Goal: Task Accomplishment & Management: Manage account settings

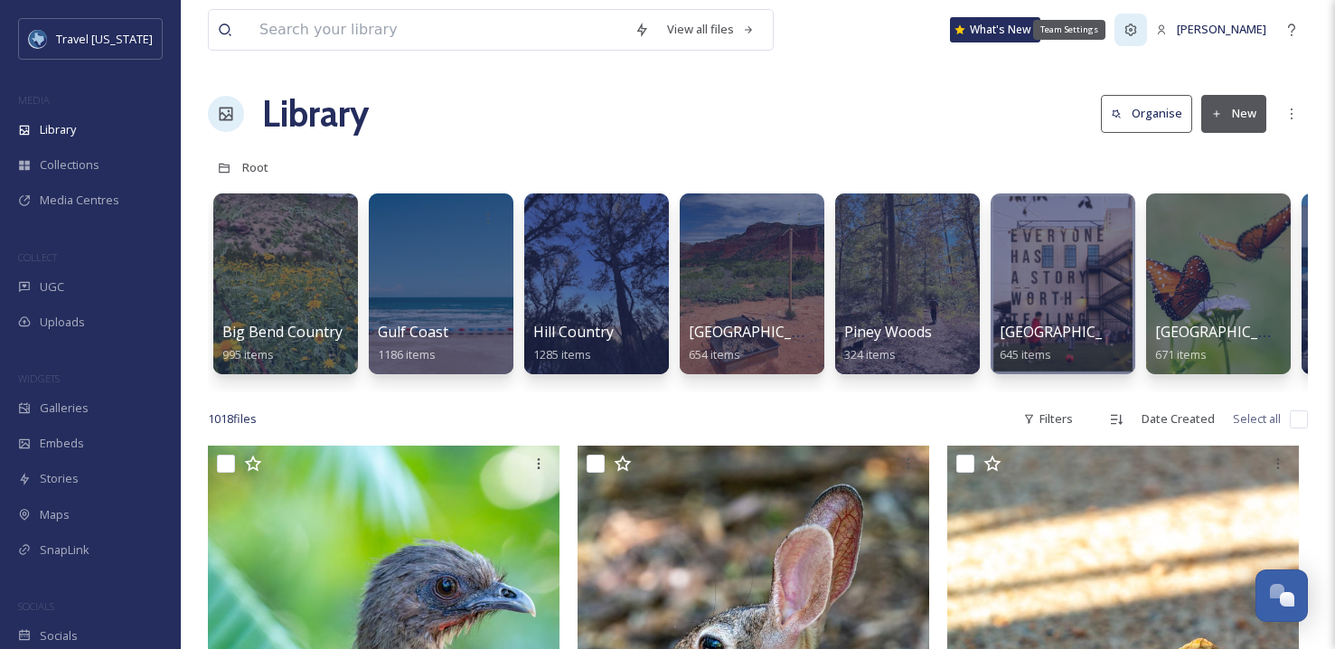
click at [1138, 33] on icon at bounding box center [1130, 30] width 14 height 14
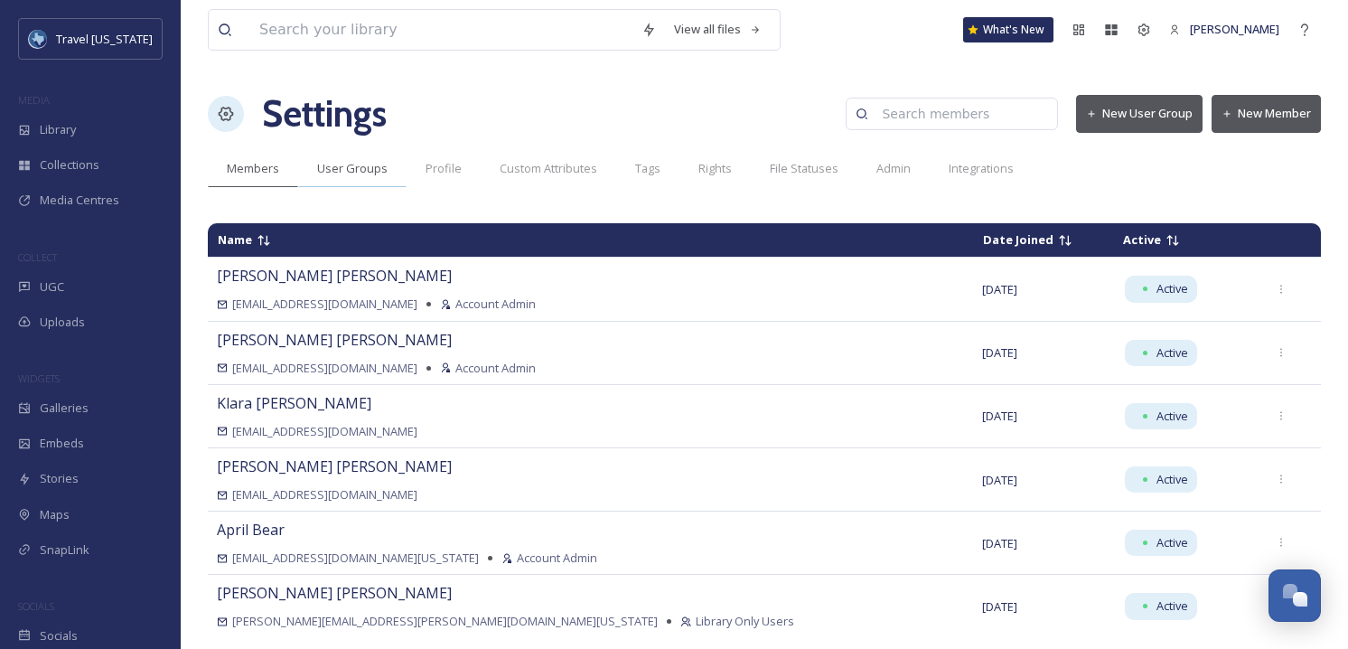
click at [346, 181] on div "User Groups" at bounding box center [352, 168] width 108 height 37
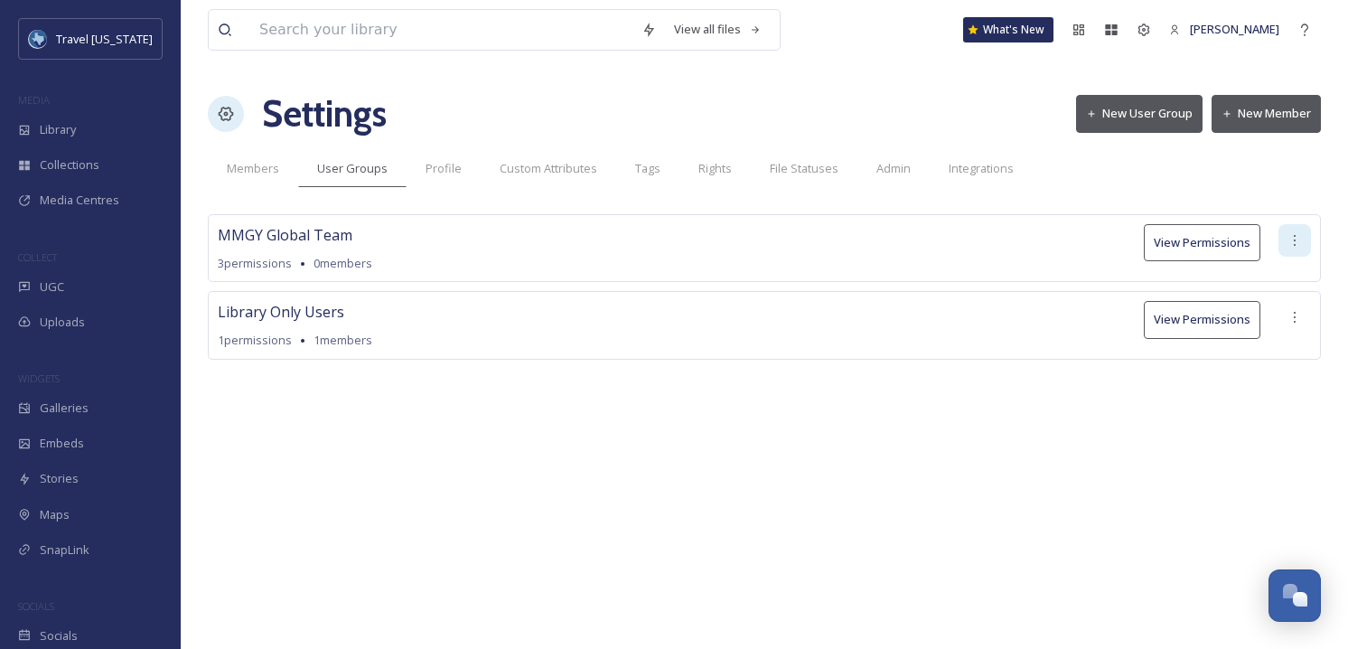
click at [1288, 233] on icon at bounding box center [1295, 240] width 14 height 14
click at [1288, 235] on icon at bounding box center [1295, 240] width 14 height 14
click at [252, 175] on span "Members" at bounding box center [253, 168] width 52 height 17
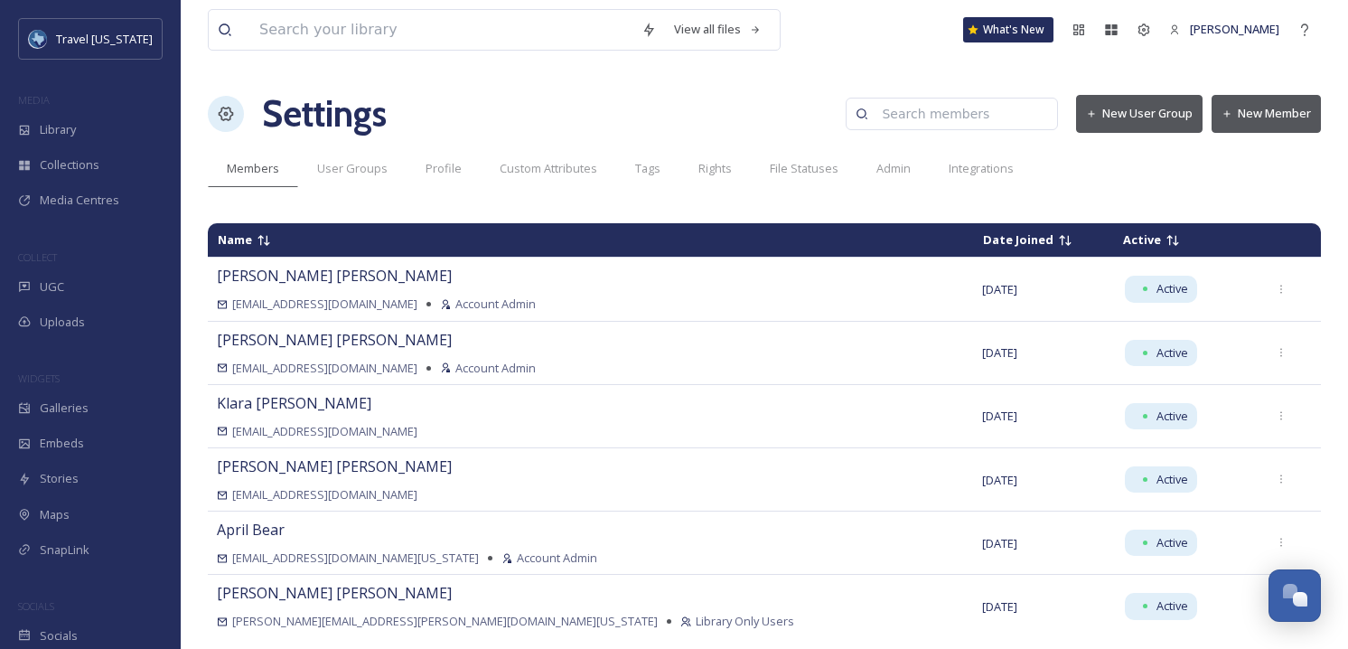
click at [1281, 92] on div "Settings New User Group New Member" at bounding box center [764, 114] width 1113 height 54
click at [1279, 107] on button "New Member" at bounding box center [1266, 113] width 109 height 37
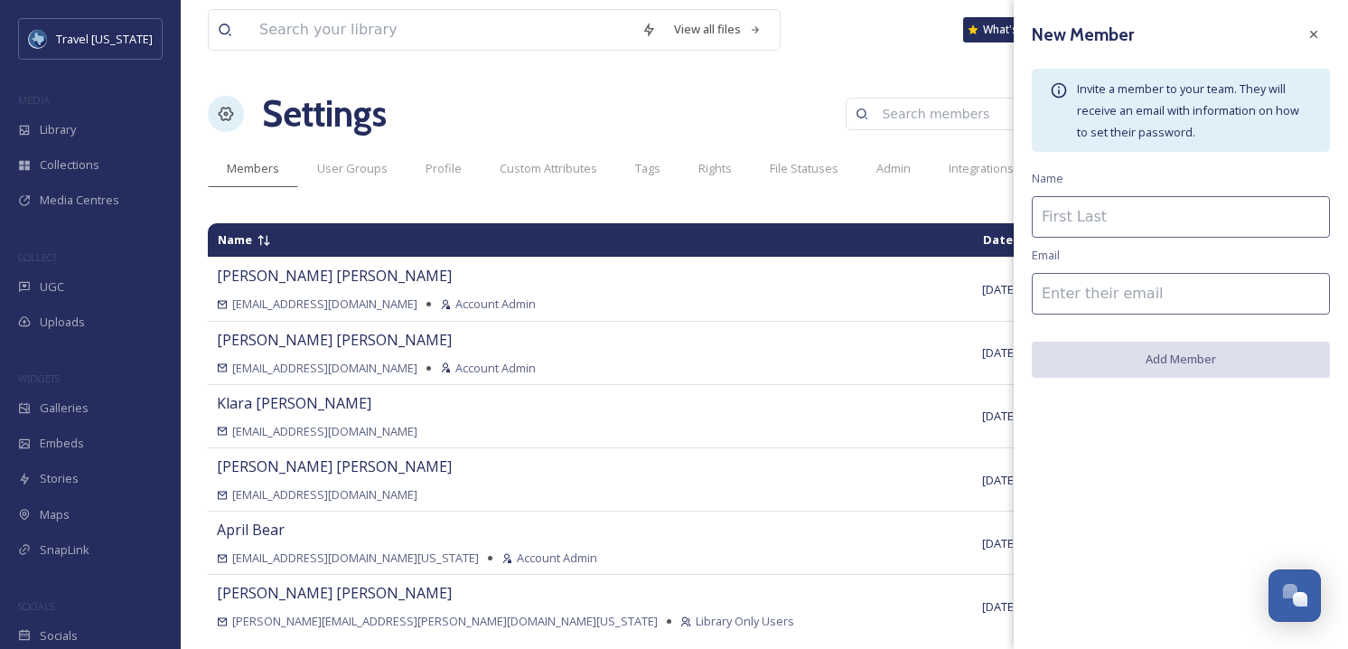
click at [1077, 223] on input at bounding box center [1181, 217] width 298 height 42
type input "Rebecca O'Sullivan"
click at [1083, 277] on input at bounding box center [1181, 294] width 298 height 42
paste input "[EMAIL_ADDRESS][DOMAIN_NAME]"
type input "[EMAIL_ADDRESS][DOMAIN_NAME]"
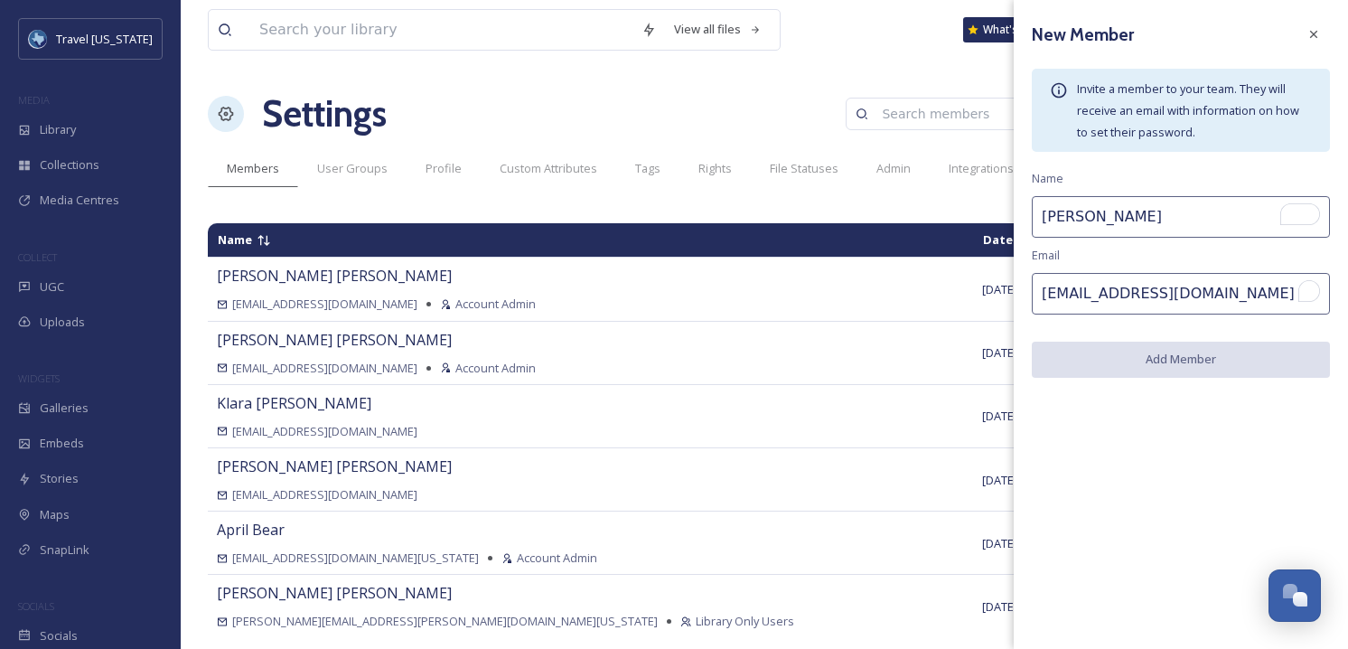
click at [1130, 261] on div "New Member Invite a member to your team. They will receive an email with inform…" at bounding box center [1181, 198] width 334 height 396
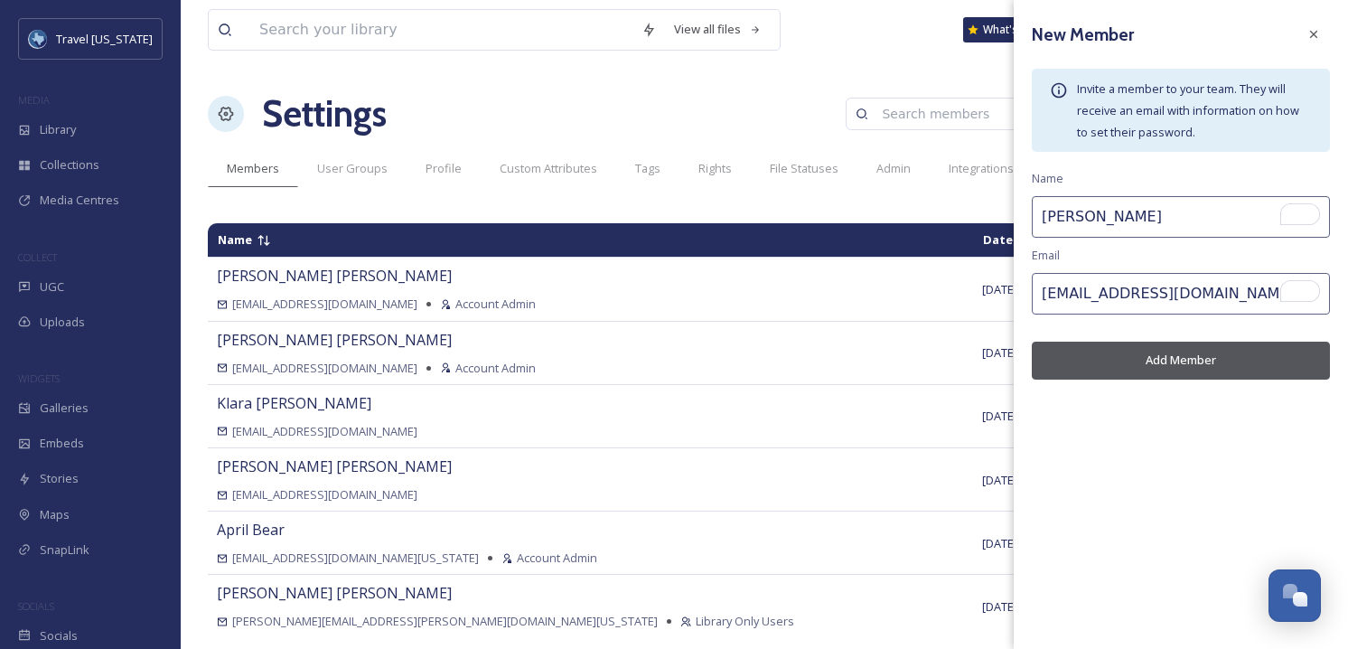
click at [1183, 365] on button "Add Member" at bounding box center [1181, 360] width 298 height 37
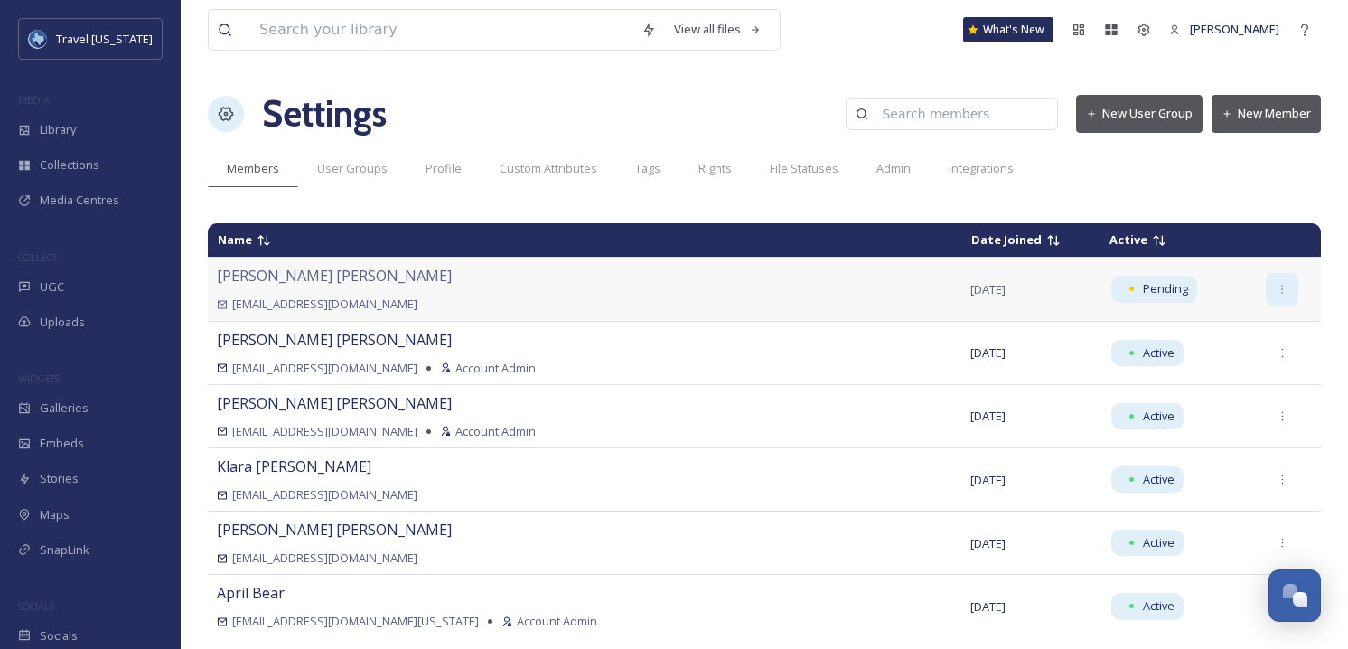
click at [1277, 287] on icon at bounding box center [1283, 290] width 12 height 12
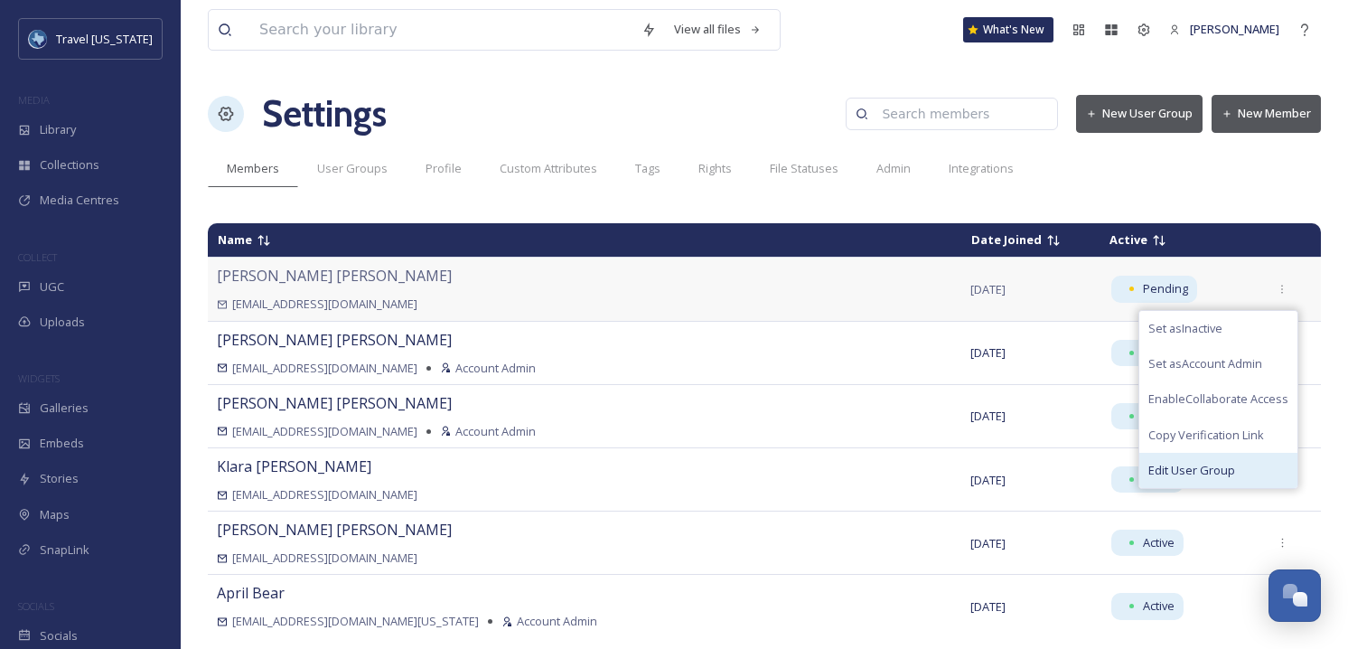
click at [1181, 468] on span "Edit User Group" at bounding box center [1192, 470] width 87 height 17
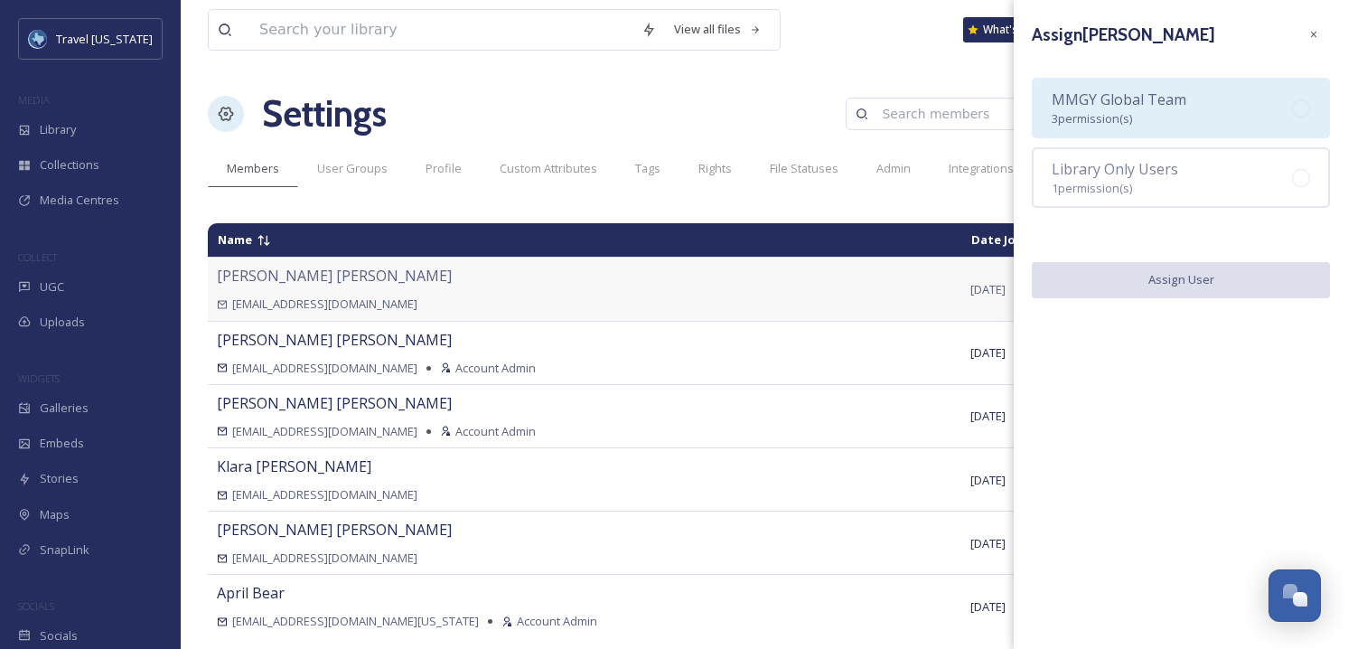
click at [1167, 118] on div "MMGY Global Team 3 permission(s)" at bounding box center [1119, 108] width 135 height 39
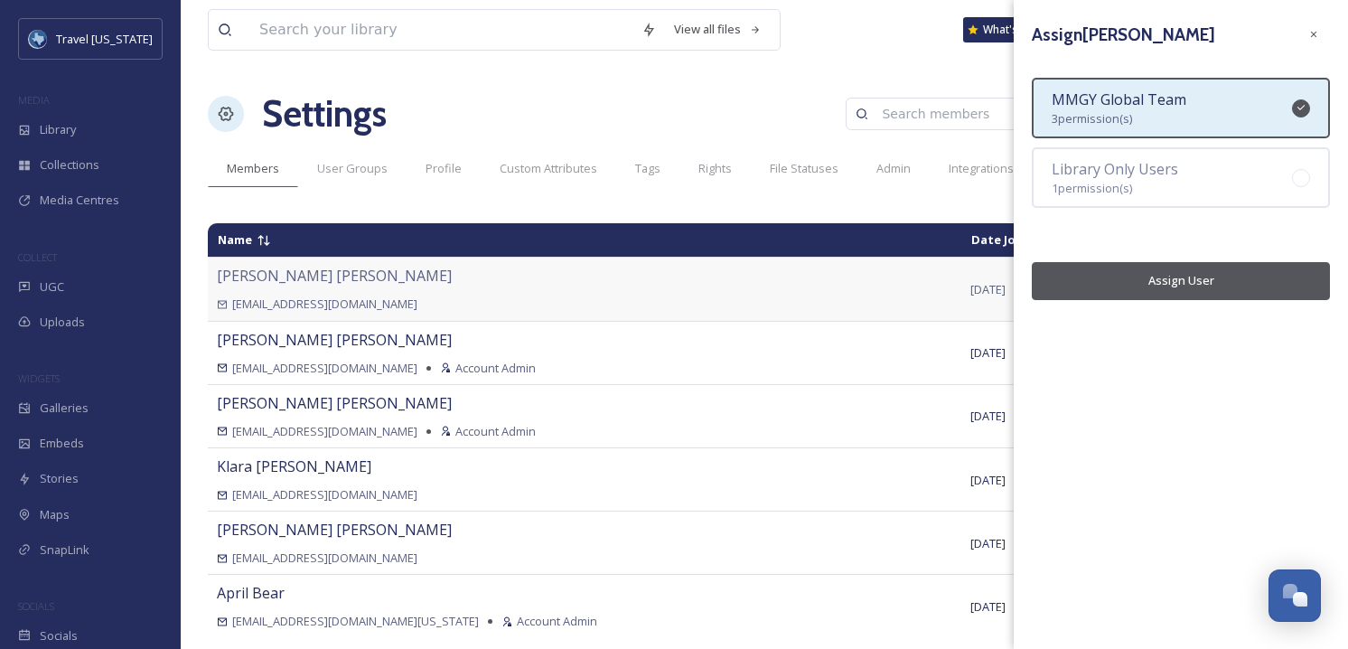
click at [1179, 283] on button "Assign User" at bounding box center [1181, 280] width 298 height 37
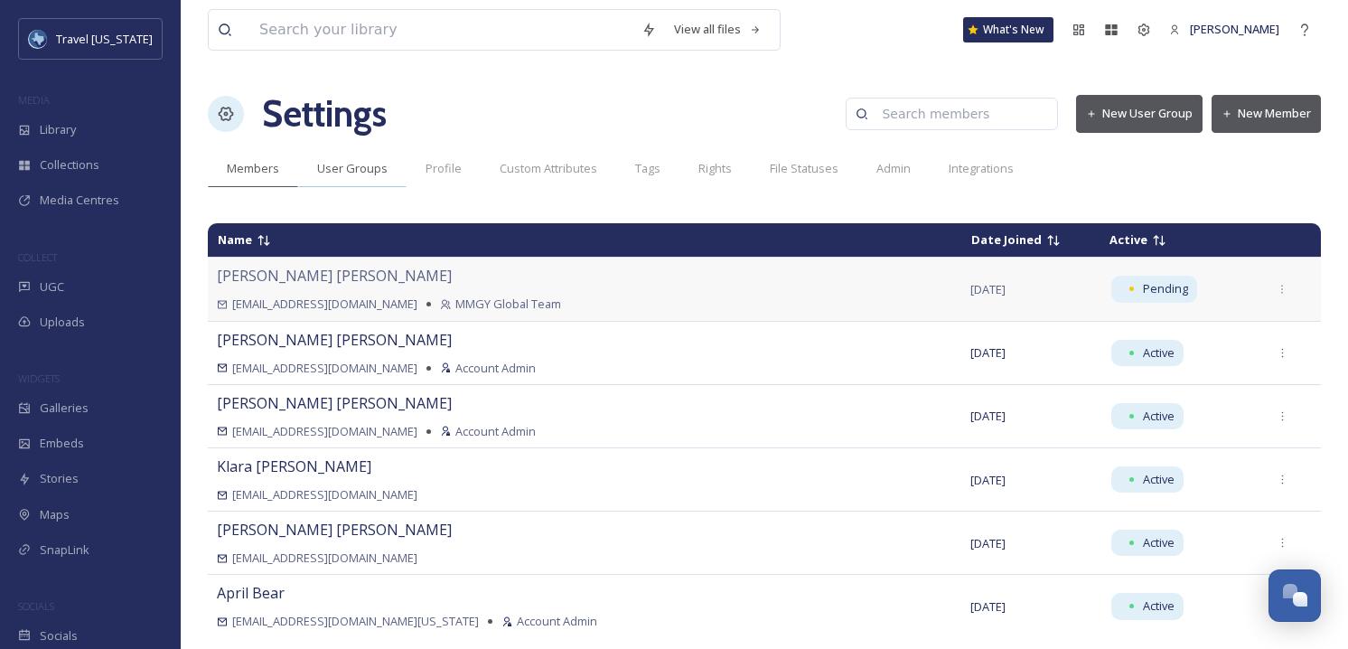
click at [359, 178] on div "User Groups" at bounding box center [352, 168] width 108 height 37
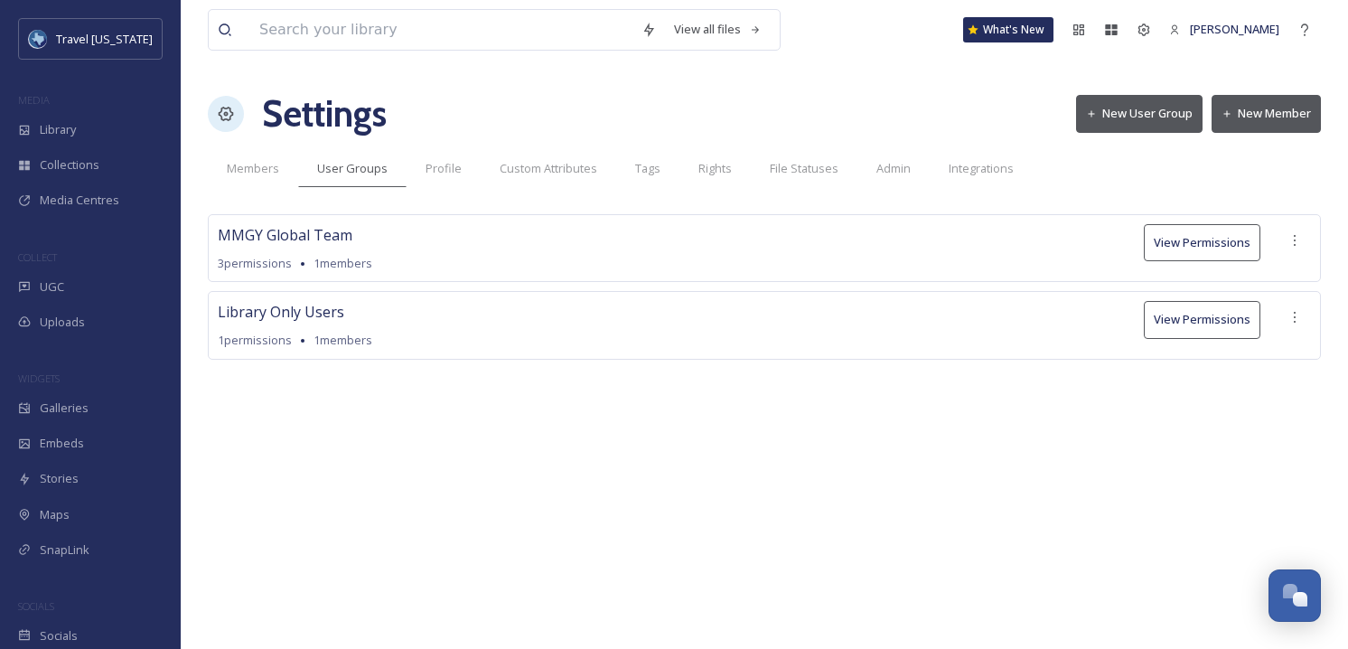
click at [371, 270] on span "1 members" at bounding box center [343, 263] width 59 height 17
click at [279, 238] on span "MMGY Global Team" at bounding box center [285, 235] width 135 height 22
click at [1227, 238] on button "View Permissions" at bounding box center [1202, 242] width 117 height 37
click at [707, 384] on div "MMGY Global Team 3 permissions 1 members View Permissions Library Only Users 1 …" at bounding box center [764, 313] width 1113 height 199
click at [1127, 114] on button "New User Group" at bounding box center [1139, 113] width 127 height 37
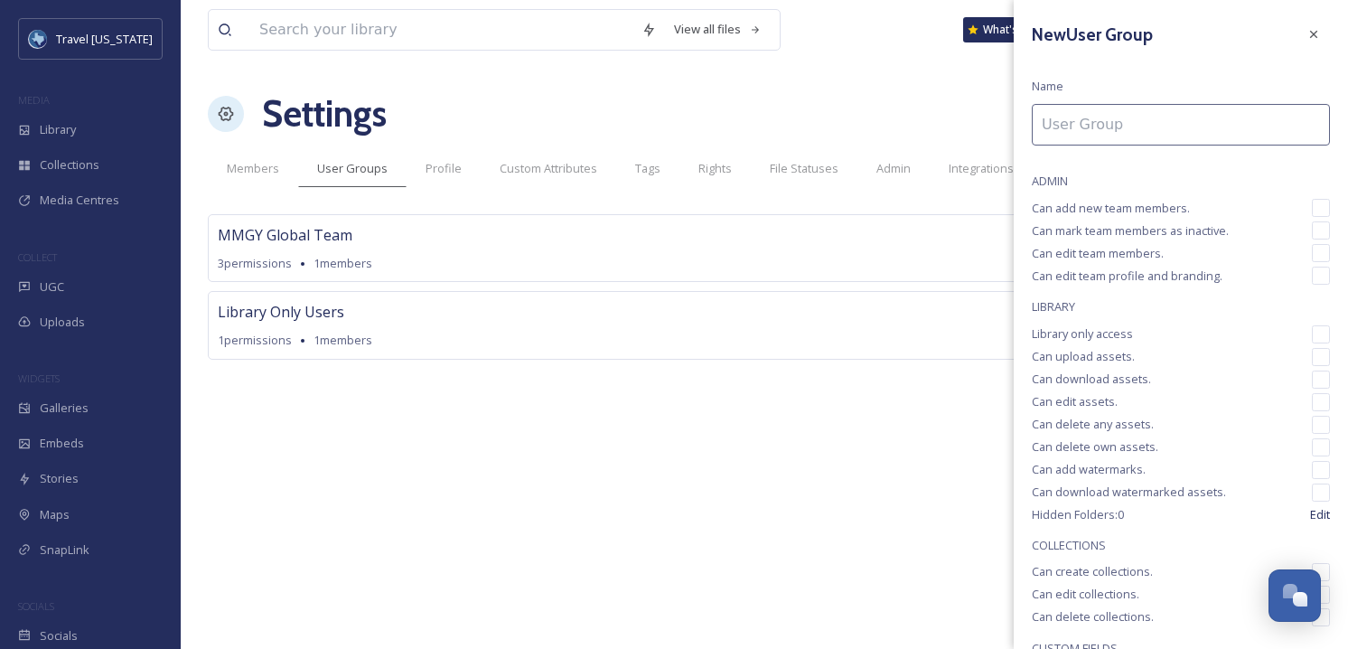
click at [1101, 131] on input at bounding box center [1181, 125] width 298 height 42
drag, startPoint x: 1116, startPoint y: 109, endPoint x: 1124, endPoint y: 96, distance: 15.8
click at [1116, 108] on input "Admins" at bounding box center [1181, 125] width 298 height 42
type input "Admins"
click at [1140, 64] on div "New User Group Name Admins ADMIN Can add new team members. Can mark team member…" at bounding box center [1181, 460] width 334 height 920
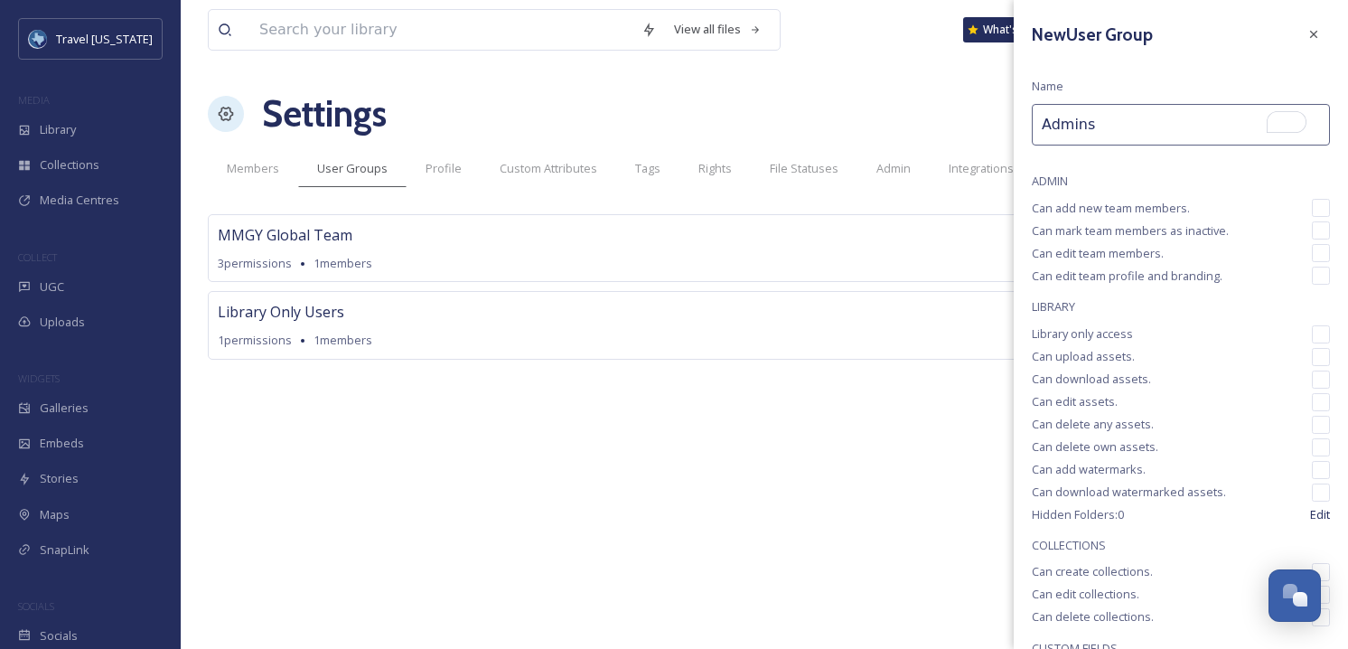
click at [1312, 202] on input "checkbox" at bounding box center [1321, 208] width 18 height 18
checkbox input "true"
click at [1312, 228] on input "checkbox" at bounding box center [1321, 230] width 18 height 18
checkbox input "true"
click at [1312, 244] on input "checkbox" at bounding box center [1321, 253] width 18 height 18
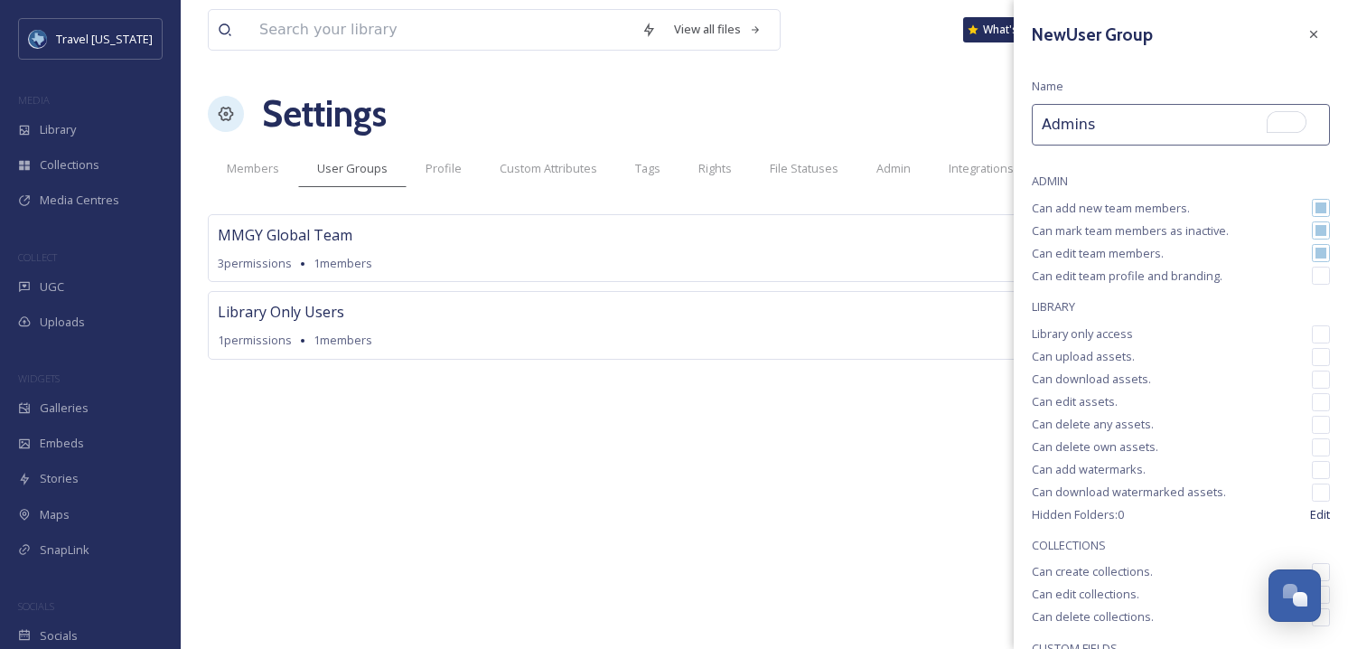
checkbox input "true"
click at [1309, 266] on div "New User Group Name Admins ADMIN Can add new team members. Can mark team member…" at bounding box center [1181, 460] width 334 height 920
click at [1312, 278] on input "checkbox" at bounding box center [1321, 276] width 18 height 18
checkbox input "true"
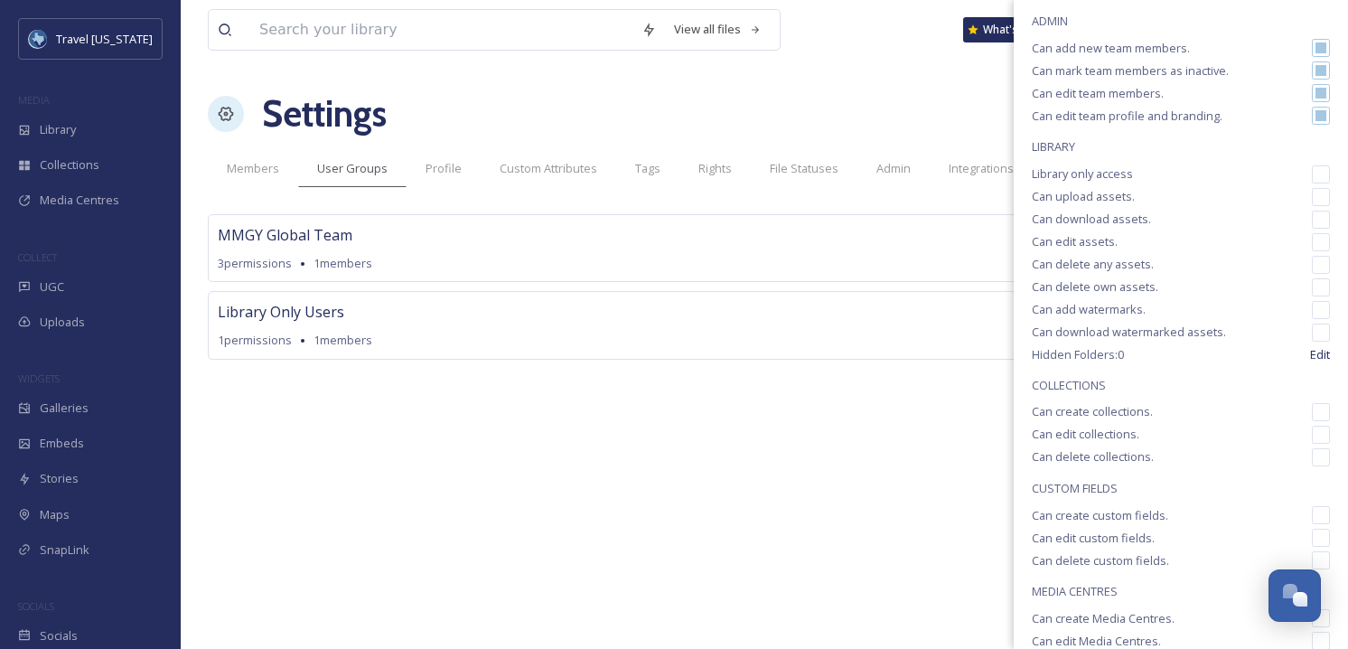
scroll to position [155, 0]
drag, startPoint x: 1308, startPoint y: 174, endPoint x: 1310, endPoint y: 214, distance: 40.8
click at [1312, 174] on input "checkbox" at bounding box center [1321, 180] width 18 height 18
checkbox input "true"
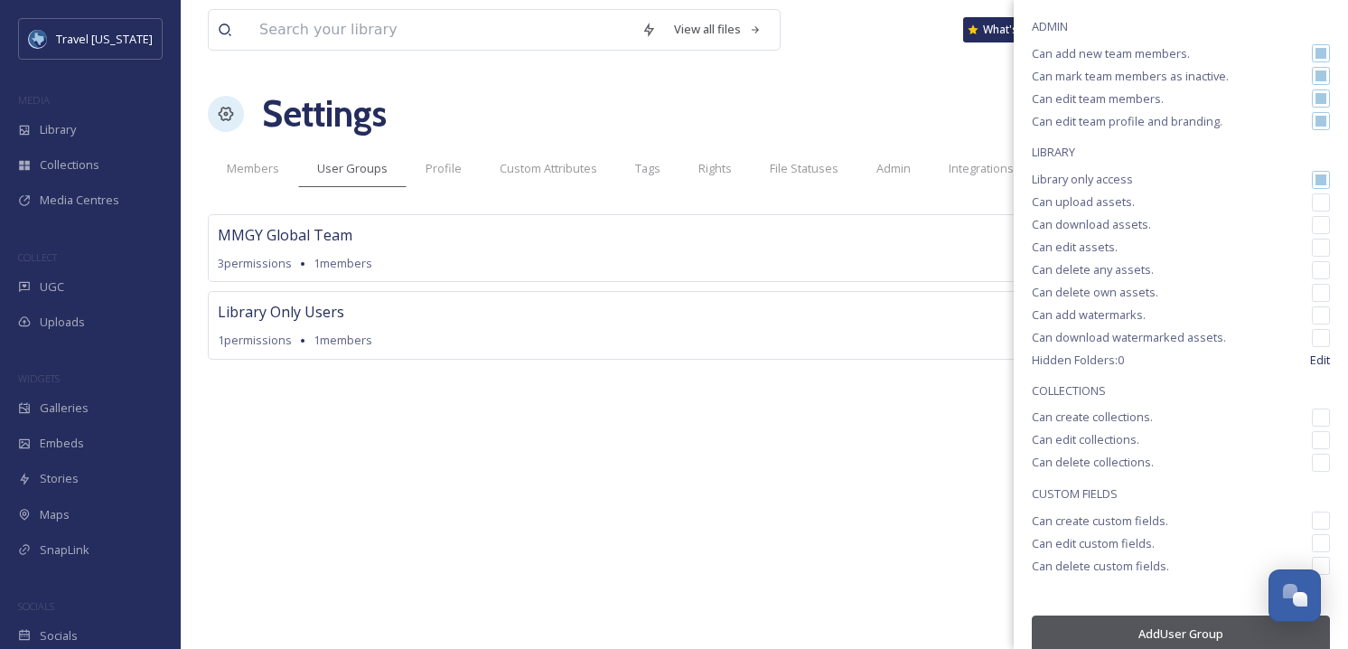
drag, startPoint x: 1310, startPoint y: 203, endPoint x: 1309, endPoint y: 228, distance: 24.5
click at [1312, 202] on input "checkbox" at bounding box center [1321, 202] width 18 height 18
checkbox input "true"
click at [1312, 230] on input "checkbox" at bounding box center [1321, 225] width 18 height 18
checkbox input "true"
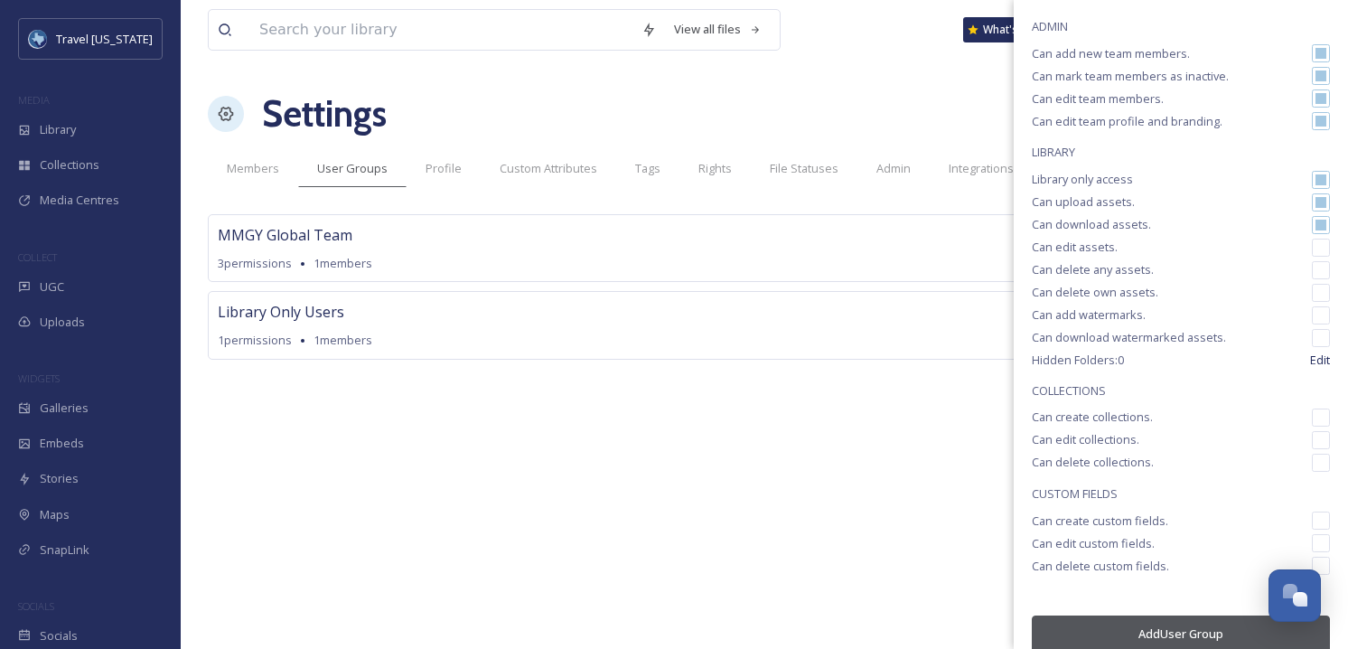
click at [1312, 250] on input "checkbox" at bounding box center [1321, 248] width 18 height 18
checkbox input "true"
click at [1312, 267] on input "checkbox" at bounding box center [1321, 270] width 18 height 18
checkbox input "true"
click at [1312, 291] on input "checkbox" at bounding box center [1321, 293] width 18 height 18
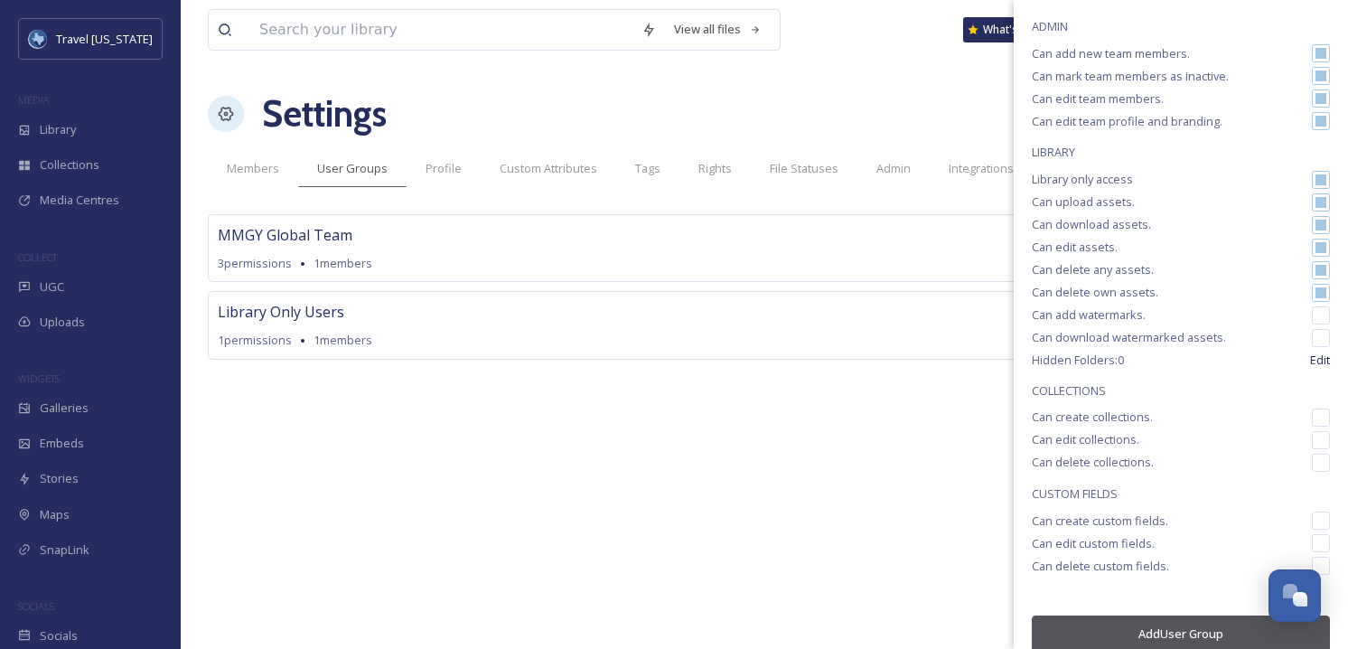
checkbox input "true"
click at [1312, 315] on input "checkbox" at bounding box center [1321, 315] width 18 height 18
checkbox input "true"
click at [1312, 337] on input "checkbox" at bounding box center [1321, 338] width 18 height 18
checkbox input "true"
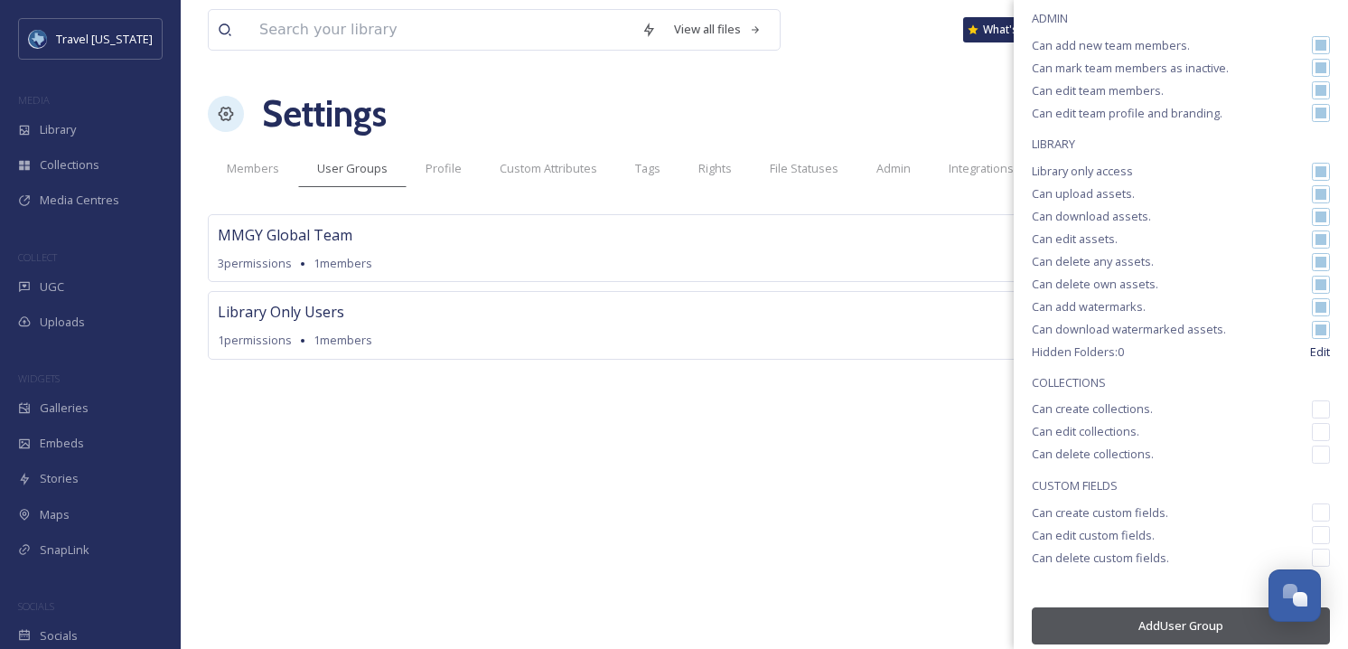
scroll to position [176, 0]
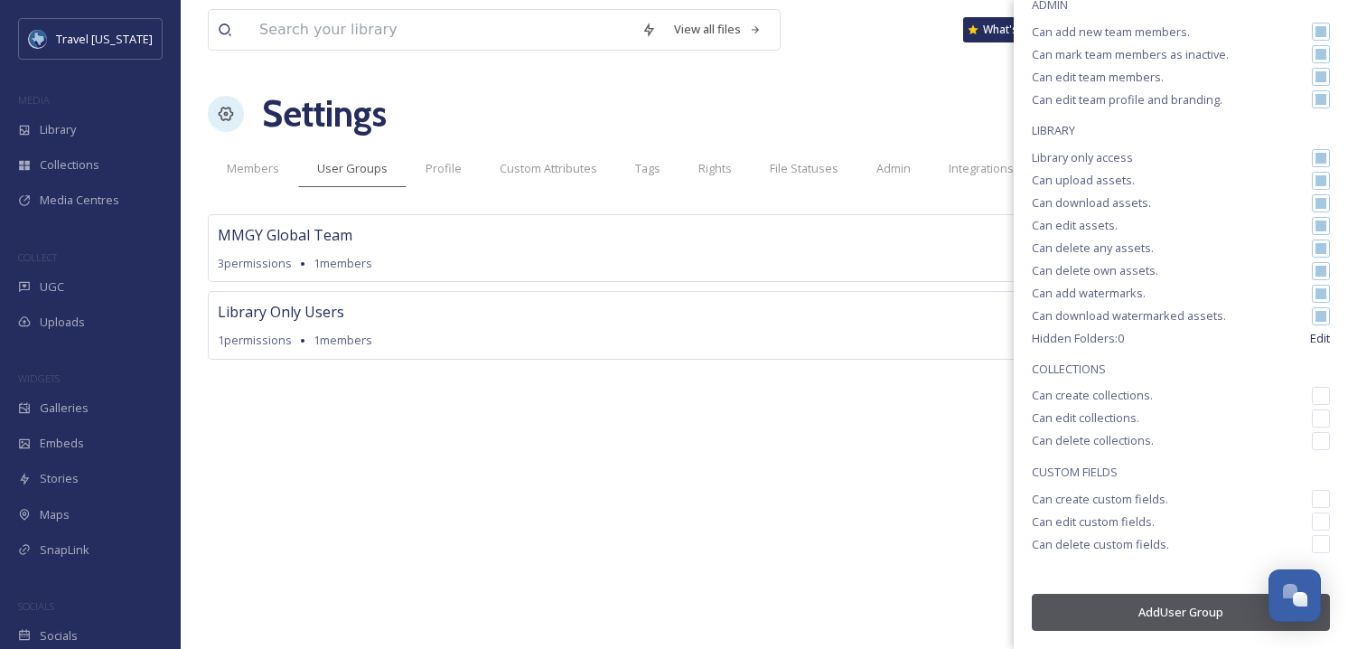
click at [1312, 397] on input "checkbox" at bounding box center [1321, 396] width 18 height 18
checkbox input "true"
click at [1312, 415] on input "checkbox" at bounding box center [1321, 418] width 18 height 18
checkbox input "true"
click at [1312, 442] on input "checkbox" at bounding box center [1321, 441] width 18 height 18
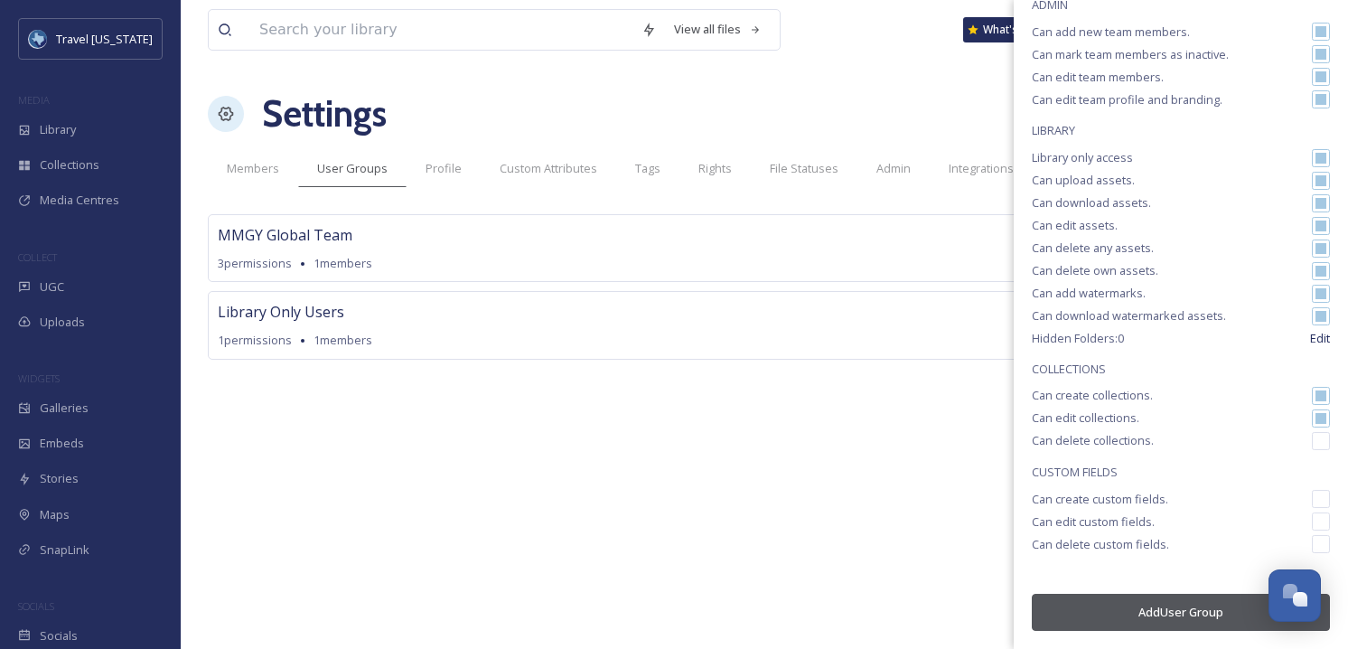
checkbox input "true"
click at [1312, 494] on input "checkbox" at bounding box center [1321, 499] width 18 height 18
checkbox input "true"
click at [1312, 530] on div "New User Group Name Admins ADMIN Can add new team members. Can mark team member…" at bounding box center [1181, 236] width 334 height 825
click at [1312, 521] on input "checkbox" at bounding box center [1321, 521] width 18 height 18
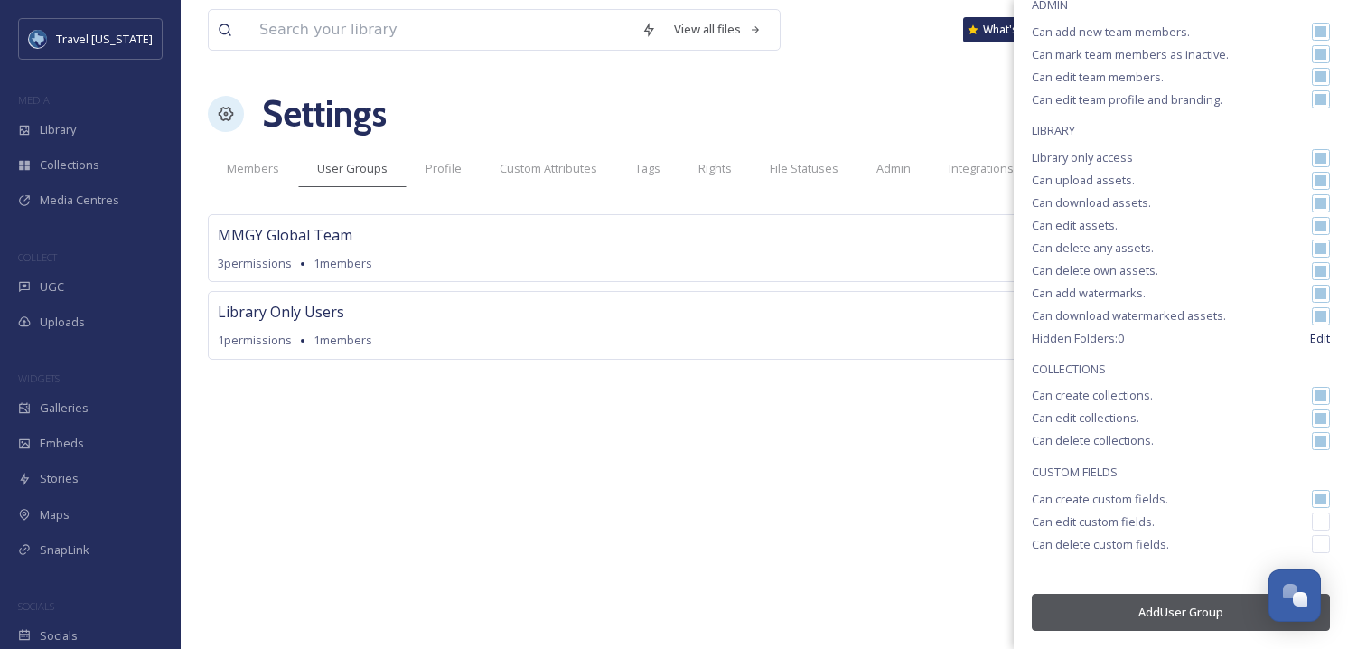
checkbox input "true"
click at [1312, 546] on input "checkbox" at bounding box center [1321, 544] width 18 height 18
checkbox input "true"
click at [1174, 611] on button "Add User Group" at bounding box center [1181, 612] width 298 height 37
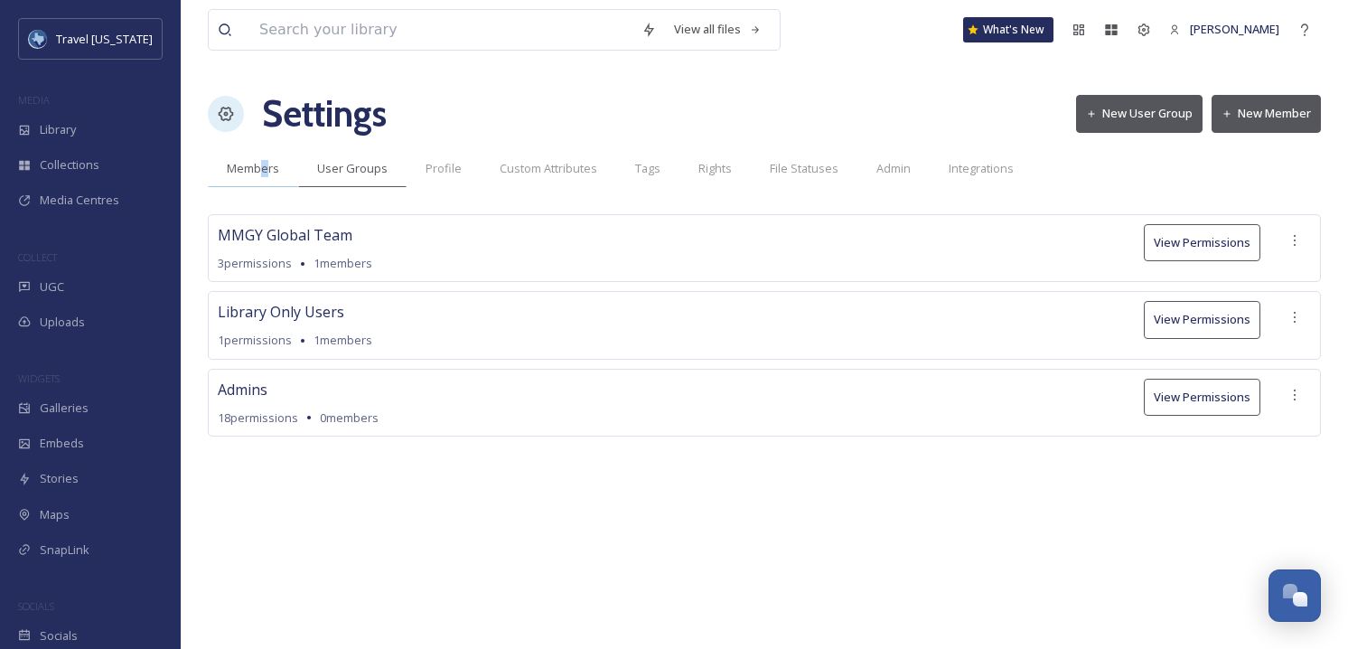
click at [266, 173] on span "Members" at bounding box center [253, 168] width 52 height 17
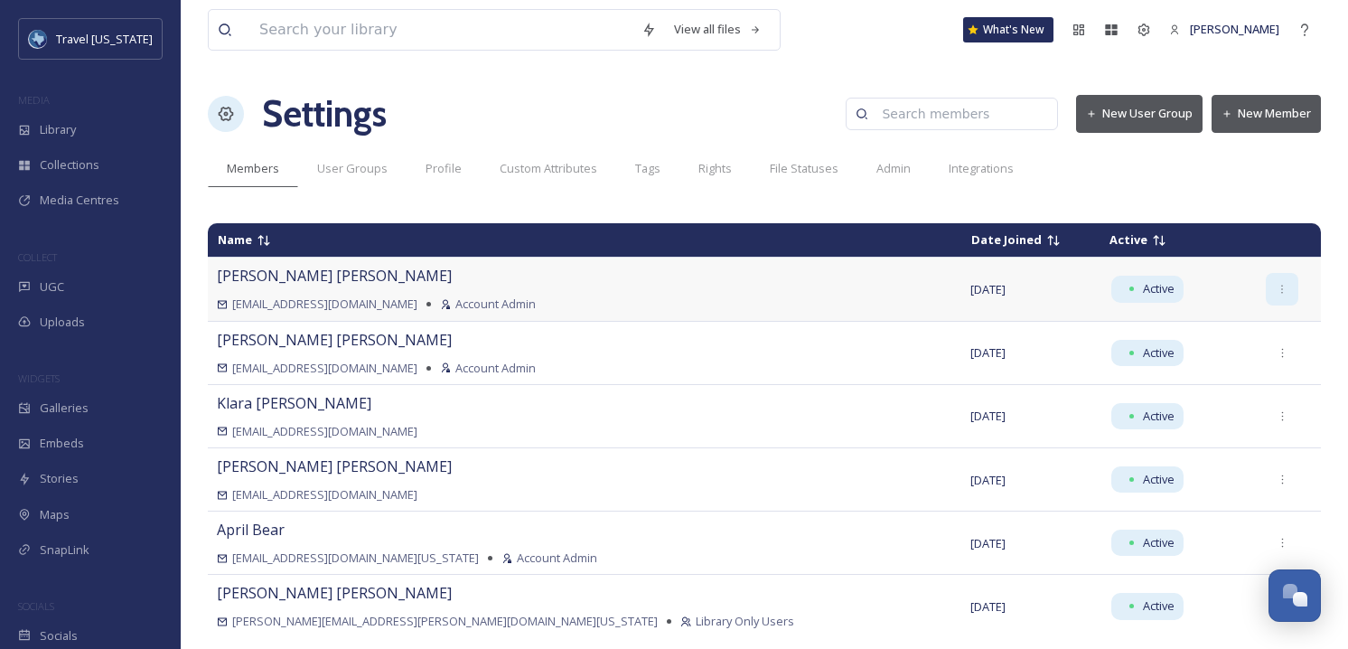
click at [1277, 286] on icon at bounding box center [1283, 290] width 12 height 12
click at [674, 197] on div "View all files What's New Kelsey Chabot Settings New User Group New Member Memb…" at bounding box center [765, 324] width 1168 height 649
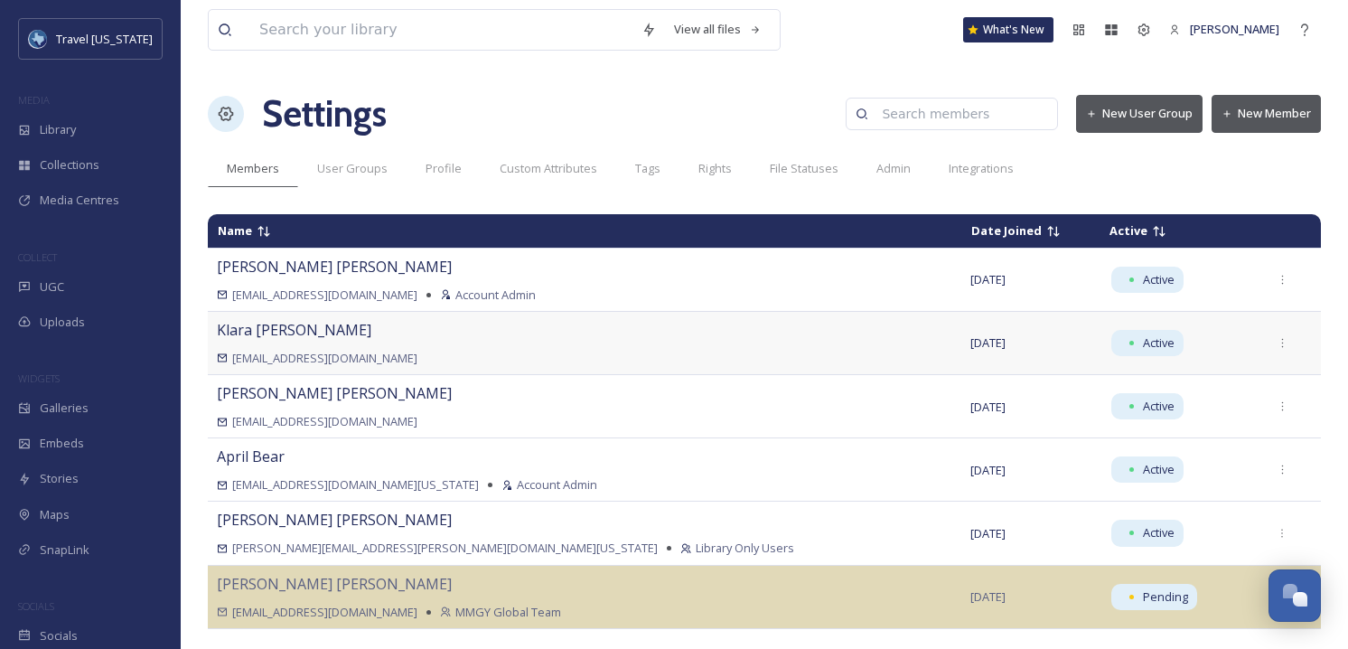
scroll to position [74, 0]
click at [1266, 465] on div at bounding box center [1282, 469] width 33 height 33
click at [507, 475] on div "april.bear@gov.texas.gov Account Admin" at bounding box center [585, 483] width 736 height 17
click at [1252, 118] on button "New Member" at bounding box center [1266, 113] width 109 height 37
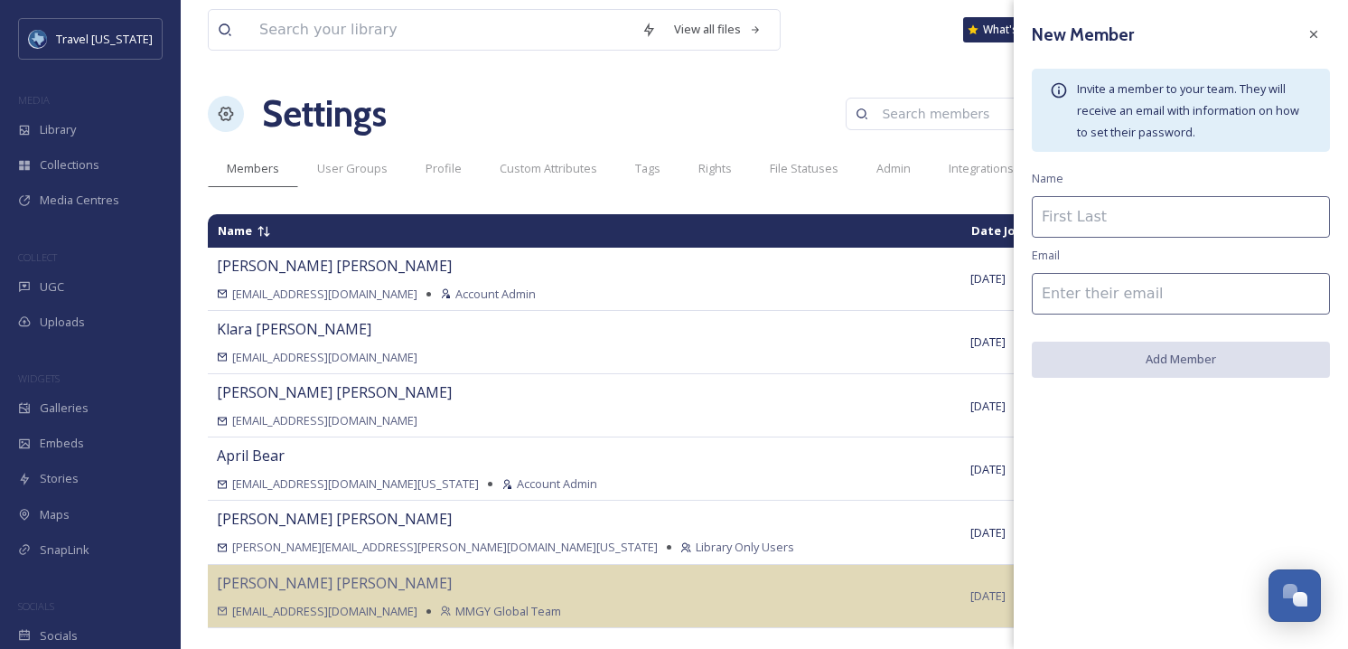
click at [1097, 215] on input at bounding box center [1181, 217] width 298 height 42
type input "Louise Bailey"
click at [1183, 305] on input "To enrich screen reader interactions, please activate Accessibility in Grammarl…" at bounding box center [1181, 294] width 298 height 42
paste input "[EMAIL_ADDRESS][DOMAIN_NAME]"
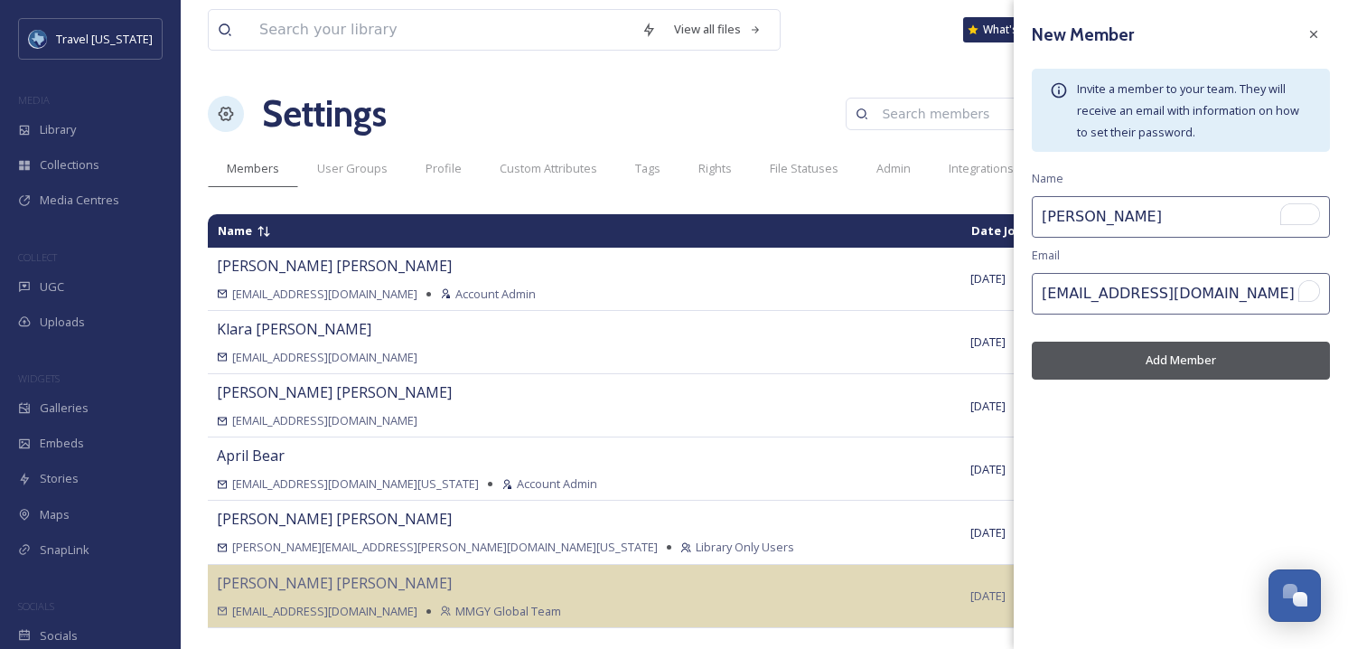
type input "[EMAIL_ADDRESS][DOMAIN_NAME]"
click at [1136, 264] on div "New Member Invite a member to your team. They will receive an email with inform…" at bounding box center [1181, 199] width 334 height 398
click at [1135, 258] on div "New Member Invite a member to your team. They will receive an email with inform…" at bounding box center [1181, 199] width 334 height 398
click at [1151, 378] on button "Add Member" at bounding box center [1181, 360] width 298 height 37
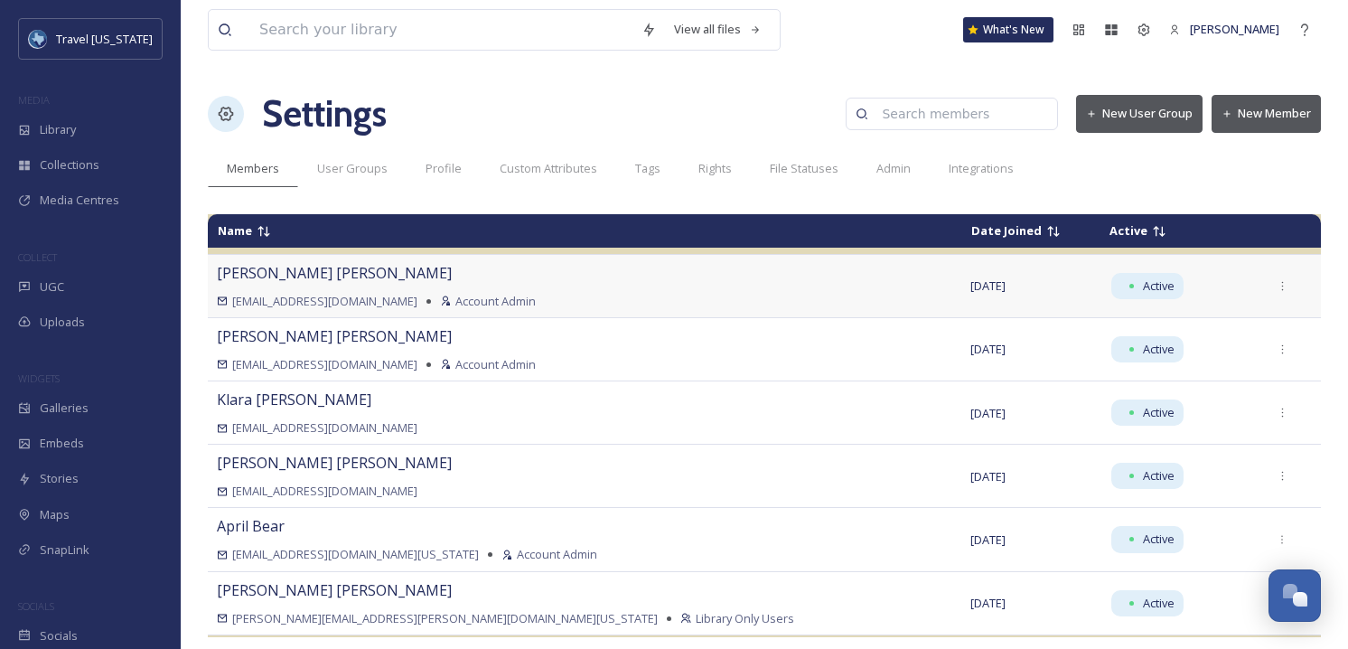
scroll to position [0, 0]
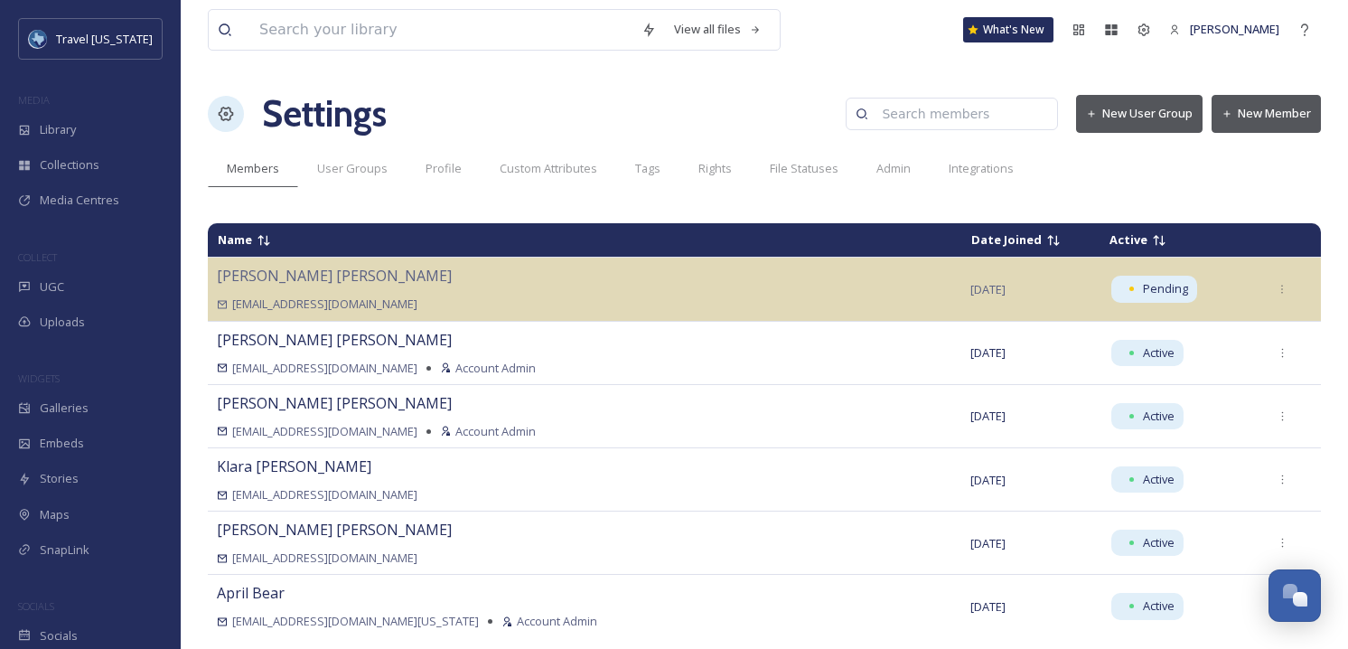
click at [1271, 118] on button "New Member" at bounding box center [1266, 113] width 109 height 37
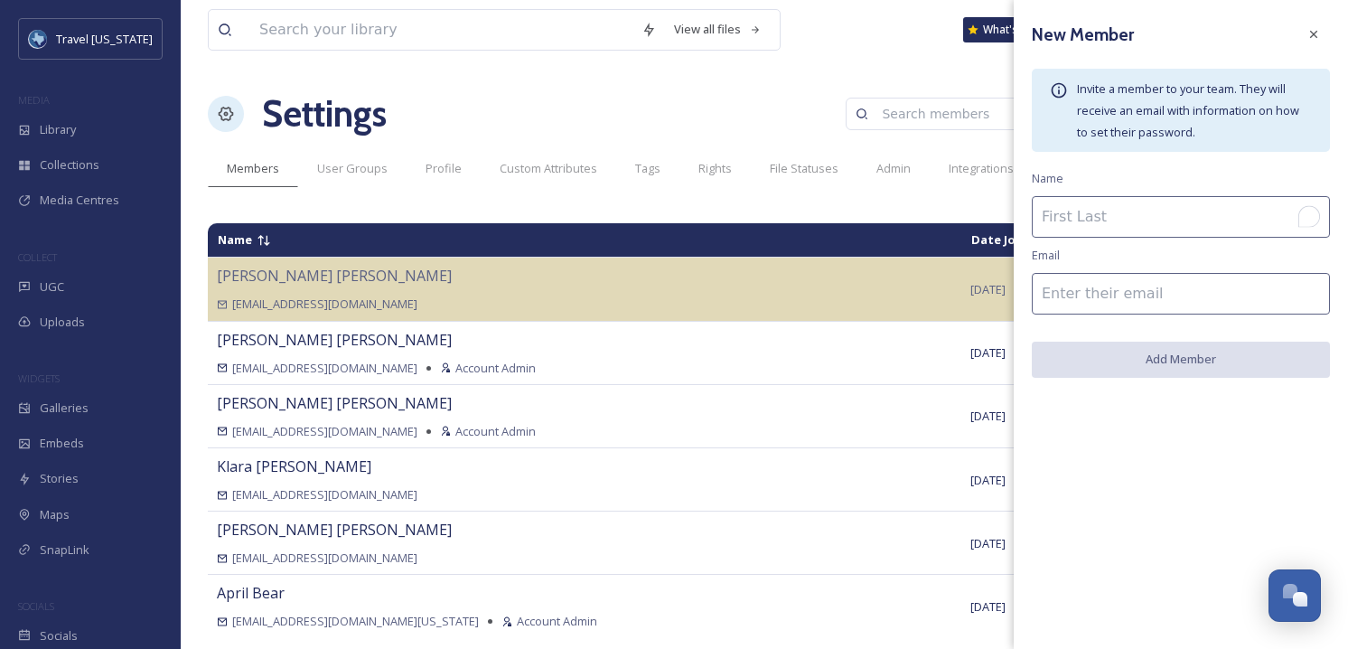
click at [1216, 222] on input "To enrich screen reader interactions, please activate Accessibility in Grammarl…" at bounding box center [1181, 217] width 298 height 42
type input "Francesa Phillips"
click at [1217, 298] on input at bounding box center [1181, 294] width 298 height 42
paste input "[EMAIL_ADDRESS][DOMAIN_NAME]"
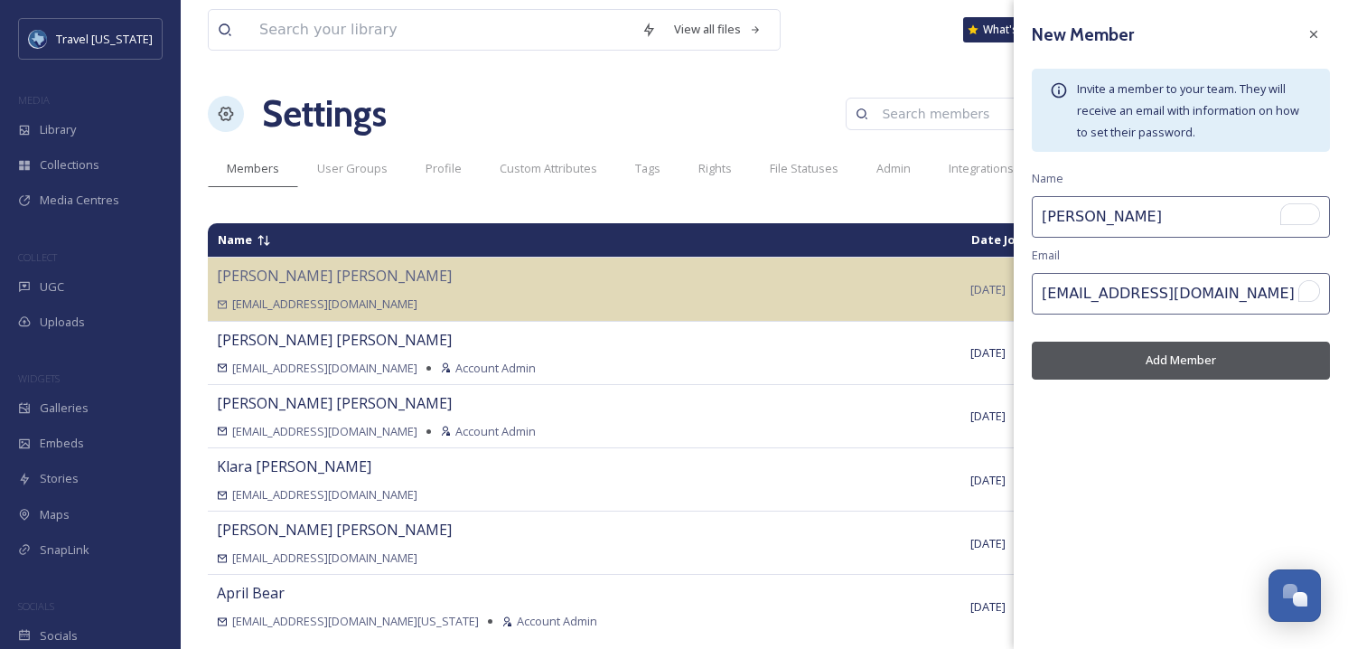
type input "[EMAIL_ADDRESS][DOMAIN_NAME]"
click at [1182, 250] on div "New Member Invite a member to your team. They will receive an email with inform…" at bounding box center [1181, 199] width 334 height 398
click at [1172, 355] on button "Add Member" at bounding box center [1181, 360] width 298 height 37
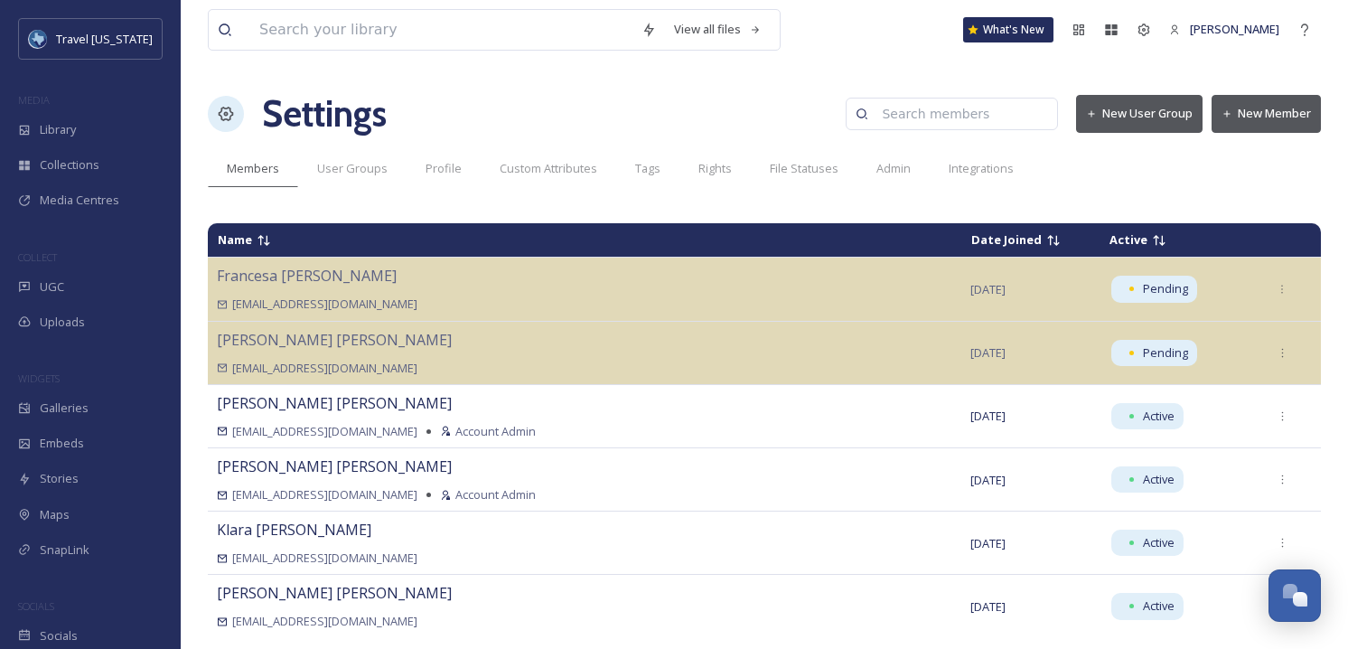
click at [1238, 113] on button "New Member" at bounding box center [1266, 113] width 109 height 37
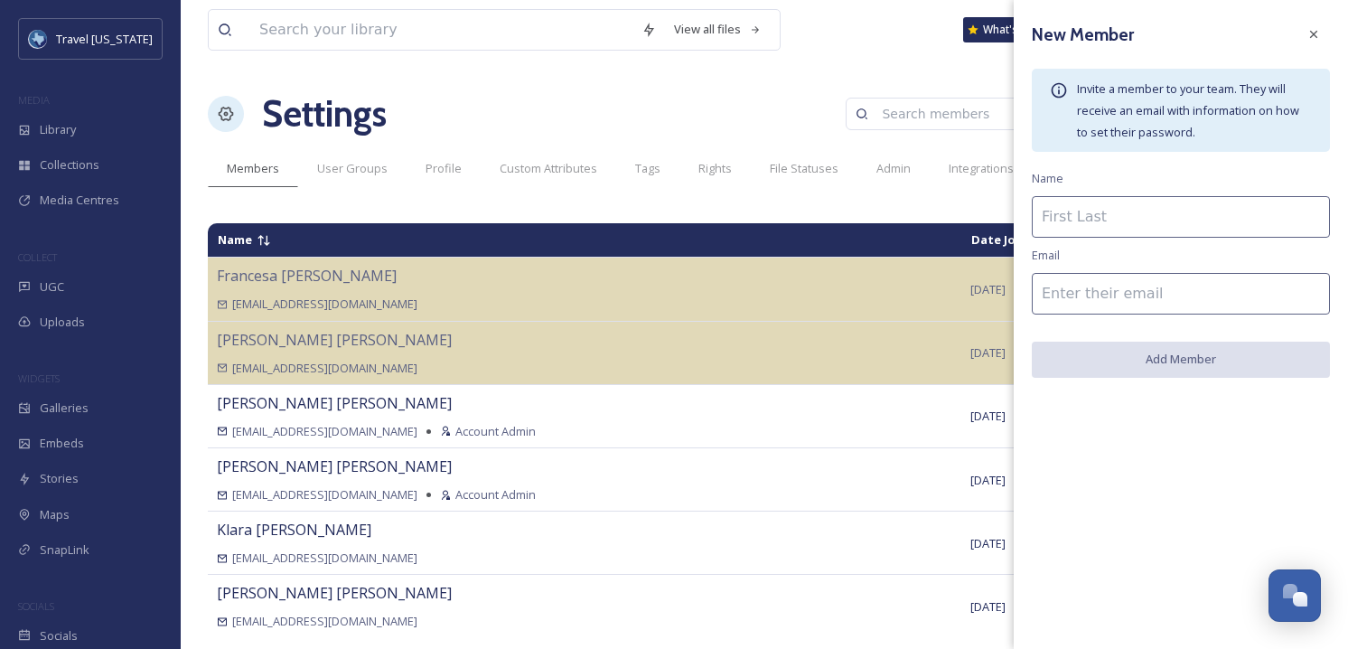
click at [1085, 248] on div "New Member Invite a member to your team. They will receive an email with inform…" at bounding box center [1181, 198] width 334 height 396
click at [1095, 220] on input "To enrich screen reader interactions, please activate Accessibility in Grammarl…" at bounding box center [1181, 217] width 298 height 42
type input "Jane Dawkins"
click at [1102, 277] on input at bounding box center [1181, 294] width 298 height 42
paste input "[EMAIL_ADDRESS][DOMAIN_NAME]"
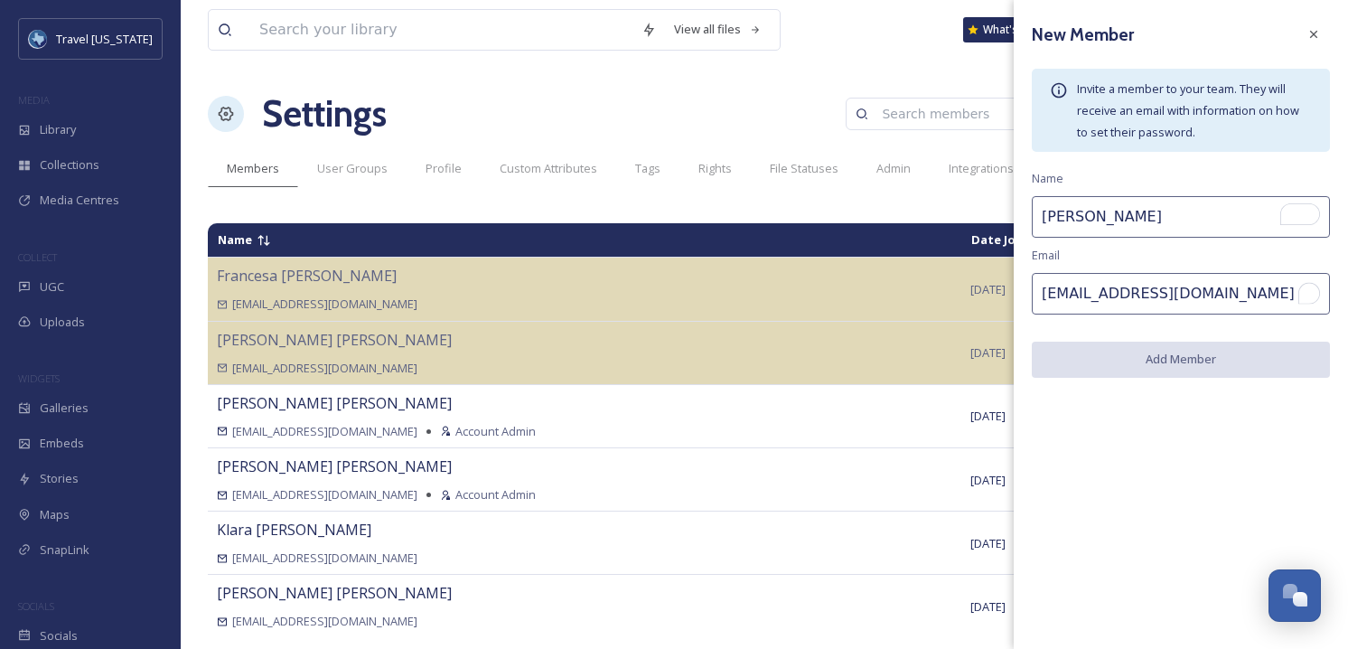
type input "[EMAIL_ADDRESS][DOMAIN_NAME]"
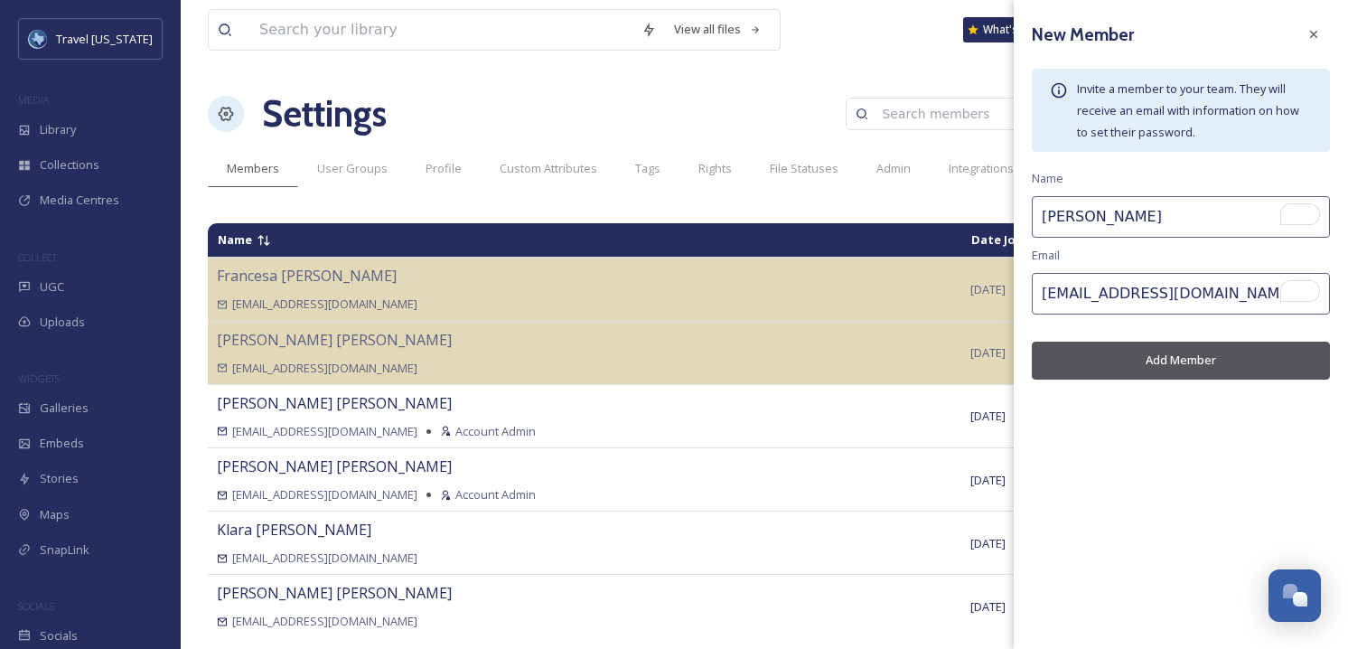
click at [1129, 249] on div "New Member Invite a member to your team. They will receive an email with inform…" at bounding box center [1181, 199] width 334 height 398
click at [1200, 355] on button "Add Member" at bounding box center [1181, 360] width 298 height 37
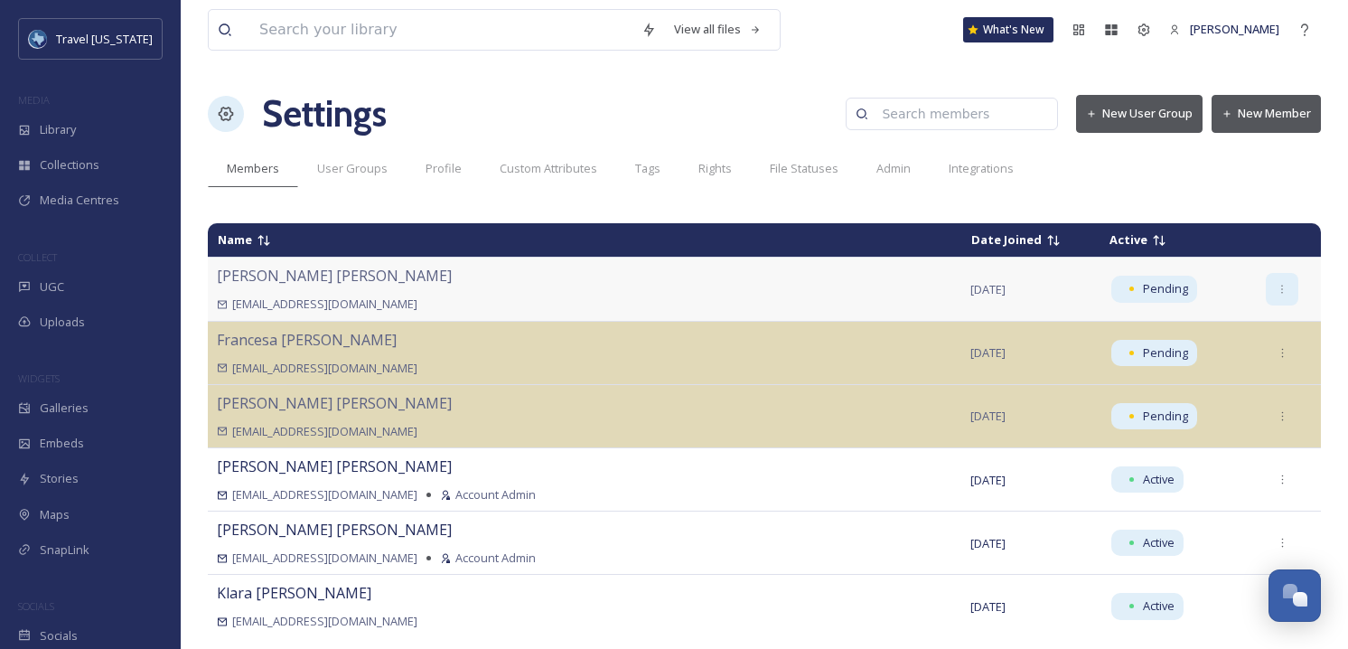
click at [1266, 291] on div at bounding box center [1282, 289] width 33 height 33
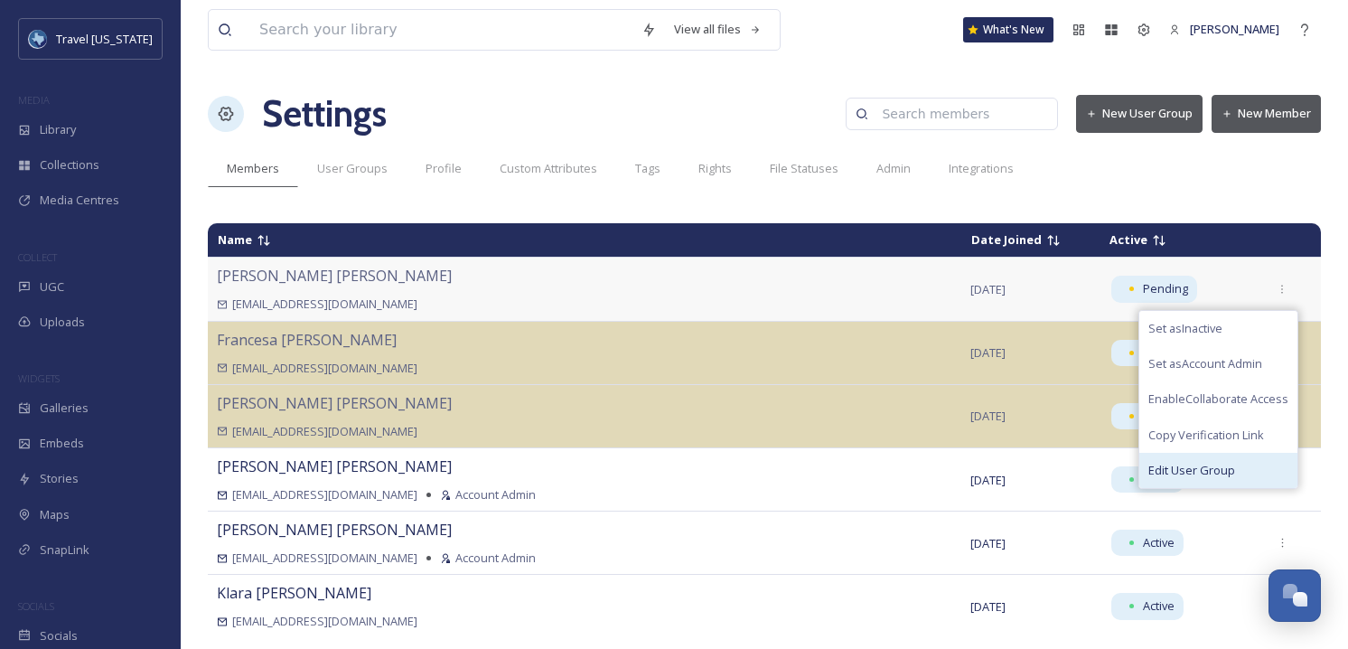
click at [1200, 459] on div "Edit User Group" at bounding box center [1219, 470] width 158 height 35
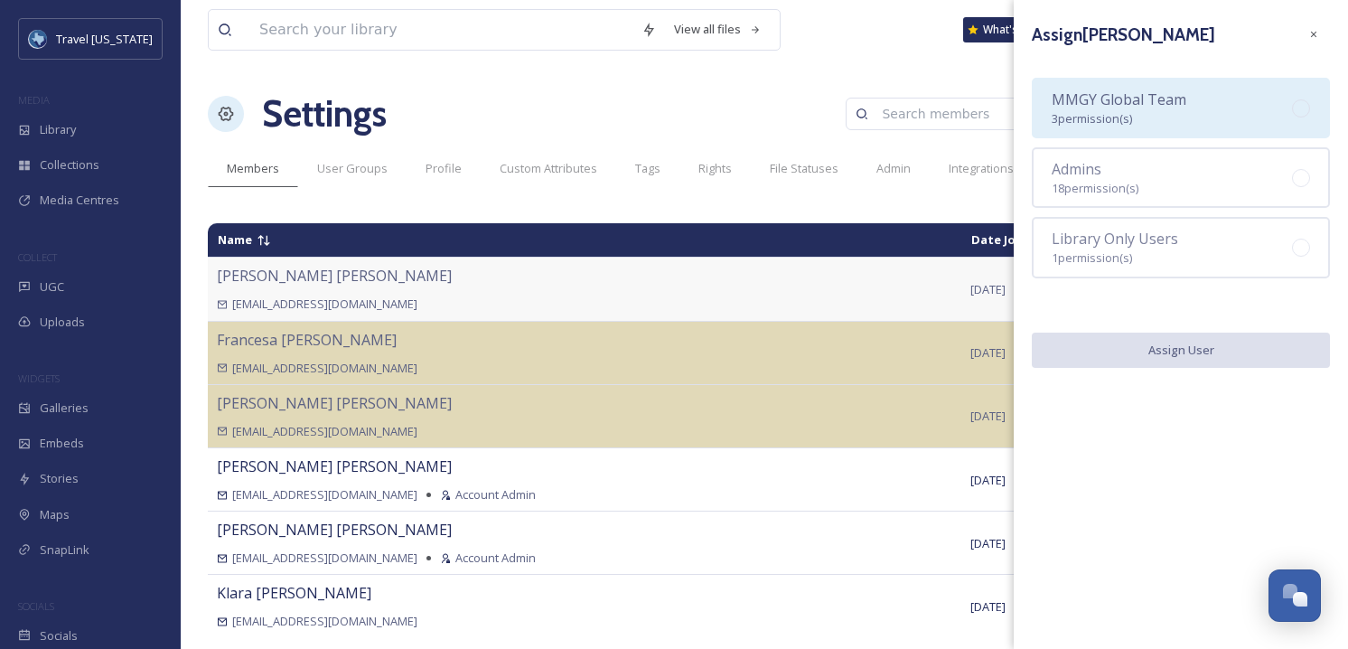
click at [1145, 127] on div "MMGY Global Team 3 permission(s)" at bounding box center [1119, 108] width 135 height 39
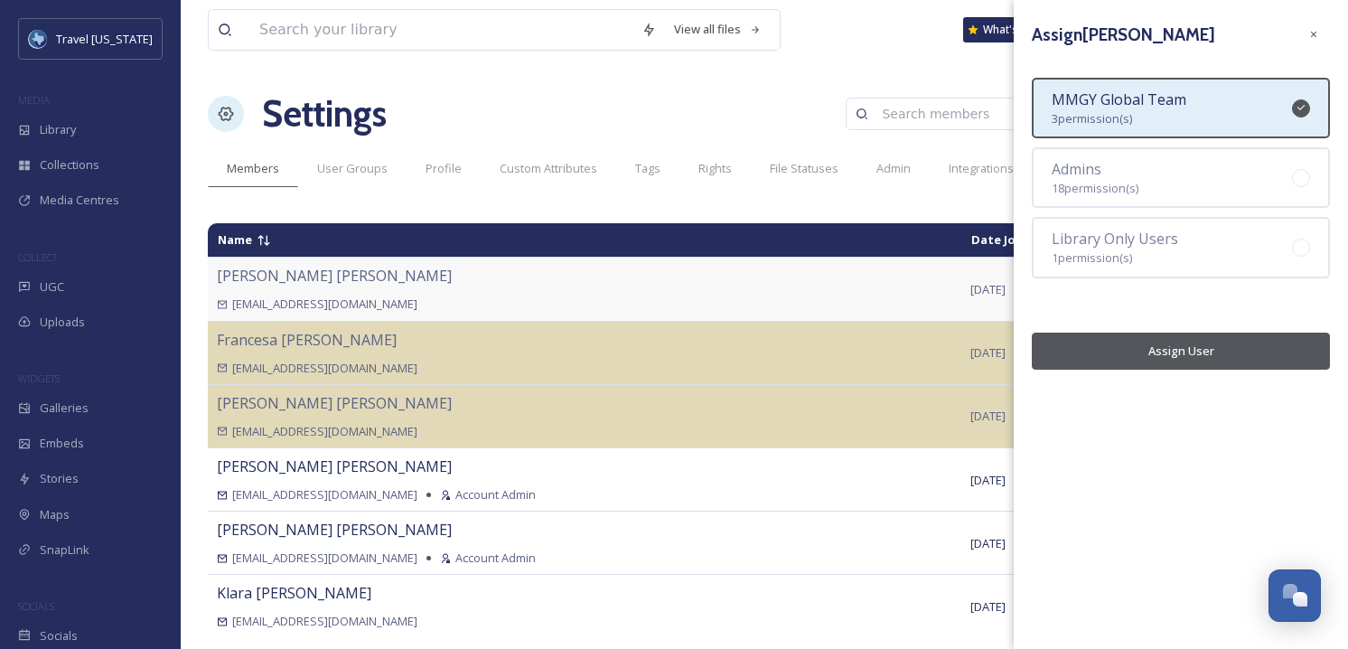
click at [1177, 344] on button "Assign User" at bounding box center [1181, 351] width 298 height 37
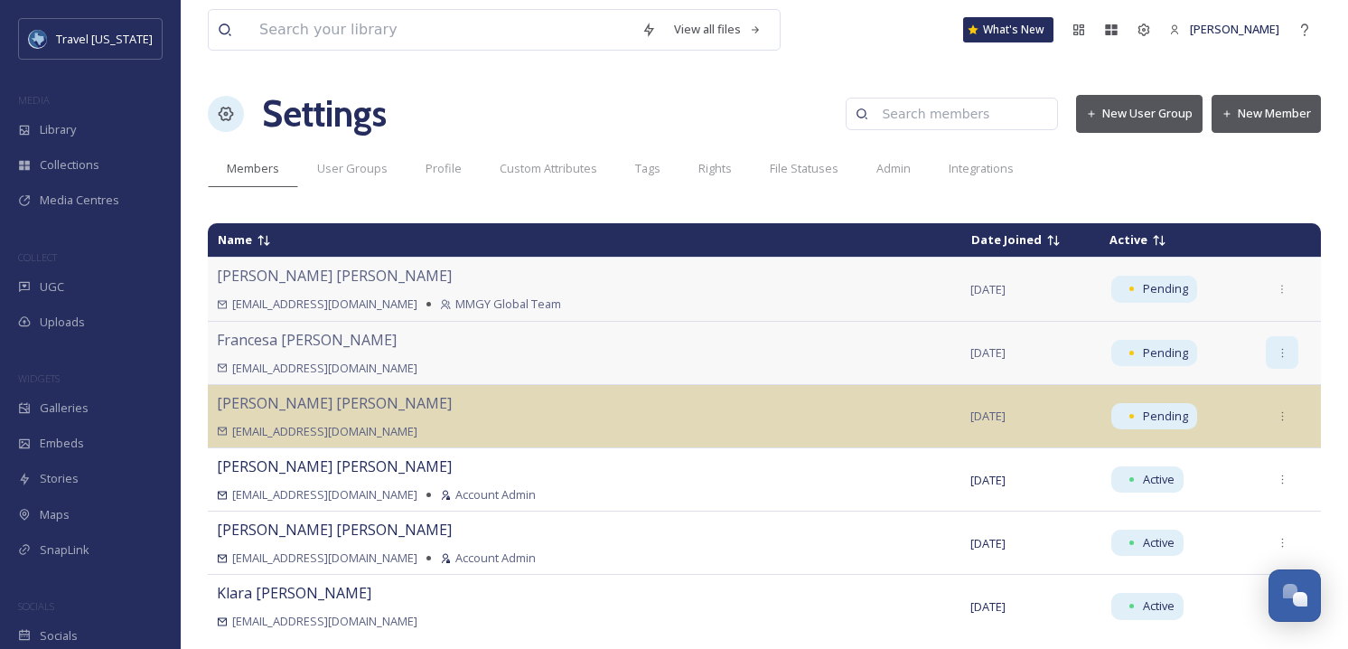
click at [1277, 354] on icon at bounding box center [1283, 353] width 12 height 12
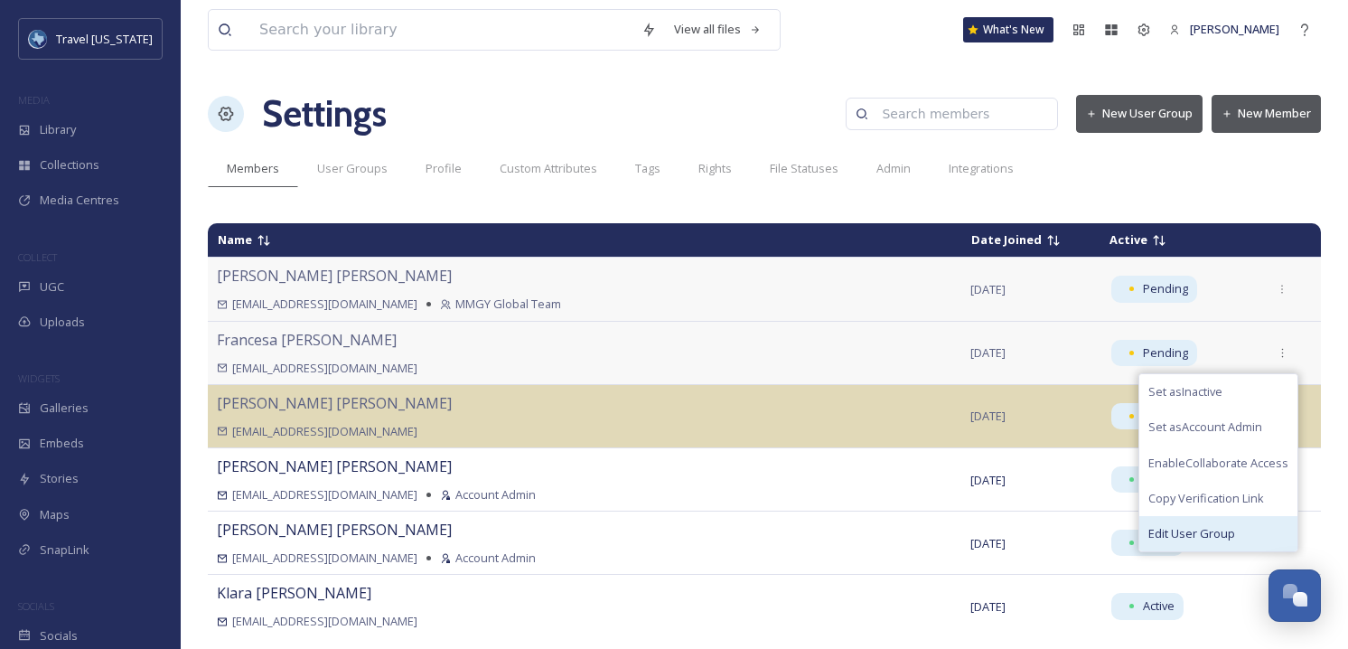
click at [1196, 525] on div "Edit User Group" at bounding box center [1219, 533] width 158 height 35
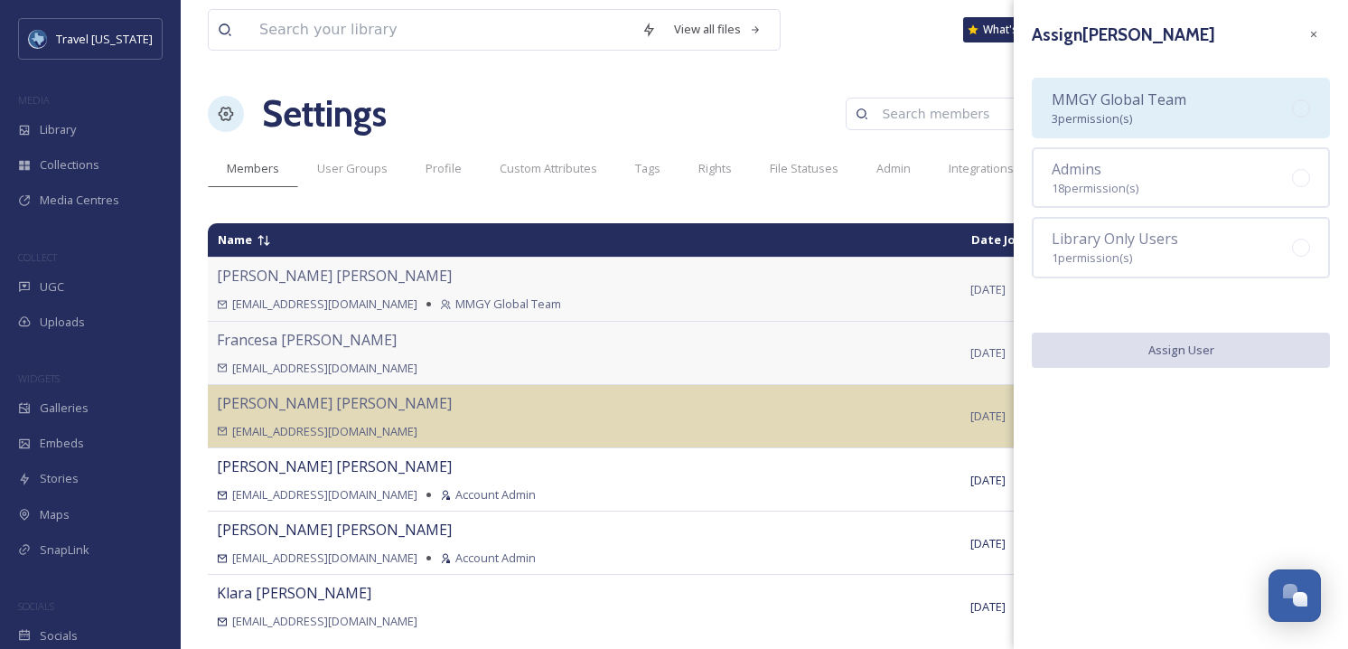
click at [1145, 117] on div "MMGY Global Team 3 permission(s)" at bounding box center [1119, 108] width 135 height 39
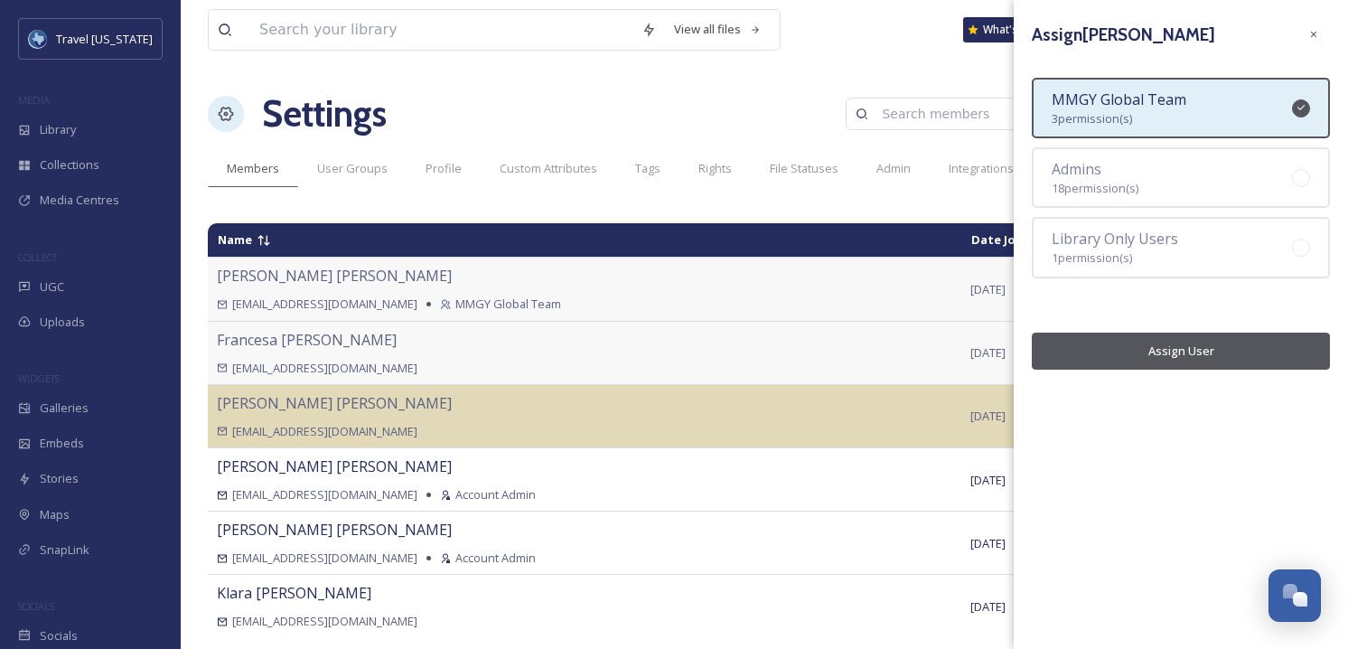
click at [1194, 353] on button "Assign User" at bounding box center [1181, 351] width 298 height 37
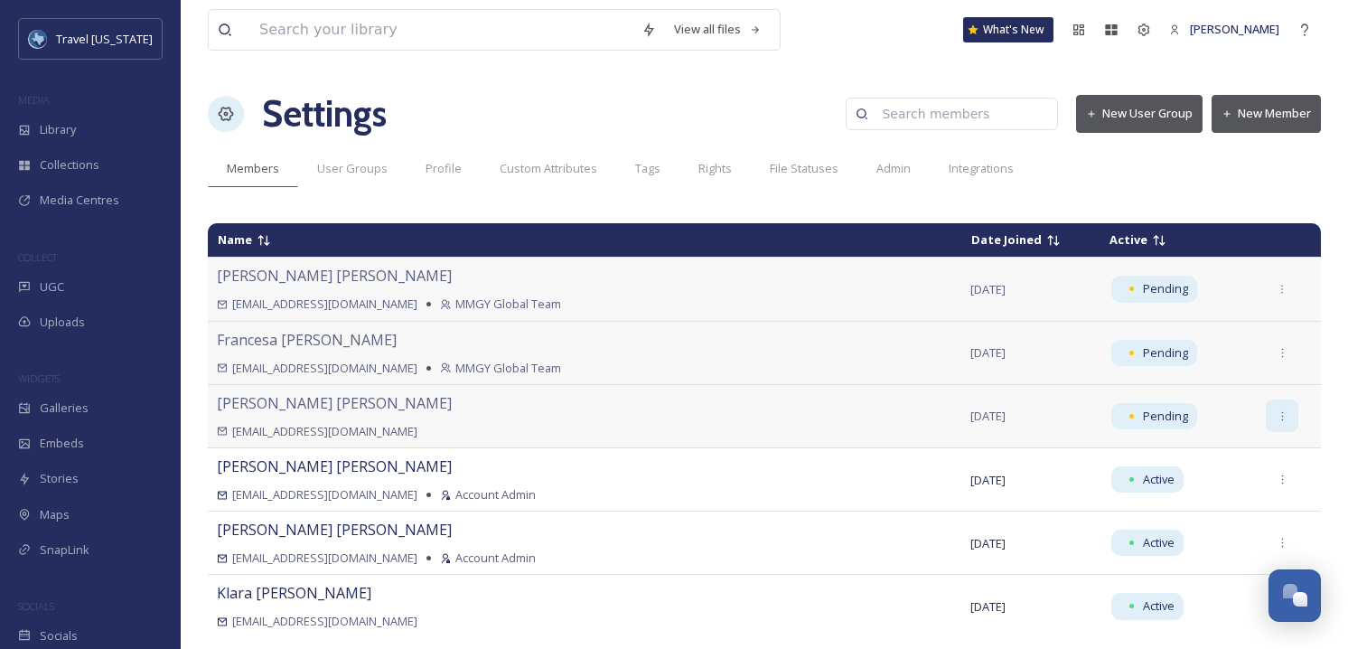
click at [1277, 420] on icon at bounding box center [1283, 416] width 12 height 12
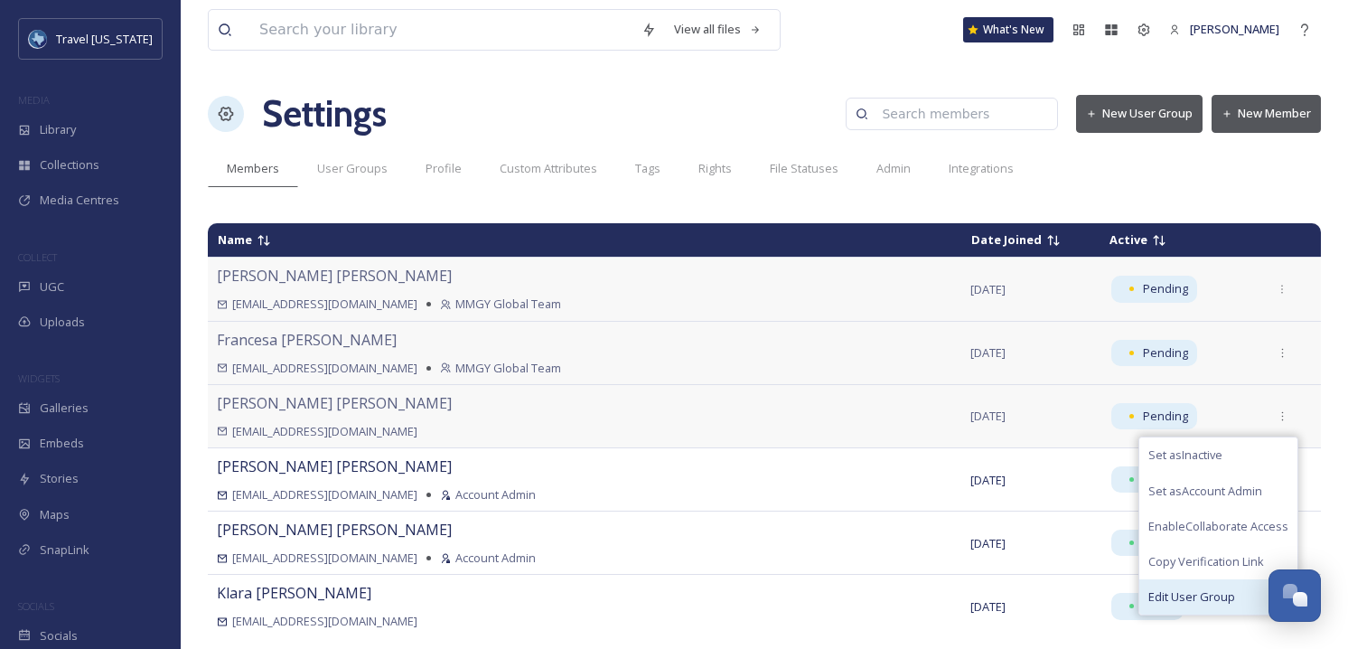
click at [1184, 595] on span "Edit User Group" at bounding box center [1192, 596] width 87 height 17
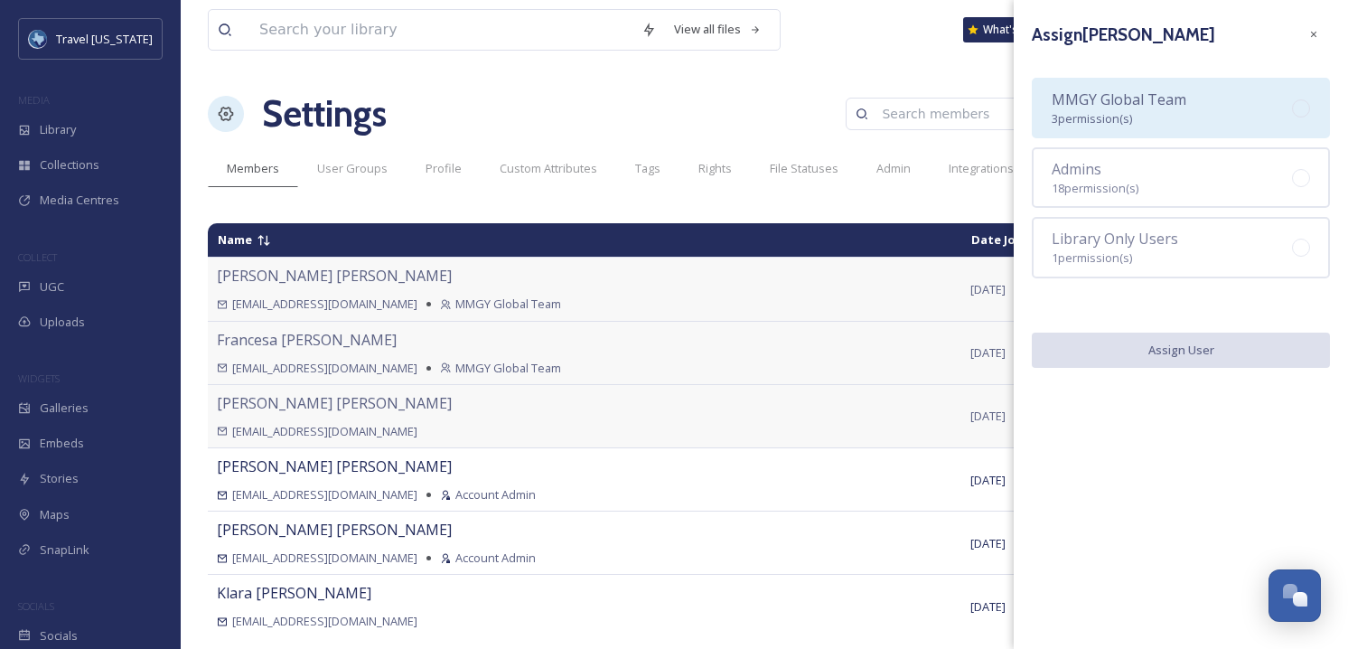
click at [1124, 108] on span "MMGY Global Team" at bounding box center [1119, 99] width 135 height 20
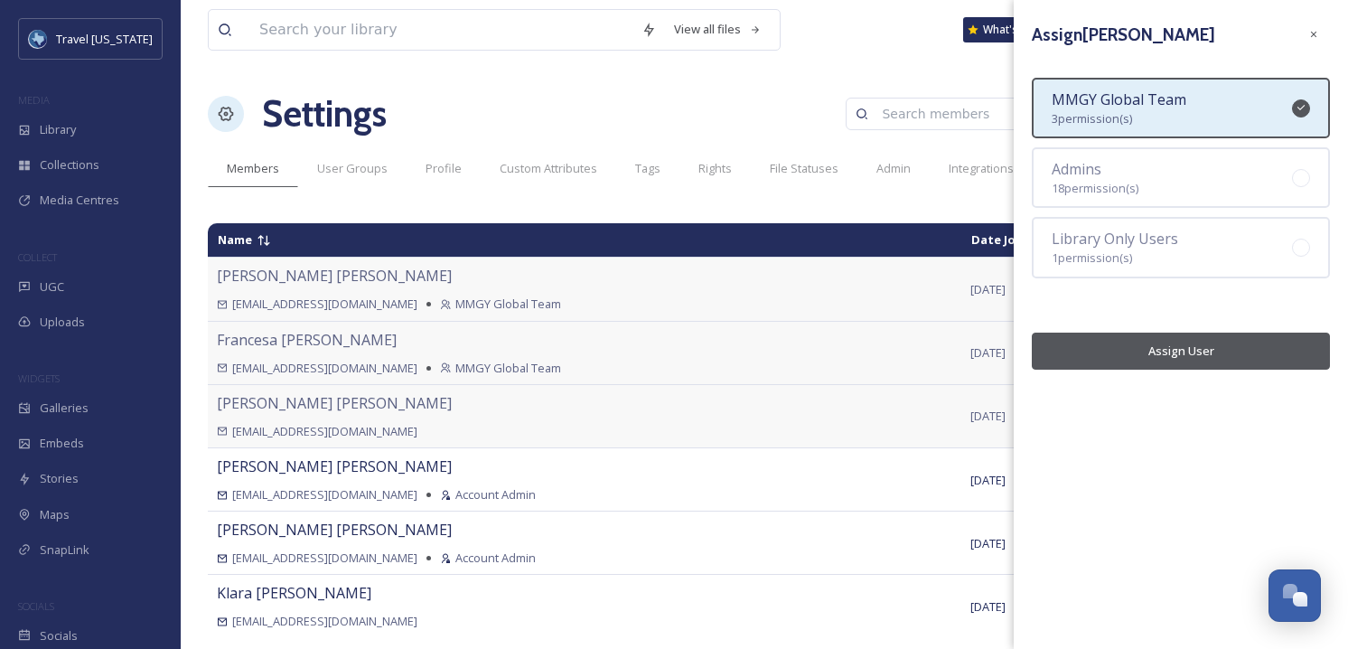
click at [1196, 352] on button "Assign User" at bounding box center [1181, 351] width 298 height 37
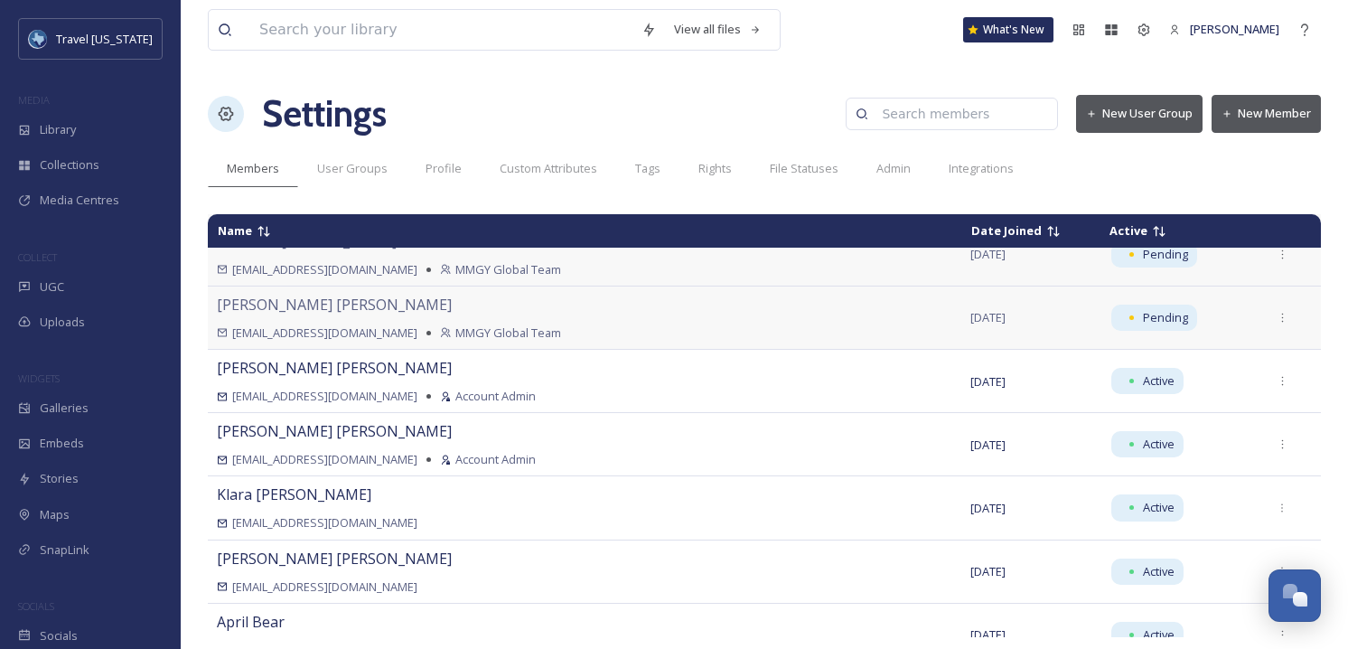
scroll to position [264, 0]
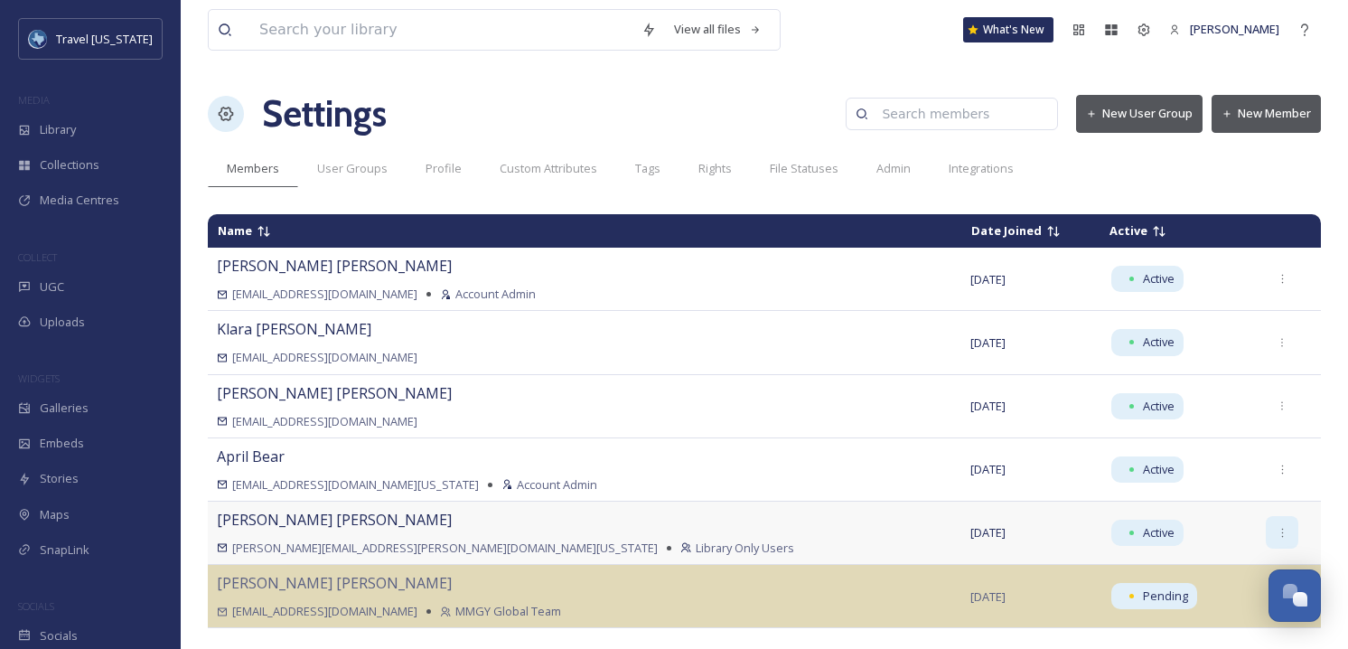
click at [1277, 533] on icon at bounding box center [1283, 533] width 12 height 12
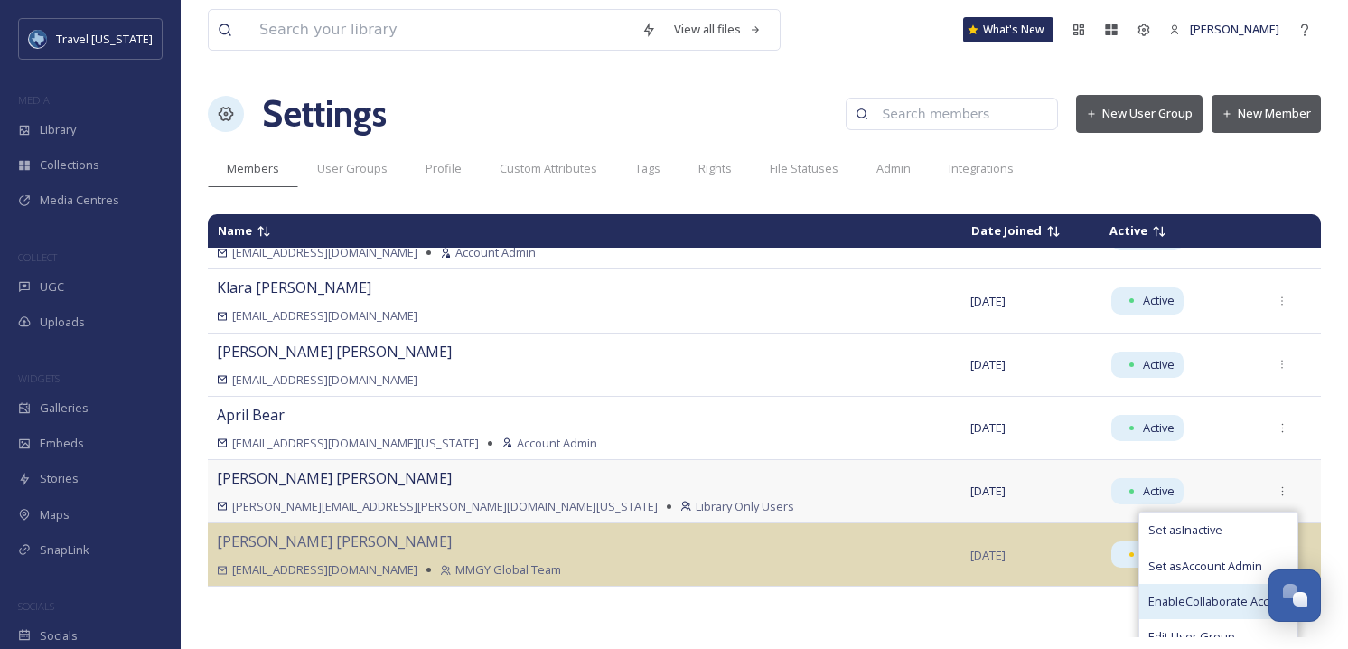
scroll to position [359, 0]
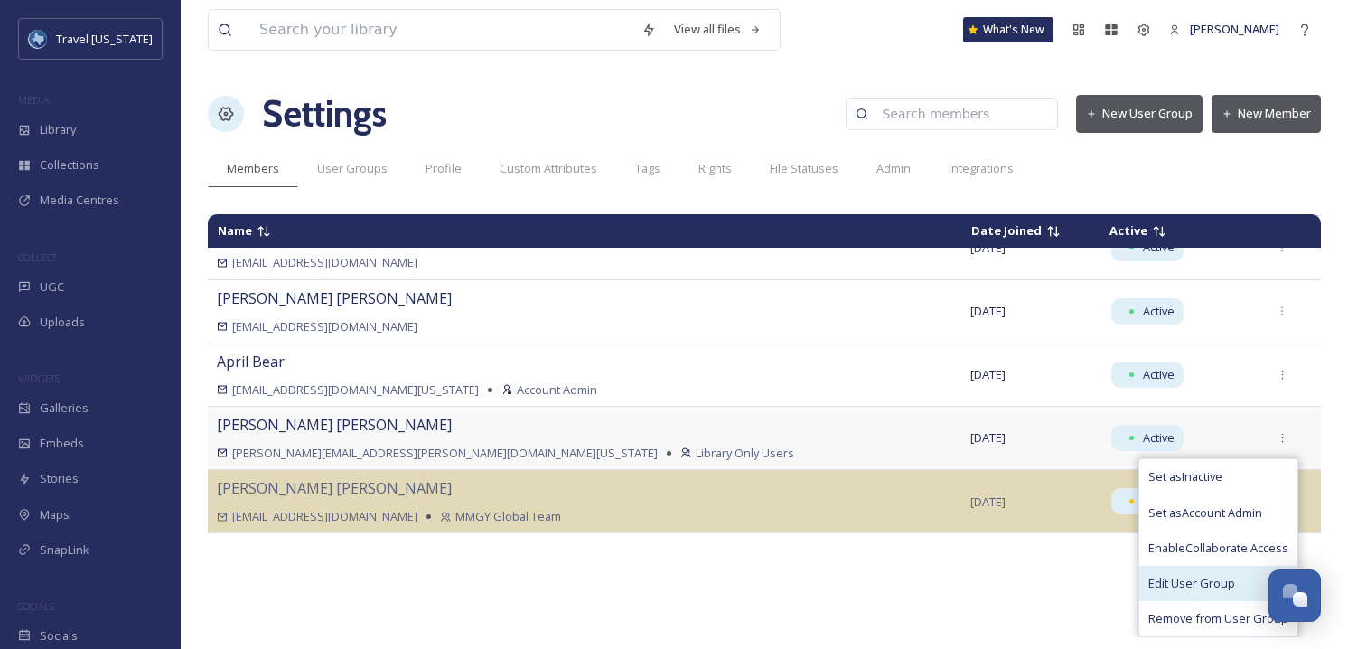
click at [1174, 585] on span "Edit User Group" at bounding box center [1192, 583] width 87 height 17
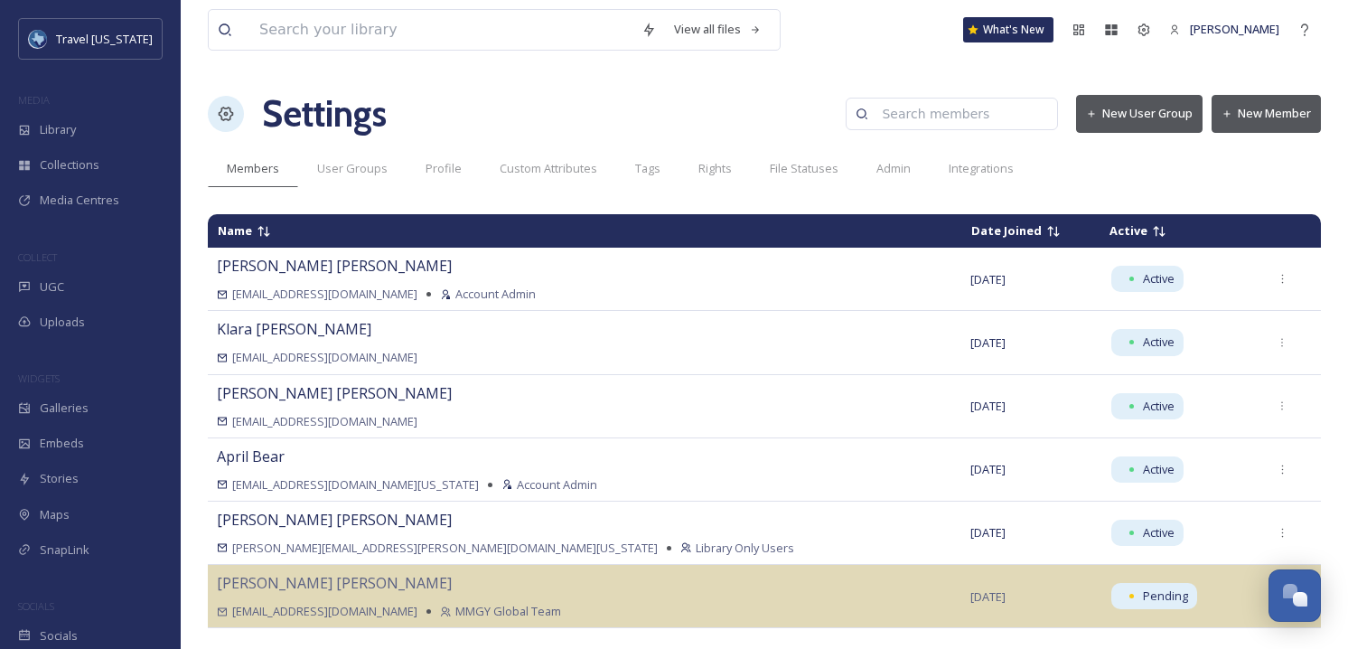
click at [719, 201] on div "View all files What's New Kelsey Chabot Settings New User Group New Member Memb…" at bounding box center [765, 324] width 1168 height 649
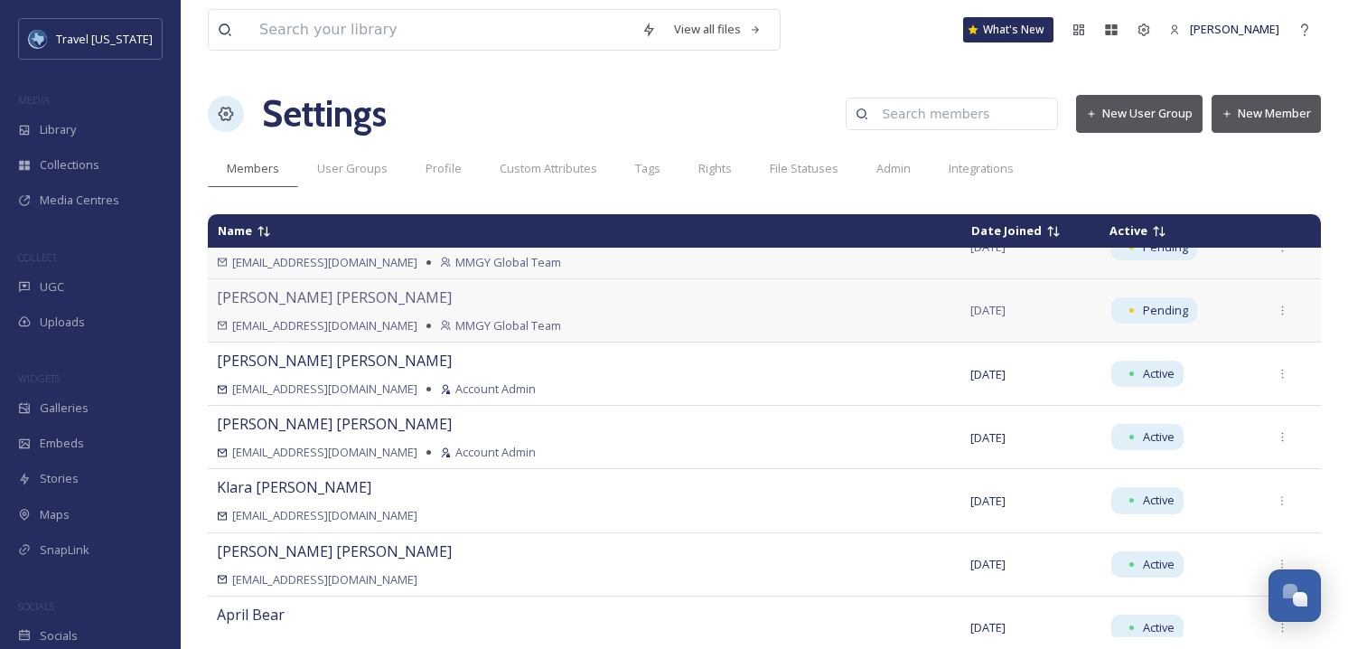
scroll to position [0, 0]
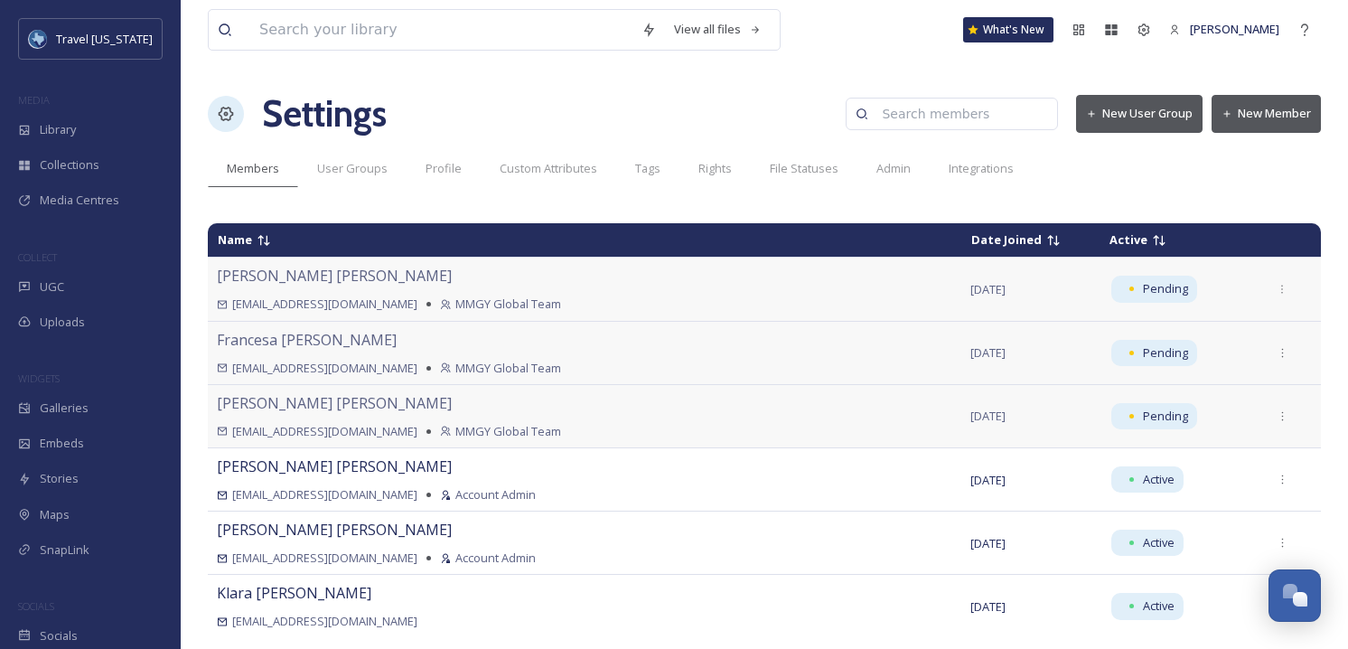
click at [1245, 113] on button "New Member" at bounding box center [1266, 113] width 109 height 37
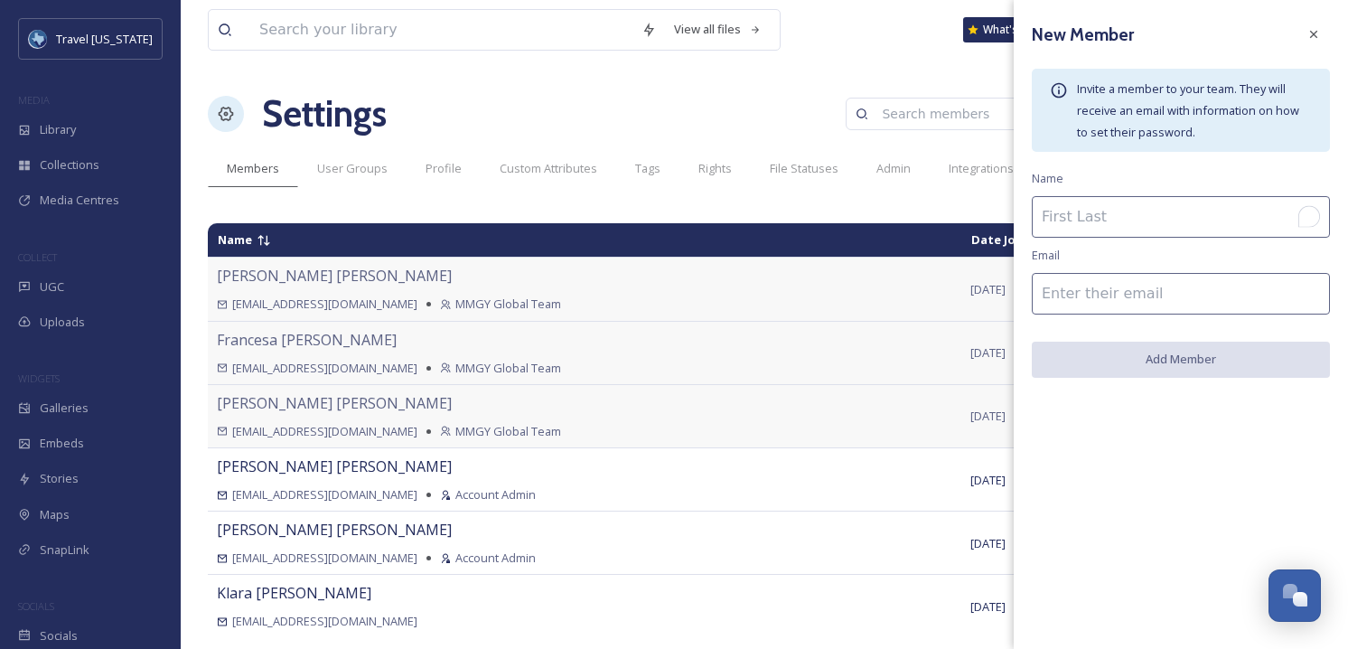
click at [1204, 221] on input "To enrich screen reader interactions, please activate Accessibility in Grammarl…" at bounding box center [1181, 217] width 298 height 42
type input "Anna Watt"
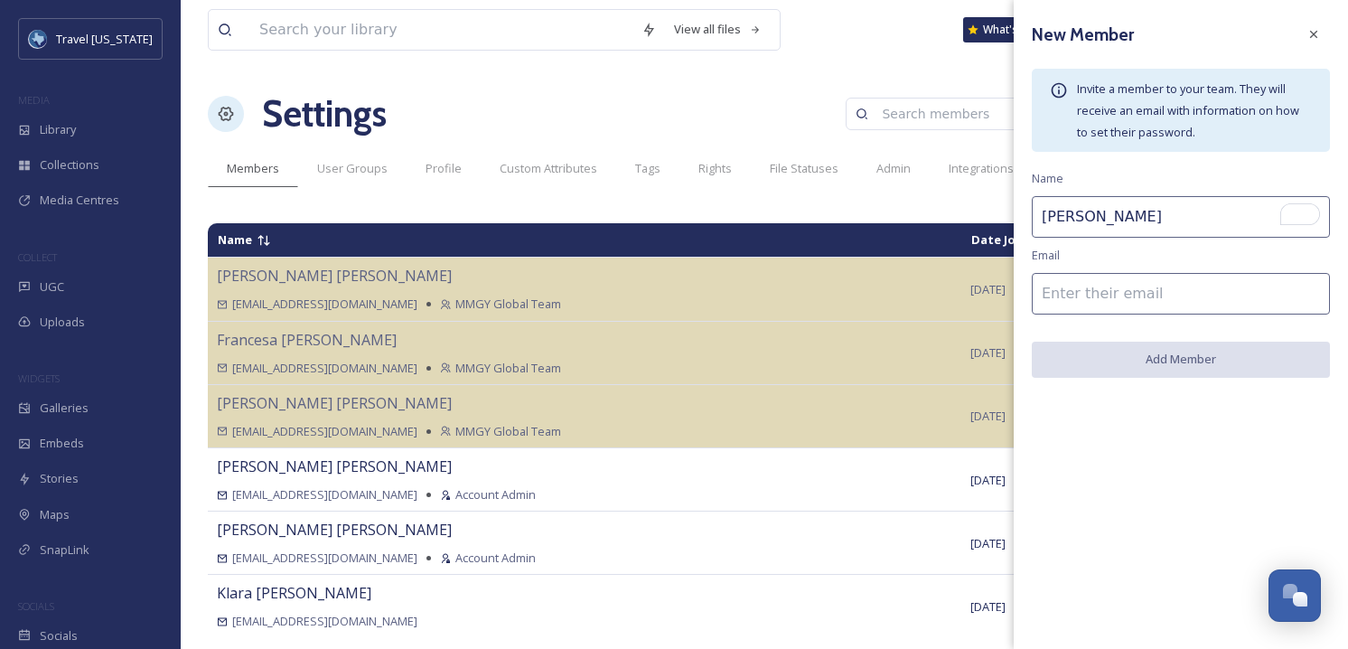
click at [1163, 296] on input at bounding box center [1181, 294] width 298 height 42
paste input "[EMAIL_ADDRESS][DOMAIN_NAME]"
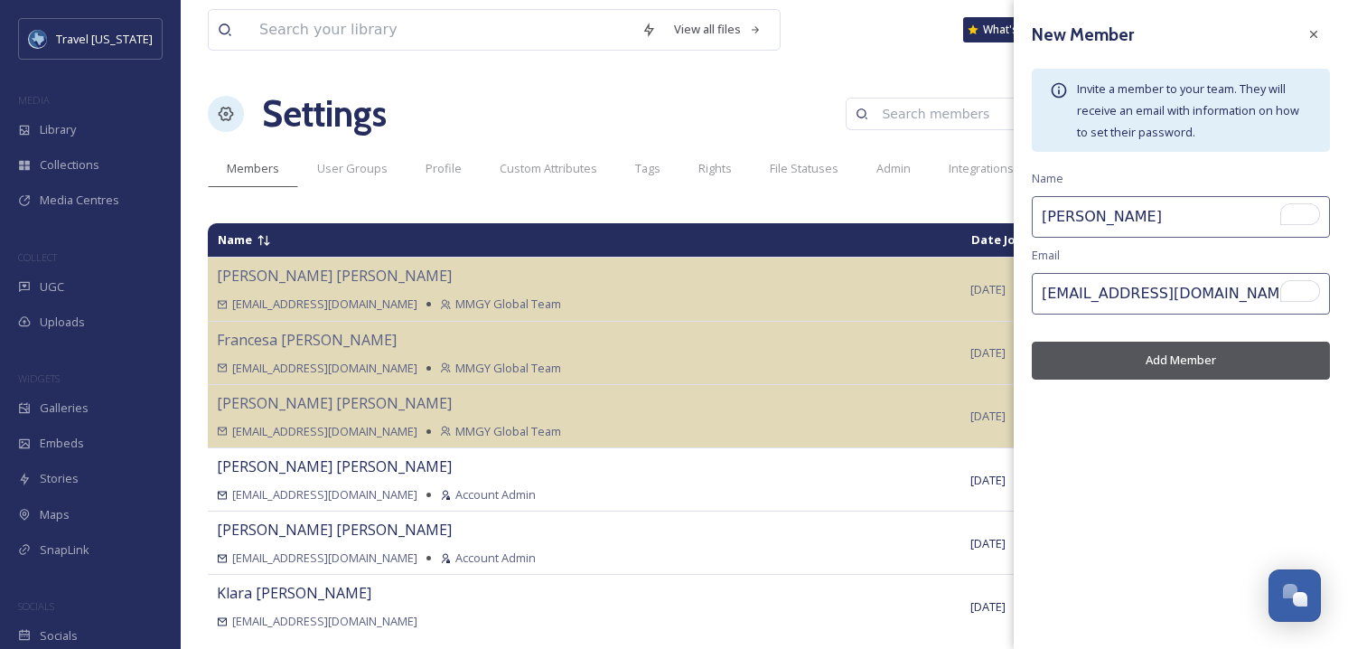
type input "[EMAIL_ADDRESS][DOMAIN_NAME]"
click at [1196, 361] on button "Add Member" at bounding box center [1181, 360] width 298 height 37
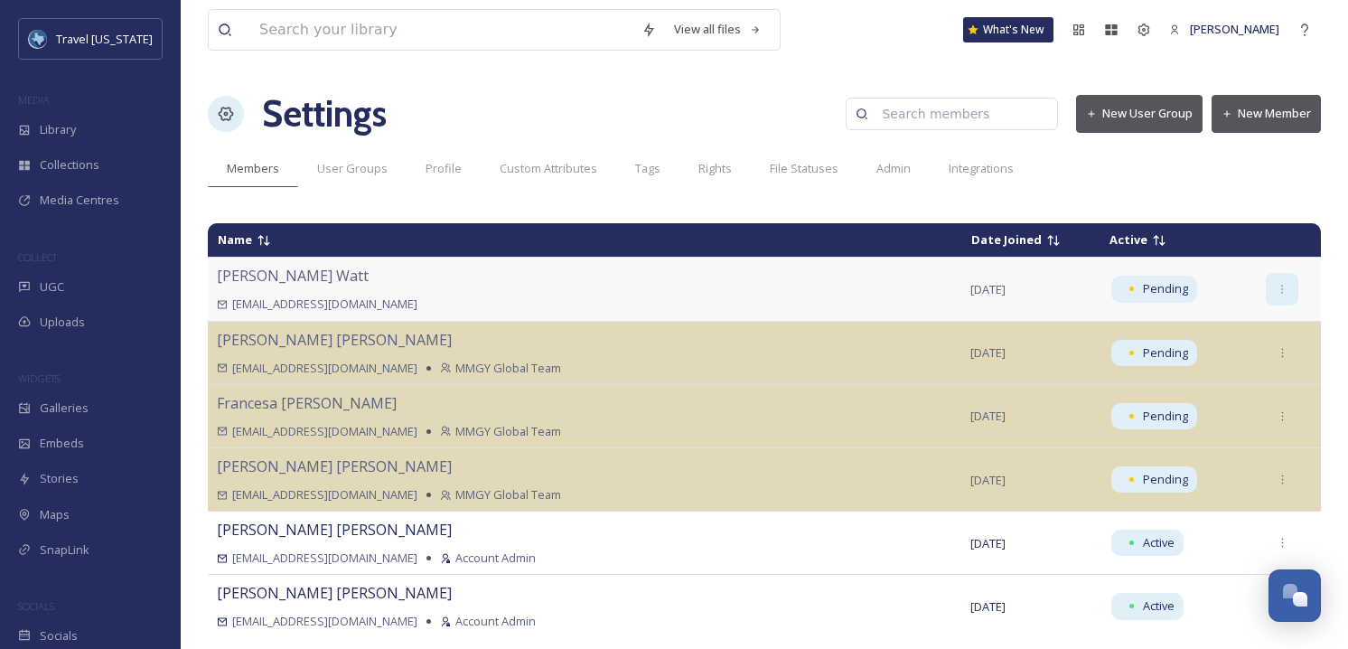
click at [1277, 288] on icon at bounding box center [1283, 290] width 12 height 12
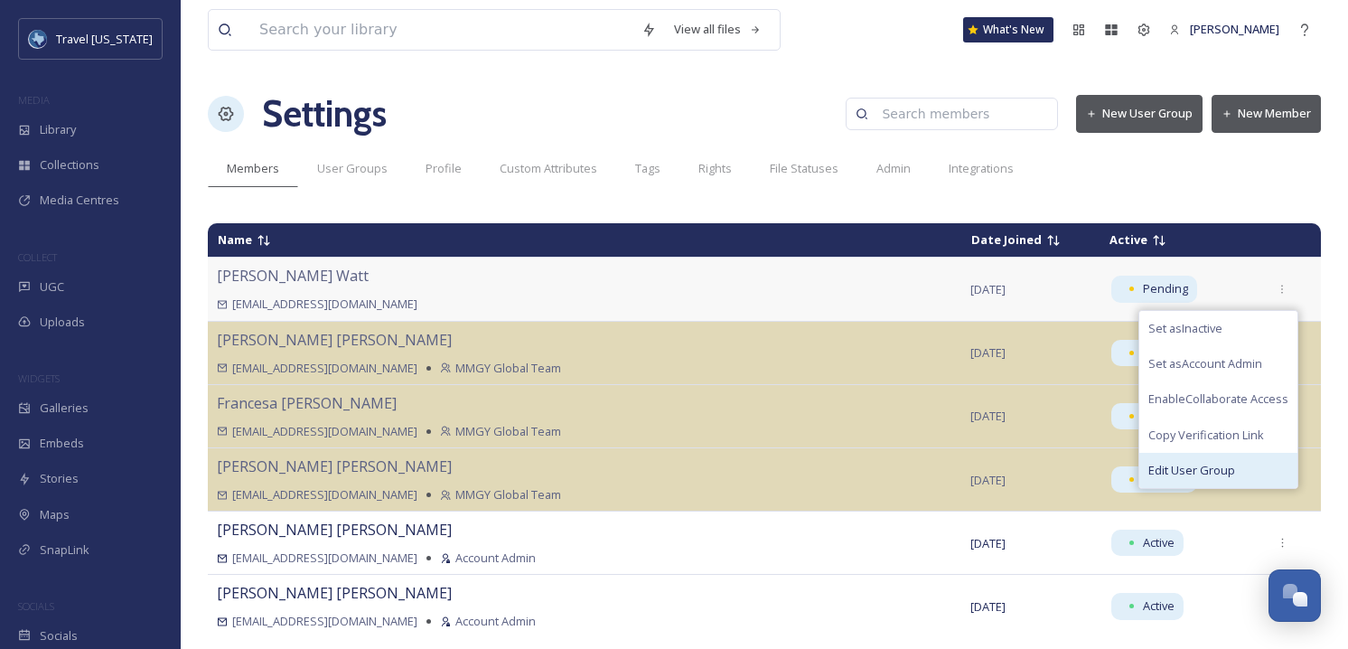
click at [1192, 466] on span "Edit User Group" at bounding box center [1192, 470] width 87 height 17
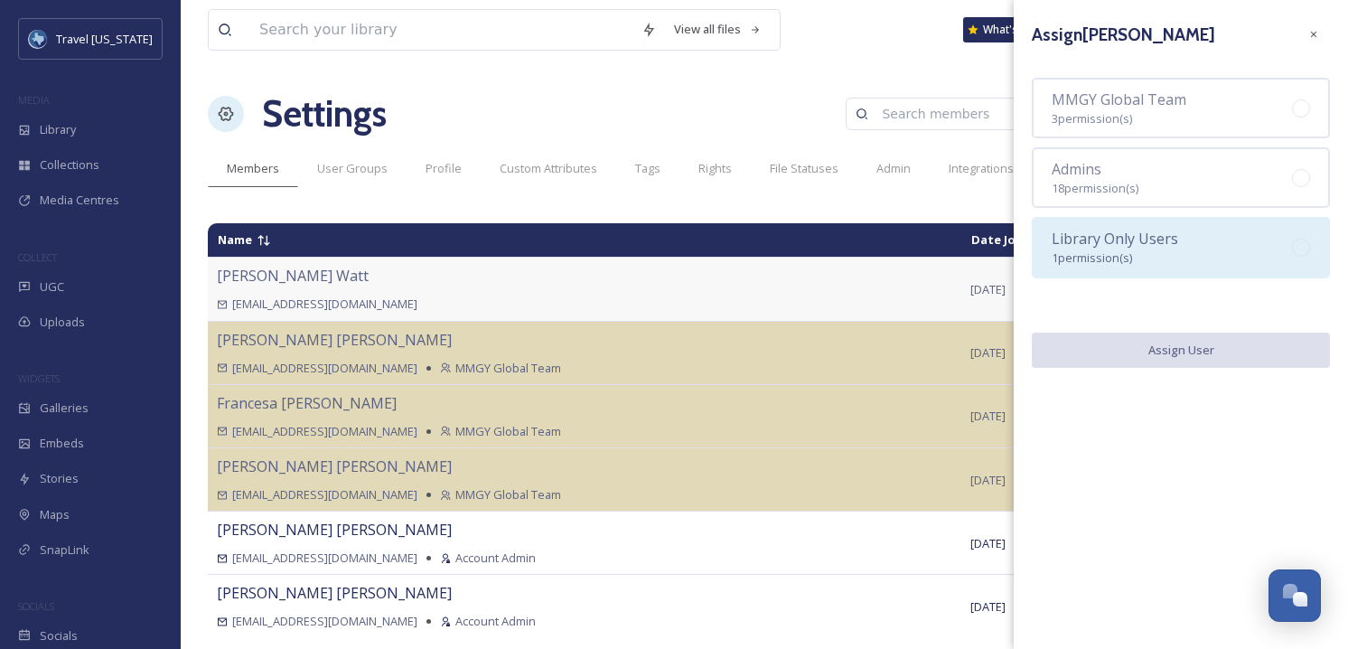
click at [1150, 236] on span "Library Only Users" at bounding box center [1115, 239] width 127 height 20
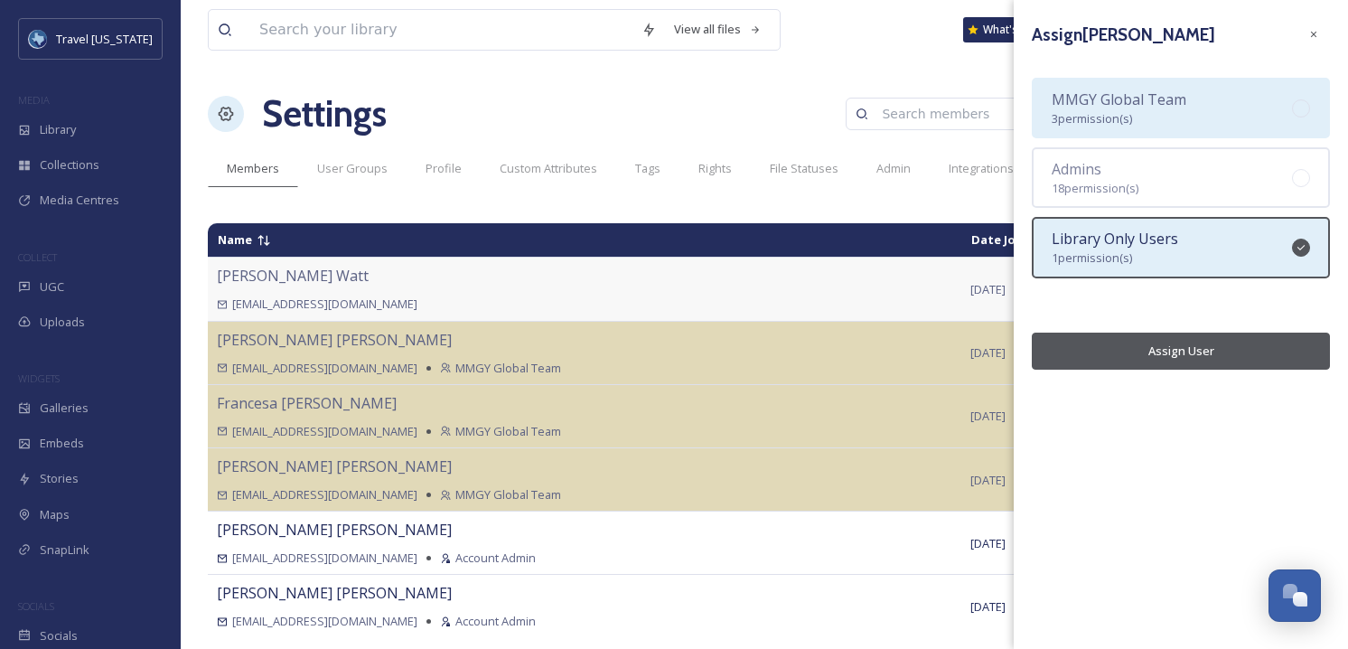
click at [1135, 103] on span "MMGY Global Team" at bounding box center [1119, 99] width 135 height 20
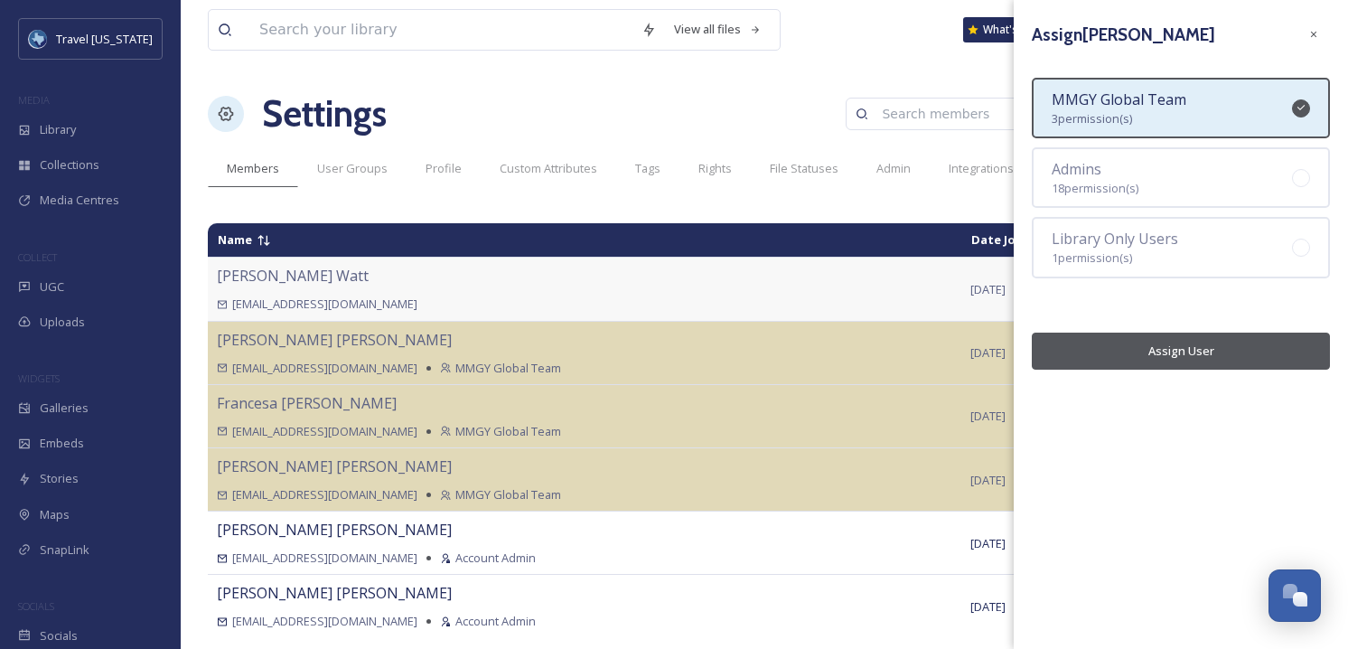
click at [1194, 352] on button "Assign User" at bounding box center [1181, 351] width 298 height 37
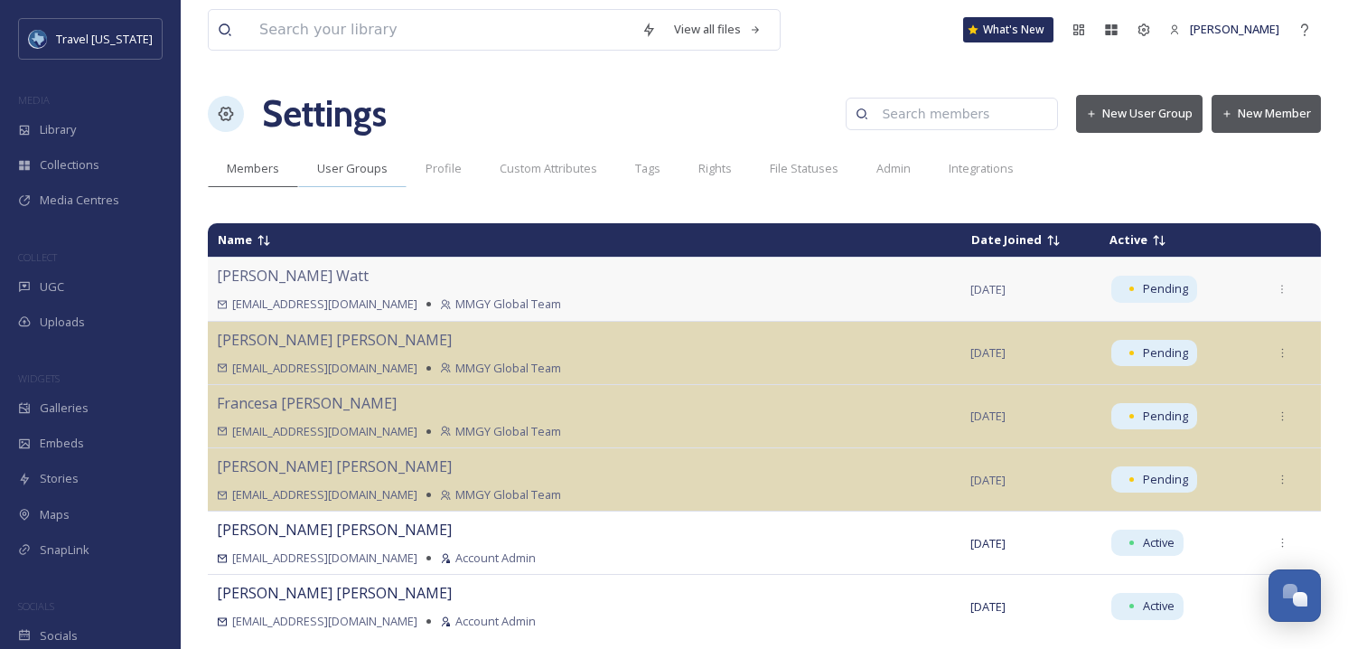
click at [367, 171] on span "User Groups" at bounding box center [352, 168] width 70 height 17
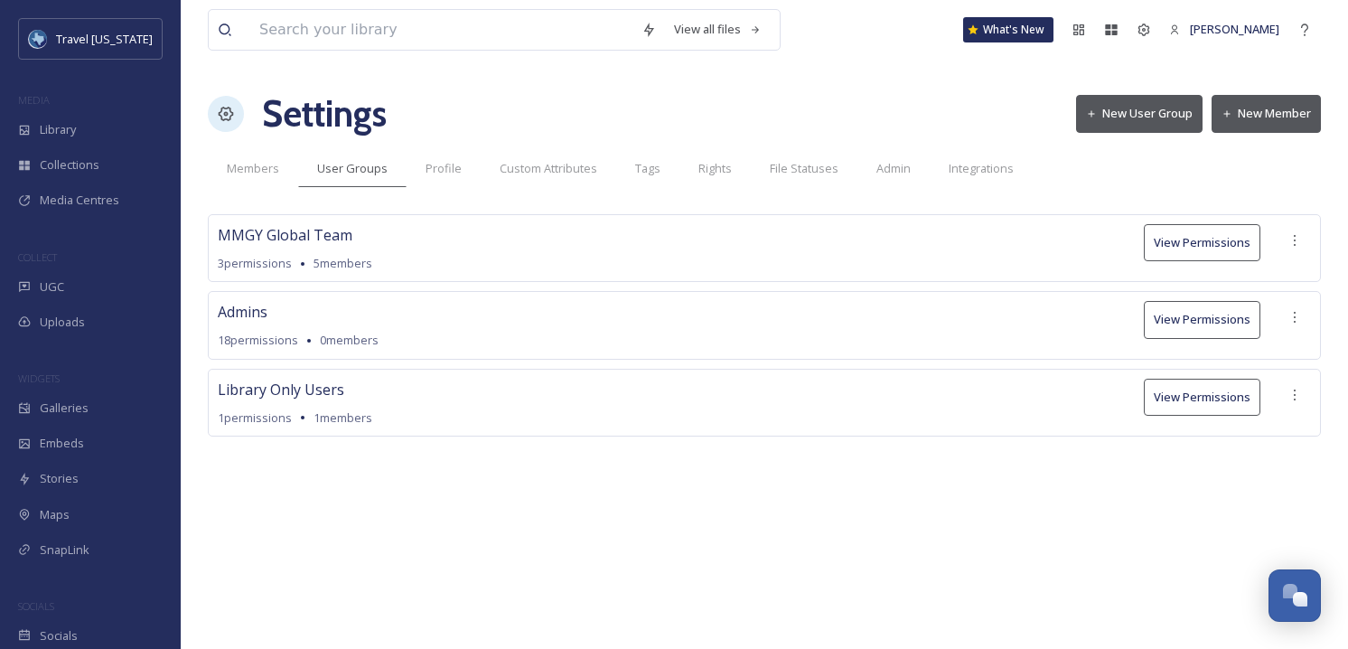
click at [1178, 399] on button "View Permissions" at bounding box center [1202, 397] width 117 height 37
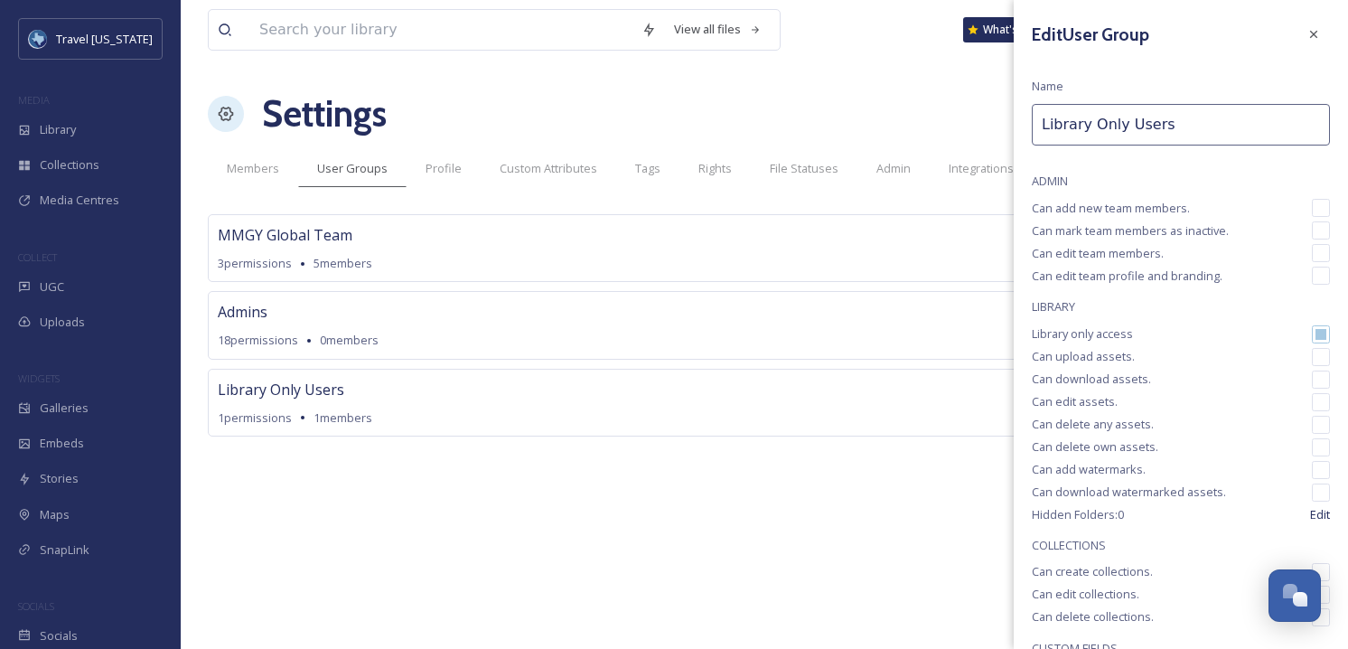
click at [767, 483] on div "MMGY Global Team 3 permissions 5 members View Permissions Admins 18 permissions…" at bounding box center [764, 352] width 1113 height 277
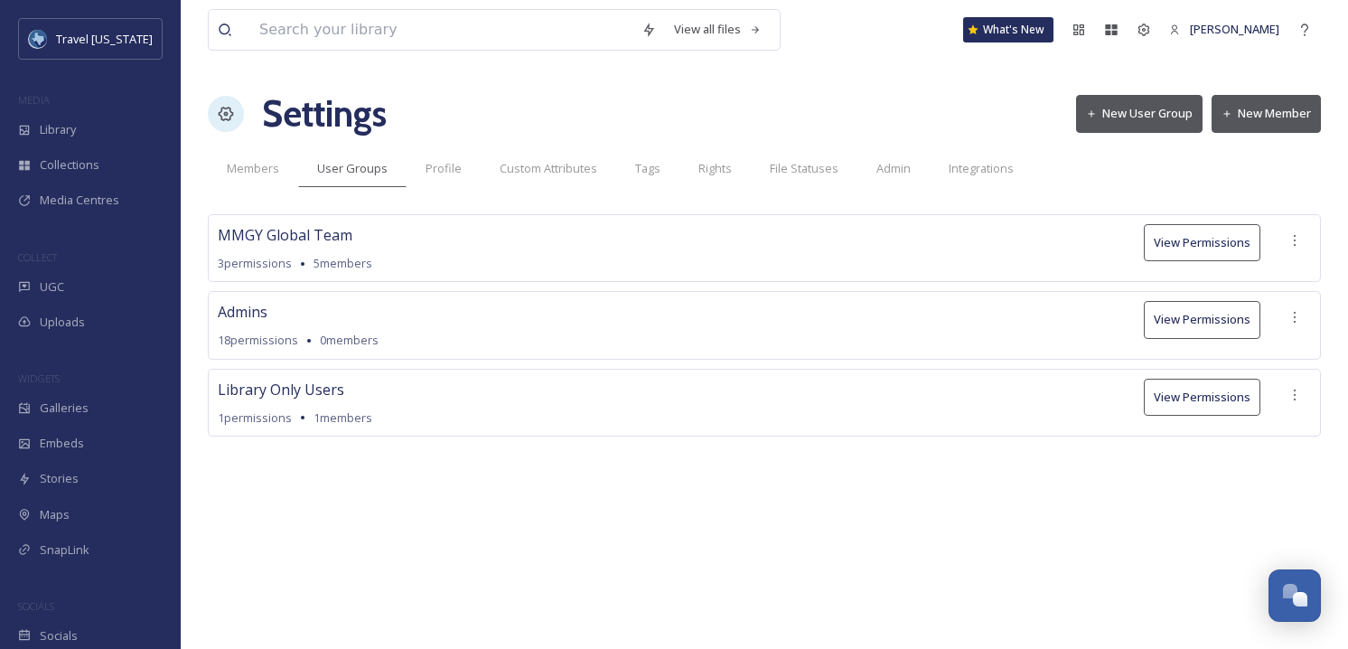
click at [1188, 243] on button "View Permissions" at bounding box center [1202, 242] width 117 height 37
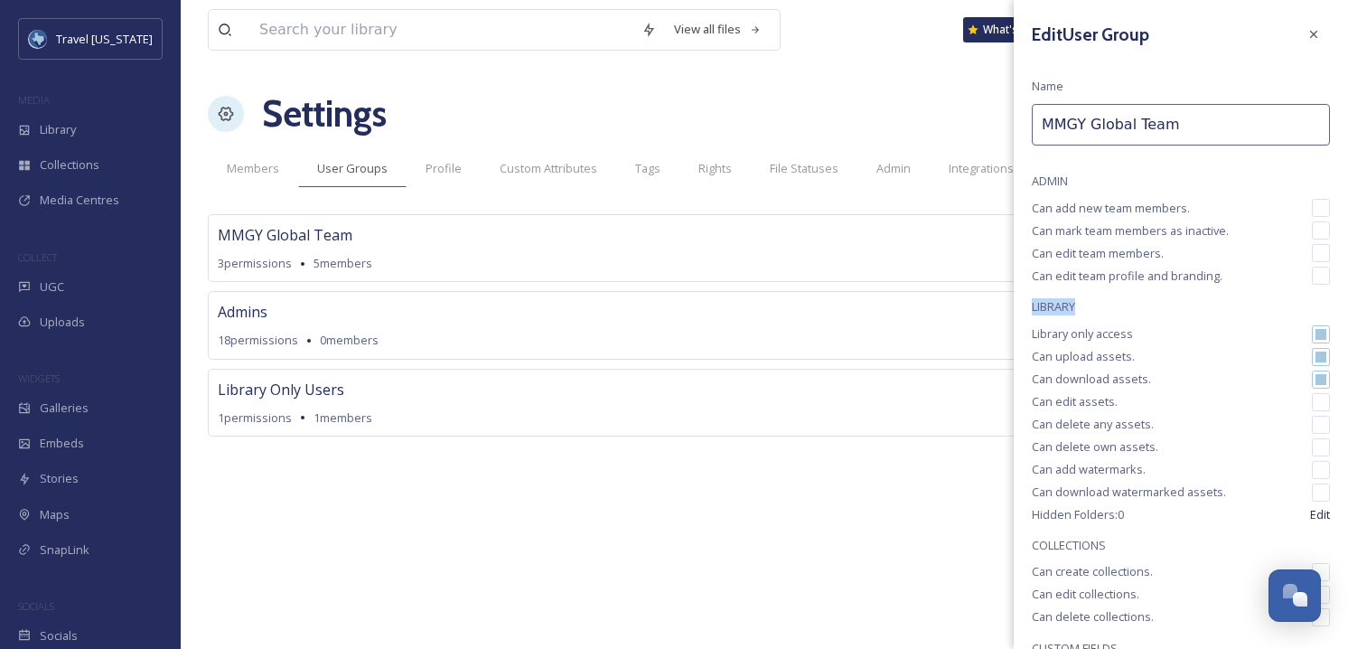
drag, startPoint x: 1029, startPoint y: 306, endPoint x: 1119, endPoint y: 301, distance: 89.6
click at [1119, 301] on div "Edit User Group Name MMGY Global Team ADMIN Can add new team members. Can mark …" at bounding box center [1181, 412] width 334 height 825
click at [1119, 301] on span "LIBRARY" at bounding box center [1181, 306] width 298 height 17
drag, startPoint x: 1119, startPoint y: 301, endPoint x: 1129, endPoint y: 305, distance: 10.9
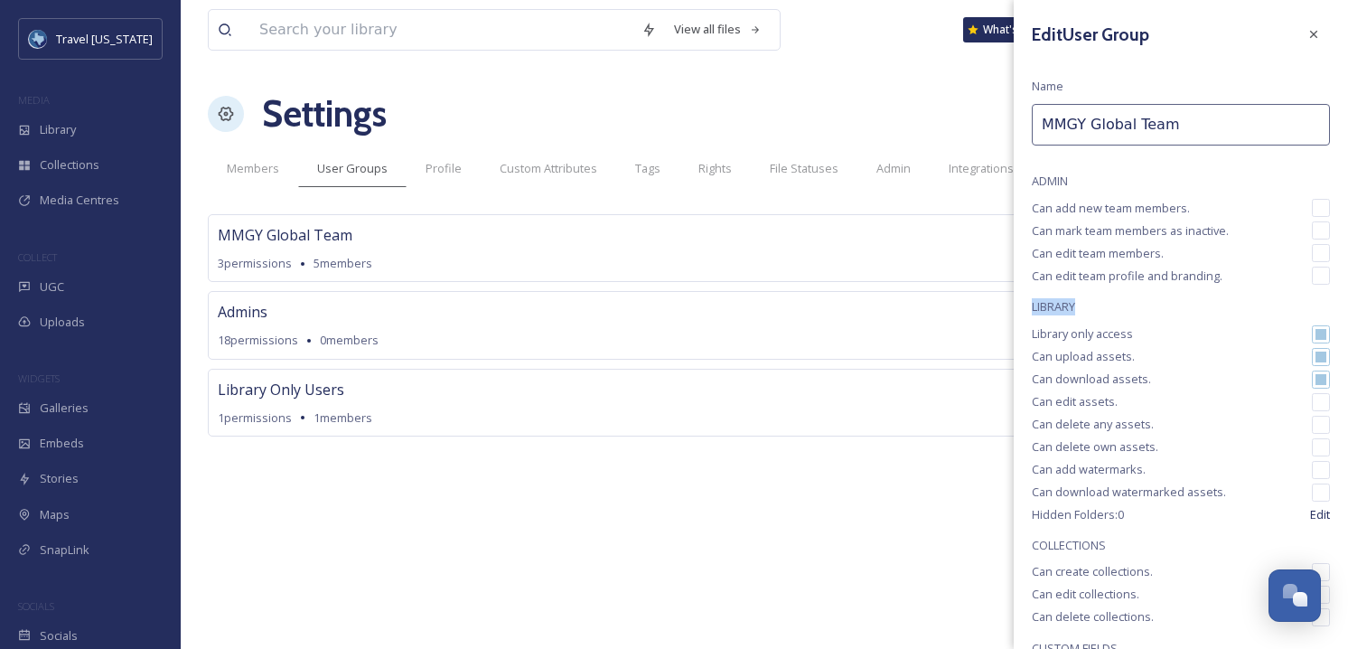
click at [1119, 303] on span "LIBRARY" at bounding box center [1181, 306] width 298 height 17
click at [1129, 305] on span "LIBRARY" at bounding box center [1181, 306] width 298 height 17
drag, startPoint x: 1120, startPoint y: 305, endPoint x: 1040, endPoint y: 306, distance: 79.5
click at [1027, 306] on div "Edit User Group Name MMGY Global Team ADMIN Can add new team members. Can mark …" at bounding box center [1181, 412] width 334 height 825
click at [1040, 306] on span "LIBRARY" at bounding box center [1181, 306] width 298 height 17
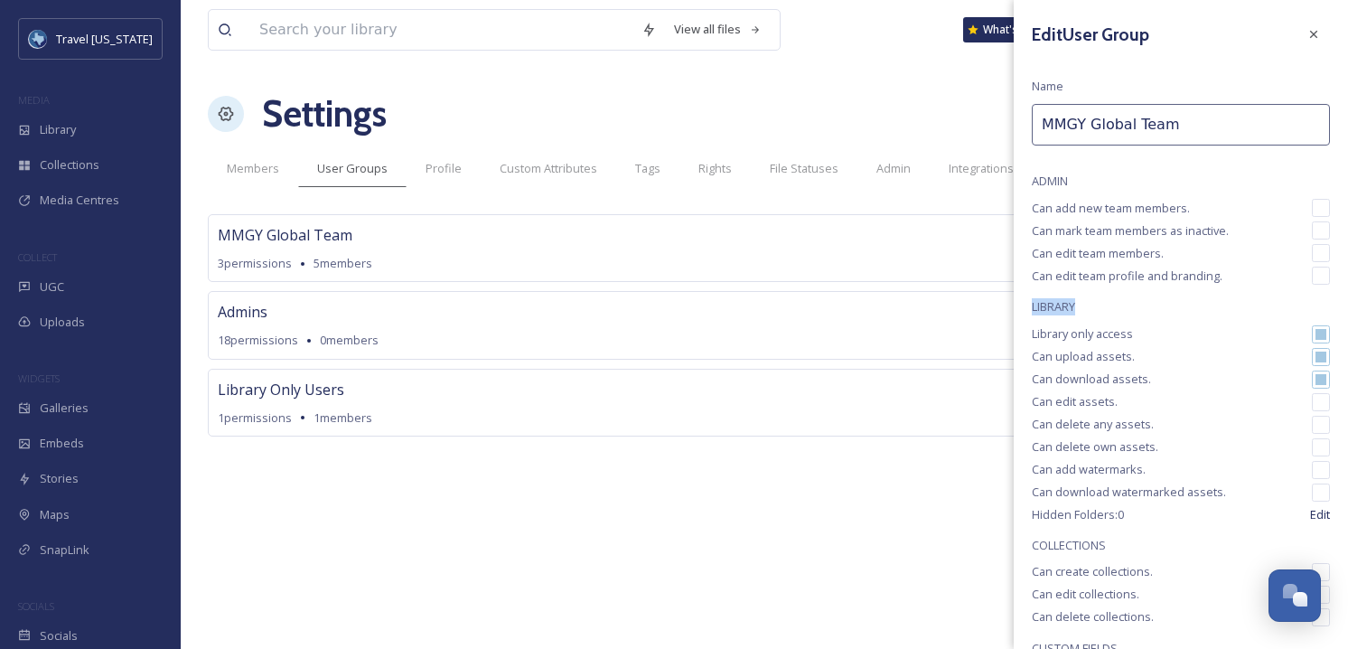
click at [1040, 306] on span "LIBRARY" at bounding box center [1181, 306] width 298 height 17
click at [1083, 305] on span "LIBRARY" at bounding box center [1181, 306] width 298 height 17
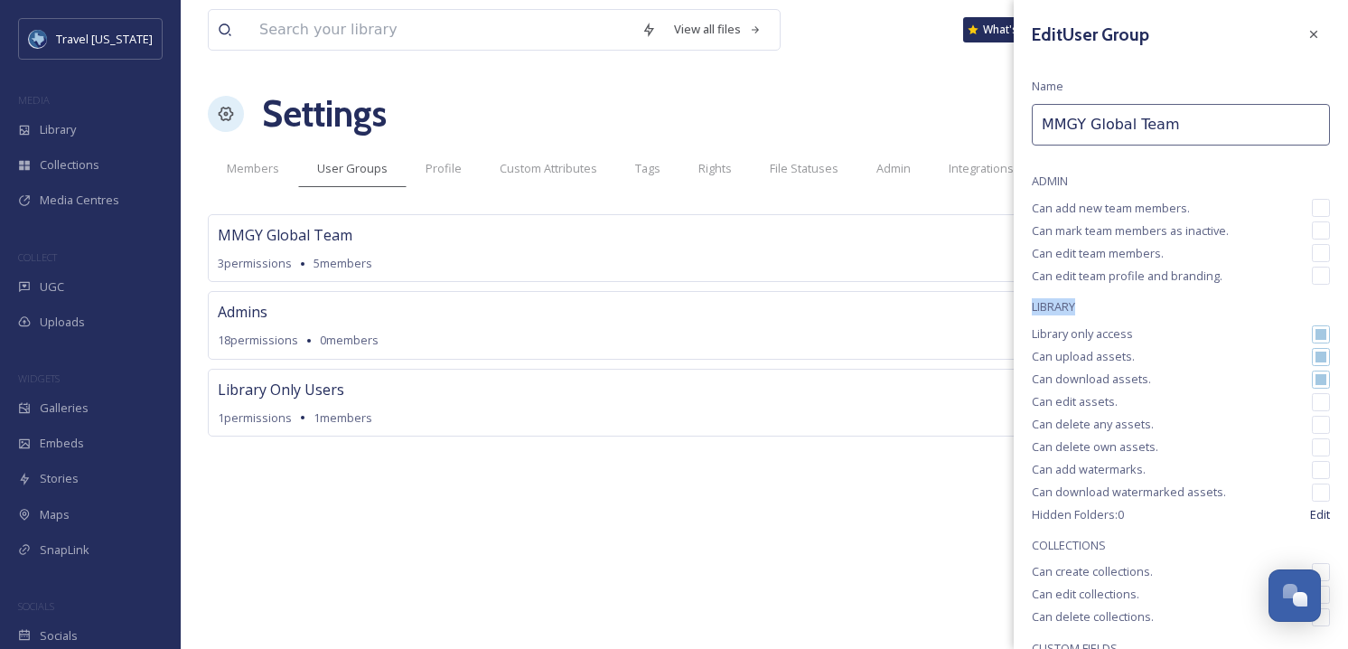
click at [1109, 310] on span "LIBRARY" at bounding box center [1181, 306] width 298 height 17
drag, startPoint x: 1109, startPoint y: 310, endPoint x: 1160, endPoint y: 374, distance: 82.3
click at [1160, 374] on div "Edit User Group Name MMGY Global Team ADMIN Can add new team members. Can mark …" at bounding box center [1181, 412] width 334 height 825
click at [1045, 309] on span "LIBRARY" at bounding box center [1181, 306] width 298 height 17
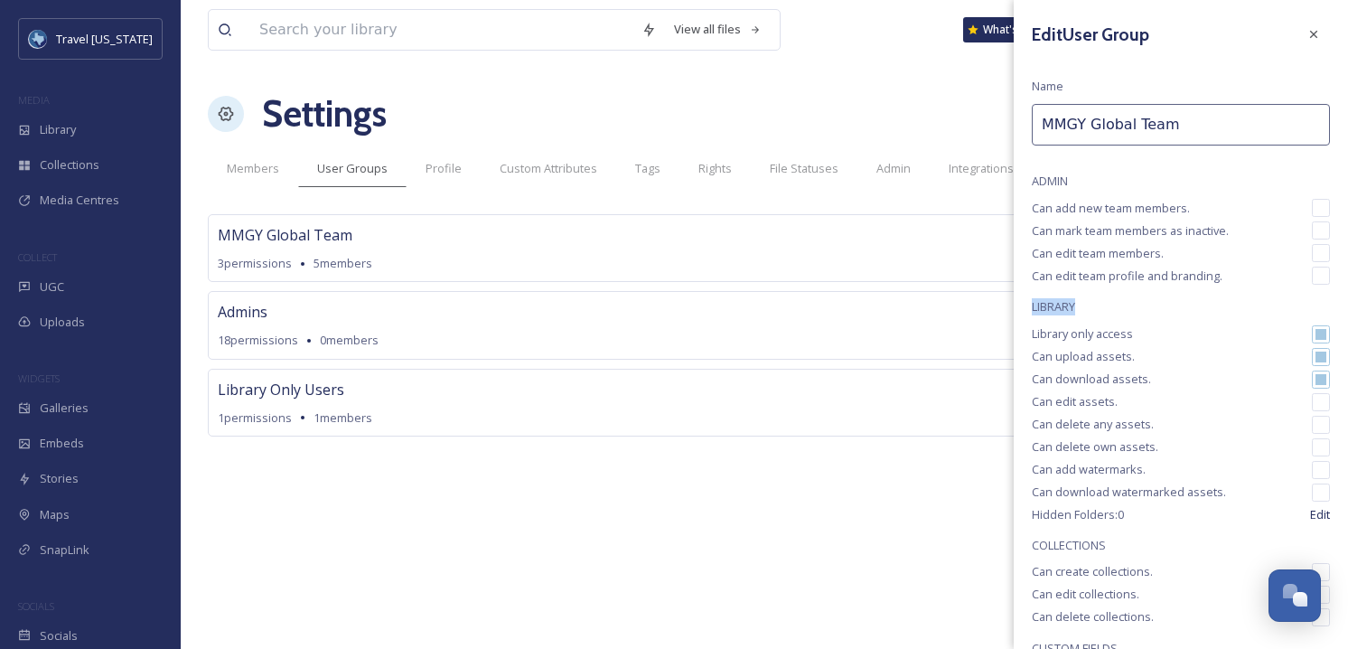
click at [1045, 309] on span "LIBRARY" at bounding box center [1181, 306] width 298 height 17
click at [1079, 308] on span "LIBRARY" at bounding box center [1181, 306] width 298 height 17
click at [1084, 308] on span "LIBRARY" at bounding box center [1181, 306] width 298 height 17
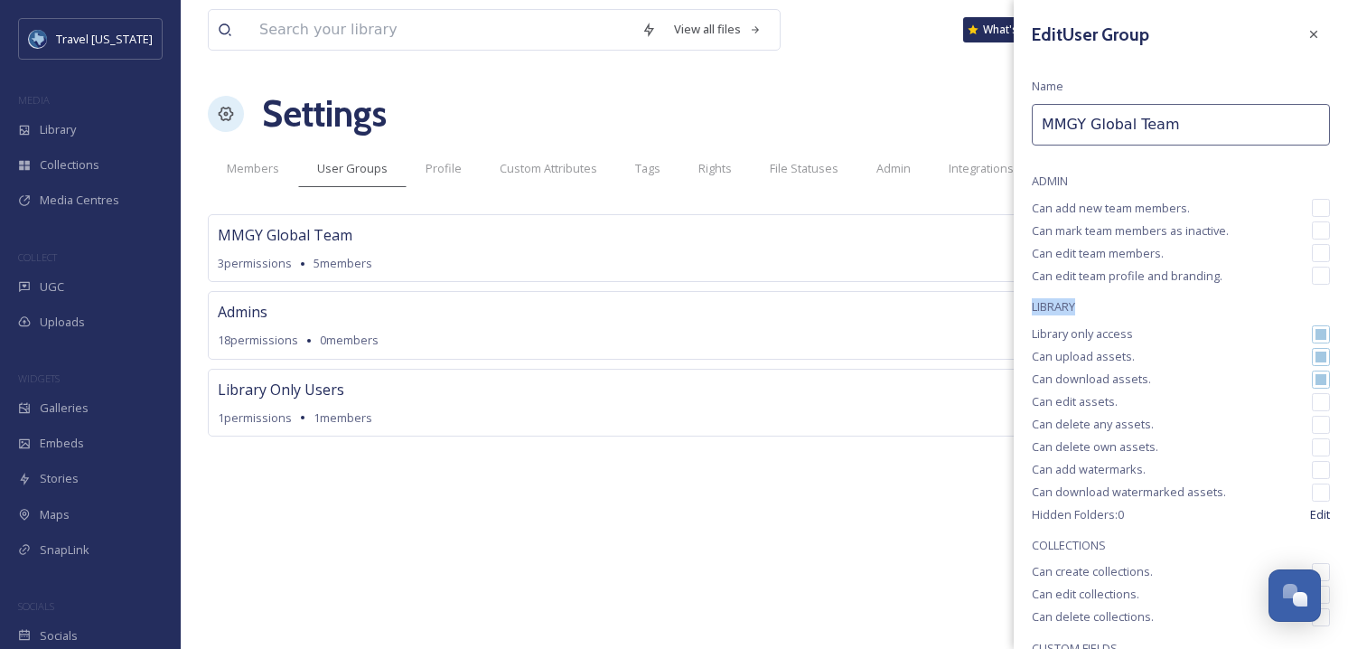
click at [1018, 307] on div "Edit User Group Name MMGY Global Team ADMIN Can add new team members. Can mark …" at bounding box center [1181, 412] width 334 height 825
click at [1028, 306] on div "Edit User Group Name MMGY Global Team ADMIN Can add new team members. Can mark …" at bounding box center [1181, 412] width 334 height 825
drag, startPoint x: 1028, startPoint y: 306, endPoint x: 1096, endPoint y: 310, distance: 67.9
click at [1096, 310] on div "Edit User Group Name MMGY Global Team ADMIN Can add new team members. Can mark …" at bounding box center [1181, 412] width 334 height 825
click at [1096, 310] on span "LIBRARY" at bounding box center [1181, 306] width 298 height 17
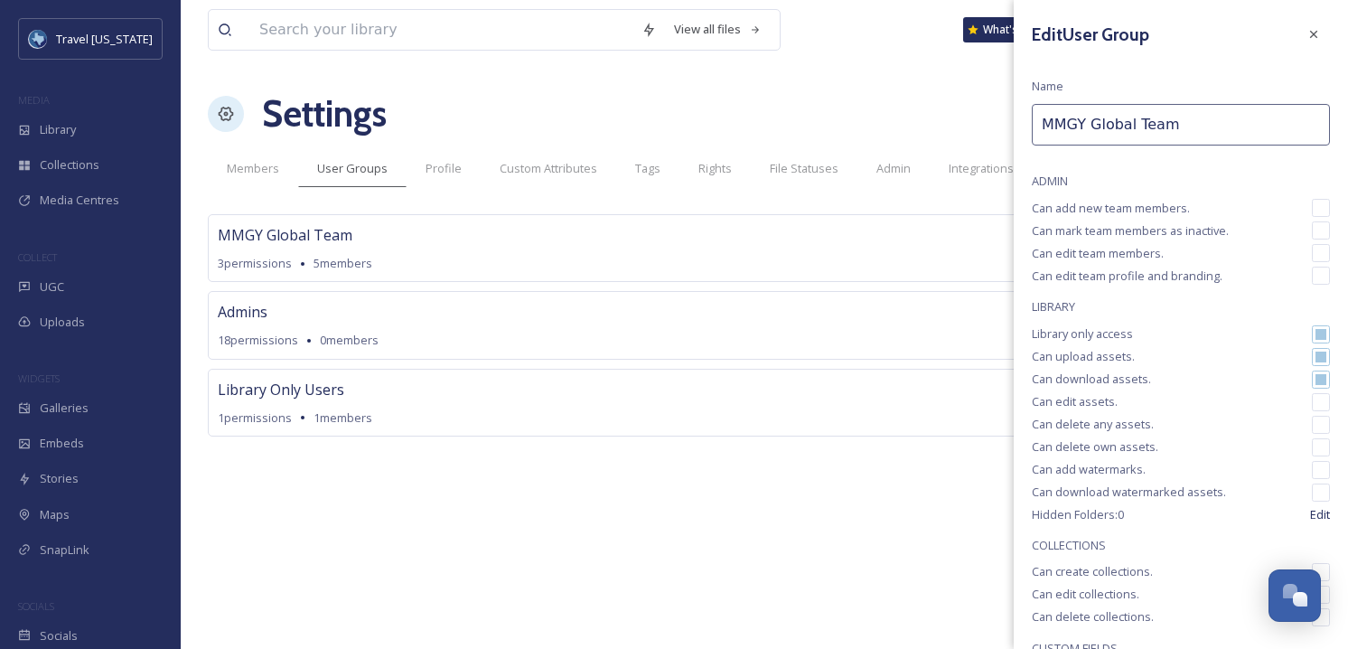
click at [934, 331] on div "Admins 18 permissions 0 members View Permissions" at bounding box center [764, 325] width 1113 height 68
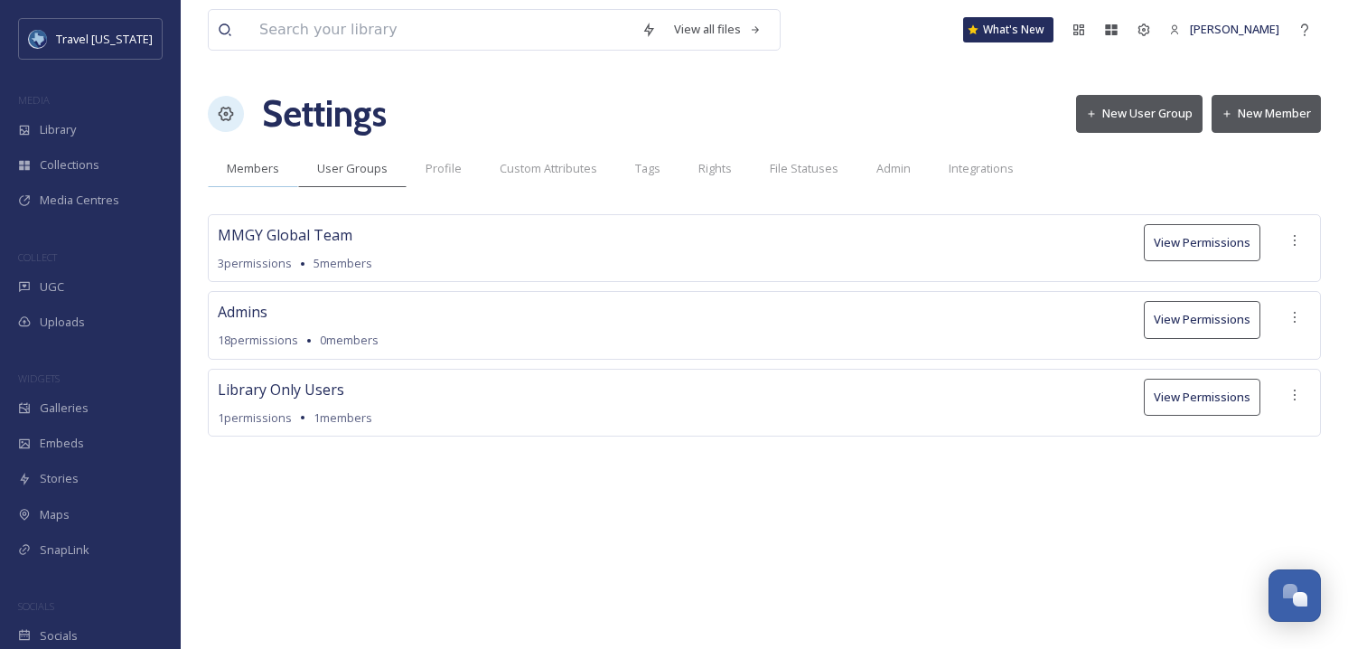
click at [234, 171] on span "Members" at bounding box center [253, 168] width 52 height 17
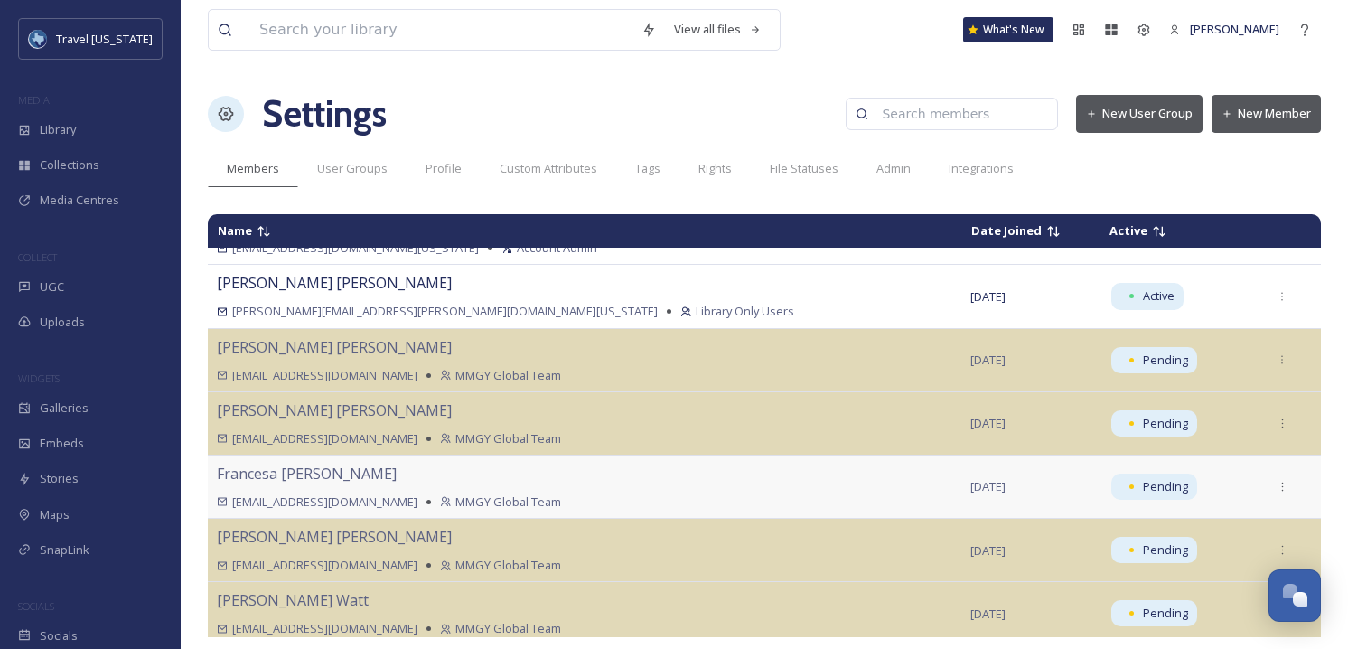
scroll to position [327, 0]
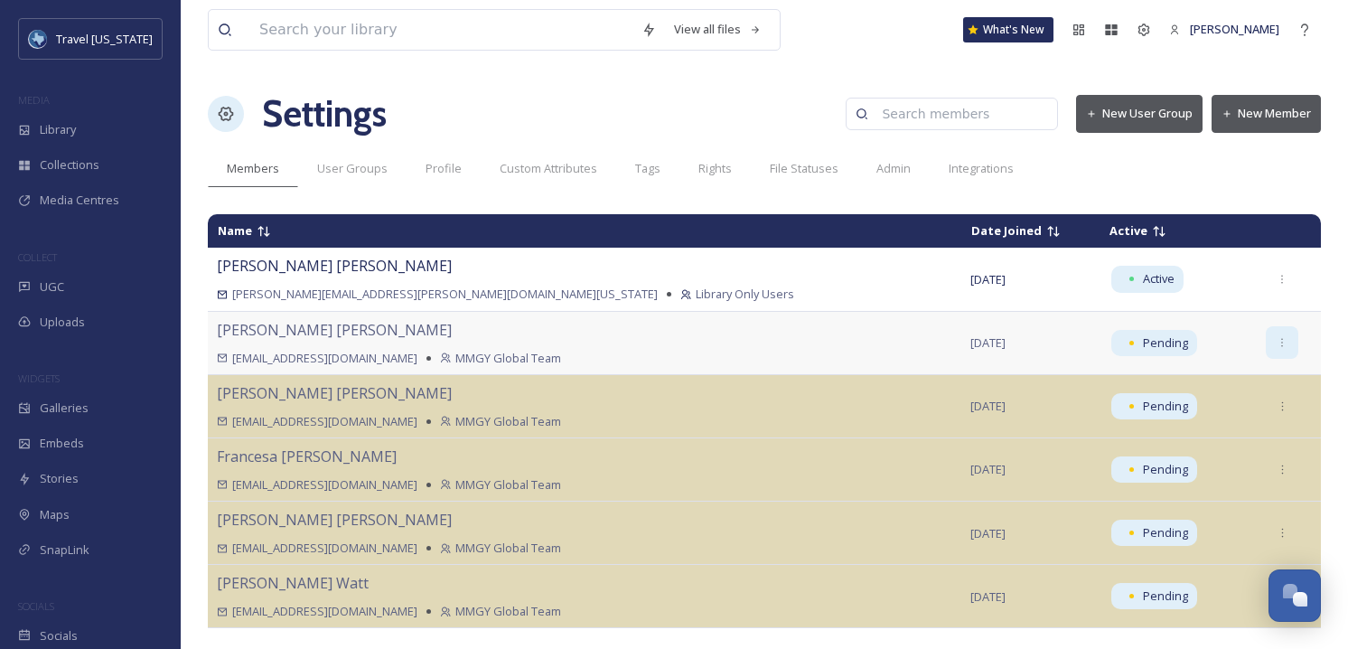
click at [1277, 344] on icon at bounding box center [1283, 343] width 12 height 12
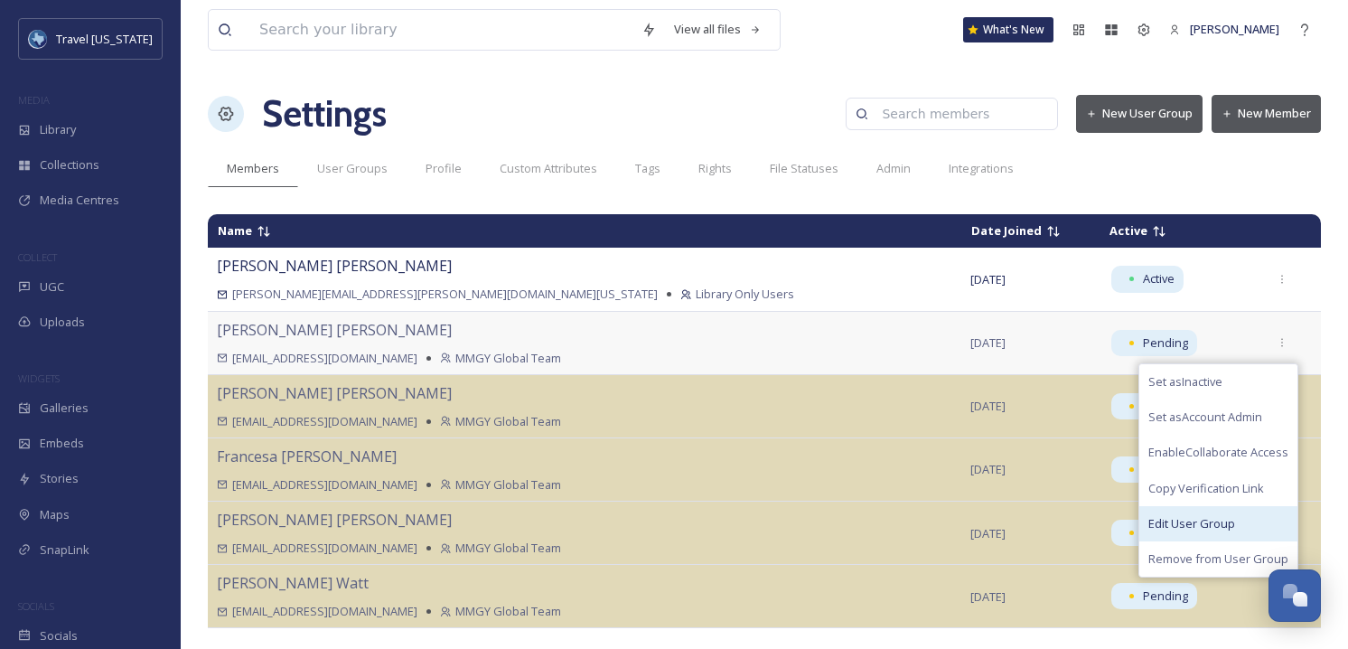
click at [1179, 514] on div "Edit User Group" at bounding box center [1219, 523] width 158 height 35
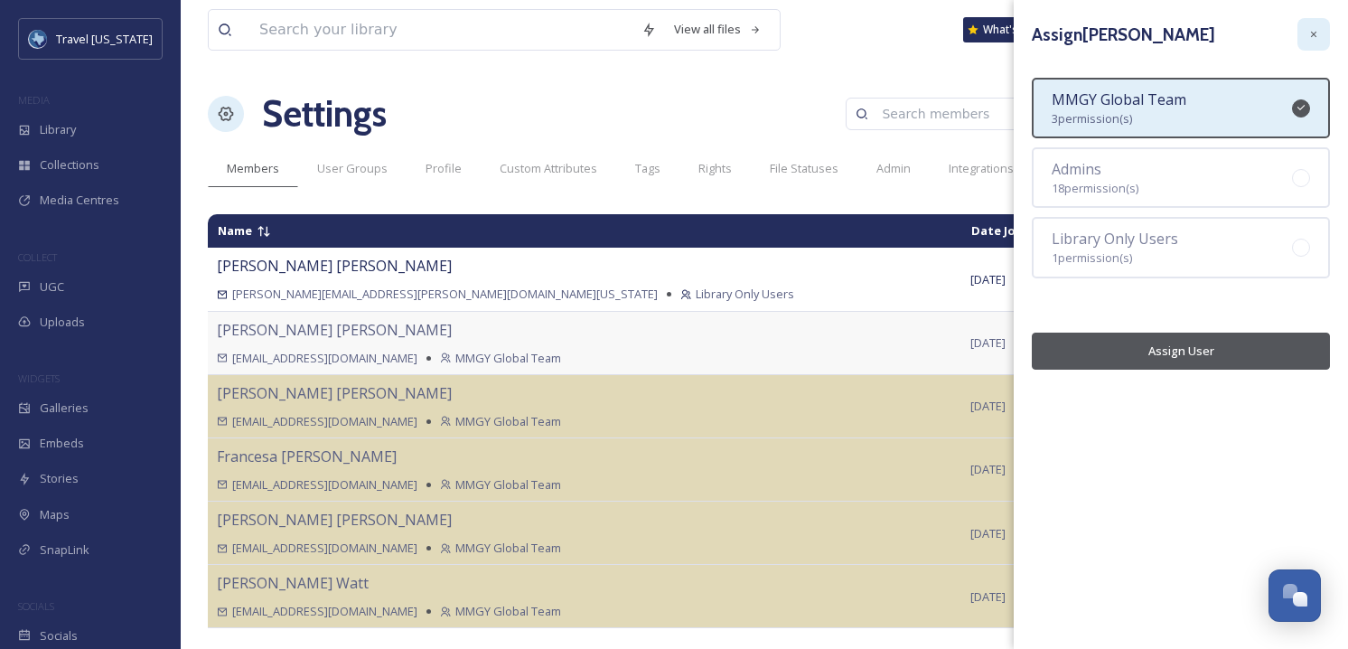
click at [1310, 38] on icon at bounding box center [1315, 35] width 12 height 12
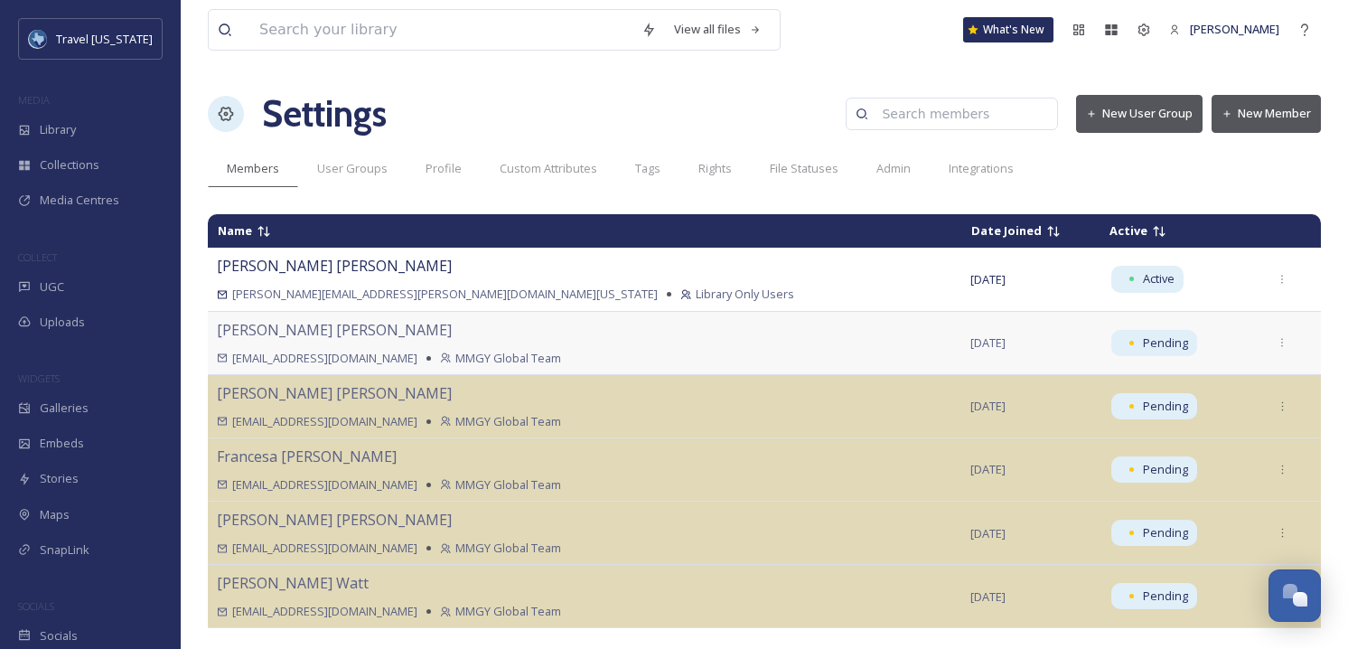
click at [1144, 111] on button "New User Group" at bounding box center [1139, 113] width 127 height 37
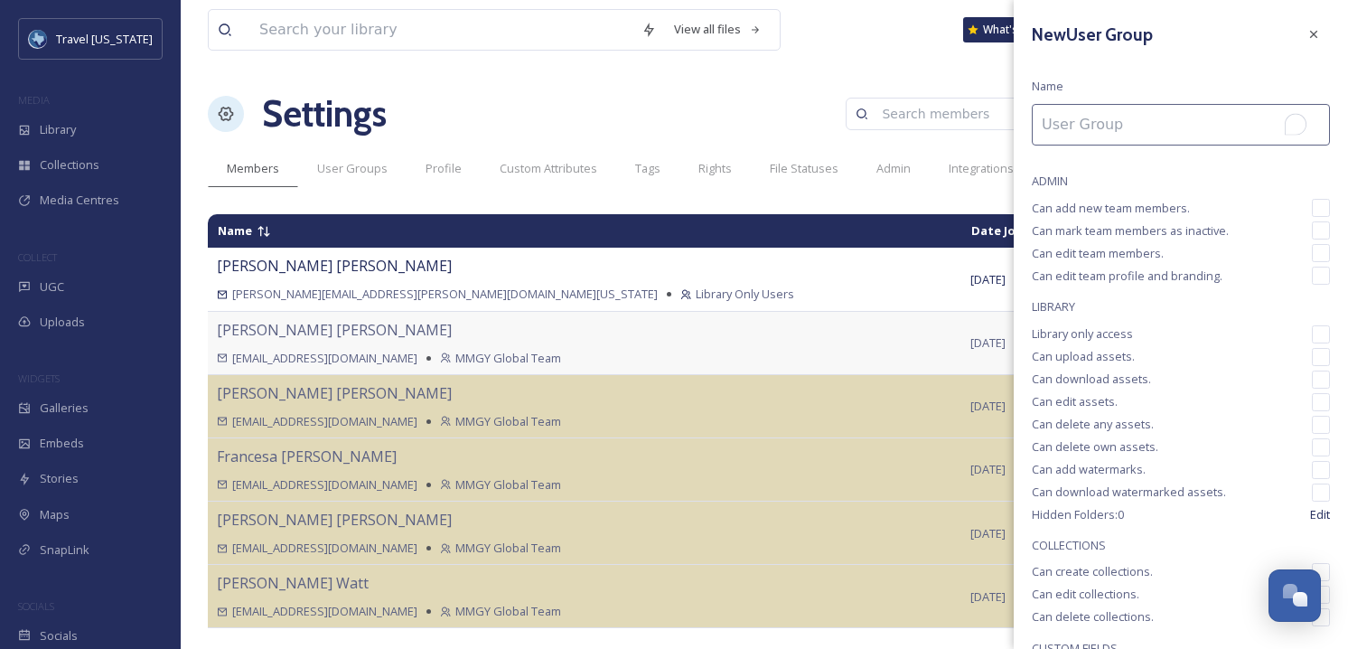
click at [1106, 132] on input "To enrich screen reader interactions, please activate Accessibility in Grammarl…" at bounding box center [1181, 125] width 298 height 42
type input "Library + Collections"
click at [1312, 329] on input "checkbox" at bounding box center [1321, 334] width 18 height 18
checkbox input "true"
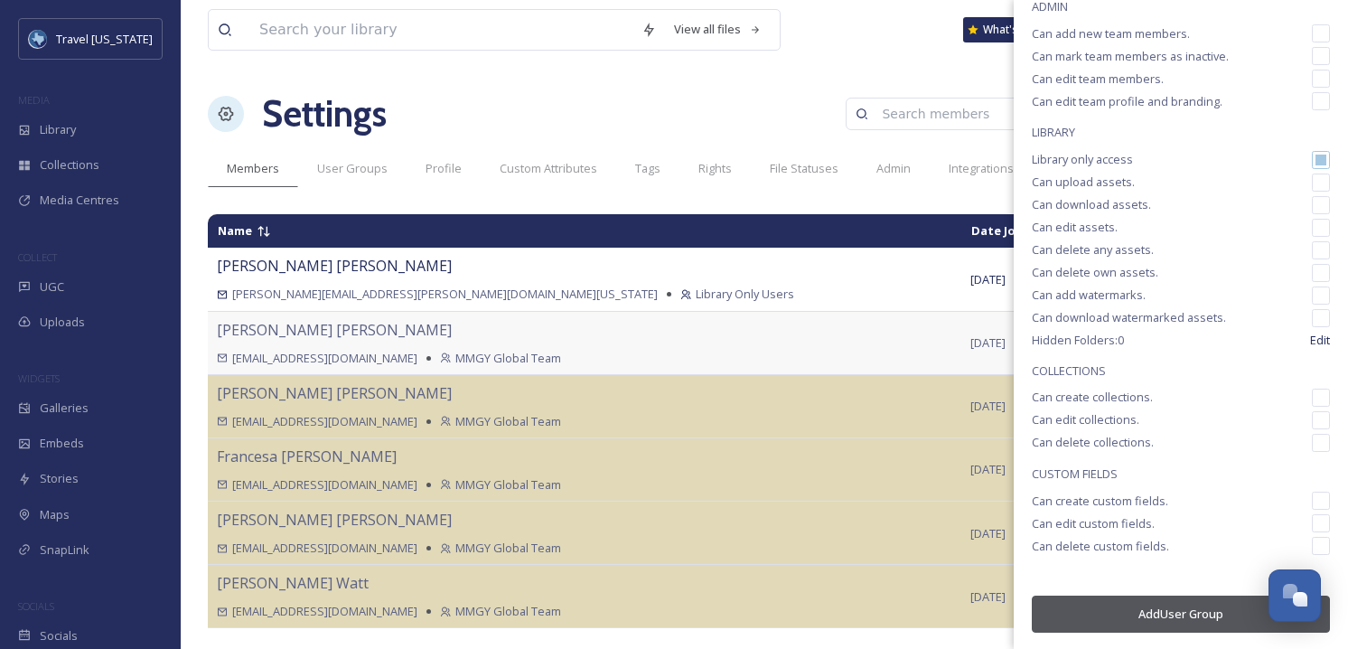
scroll to position [176, 0]
click at [1312, 397] on input "checkbox" at bounding box center [1321, 396] width 18 height 18
checkbox input "true"
click at [1312, 423] on input "checkbox" at bounding box center [1321, 418] width 18 height 18
checkbox input "true"
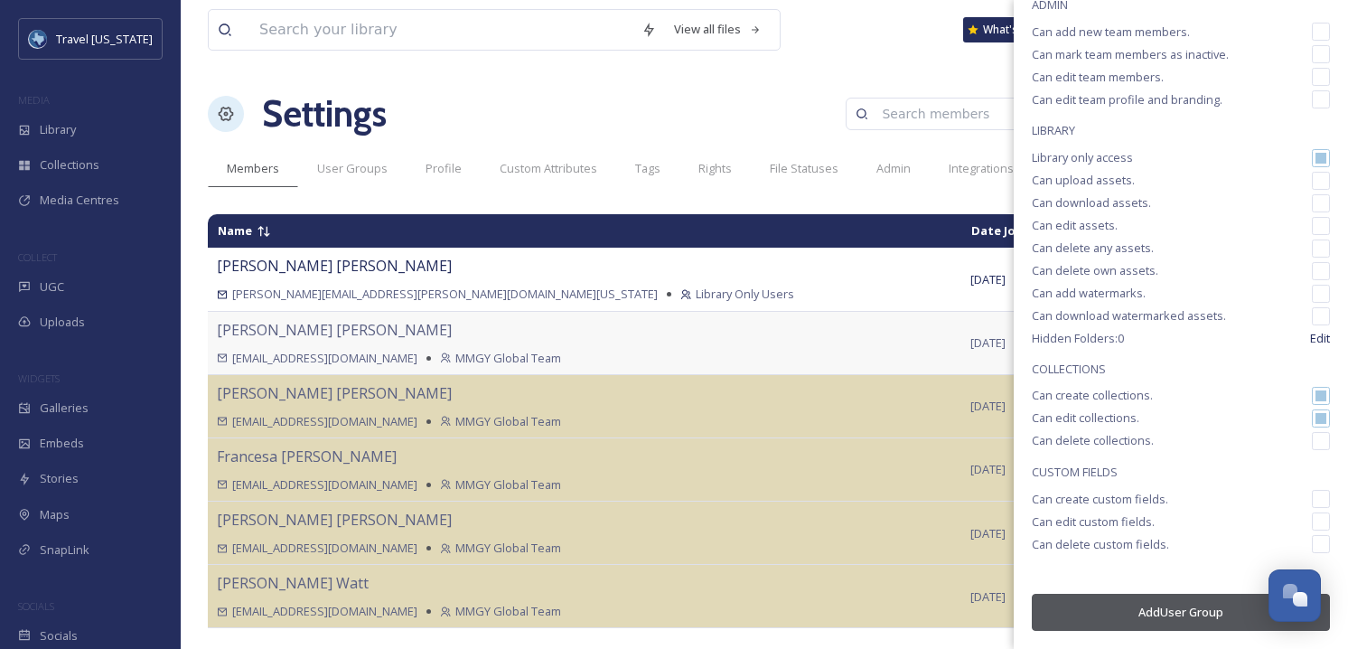
click at [1312, 440] on input "checkbox" at bounding box center [1321, 441] width 18 height 18
checkbox input "true"
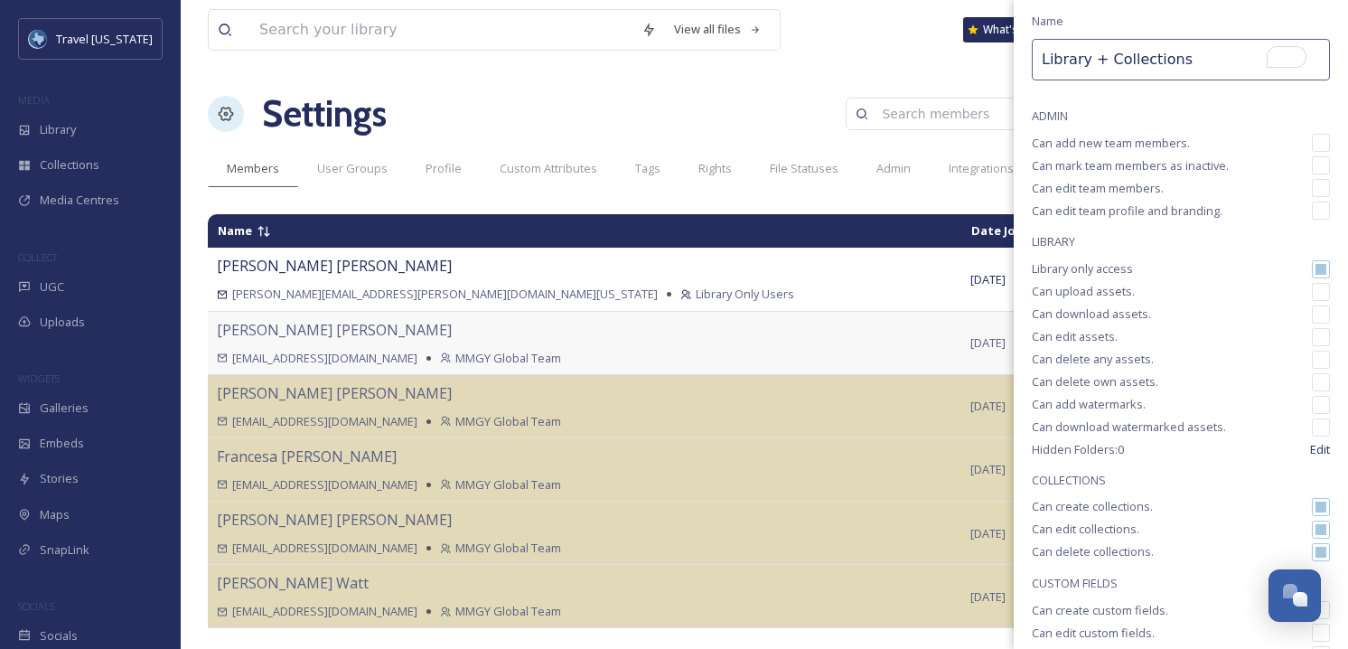
scroll to position [0, 0]
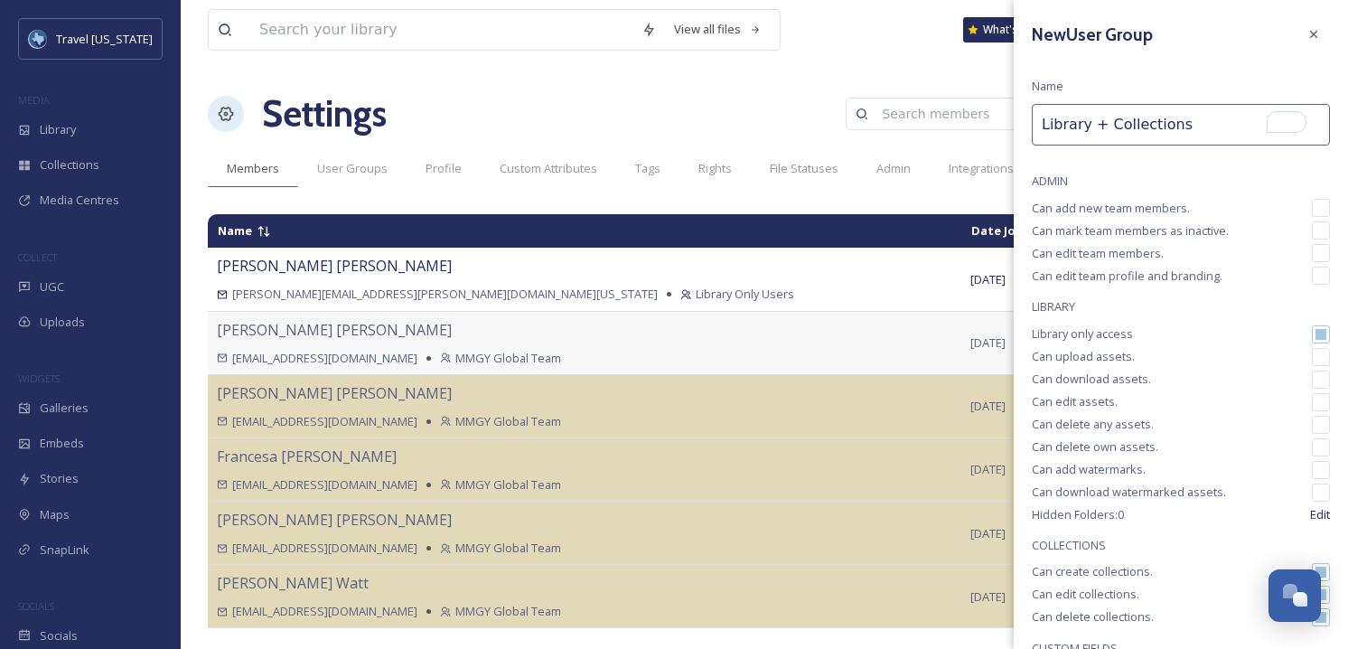
click at [1089, 125] on input "Library + Collections" at bounding box center [1181, 125] width 298 height 42
click at [1098, 126] on input "Library View + Collections" at bounding box center [1181, 125] width 298 height 42
type input "Library View + Collections"
click at [1177, 61] on div "New User Group Name Library View + Collections ADMIN Can add new team members. …" at bounding box center [1181, 412] width 334 height 825
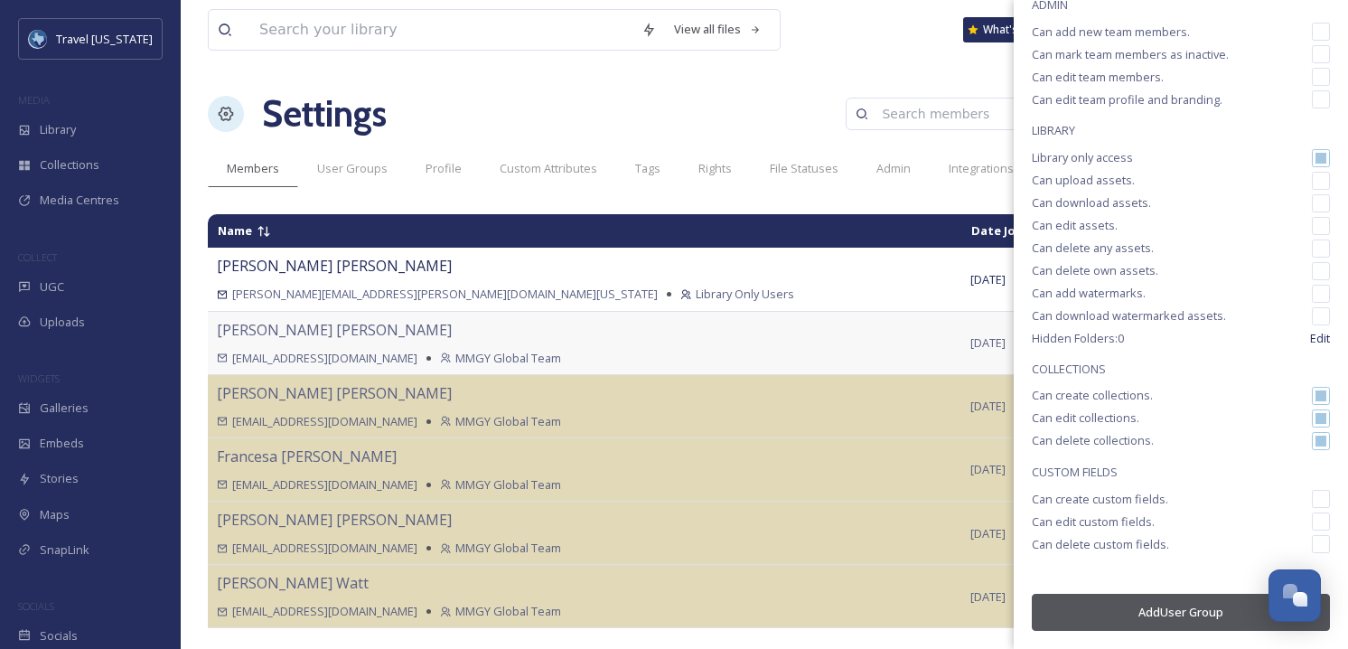
click at [1177, 618] on button "Add User Group" at bounding box center [1181, 612] width 298 height 37
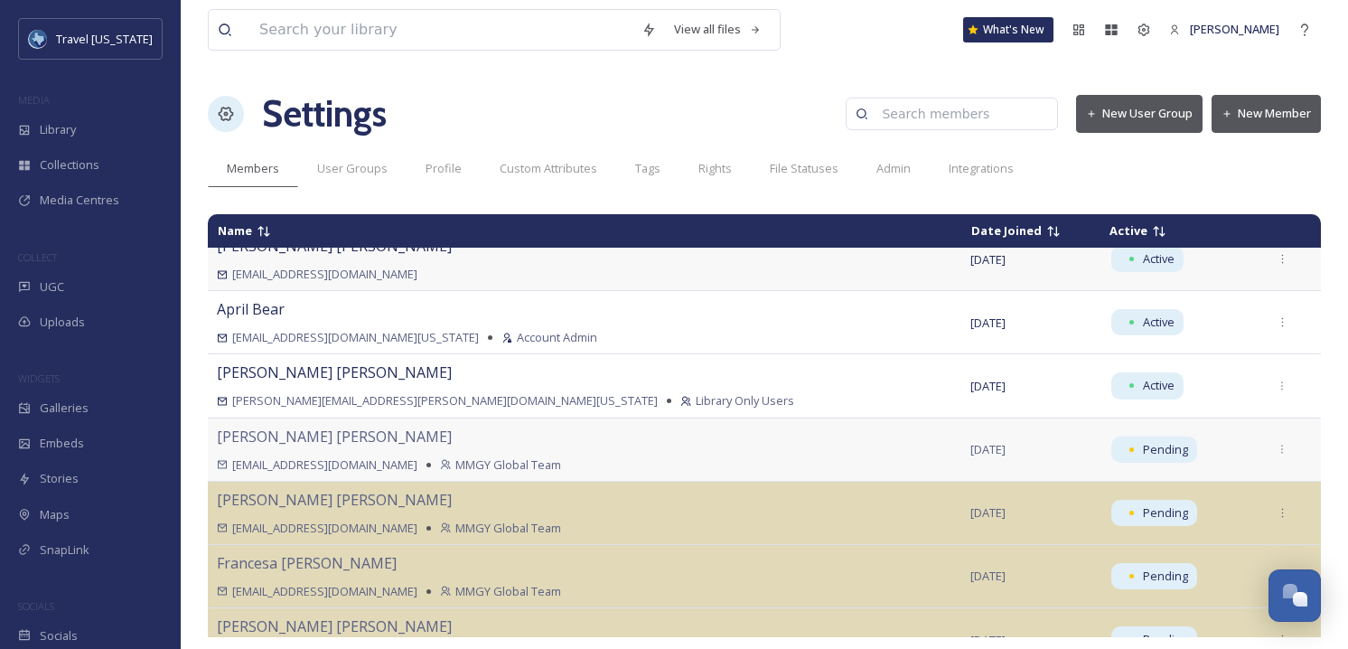
scroll to position [327, 0]
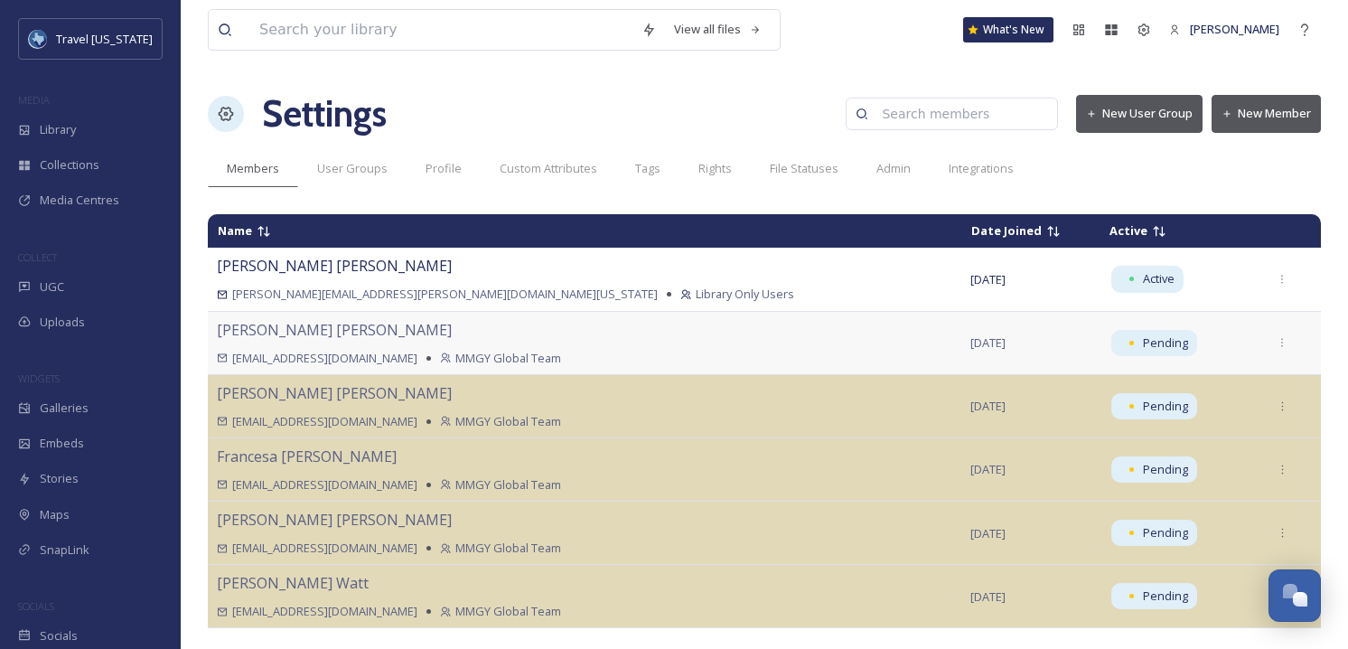
click at [1282, 113] on button "New Member" at bounding box center [1266, 113] width 109 height 37
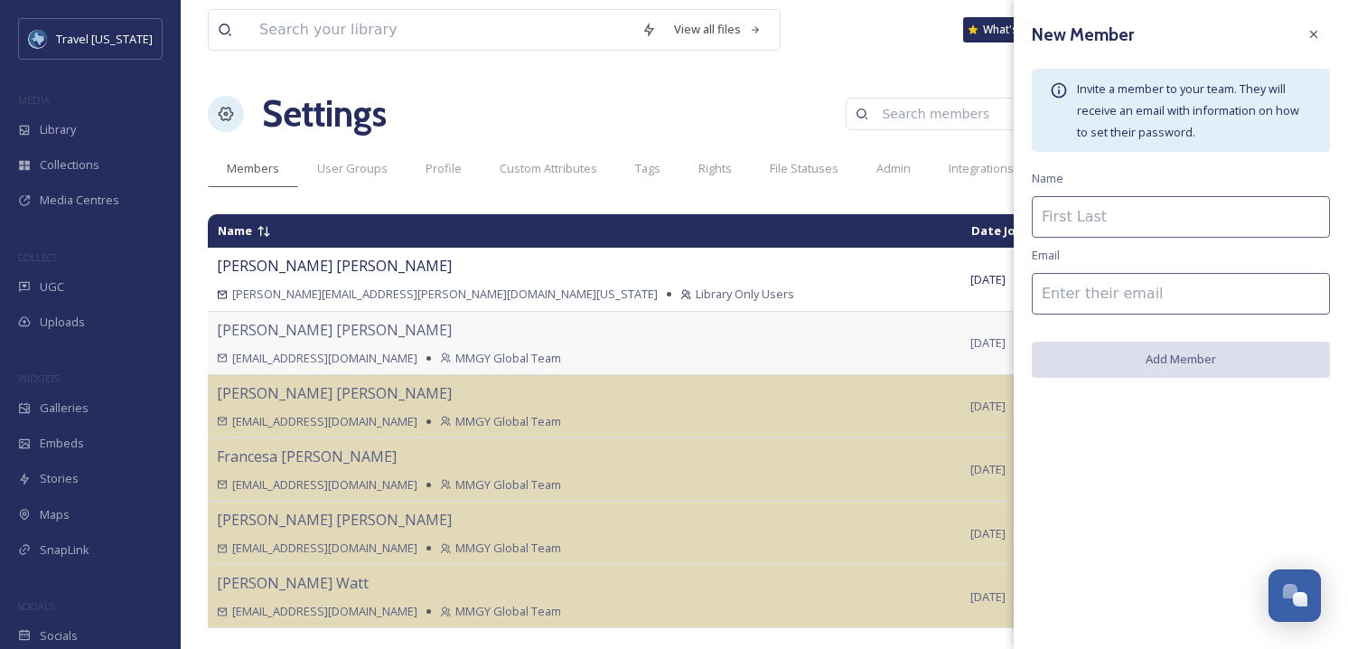
click at [1188, 197] on input at bounding box center [1181, 217] width 298 height 42
type input "Mia Ingham"
click at [1154, 284] on input "To enrich screen reader interactions, please activate Accessibility in Grammarl…" at bounding box center [1181, 294] width 298 height 42
paste input "[EMAIL_ADDRESS][PERSON_NAME][DOMAIN_NAME]"
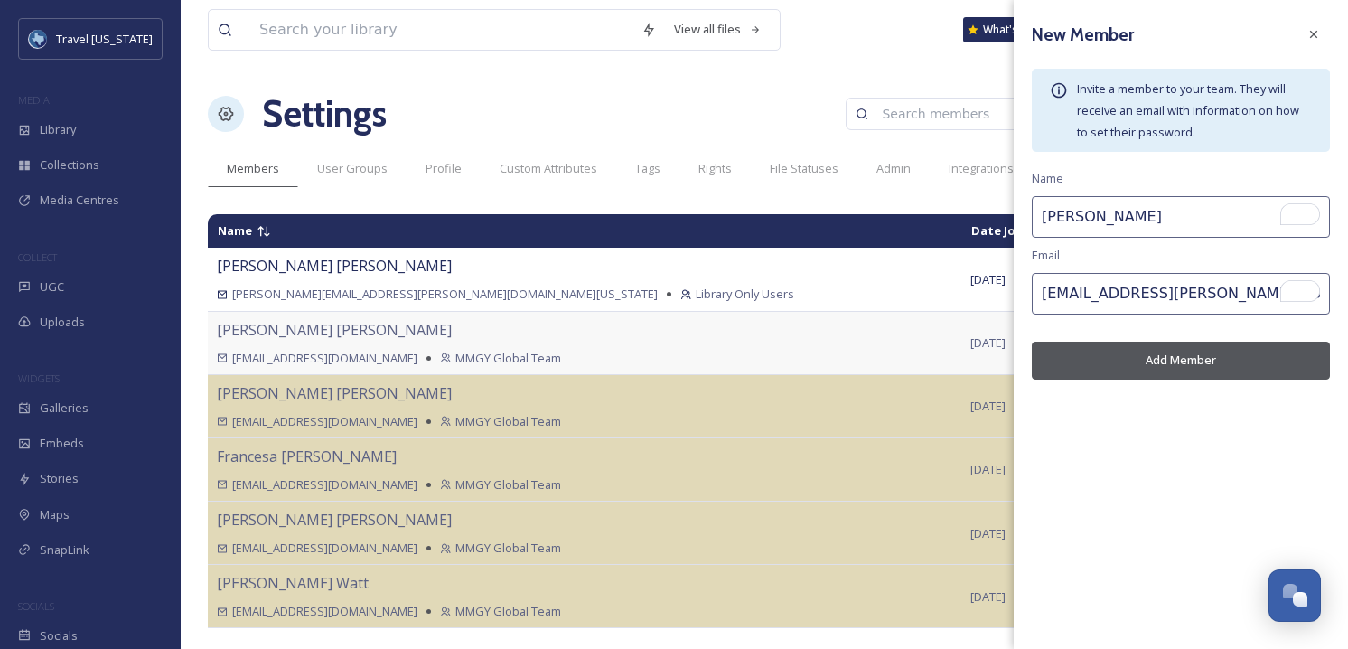
type input "[EMAIL_ADDRESS][PERSON_NAME][DOMAIN_NAME]"
click at [1188, 360] on button "Add Member" at bounding box center [1181, 360] width 298 height 37
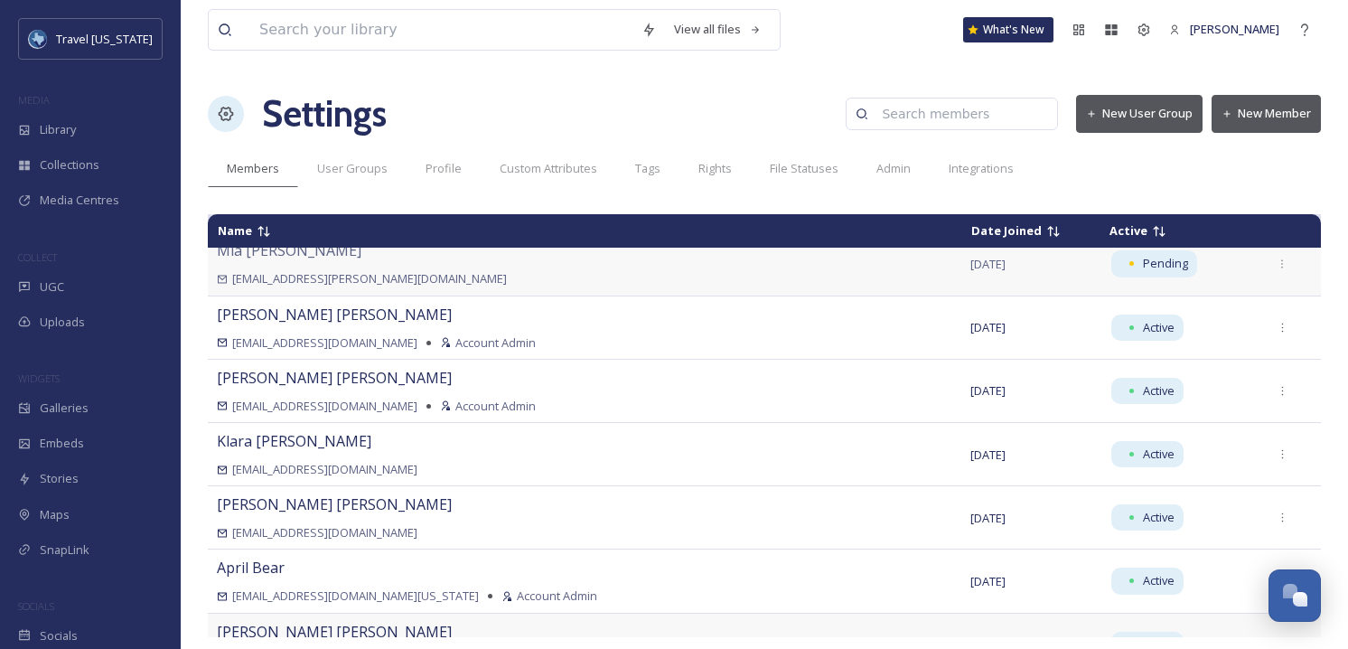
scroll to position [0, 0]
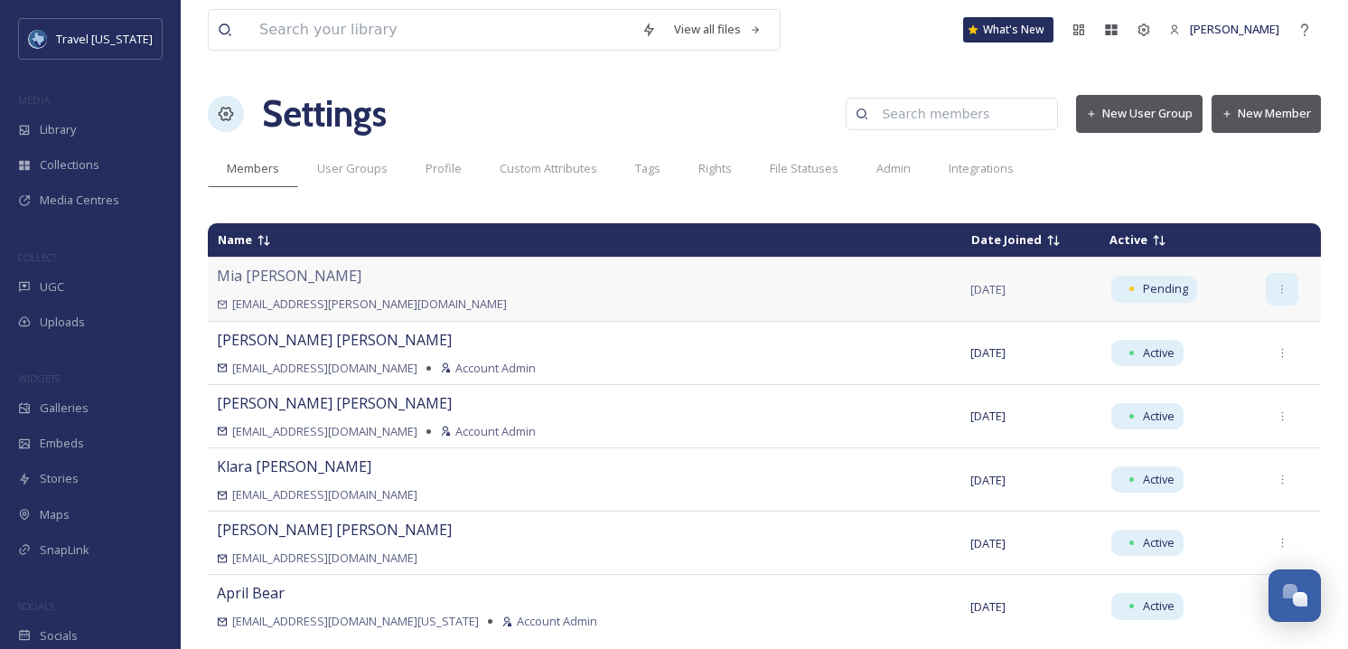
click at [1277, 286] on icon at bounding box center [1283, 290] width 12 height 12
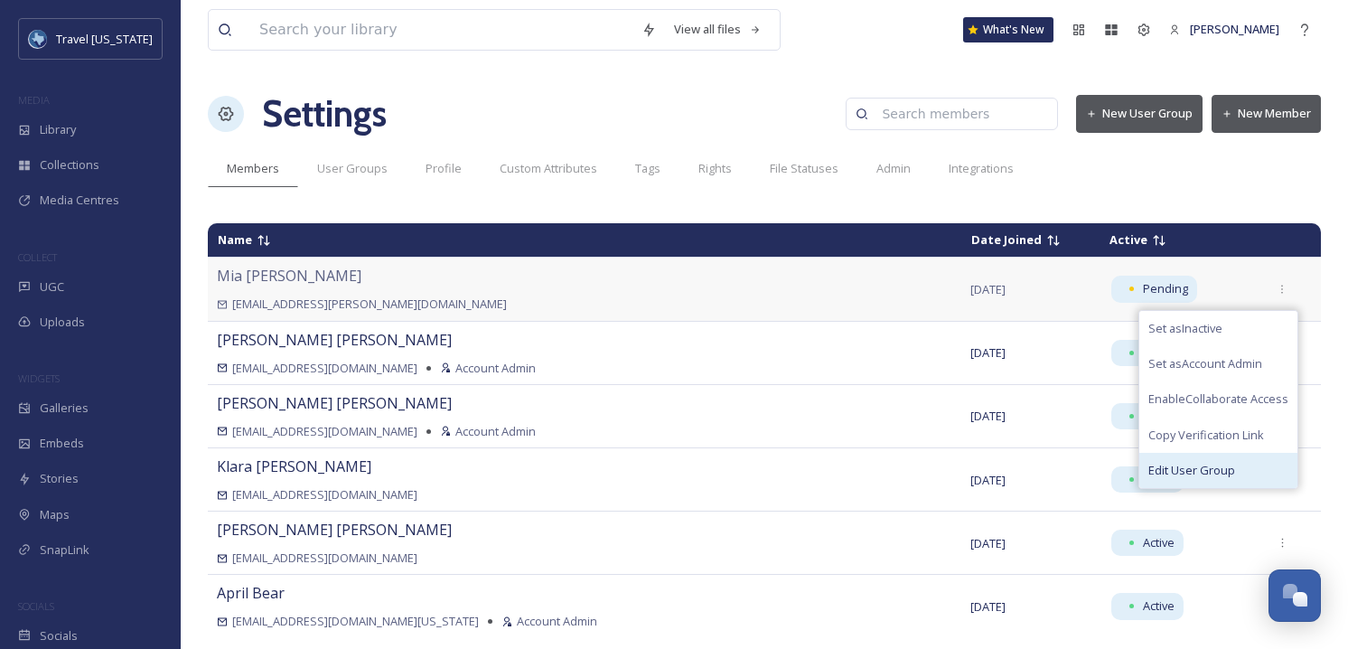
click at [1204, 461] on div "Edit User Group" at bounding box center [1219, 470] width 158 height 35
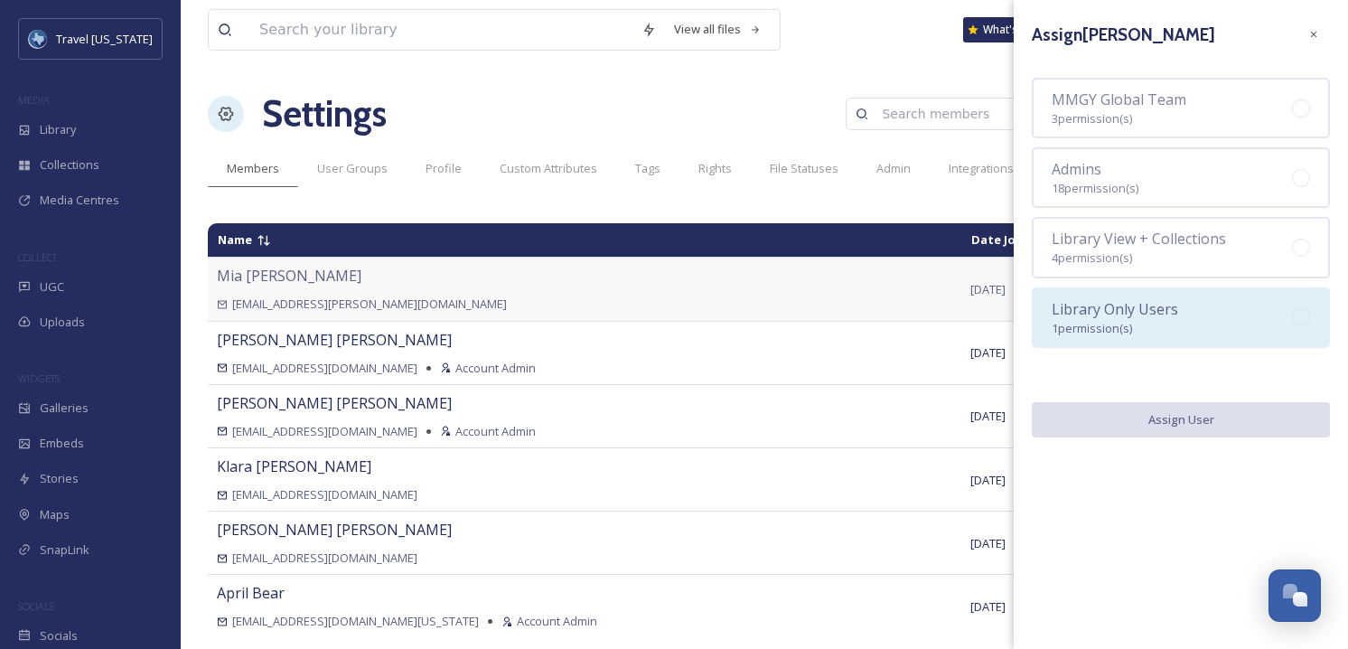
click at [1191, 331] on div "Library Only Users 1 permission(s)" at bounding box center [1181, 317] width 298 height 61
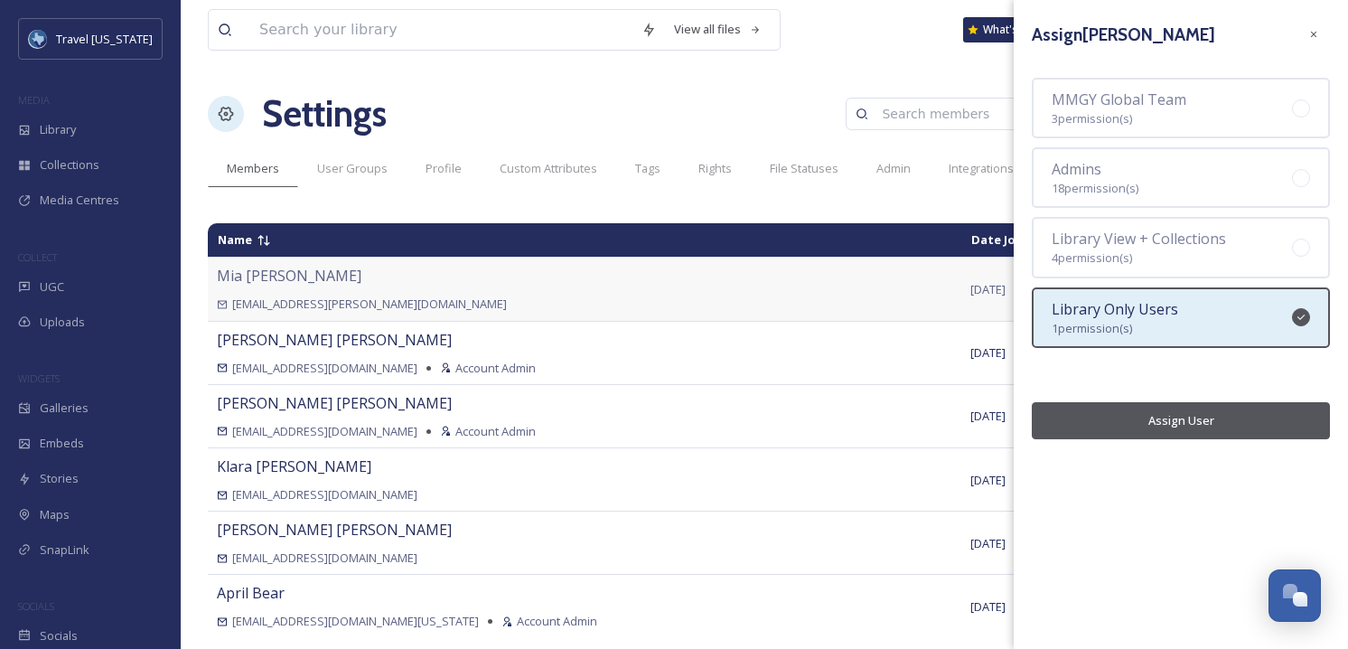
click at [1191, 428] on button "Assign User" at bounding box center [1181, 420] width 298 height 37
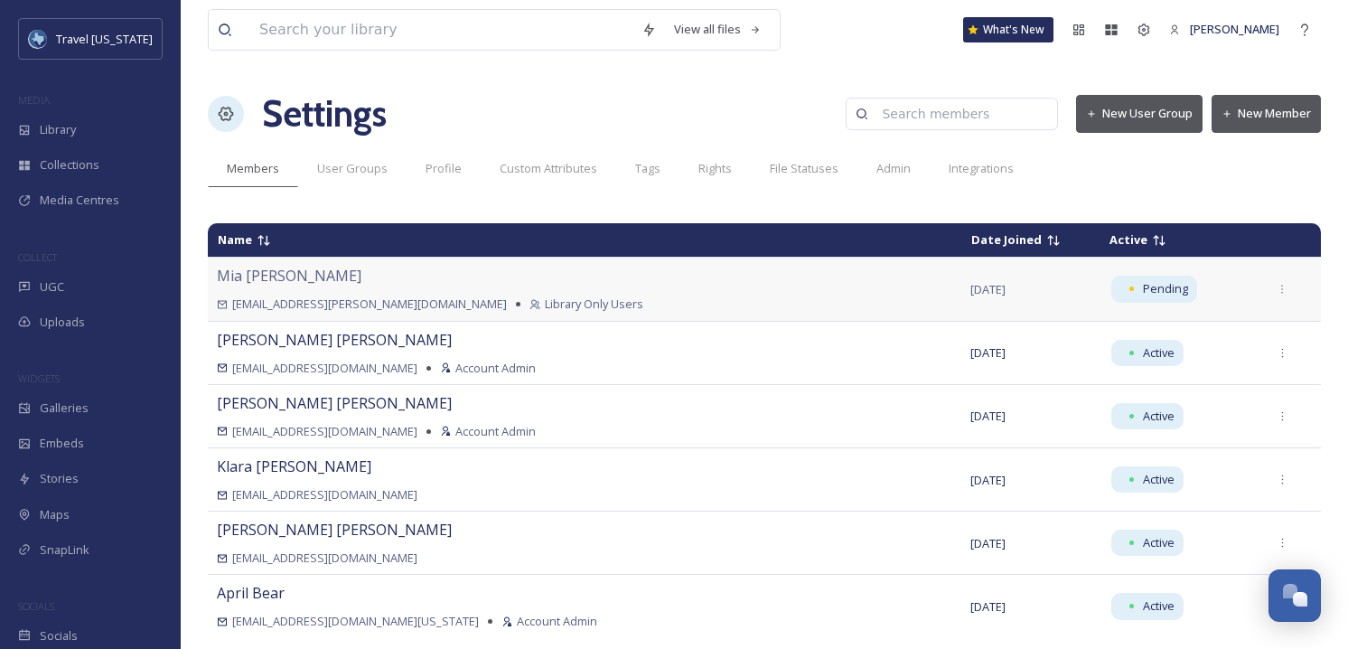
click at [1271, 110] on button "New Member" at bounding box center [1266, 113] width 109 height 37
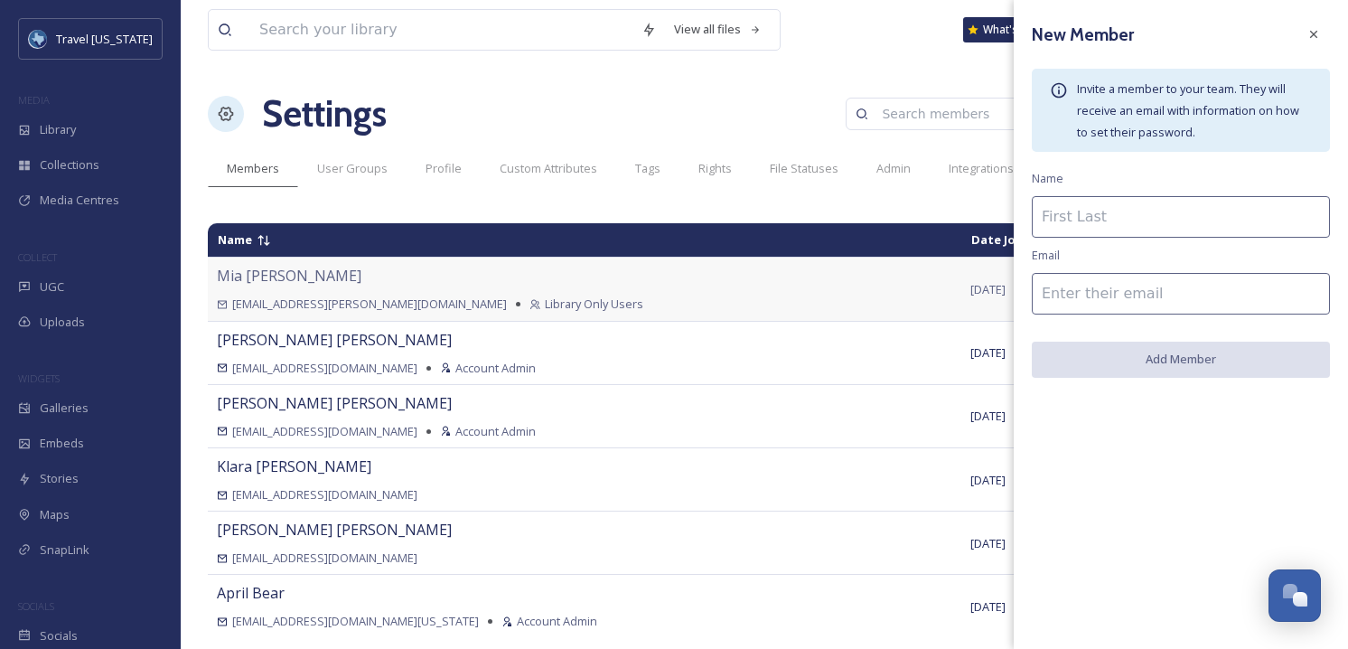
click at [1156, 287] on input at bounding box center [1181, 294] width 298 height 42
paste input "Ornella Auggenthaler"
type input "Ornella Auggenthaler"
click at [1117, 206] on input at bounding box center [1181, 217] width 298 height 42
click at [1074, 294] on input "Ornella Auggenthaler" at bounding box center [1181, 294] width 298 height 42
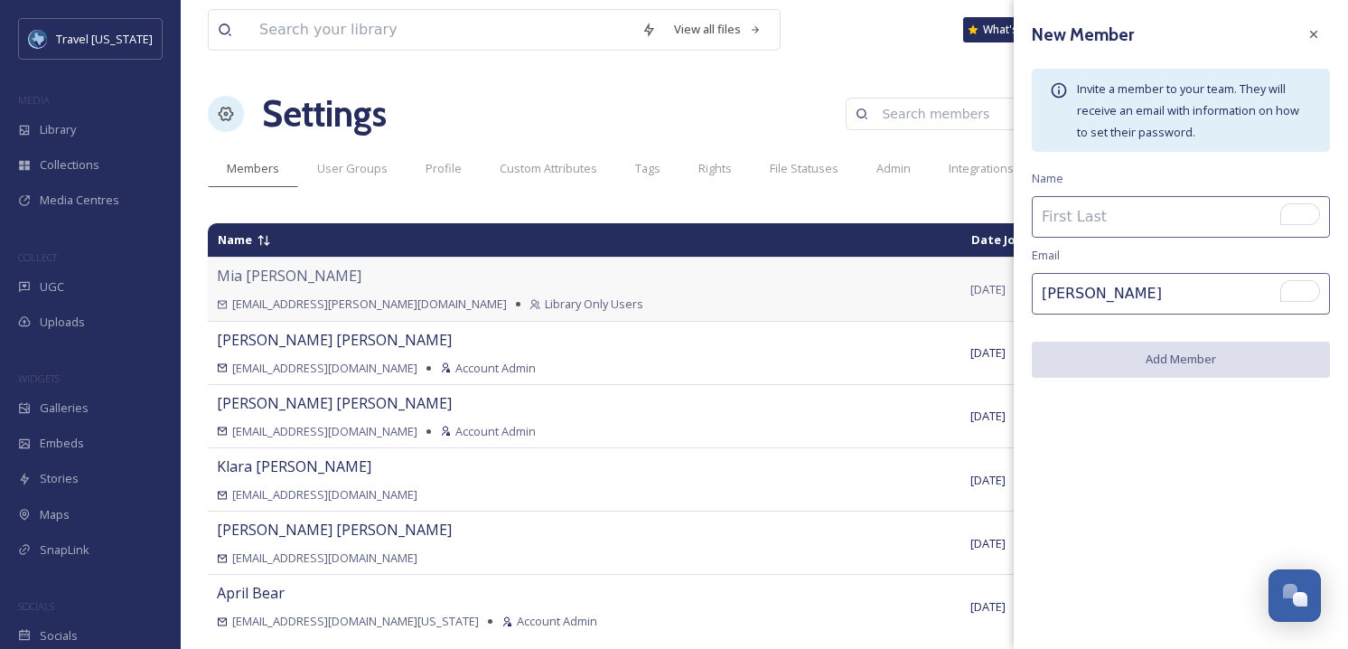
click at [1074, 294] on input "Ornella Auggenthaler" at bounding box center [1181, 294] width 298 height 42
click at [1088, 237] on input "To enrich screen reader interactions, please activate Accessibility in Grammarl…" at bounding box center [1181, 217] width 298 height 42
paste input "Ornella Auggenthaler"
type input "Ornella Auggenthaler"
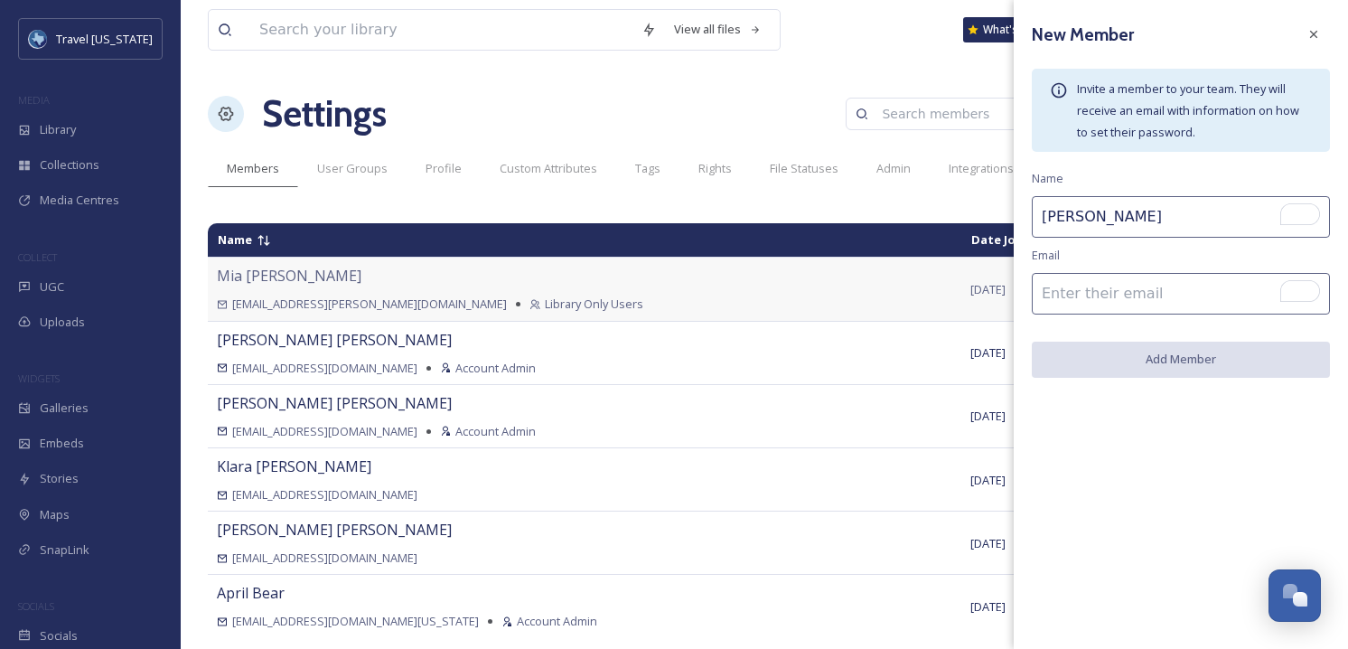
click at [1090, 296] on input "To enrich screen reader interactions, please activate Accessibility in Grammarl…" at bounding box center [1181, 294] width 298 height 42
click at [1148, 275] on input "To enrich screen reader interactions, please activate Accessibility in Grammarl…" at bounding box center [1181, 294] width 298 height 42
paste input "[EMAIL_ADDRESS][PERSON_NAME][DOMAIN_NAME]"
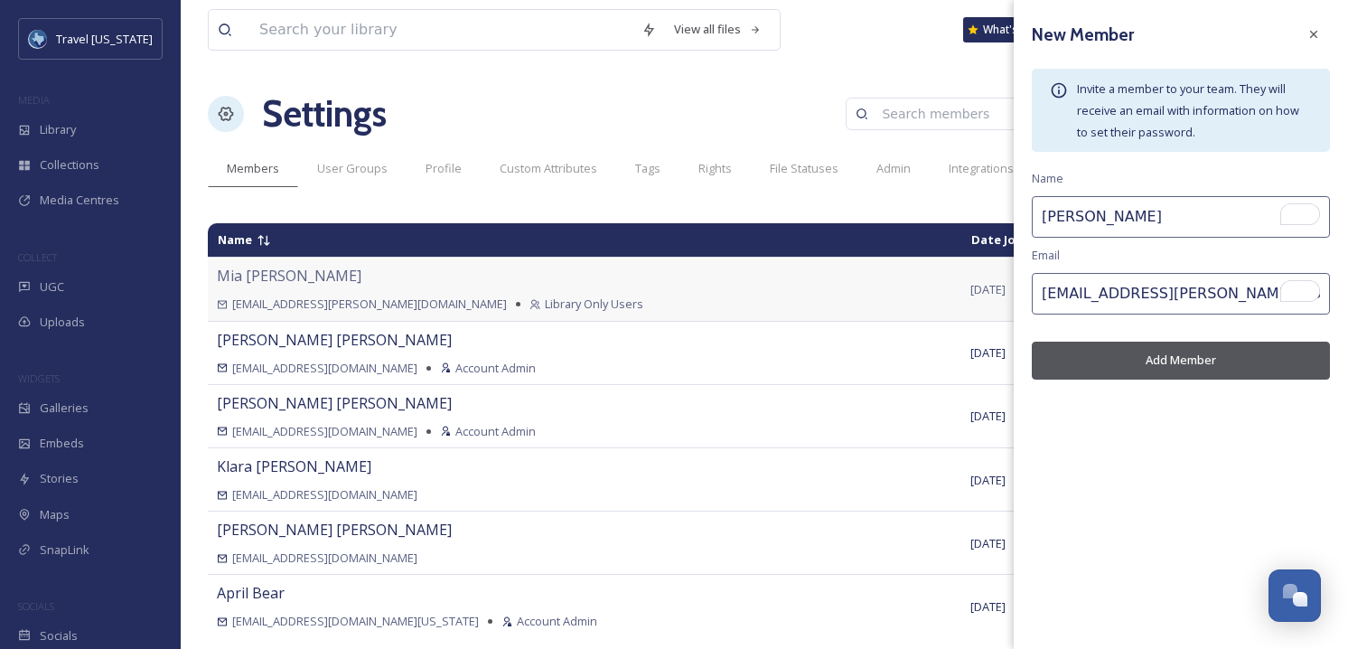
type input "[EMAIL_ADDRESS][PERSON_NAME][DOMAIN_NAME]"
drag, startPoint x: 1152, startPoint y: 264, endPoint x: 1187, endPoint y: 355, distance: 97.8
click at [1153, 265] on div "New Member Invite a member to your team. They will receive an email with inform…" at bounding box center [1181, 199] width 334 height 398
click at [1188, 361] on button "Add Member" at bounding box center [1181, 360] width 298 height 37
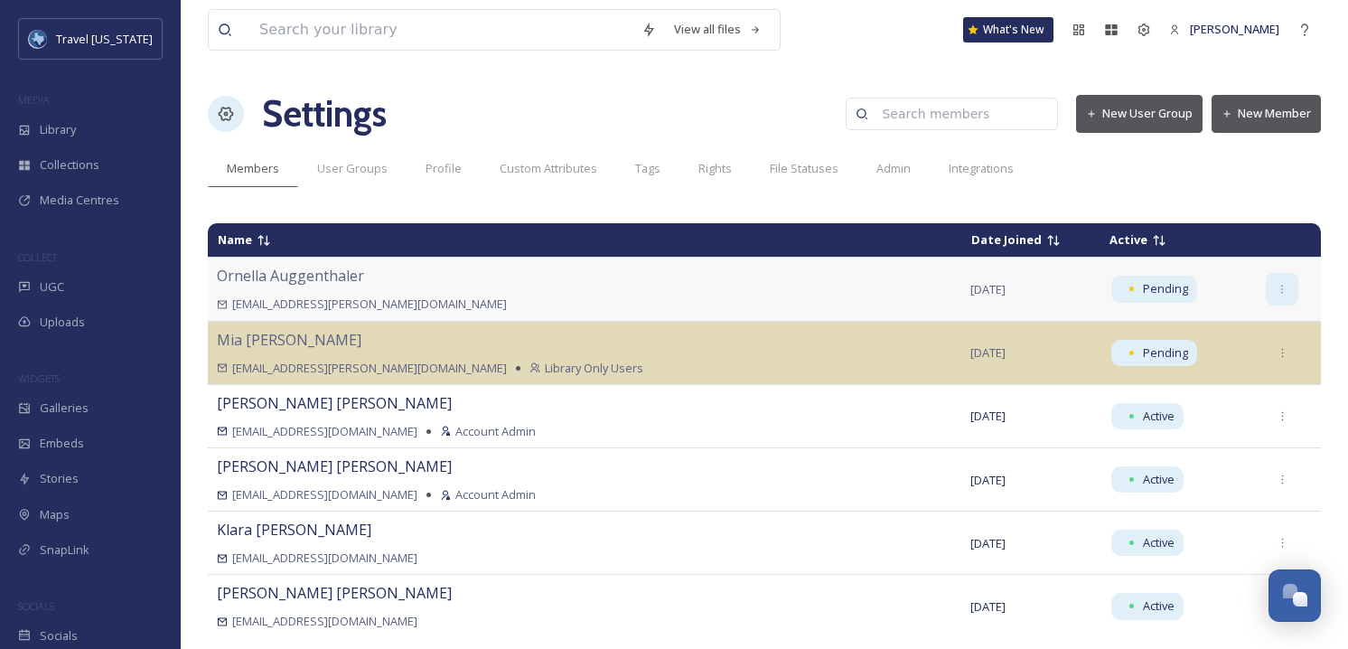
click at [1277, 286] on icon at bounding box center [1283, 290] width 12 height 12
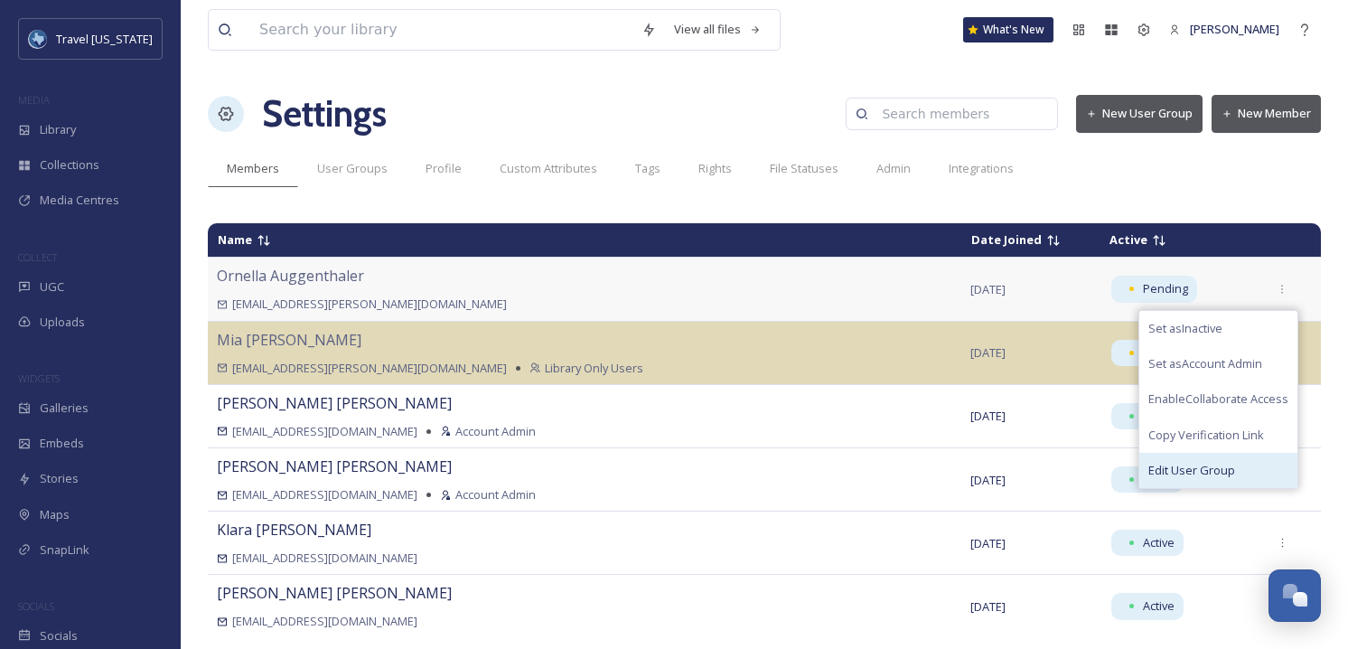
click at [1197, 463] on div "Edit User Group" at bounding box center [1219, 470] width 158 height 35
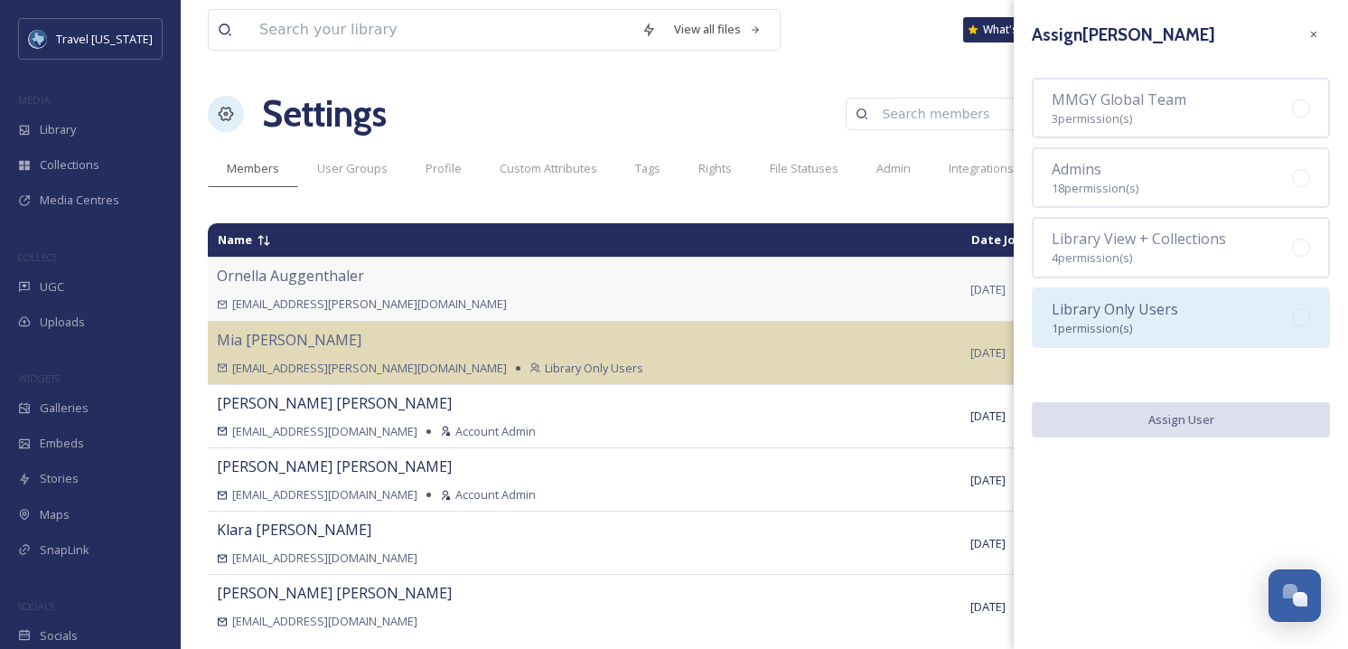
click at [1164, 321] on div "Library Only Users 1 permission(s)" at bounding box center [1115, 317] width 127 height 39
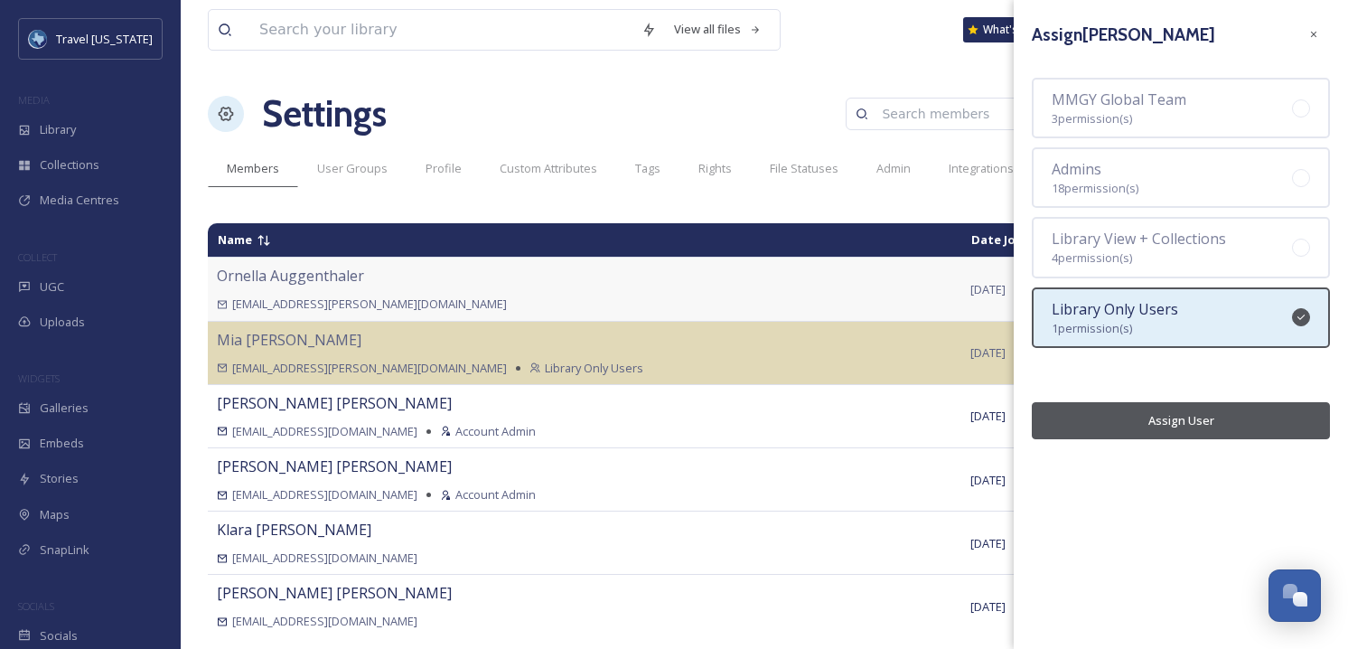
click at [1175, 421] on button "Assign User" at bounding box center [1181, 420] width 298 height 37
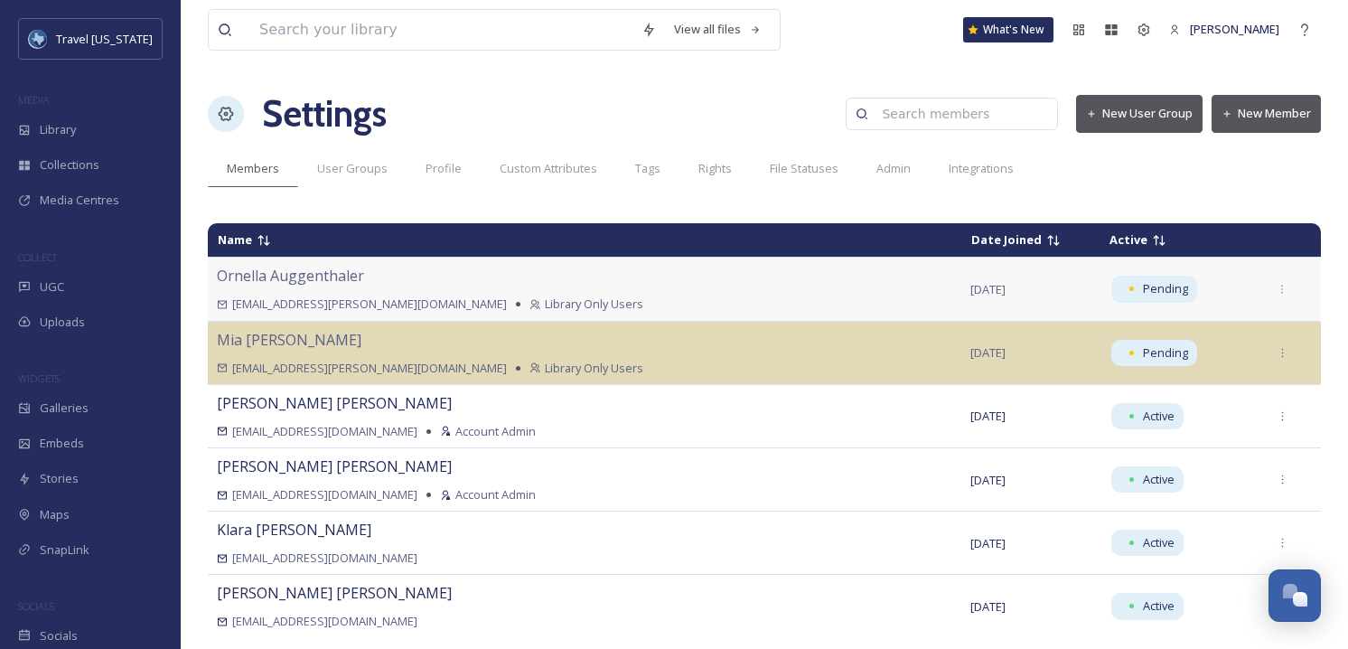
click at [1262, 111] on button "New Member" at bounding box center [1266, 113] width 109 height 37
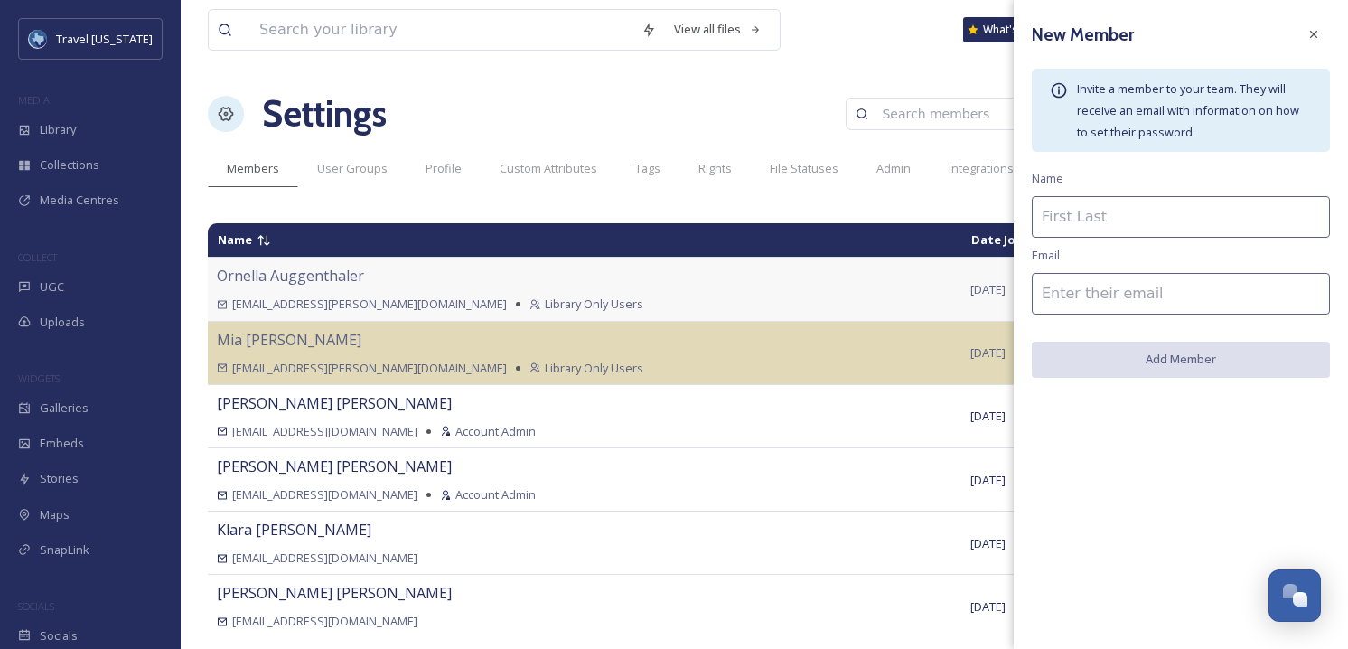
click at [1124, 218] on input at bounding box center [1181, 217] width 298 height 42
paste input "Trudy van der Weide"
type input "Trudy van der Weide"
click at [1193, 277] on input "To enrich screen reader interactions, please activate Accessibility in Grammarl…" at bounding box center [1181, 294] width 298 height 42
paste input "[EMAIL_ADDRESS][PERSON_NAME][DOMAIN_NAME]"
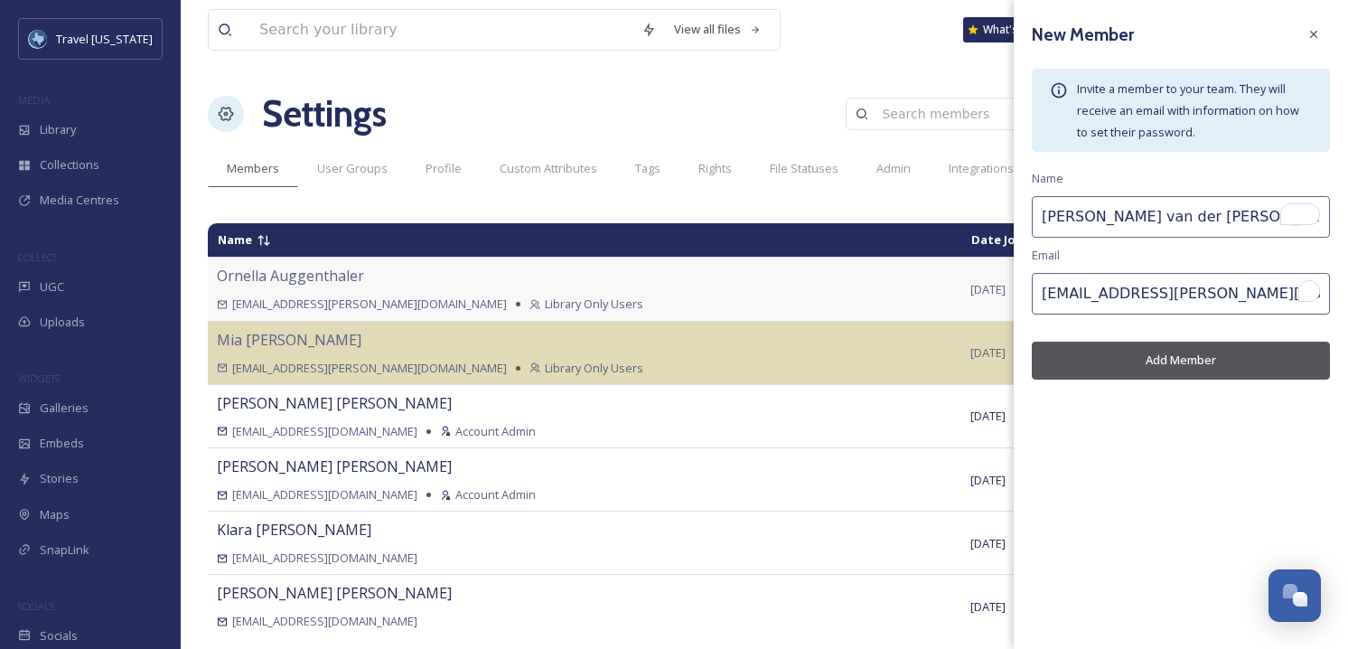
type input "[EMAIL_ADDRESS][PERSON_NAME][DOMAIN_NAME]"
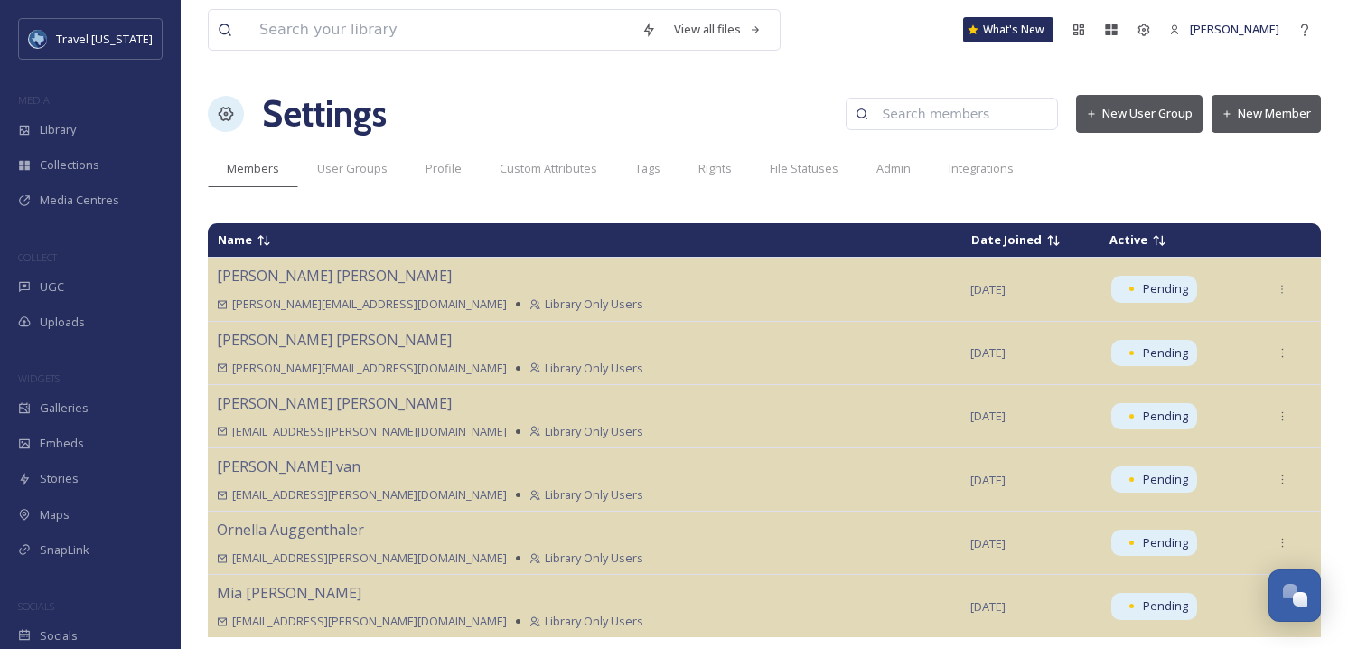
click at [1284, 112] on button "New Member" at bounding box center [1266, 113] width 109 height 37
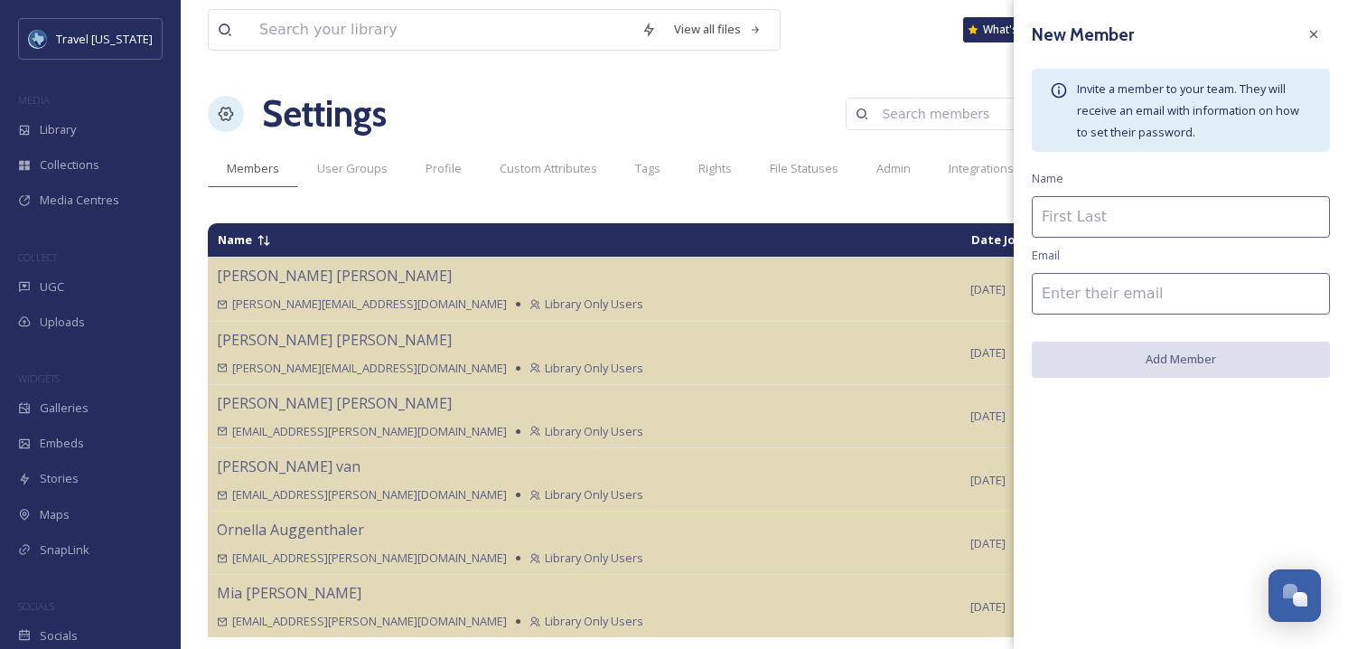
drag, startPoint x: 1055, startPoint y: 224, endPoint x: 1072, endPoint y: 224, distance: 16.3
click at [1055, 224] on input at bounding box center [1181, 217] width 298 height 42
paste input "Tamara Andrew"
drag, startPoint x: 1104, startPoint y: 297, endPoint x: 1141, endPoint y: 300, distance: 37.1
click at [1105, 297] on input at bounding box center [1181, 294] width 298 height 42
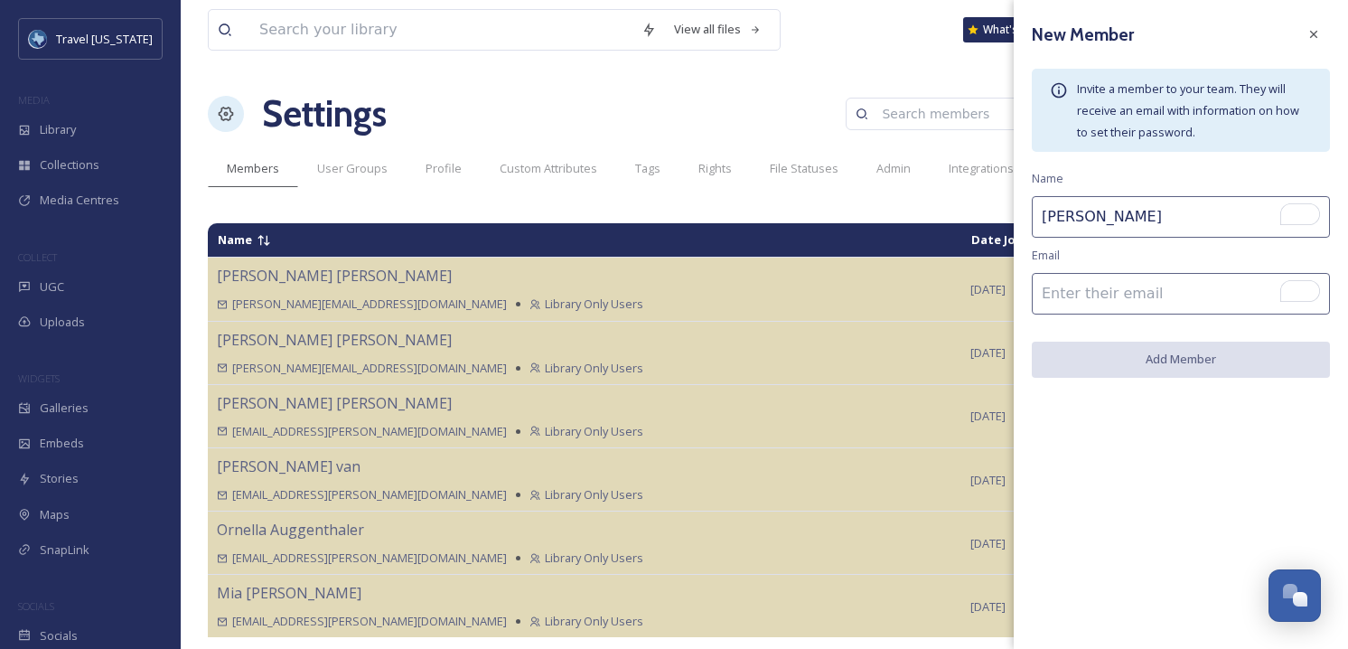
click at [1159, 207] on input "Tamara Andrew" at bounding box center [1181, 217] width 298 height 42
type input "Tamara Andrew"
drag, startPoint x: 1177, startPoint y: 294, endPoint x: 1199, endPoint y: 300, distance: 22.6
click at [1177, 294] on input "To enrich screen reader interactions, please activate Accessibility in Grammarl…" at bounding box center [1181, 294] width 298 height 42
paste input "[PERSON_NAME][EMAIL_ADDRESS][PERSON_NAME][DOMAIN_NAME][US_STATE]"
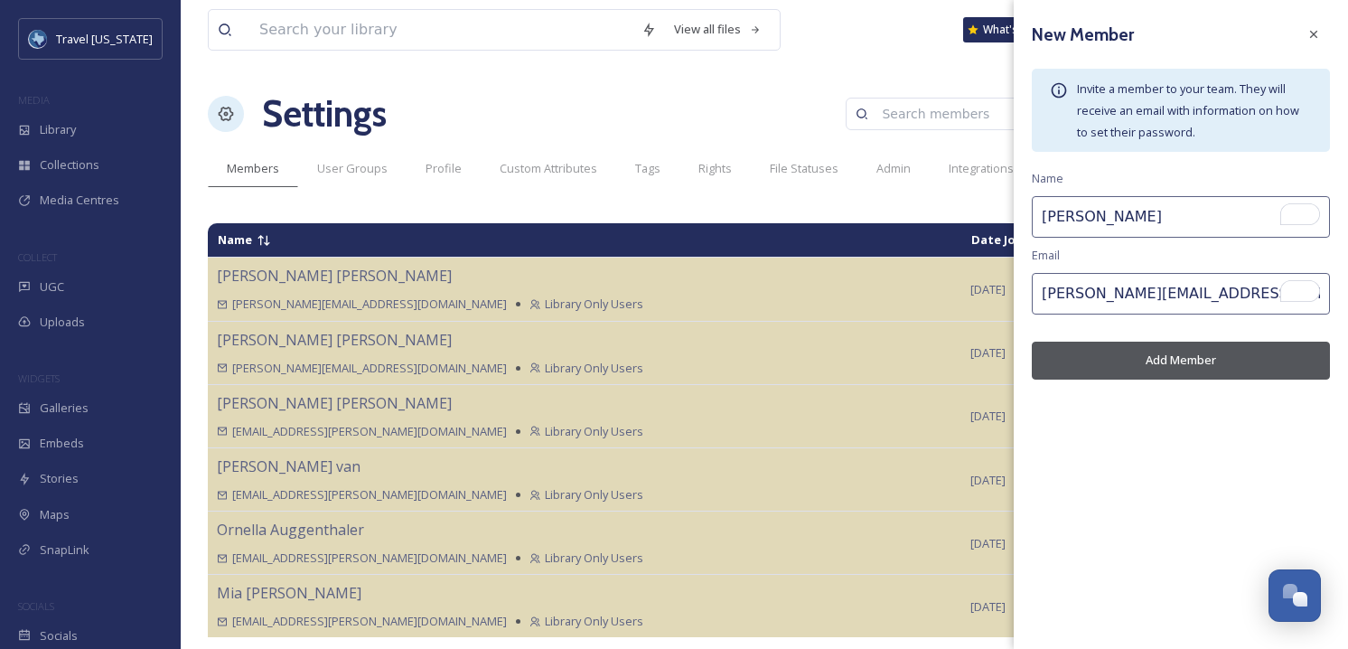
type input "[PERSON_NAME][EMAIL_ADDRESS][PERSON_NAME][DOMAIN_NAME][US_STATE]"
click at [1225, 364] on button "Add Member" at bounding box center [1181, 360] width 298 height 37
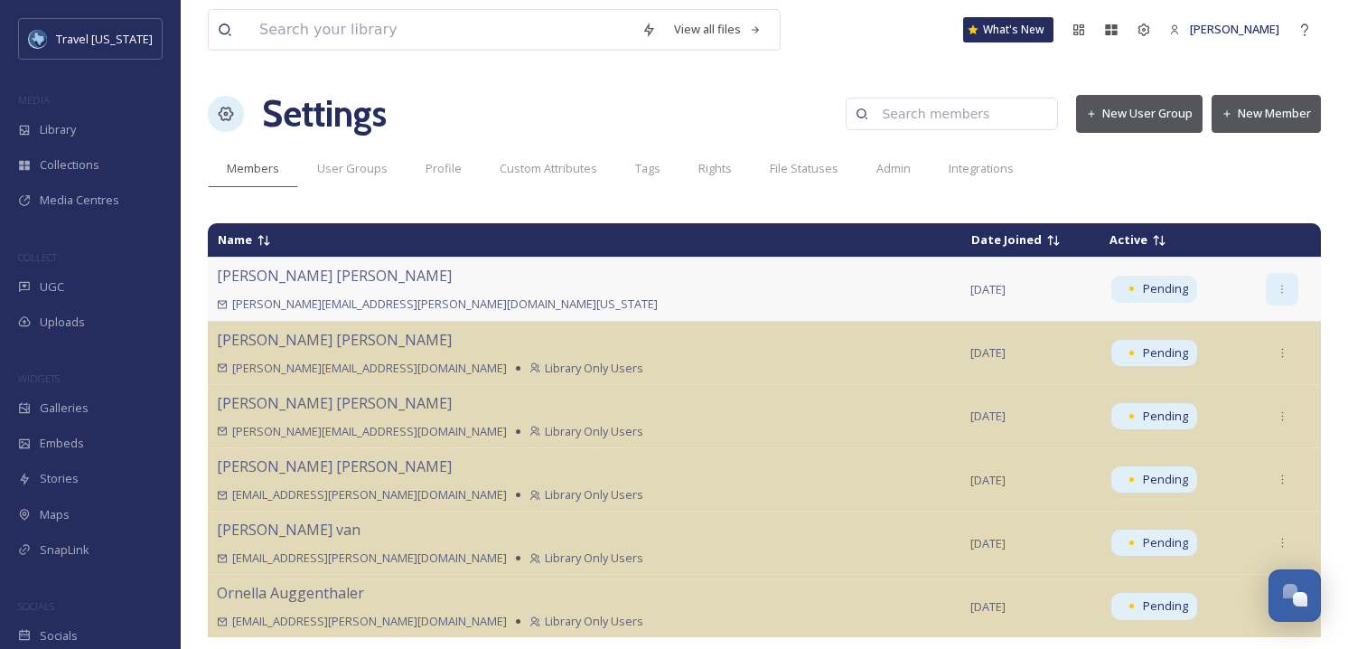
click at [1266, 289] on div at bounding box center [1282, 289] width 33 height 33
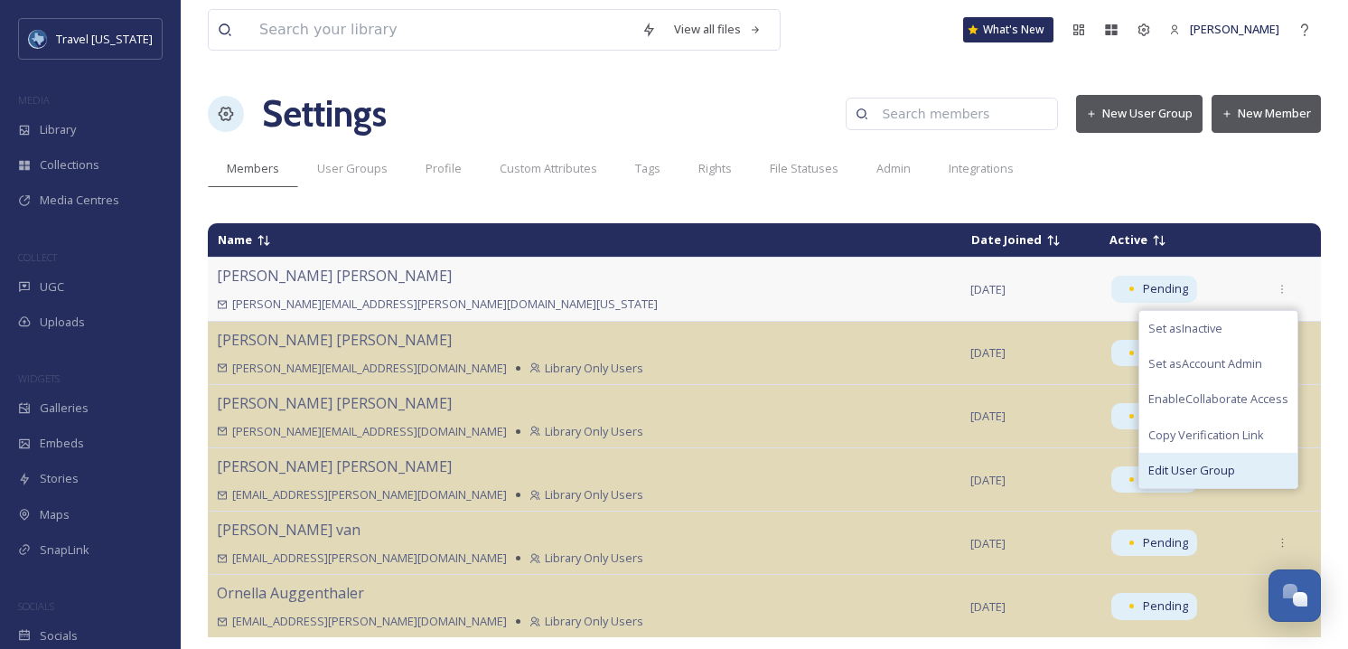
click at [1212, 464] on div "Edit User Group" at bounding box center [1219, 470] width 158 height 35
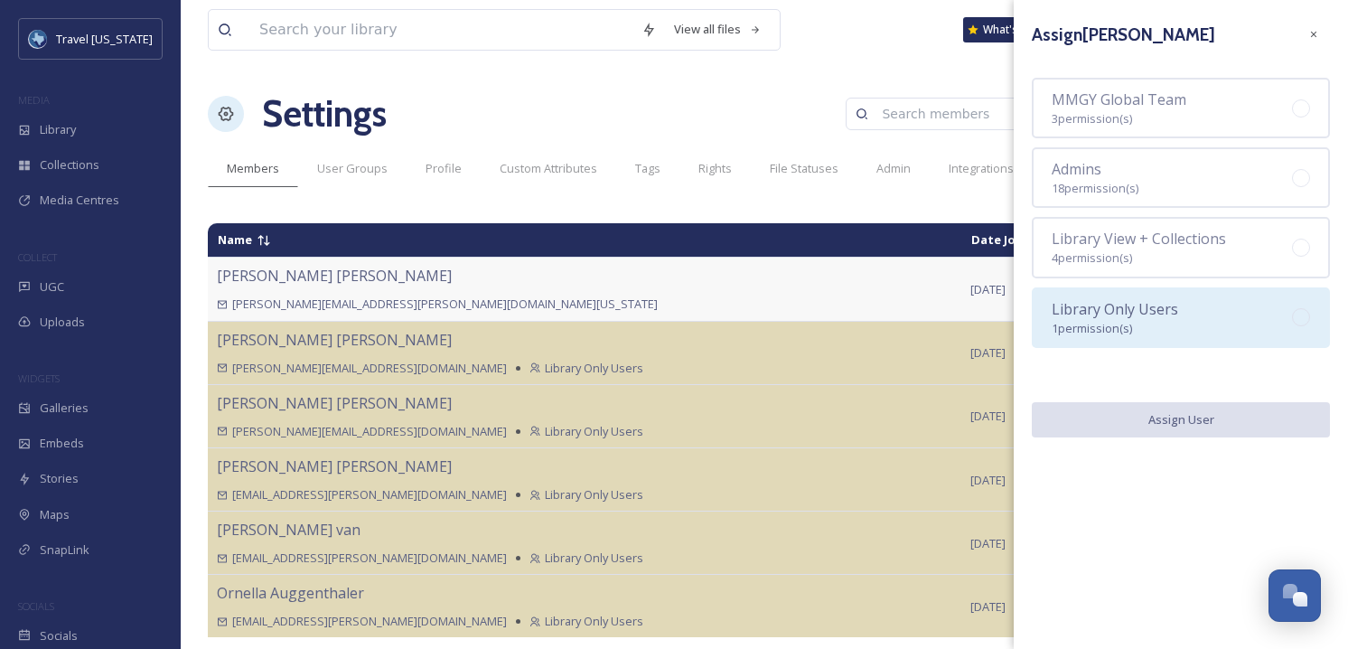
click at [1162, 313] on span "Library Only Users" at bounding box center [1115, 309] width 127 height 20
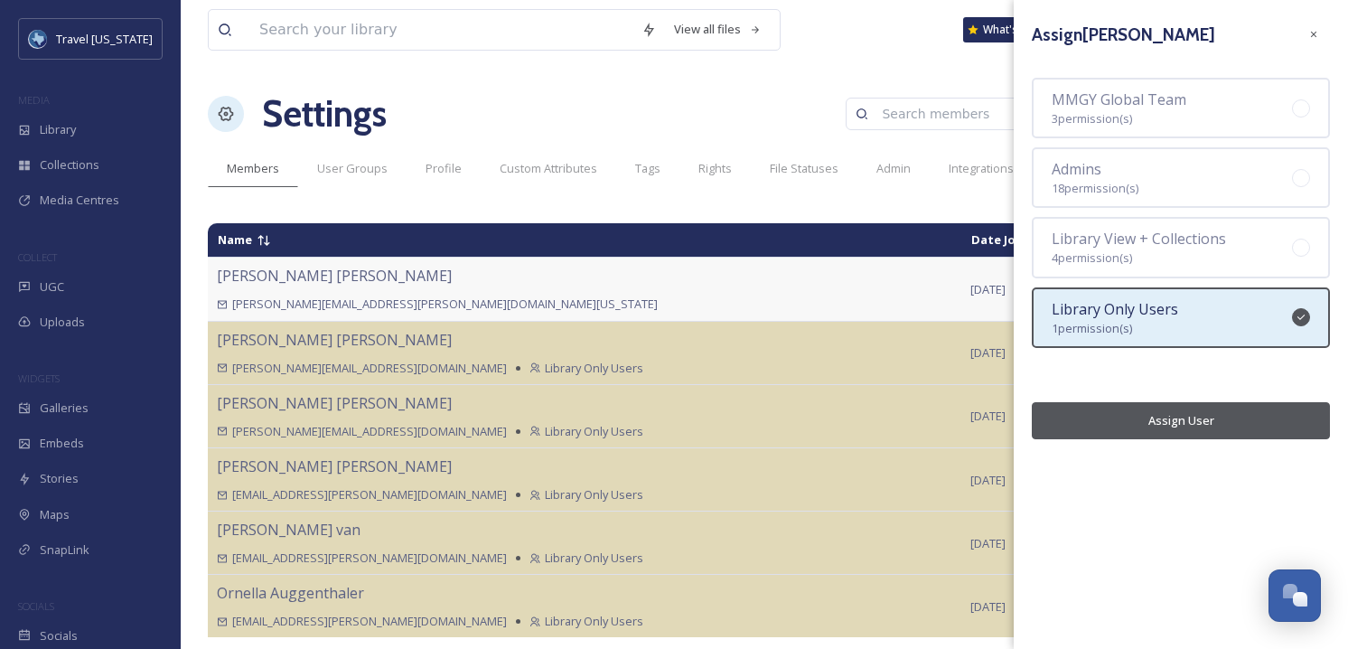
click at [1196, 426] on button "Assign User" at bounding box center [1181, 420] width 298 height 37
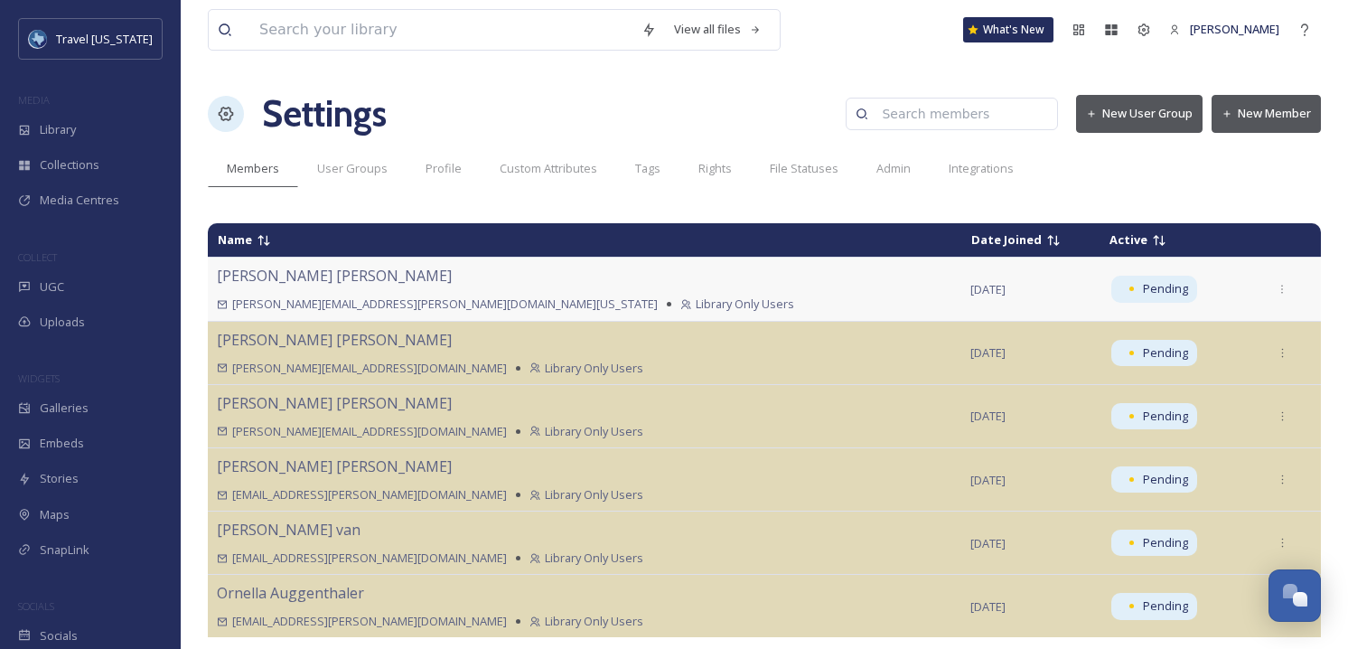
click at [1271, 122] on button "New Member" at bounding box center [1266, 113] width 109 height 37
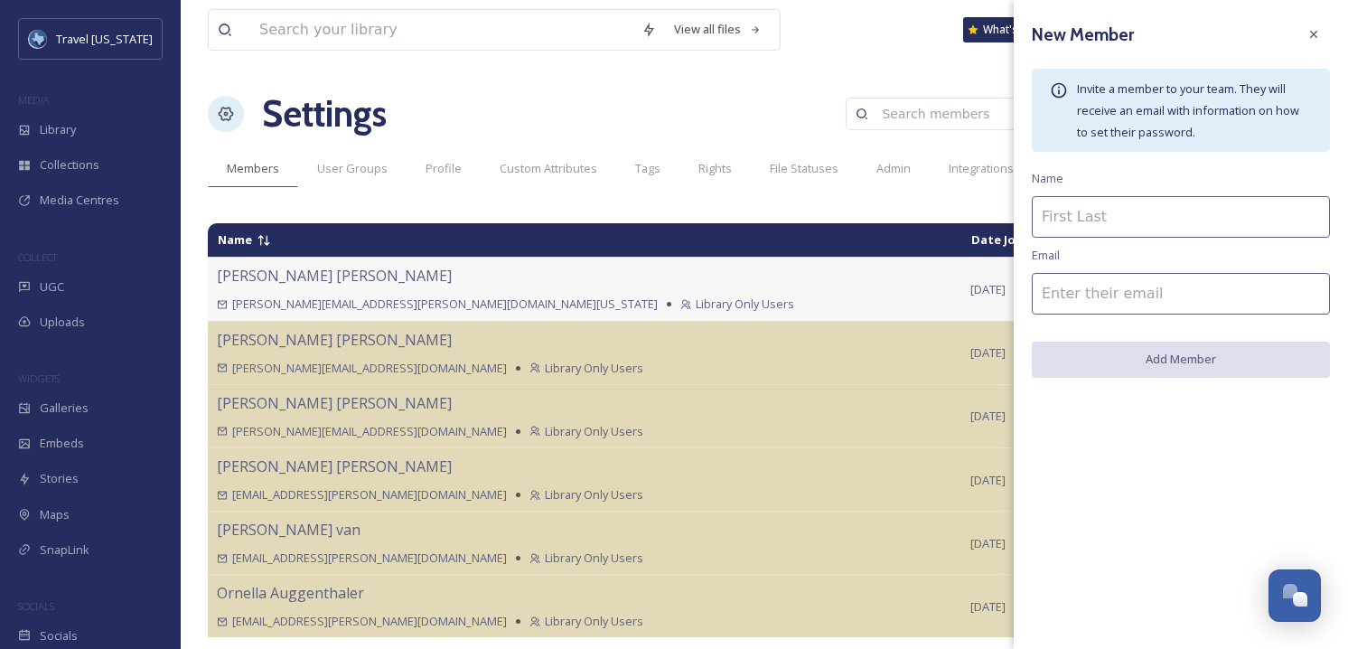
drag, startPoint x: 1067, startPoint y: 249, endPoint x: 1120, endPoint y: 219, distance: 60.3
click at [1071, 249] on div "New Member Invite a member to your team. They will receive an email with inform…" at bounding box center [1181, 198] width 334 height 396
click at [1120, 219] on input at bounding box center [1181, 217] width 298 height 42
paste input "" Haley Schenken ""
drag, startPoint x: 1189, startPoint y: 218, endPoint x: 1163, endPoint y: 217, distance: 26.2
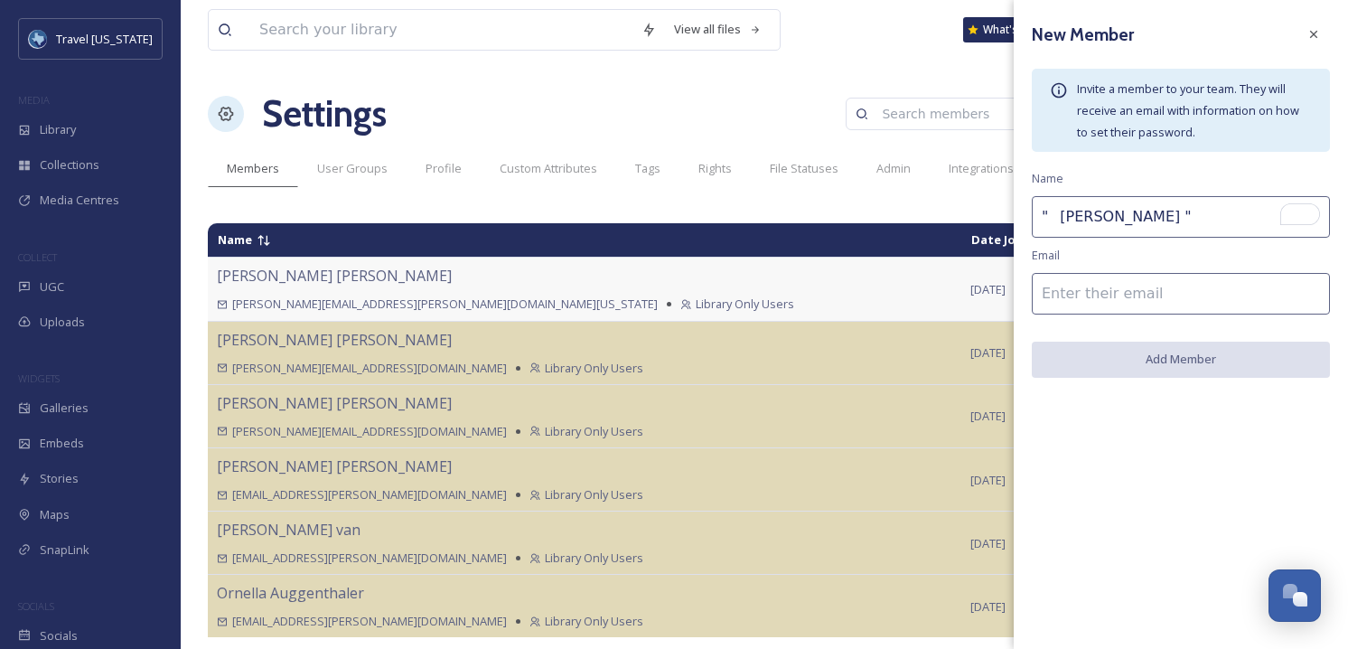
click at [1162, 216] on input "" Haley Schenken "" at bounding box center [1181, 217] width 298 height 42
drag, startPoint x: 1059, startPoint y: 216, endPoint x: 1220, endPoint y: 266, distance: 168.4
click at [1008, 220] on div "View all files What's New Kelsey Chabot Settings New User Group New Member Memb…" at bounding box center [765, 324] width 1168 height 649
type input "Haley Schenken"
drag, startPoint x: 1215, startPoint y: 286, endPoint x: 1274, endPoint y: 295, distance: 60.2
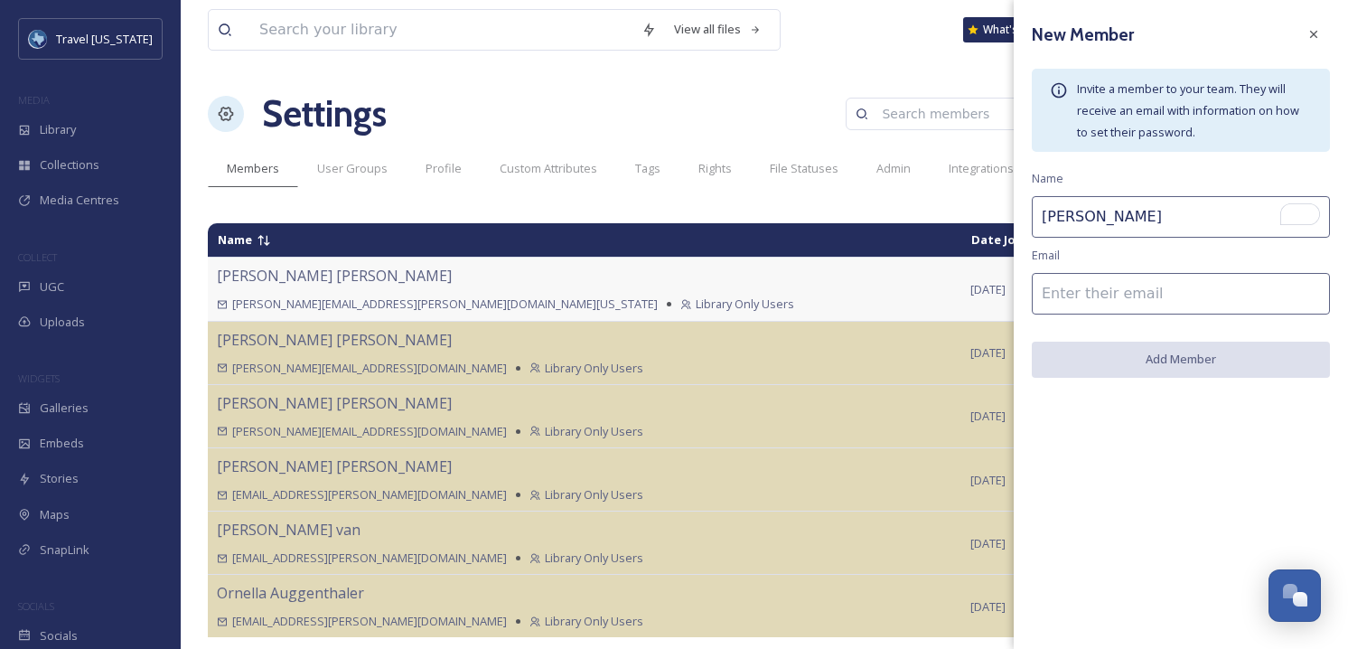
click at [1215, 287] on input at bounding box center [1181, 294] width 298 height 42
paste input "[PERSON_NAME][EMAIL_ADDRESS][PERSON_NAME][DOMAIN_NAME]"
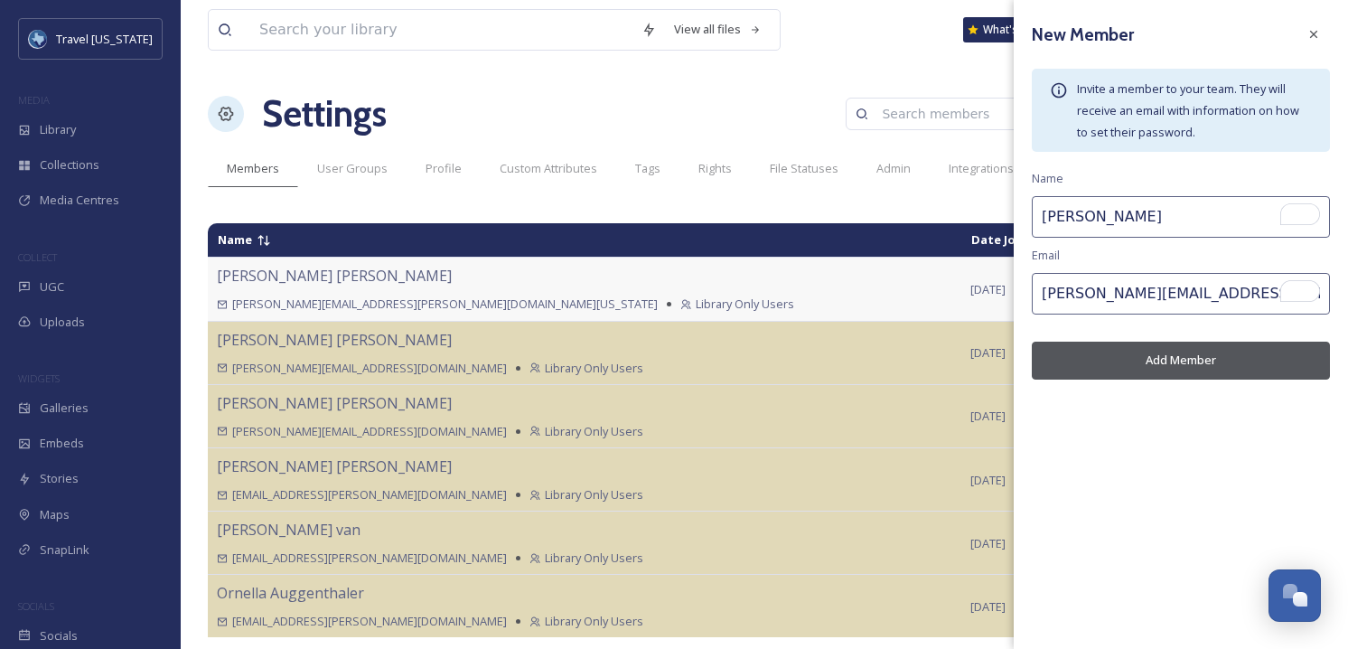
type input "[PERSON_NAME][EMAIL_ADDRESS][PERSON_NAME][DOMAIN_NAME]"
click at [1197, 359] on button "Add Member" at bounding box center [1181, 360] width 298 height 37
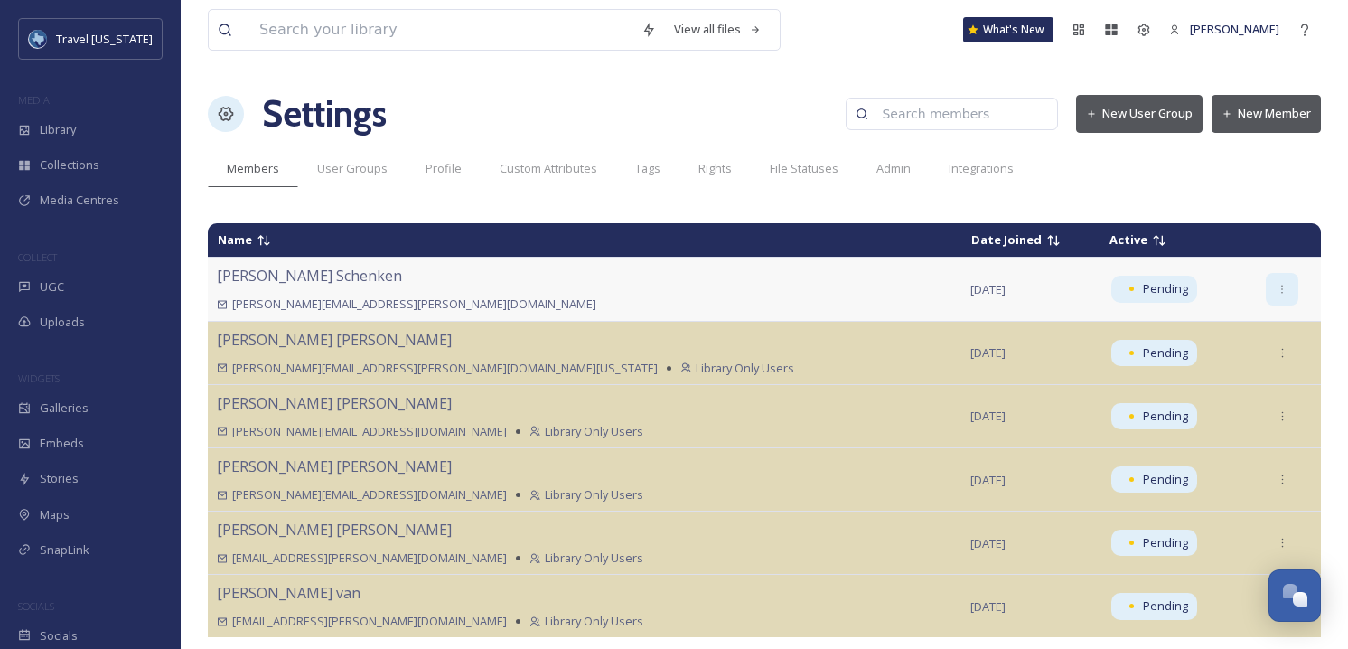
click at [1277, 287] on icon at bounding box center [1283, 290] width 12 height 12
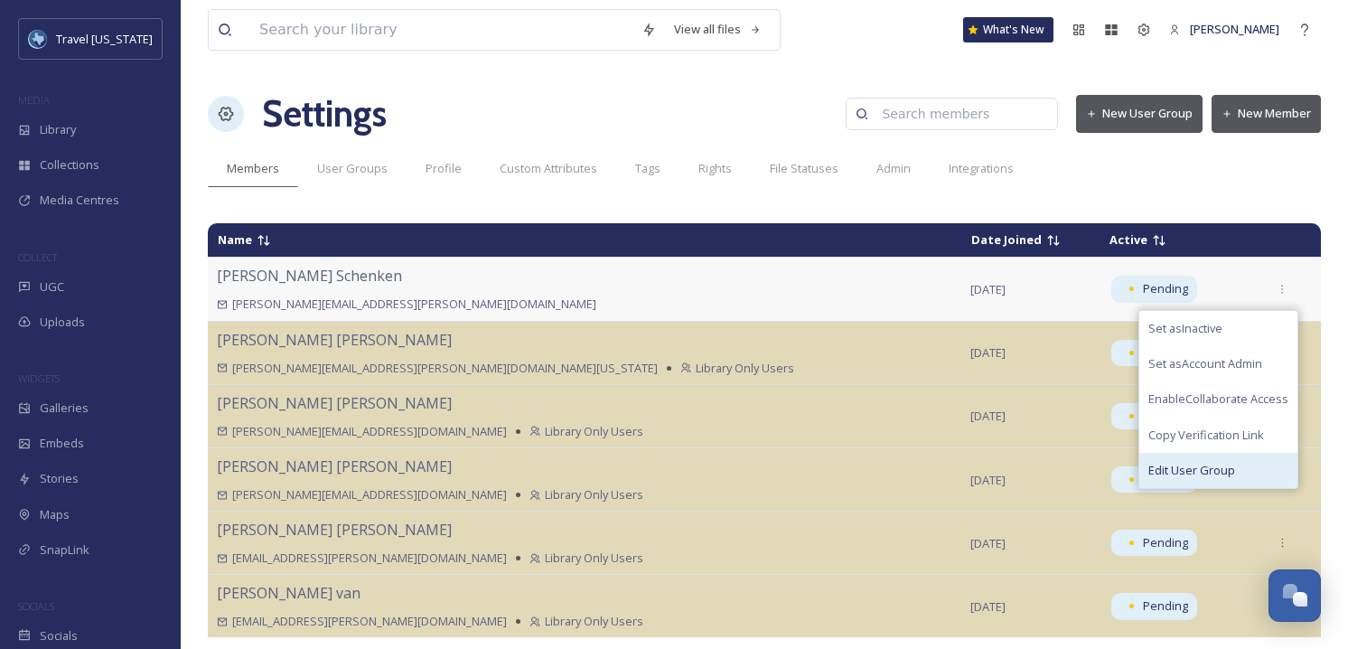
click at [1199, 463] on div "Edit User Group" at bounding box center [1219, 470] width 158 height 35
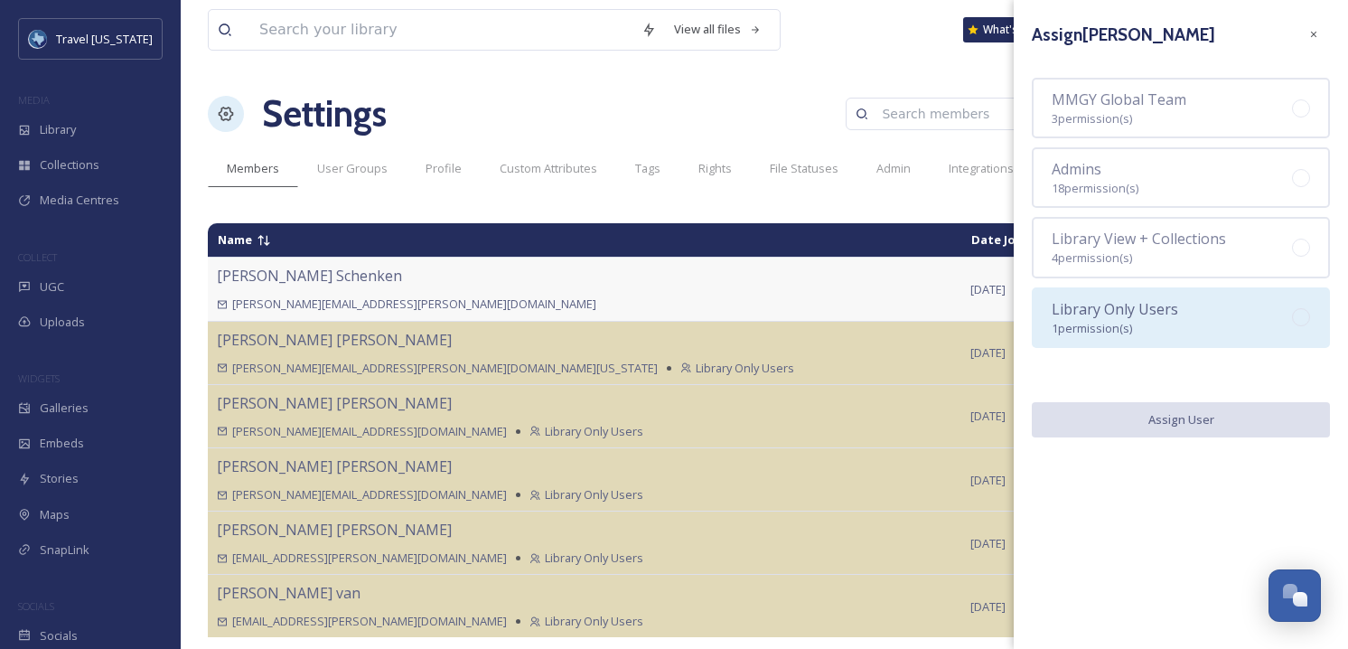
click at [1159, 328] on div "Library Only Users 1 permission(s)" at bounding box center [1115, 317] width 127 height 39
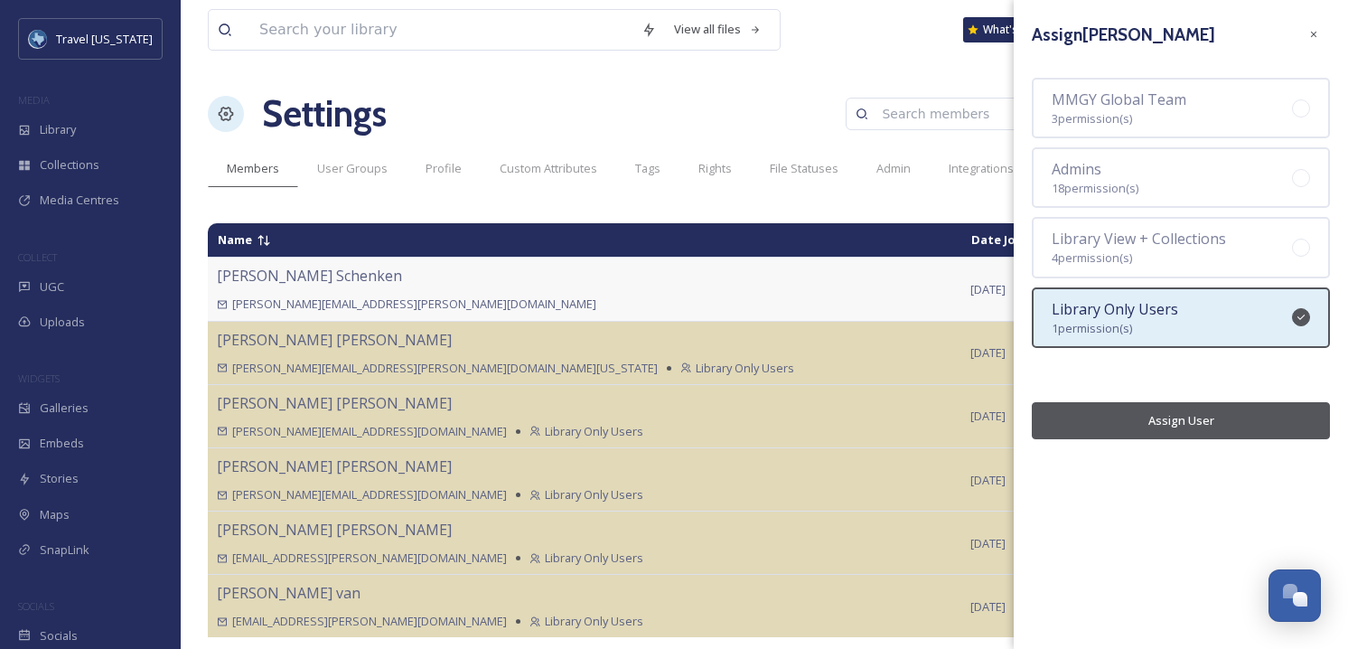
click at [1183, 427] on button "Assign User" at bounding box center [1181, 420] width 298 height 37
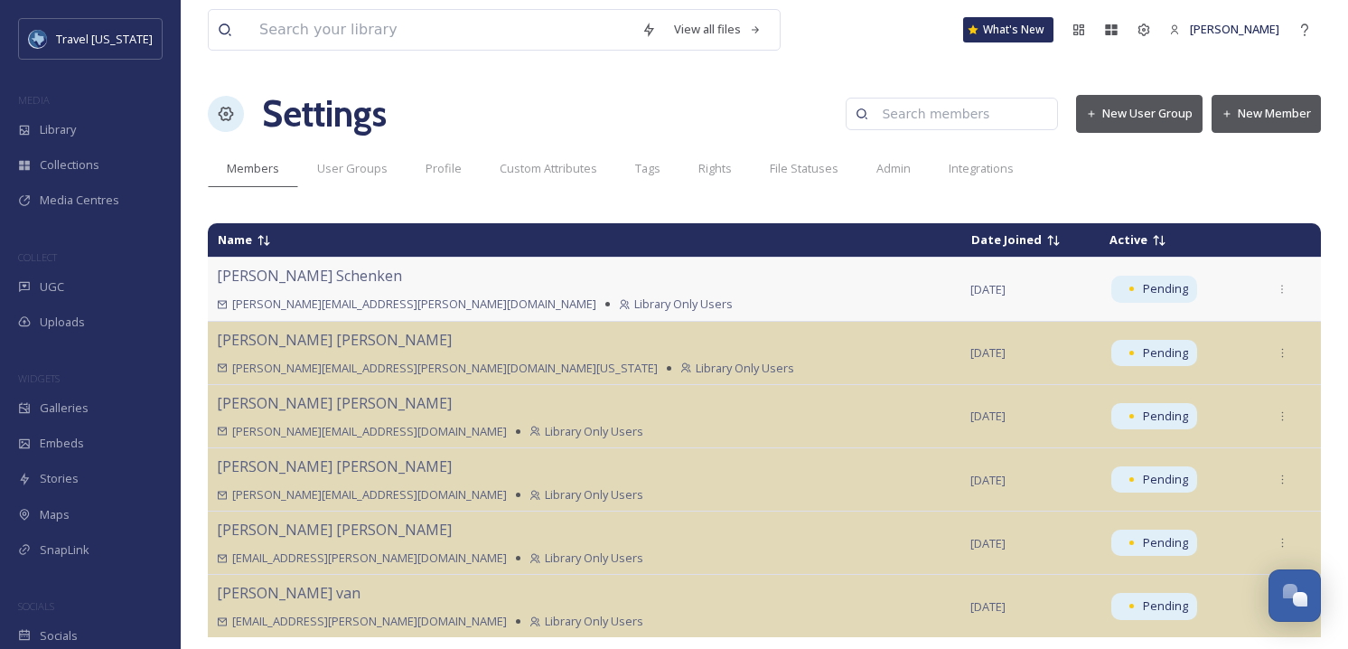
click at [1267, 125] on button "New Member" at bounding box center [1266, 113] width 109 height 37
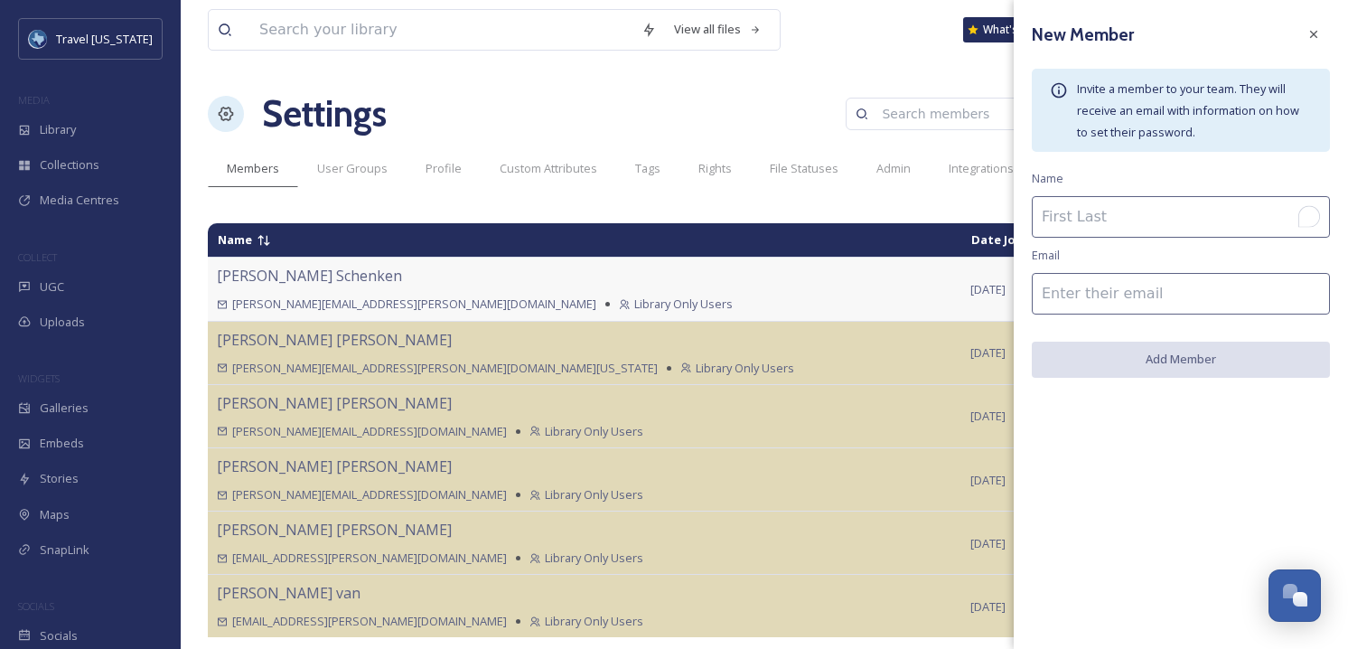
click at [1122, 224] on input "To enrich screen reader interactions, please activate Accessibility in Grammarl…" at bounding box center [1181, 217] width 298 height 42
paste input "Vianney Mena"
paste input "Vianney.mena@proof-advertising.com"
type input "Vianney Mena"
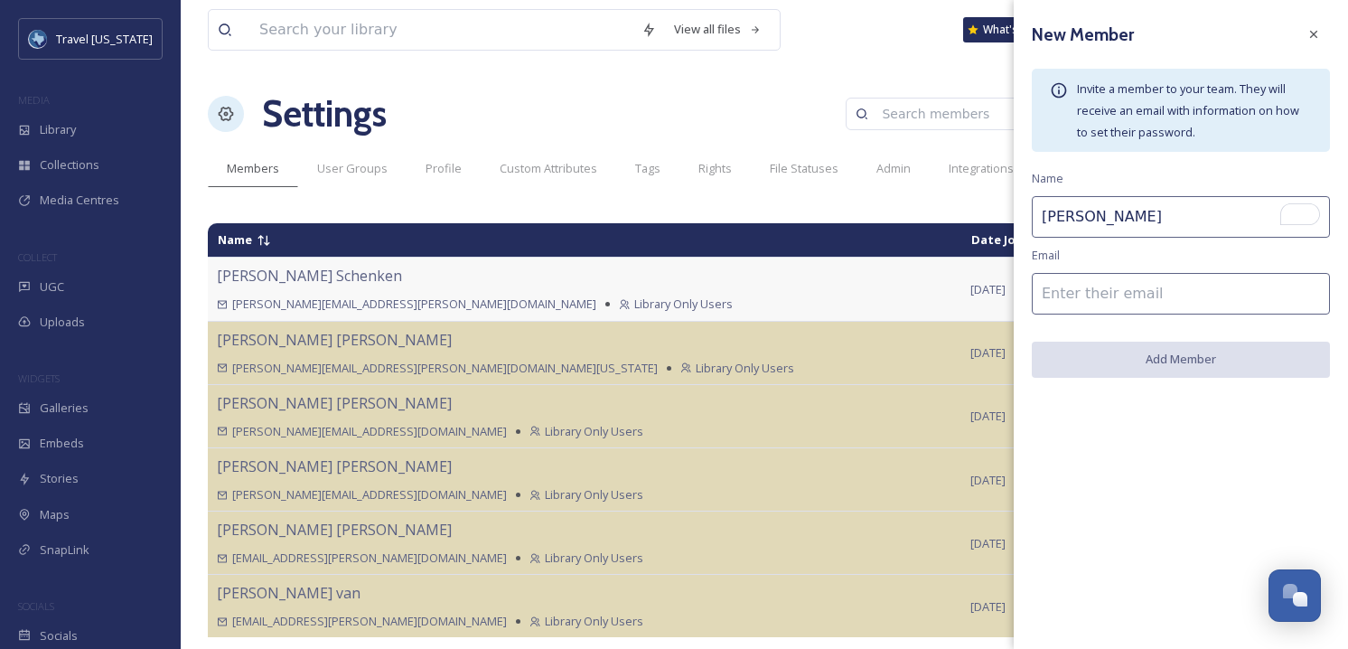
scroll to position [0, 0]
click at [1164, 295] on input at bounding box center [1181, 294] width 298 height 42
paste input "Vianney.mena@proof-advertising.com"
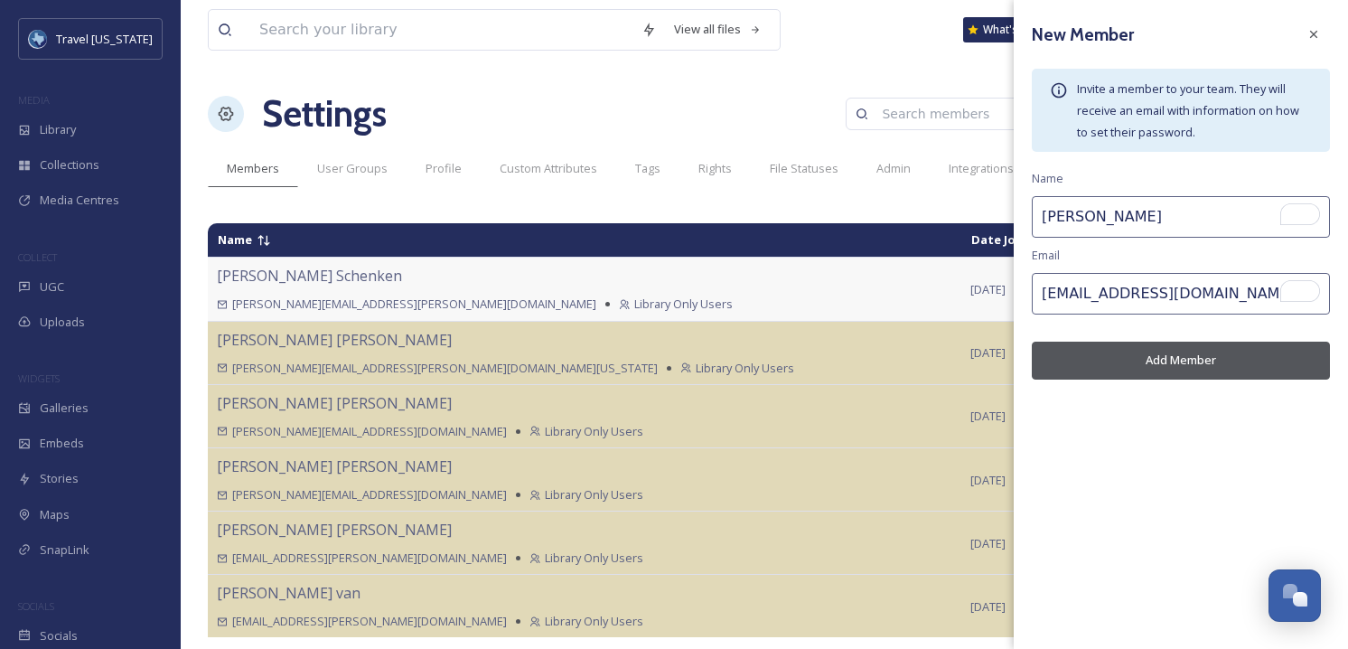
type input "Vianney.mena@proof-advertising.com"
click at [1160, 256] on div "New Member Invite a member to your team. They will receive an email with inform…" at bounding box center [1181, 199] width 334 height 398
drag, startPoint x: 1187, startPoint y: 343, endPoint x: 1217, endPoint y: 372, distance: 41.5
click at [1187, 345] on button "Add Member" at bounding box center [1181, 360] width 298 height 37
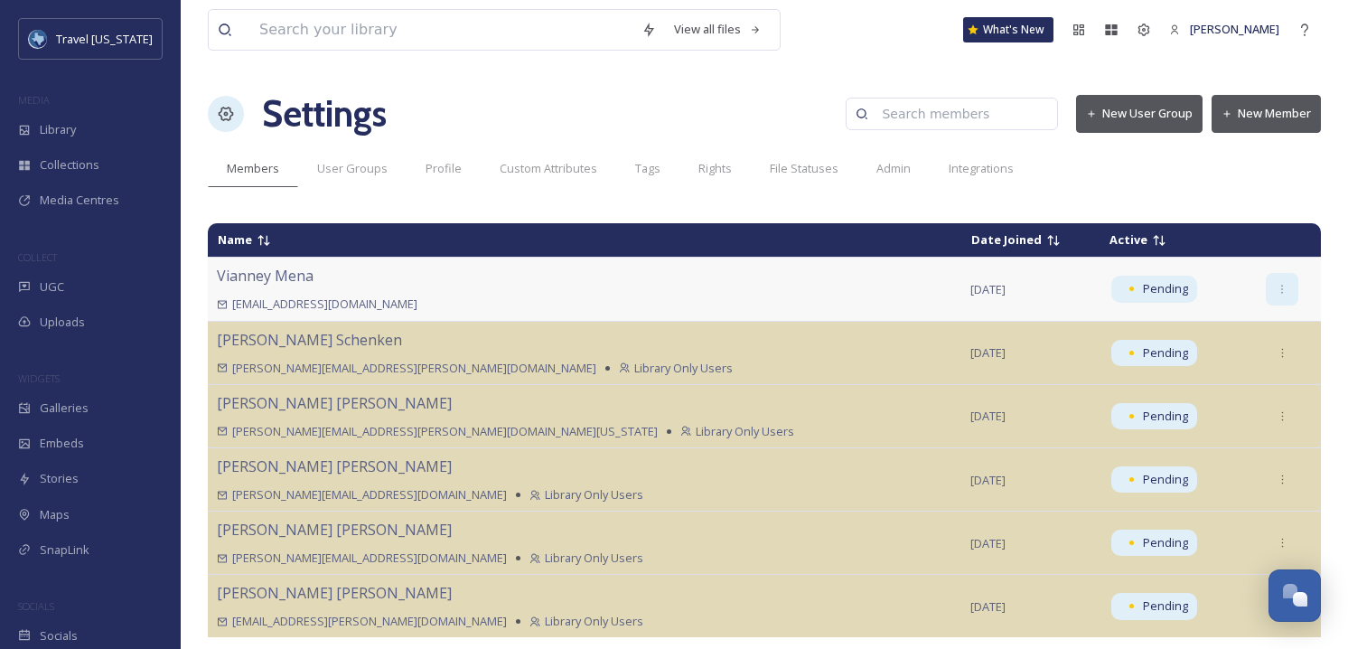
click at [1277, 290] on icon at bounding box center [1283, 290] width 12 height 12
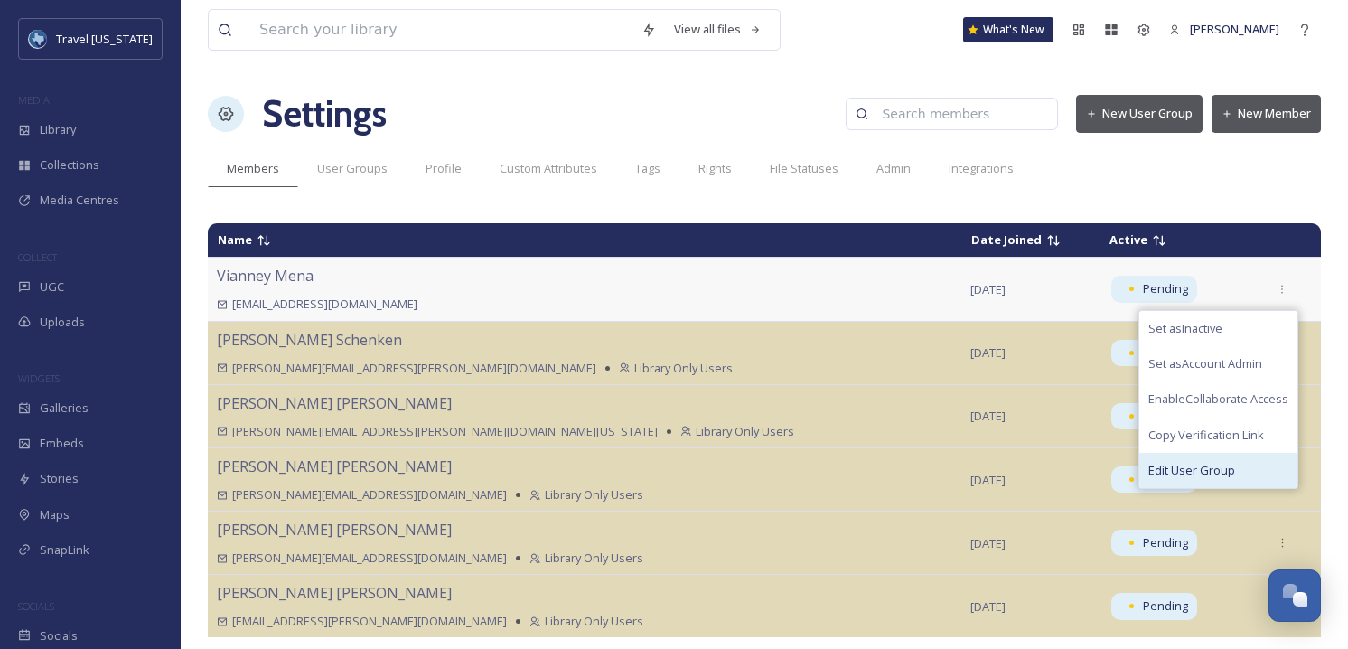
click at [1209, 475] on div "Edit User Group" at bounding box center [1219, 470] width 158 height 35
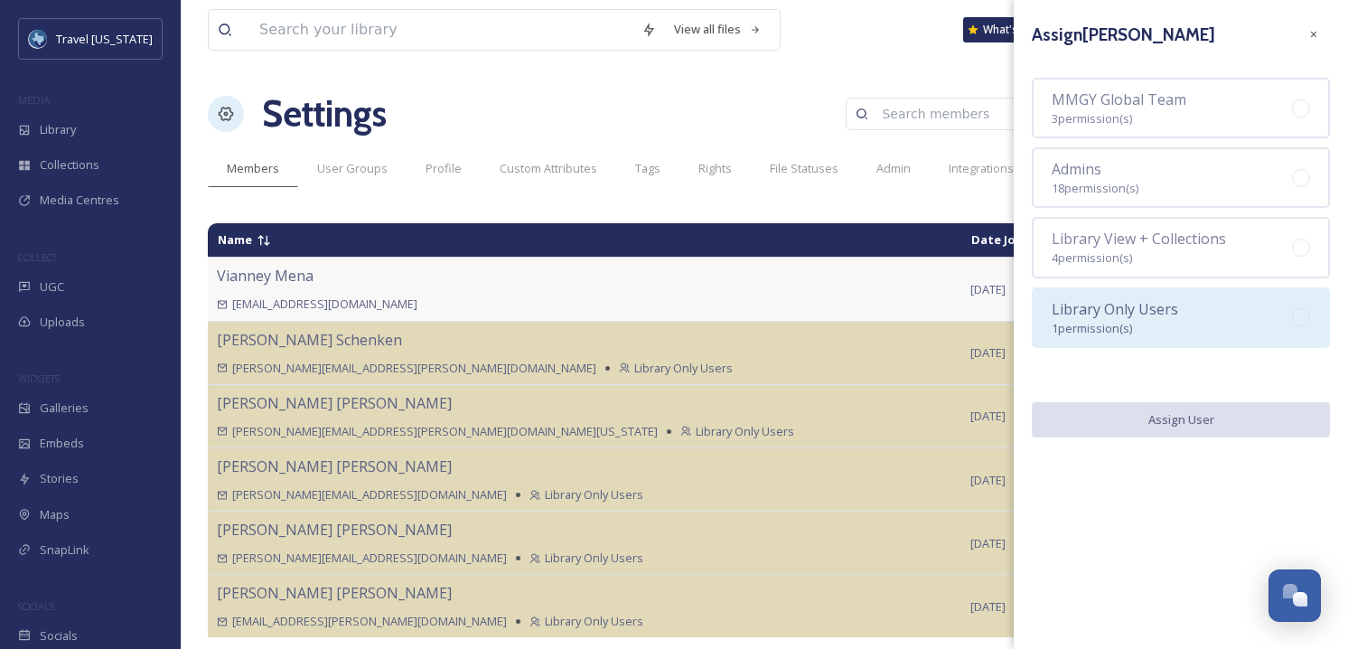
click at [1174, 314] on span "Library Only Users" at bounding box center [1115, 309] width 127 height 20
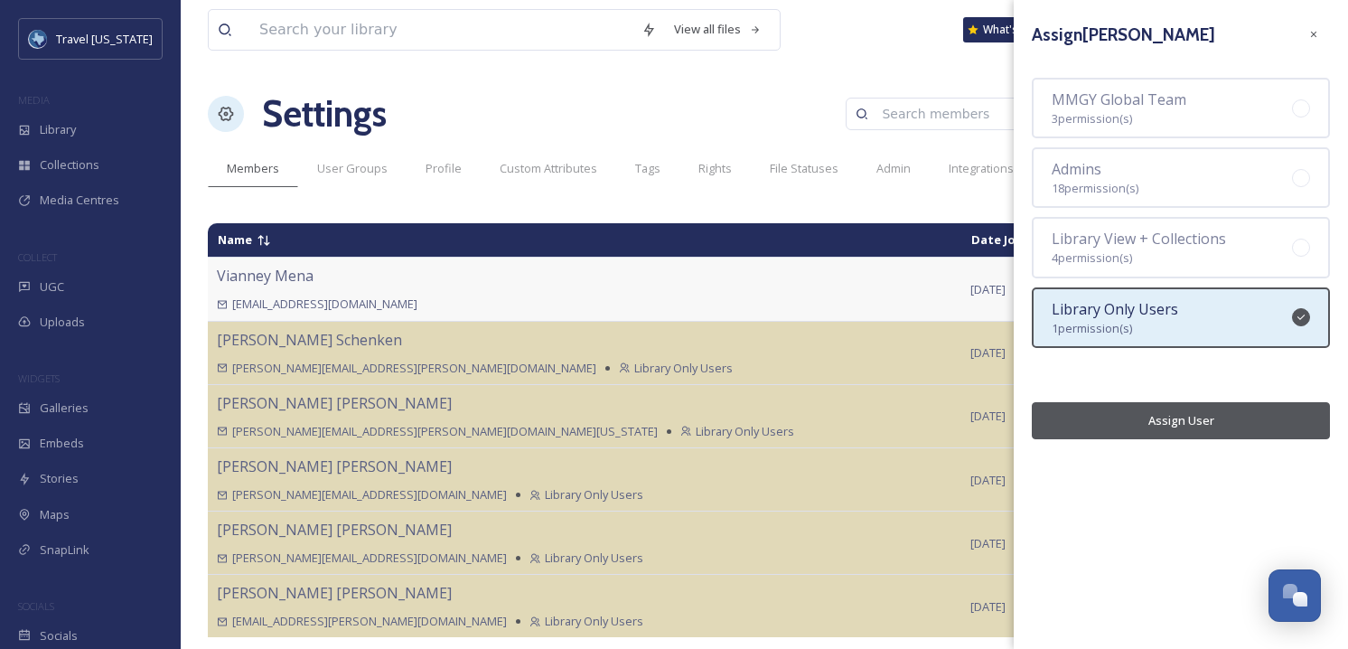
drag, startPoint x: 1202, startPoint y: 417, endPoint x: 1298, endPoint y: 433, distance: 97.2
click at [1202, 417] on button "Assign User" at bounding box center [1181, 420] width 298 height 37
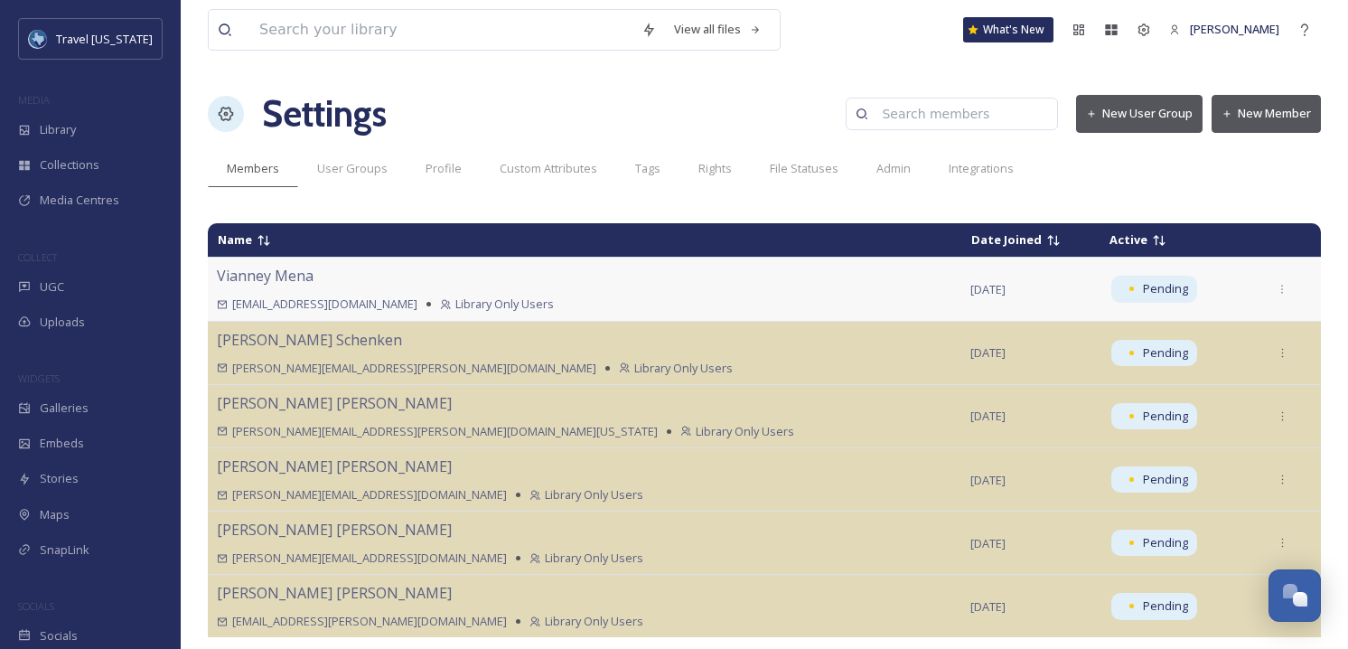
click at [1280, 118] on button "New Member" at bounding box center [1266, 113] width 109 height 37
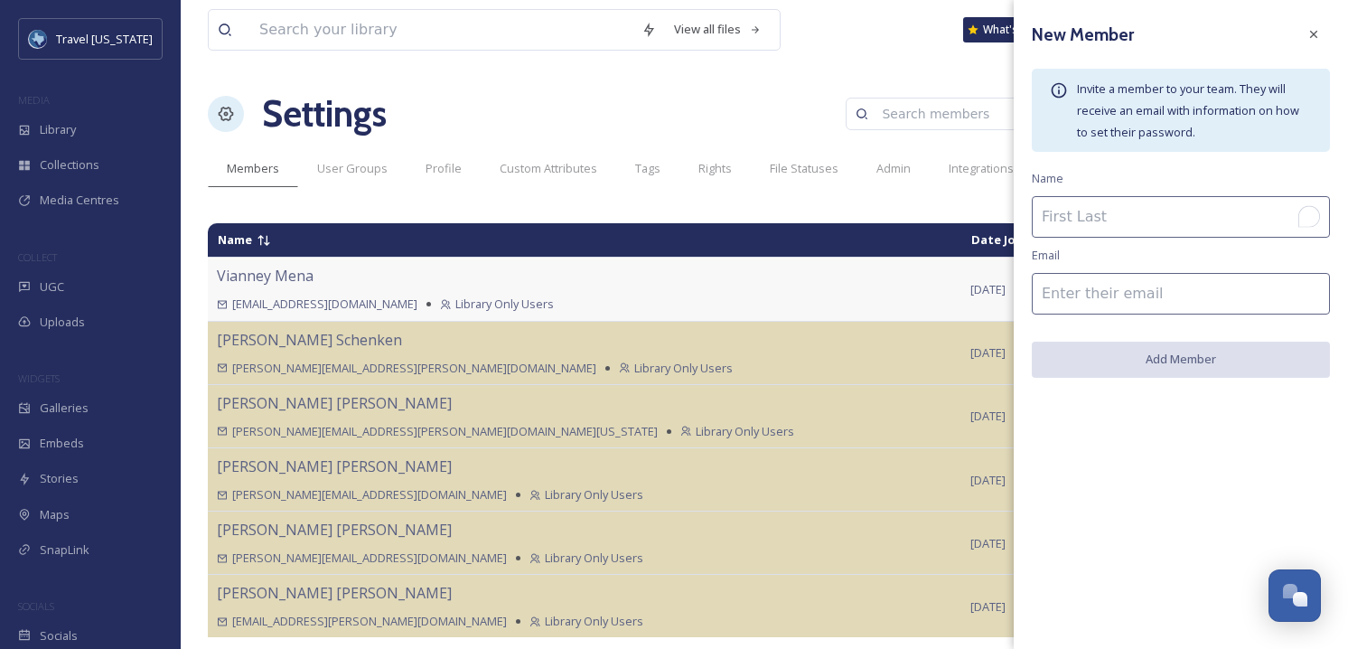
click at [1148, 242] on div "New Member Invite a member to your team. They will receive an email with inform…" at bounding box center [1181, 198] width 334 height 396
click at [1152, 206] on input "To enrich screen reader interactions, please activate Accessibility in Grammarl…" at bounding box center [1181, 217] width 298 height 42
paste input "Blake Maraoui"
type input "Blake Maraoui"
click at [1196, 299] on input at bounding box center [1181, 294] width 298 height 42
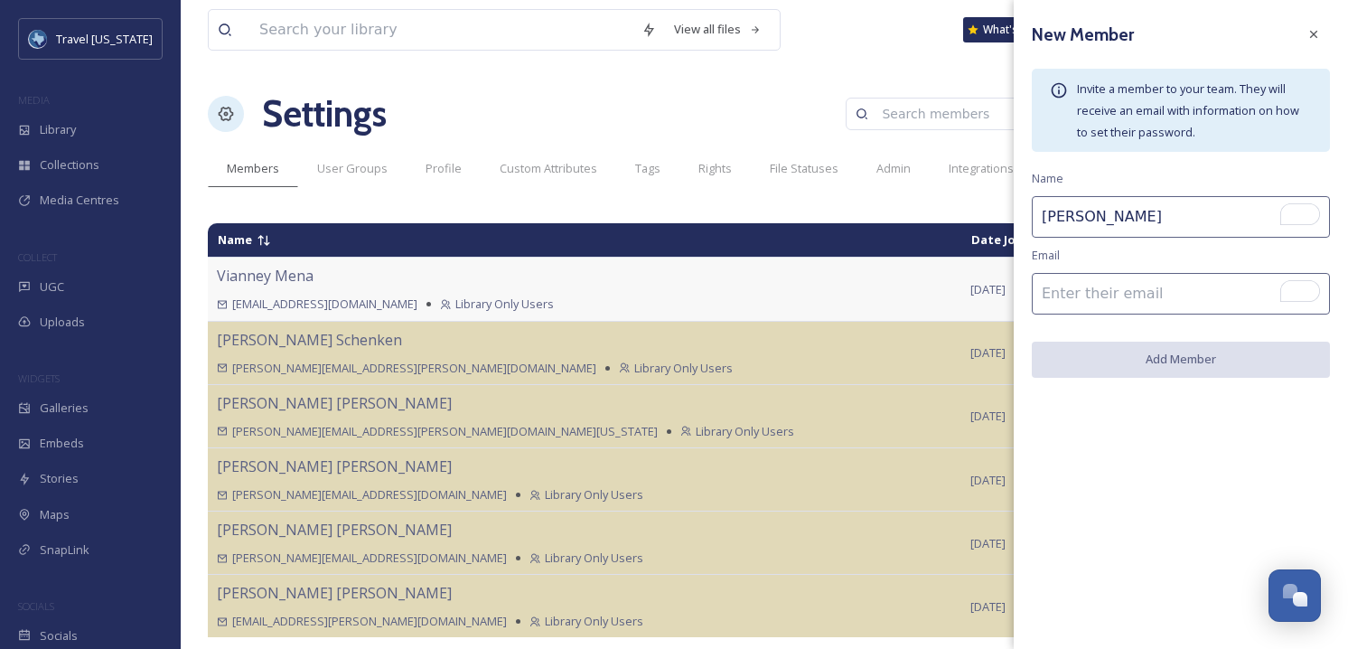
paste input "[PERSON_NAME][EMAIL_ADDRESS][DOMAIN_NAME]"
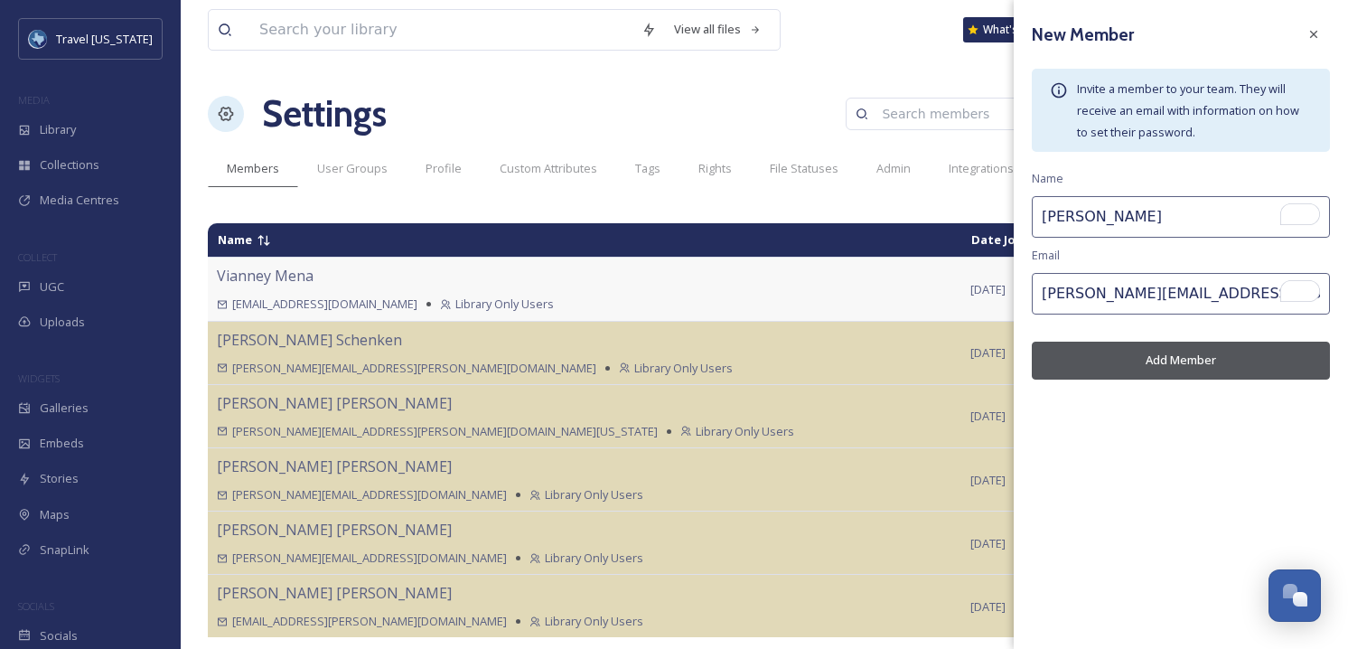
type input "[PERSON_NAME][EMAIL_ADDRESS][DOMAIN_NAME]"
click at [1175, 359] on button "Add Member" at bounding box center [1181, 360] width 298 height 37
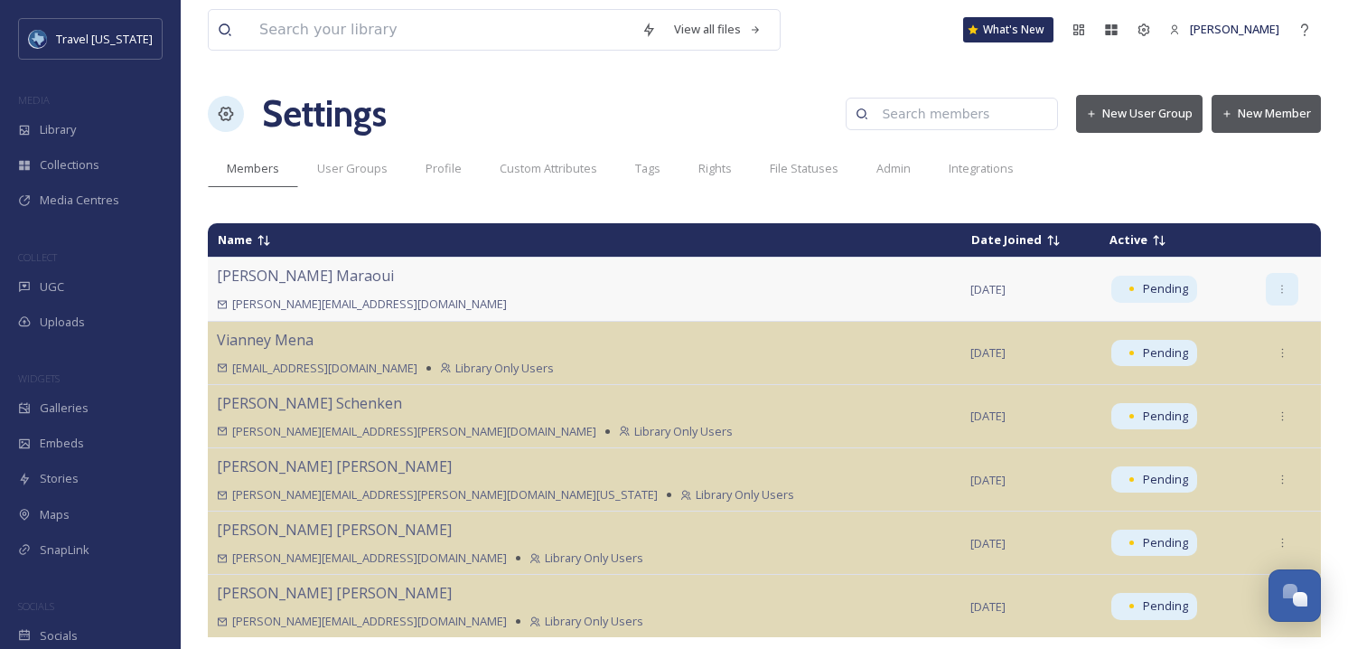
click at [1277, 287] on icon at bounding box center [1283, 290] width 12 height 12
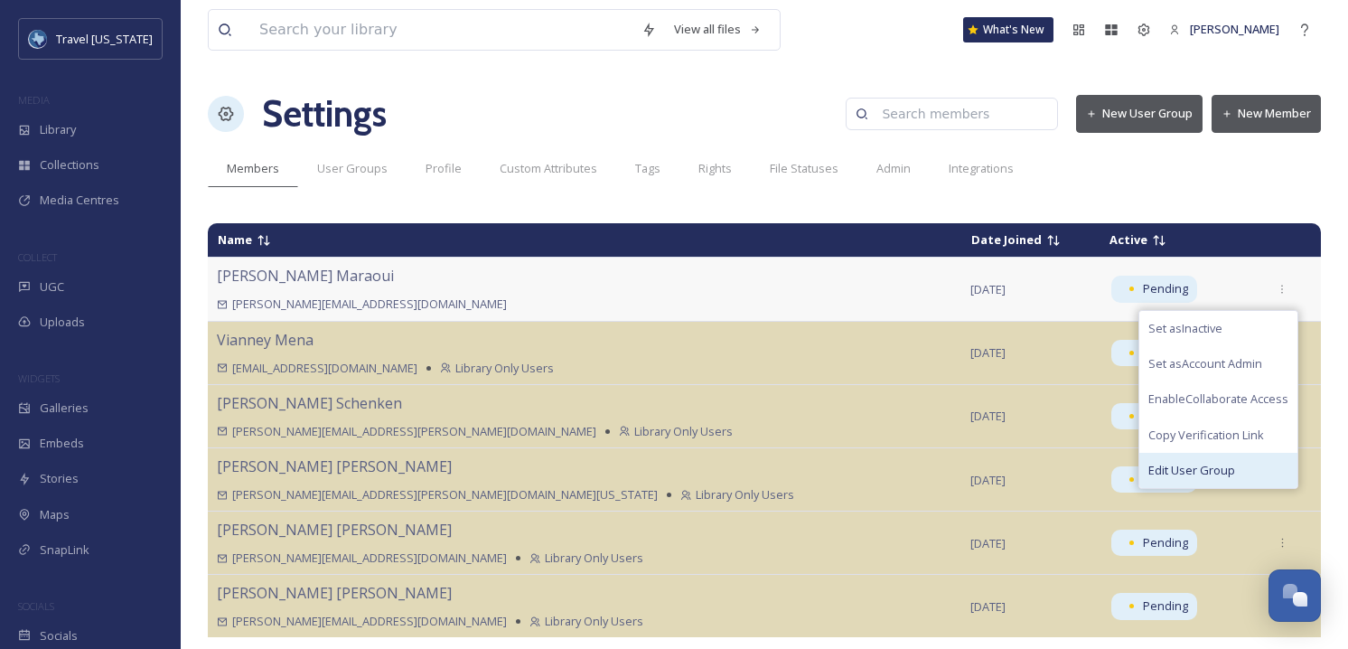
click at [1228, 465] on div "Edit User Group" at bounding box center [1219, 470] width 158 height 35
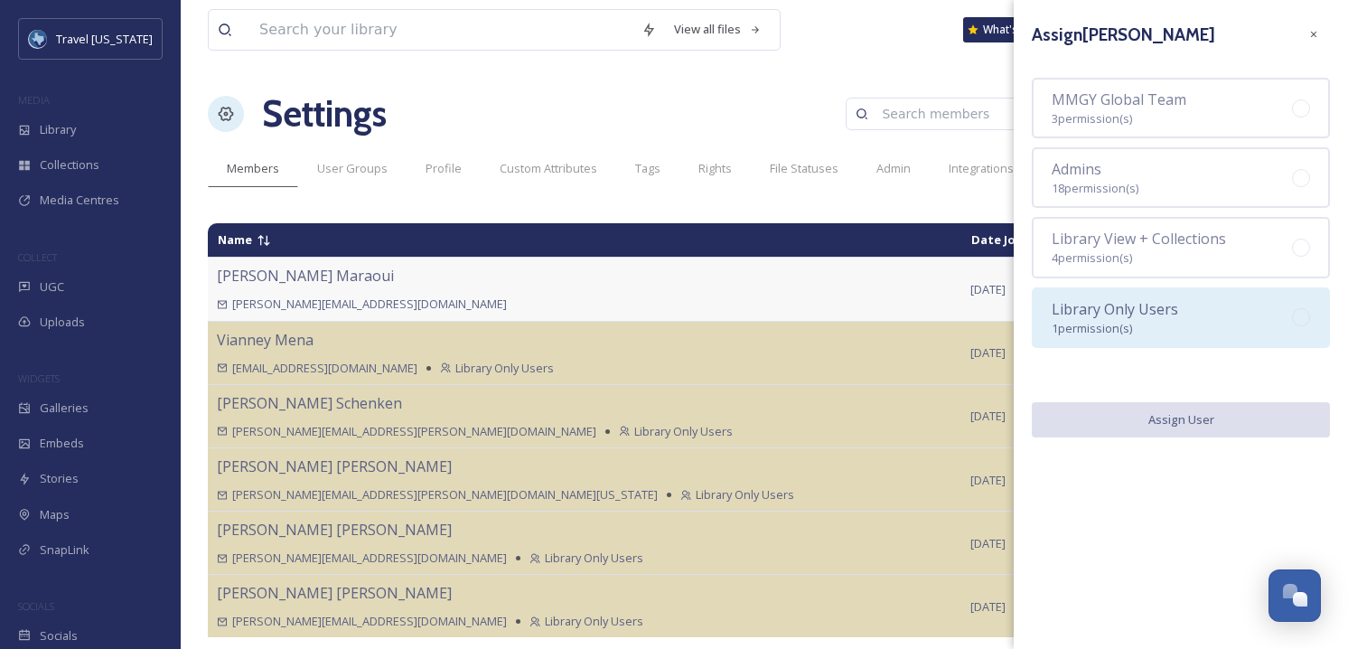
click at [1190, 331] on div "Library Only Users 1 permission(s)" at bounding box center [1181, 317] width 298 height 61
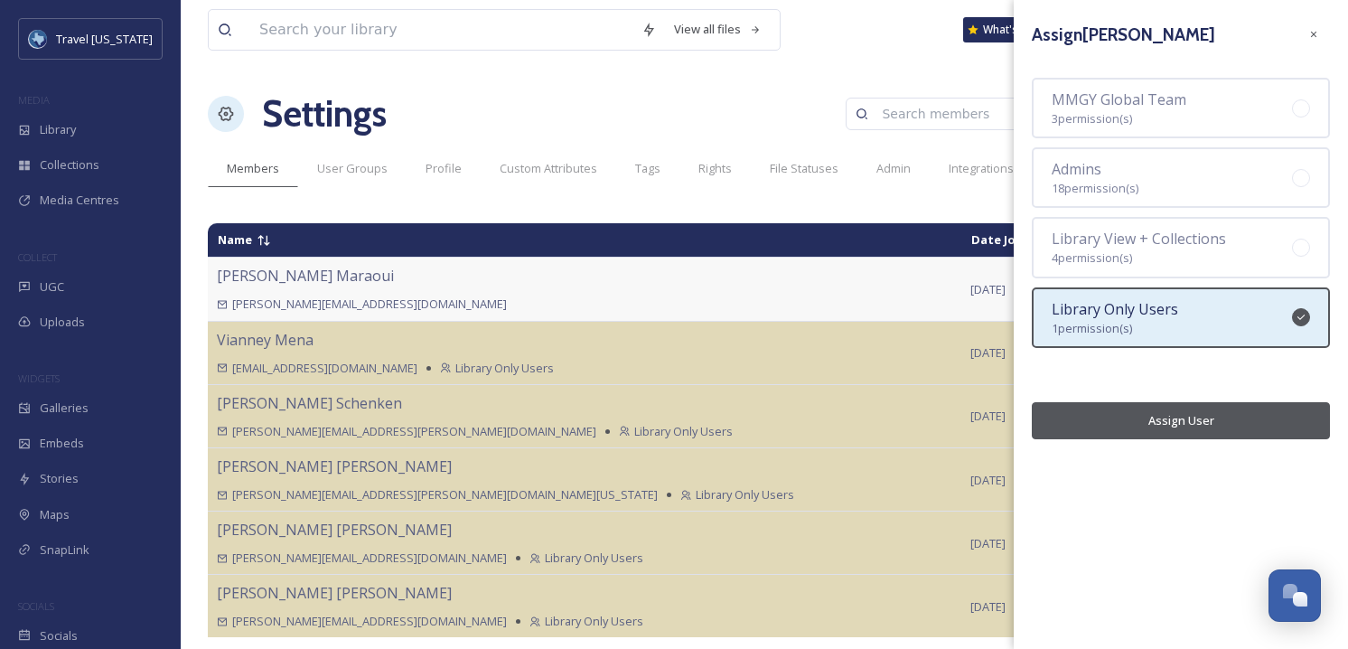
click at [1201, 404] on button "Assign User" at bounding box center [1181, 420] width 298 height 37
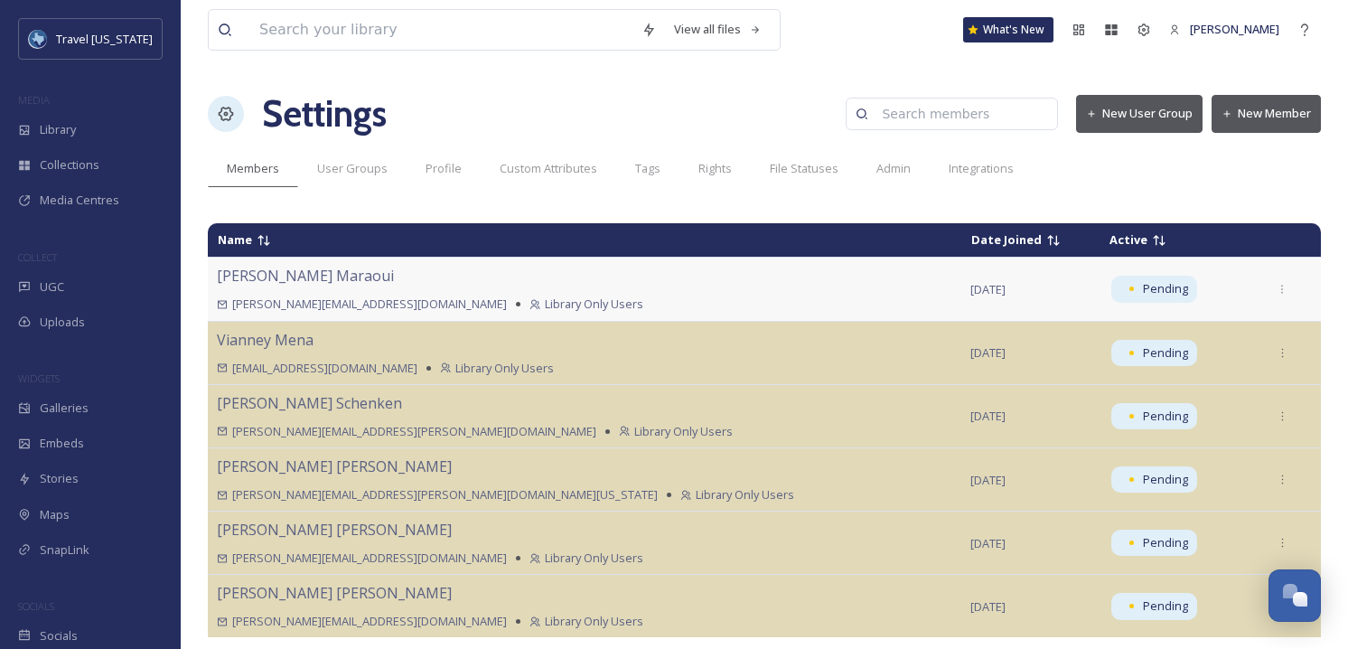
click at [1281, 116] on button "New Member" at bounding box center [1266, 113] width 109 height 37
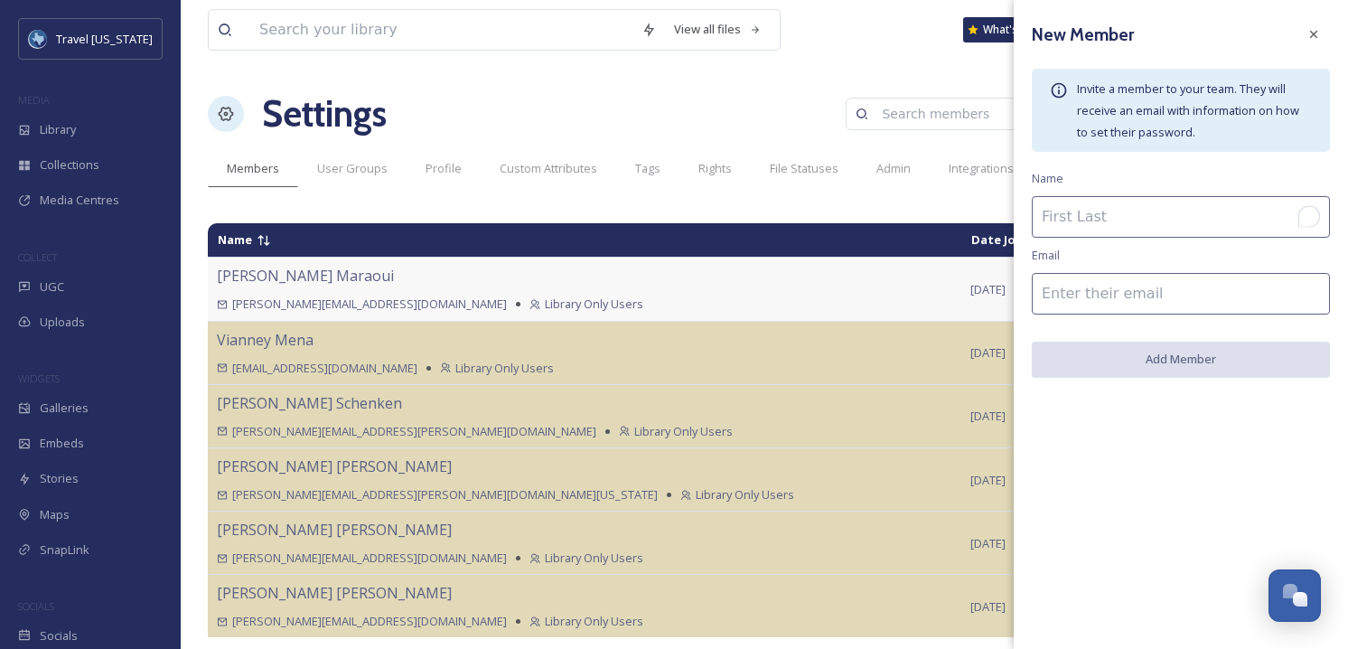
click at [1114, 219] on input "To enrich screen reader interactions, please activate Accessibility in Grammarl…" at bounding box center [1181, 217] width 298 height 42
click at [1066, 297] on input at bounding box center [1181, 294] width 298 height 42
paste input "[PERSON_NAME][EMAIL_ADDRESS][PERSON_NAME][DOMAIN_NAME]"
type input "[PERSON_NAME][EMAIL_ADDRESS][PERSON_NAME][DOMAIN_NAME]"
click at [1112, 220] on input "To enrich screen reader interactions, please activate Accessibility in Grammarl…" at bounding box center [1181, 217] width 298 height 42
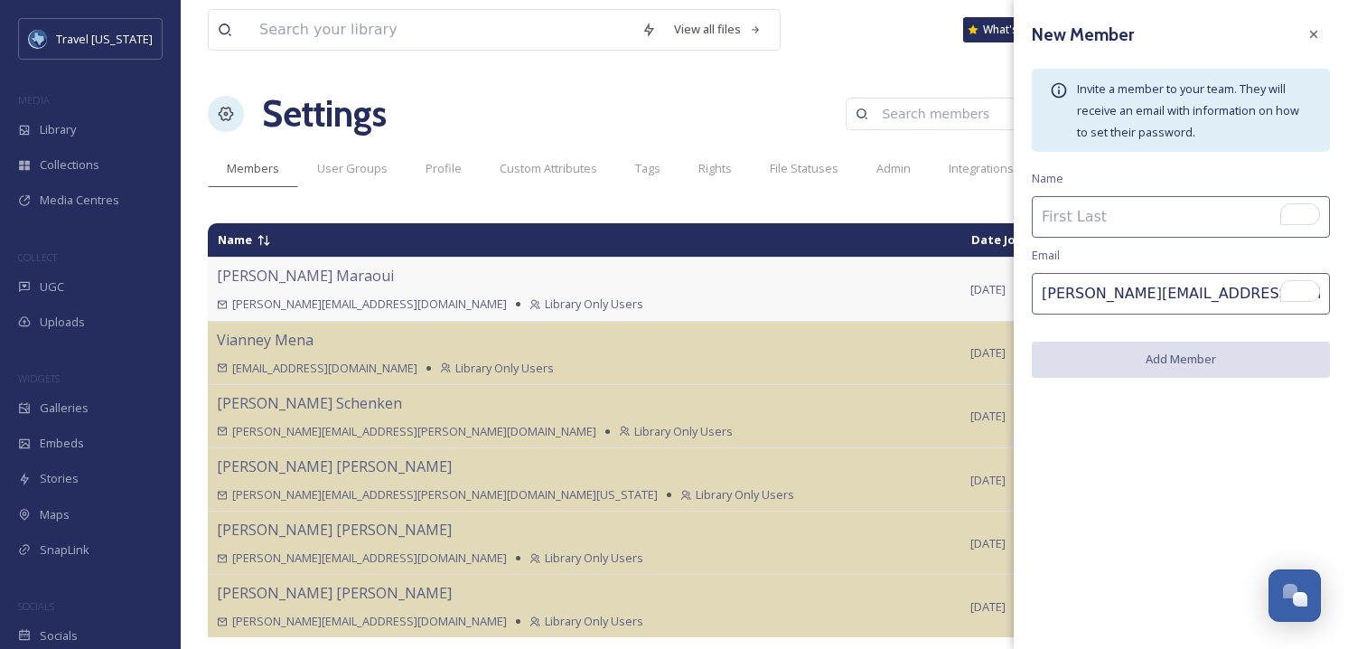
paste input "Bailey Smith"
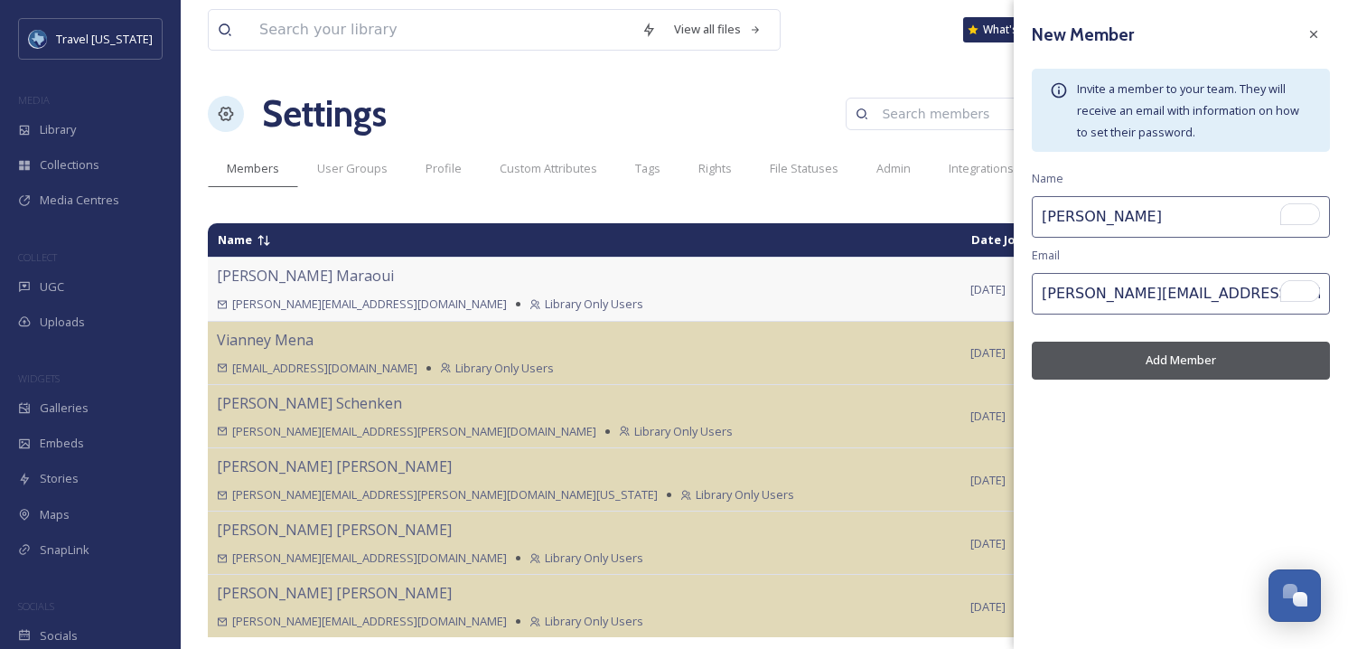
type input "Bailey Smith"
click at [1181, 363] on button "Add Member" at bounding box center [1181, 360] width 298 height 37
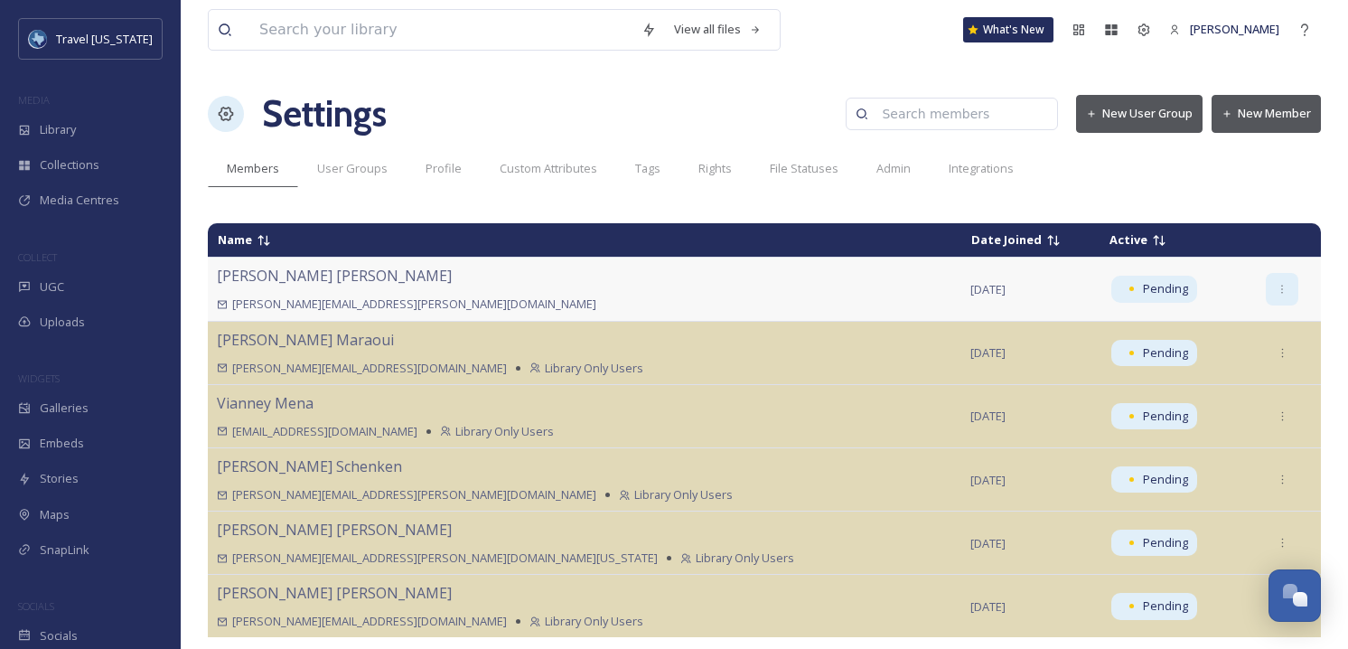
click at [1277, 286] on icon at bounding box center [1283, 290] width 12 height 12
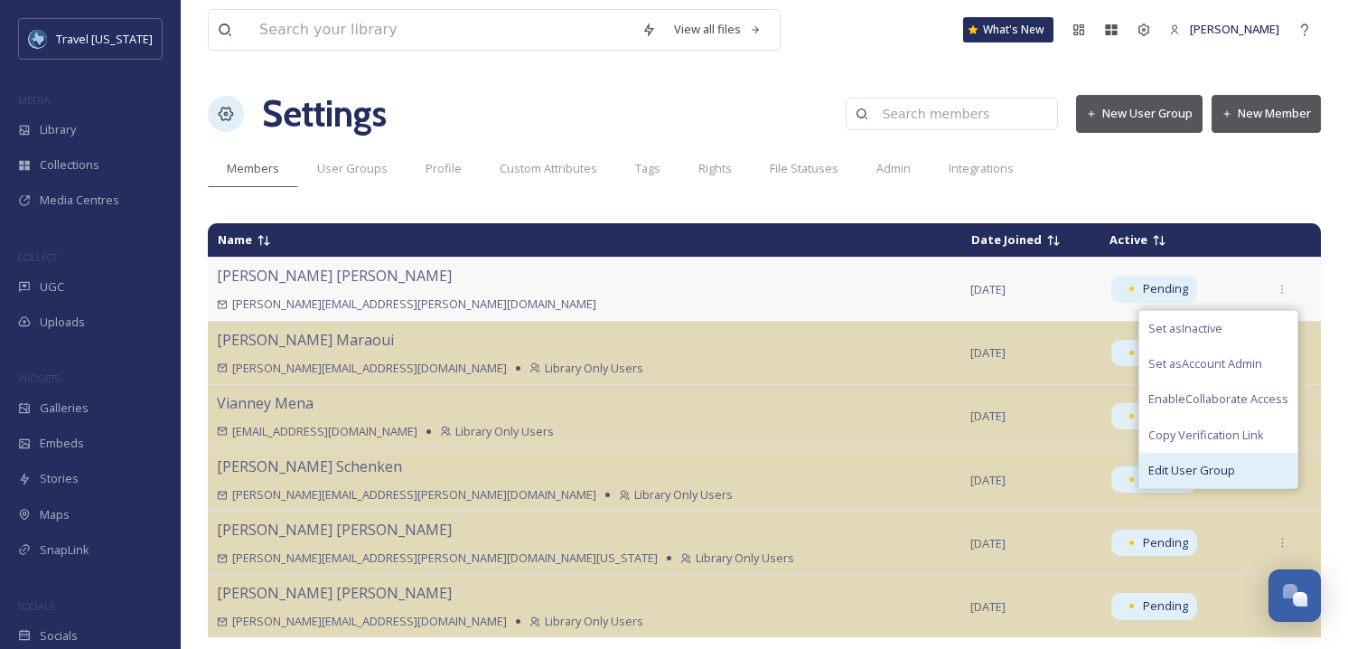
click at [1223, 458] on div "Edit User Group" at bounding box center [1219, 470] width 158 height 35
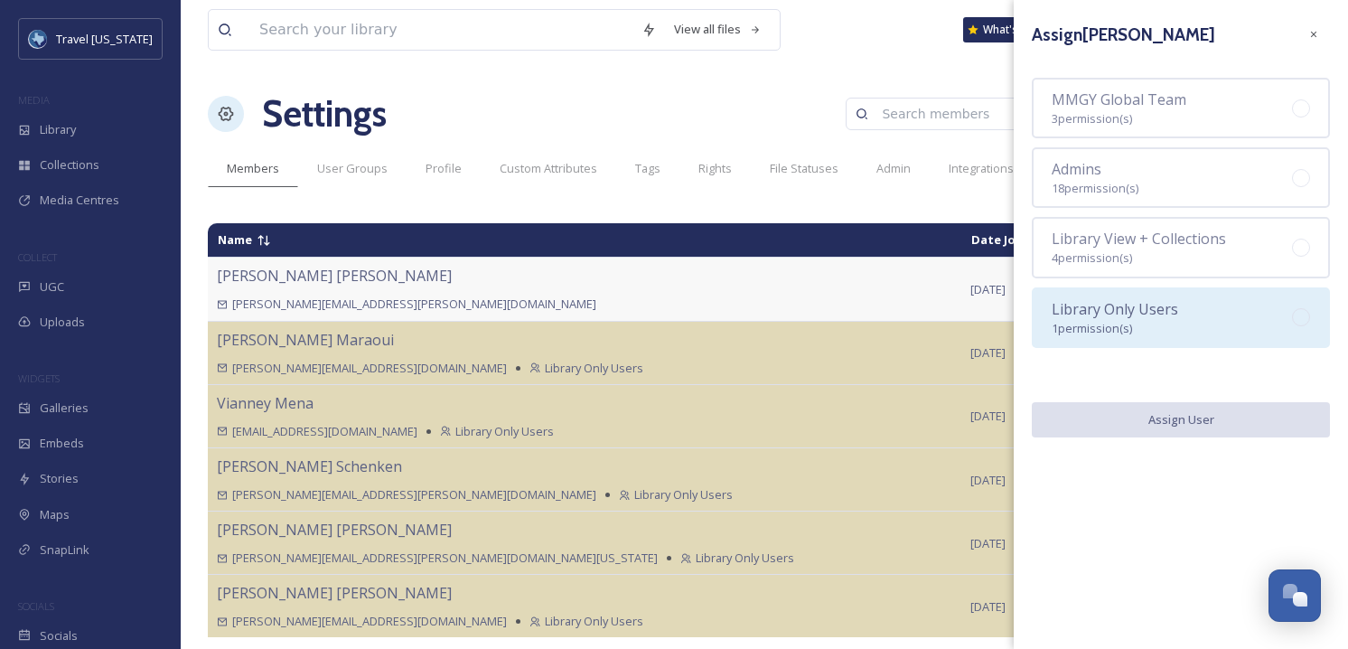
click at [1121, 316] on span "Library Only Users" at bounding box center [1115, 309] width 127 height 20
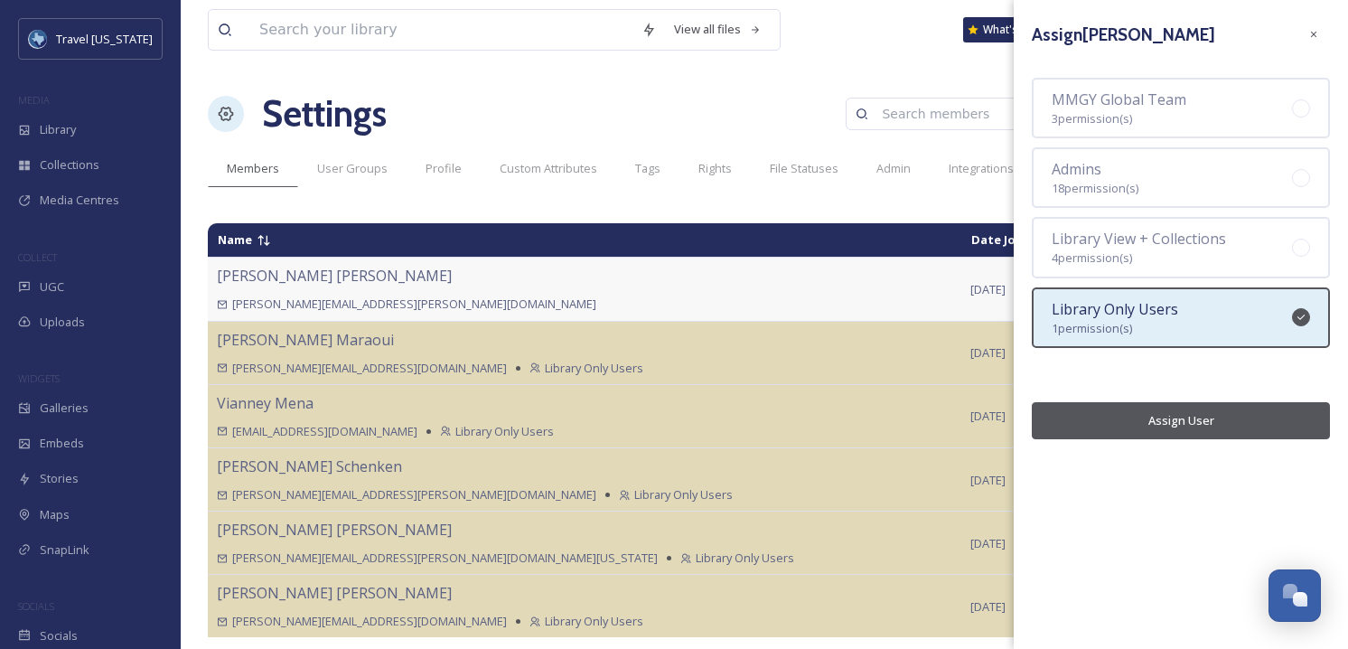
click at [1169, 430] on button "Assign User" at bounding box center [1181, 420] width 298 height 37
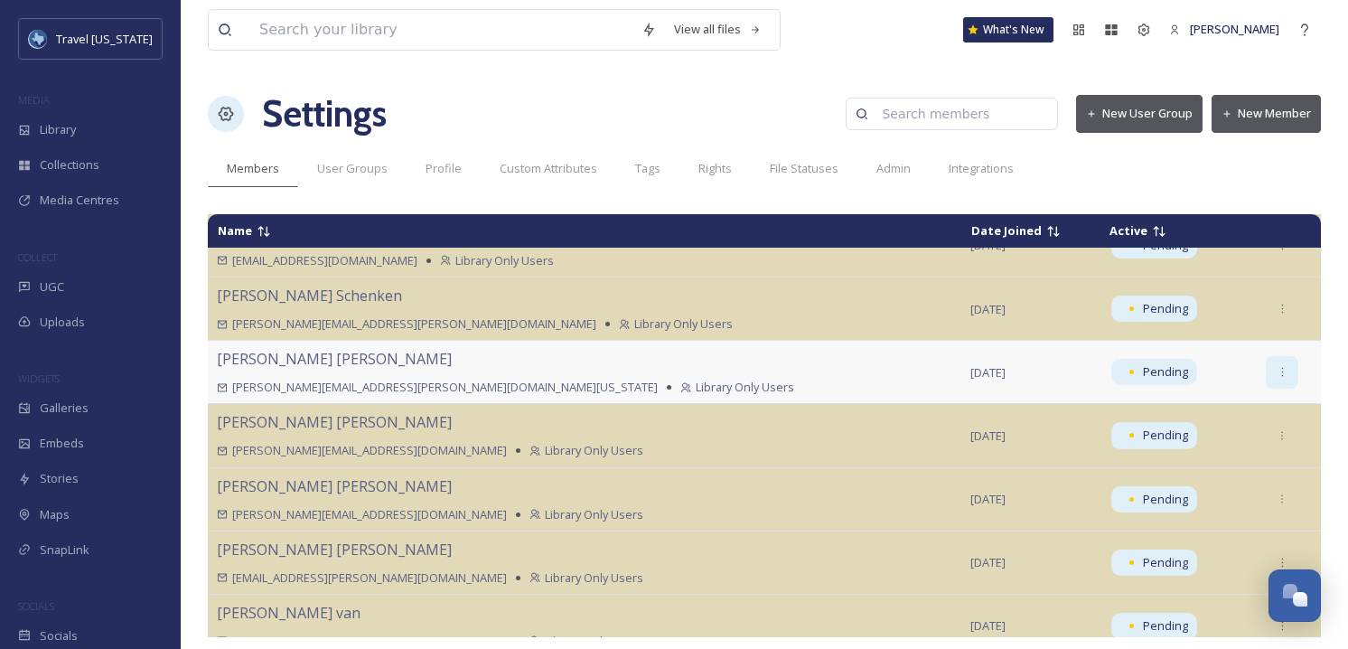
scroll to position [268, 0]
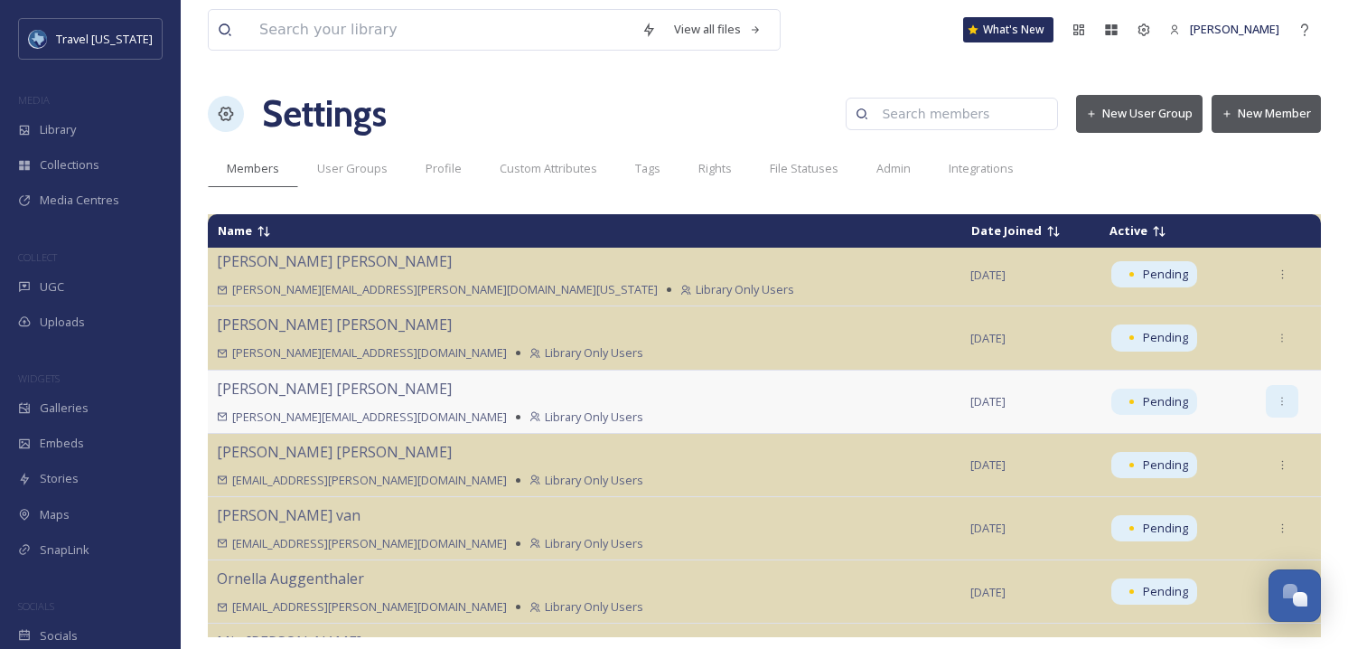
click at [1277, 399] on icon at bounding box center [1283, 402] width 12 height 12
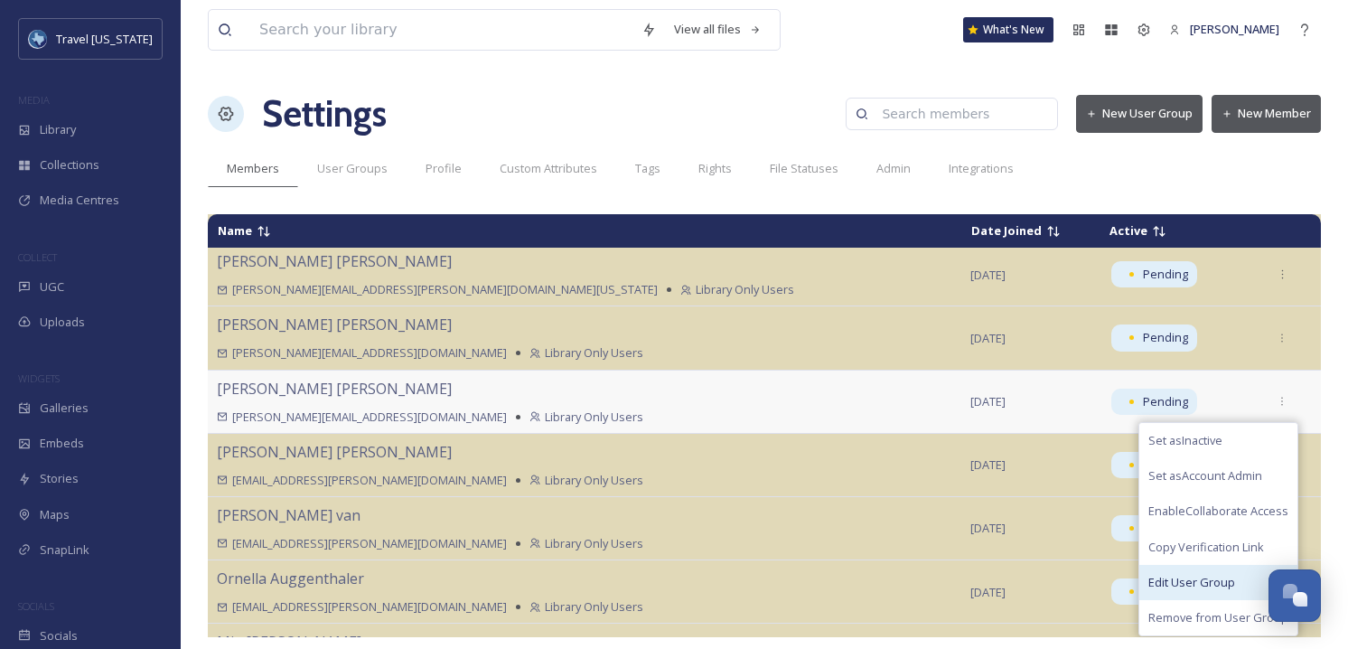
click at [1207, 582] on div "Edit User Group" at bounding box center [1219, 582] width 158 height 35
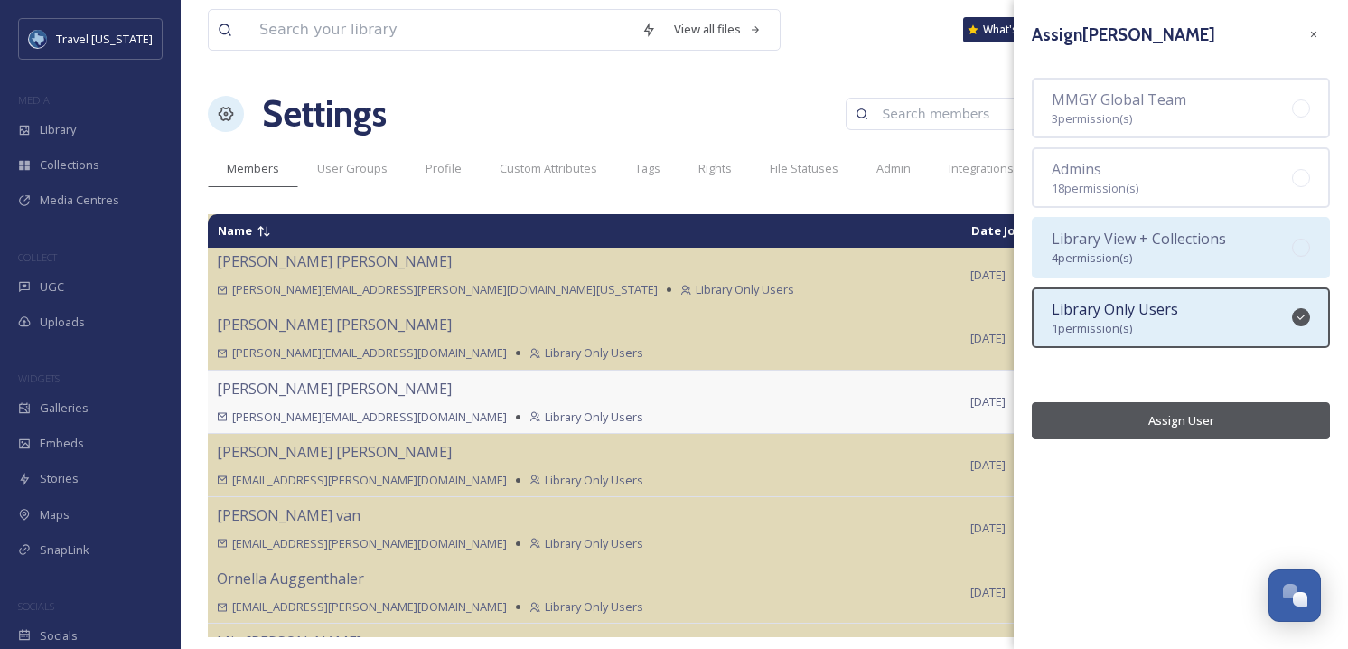
click at [1194, 248] on span "Library View + Collections" at bounding box center [1139, 239] width 174 height 20
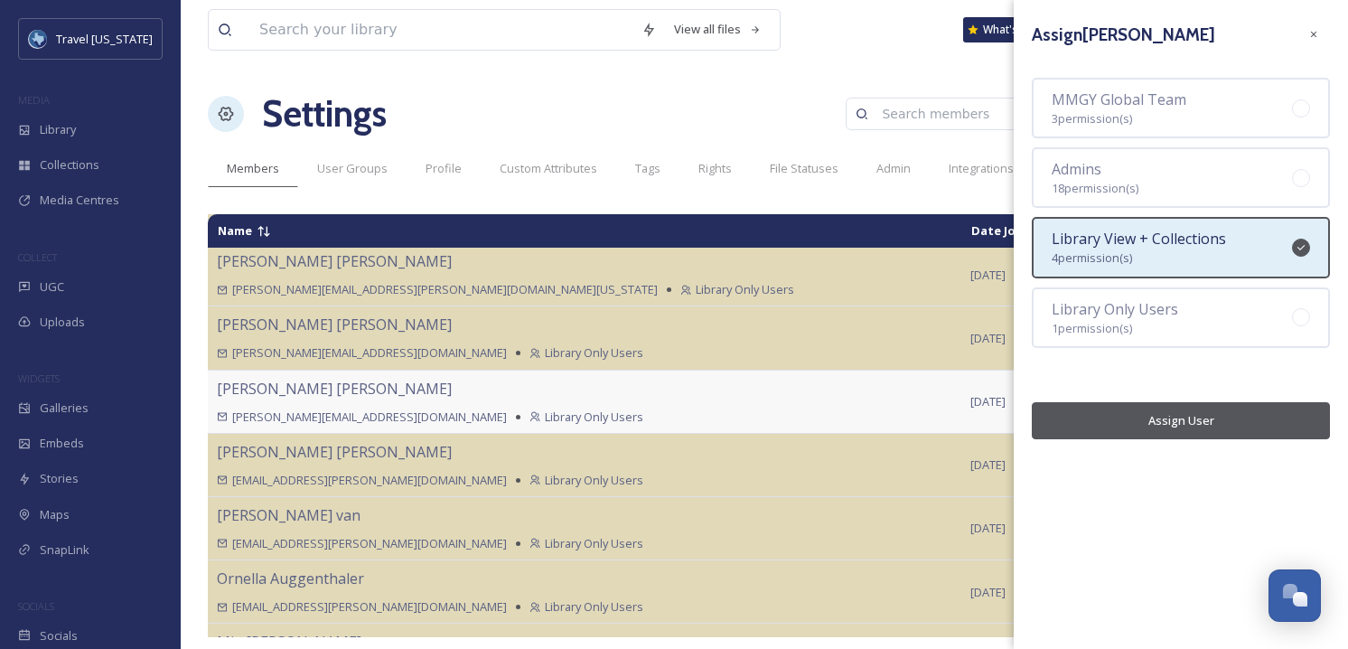
click at [1209, 409] on button "Assign User" at bounding box center [1181, 420] width 298 height 37
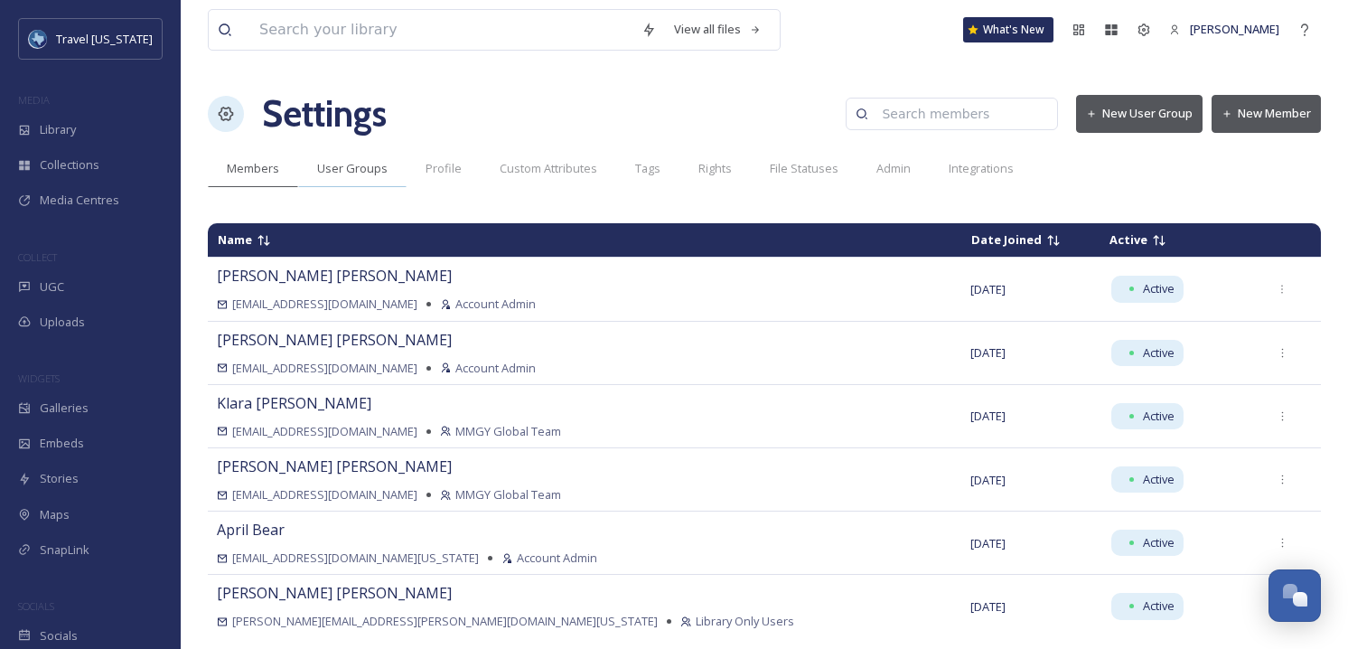
click at [349, 166] on span "User Groups" at bounding box center [352, 168] width 70 height 17
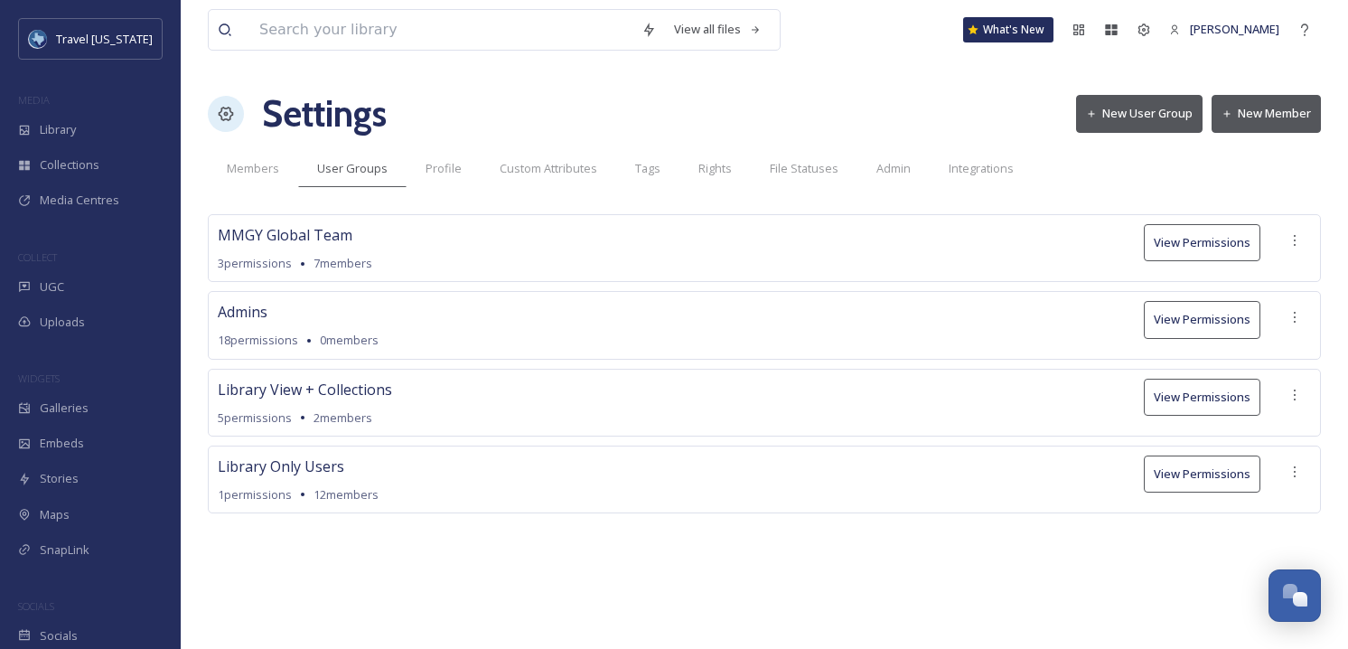
drag, startPoint x: 321, startPoint y: 371, endPoint x: 425, endPoint y: 422, distance: 115.6
click at [425, 422] on div "Library View + Collections 5 permissions 2 members View Permissions" at bounding box center [764, 403] width 1113 height 68
drag, startPoint x: 425, startPoint y: 422, endPoint x: 687, endPoint y: 425, distance: 262.1
click at [426, 422] on div "Library View + Collections 5 permissions 2 members View Permissions" at bounding box center [764, 403] width 1113 height 68
click at [1296, 401] on div at bounding box center [1295, 395] width 33 height 33
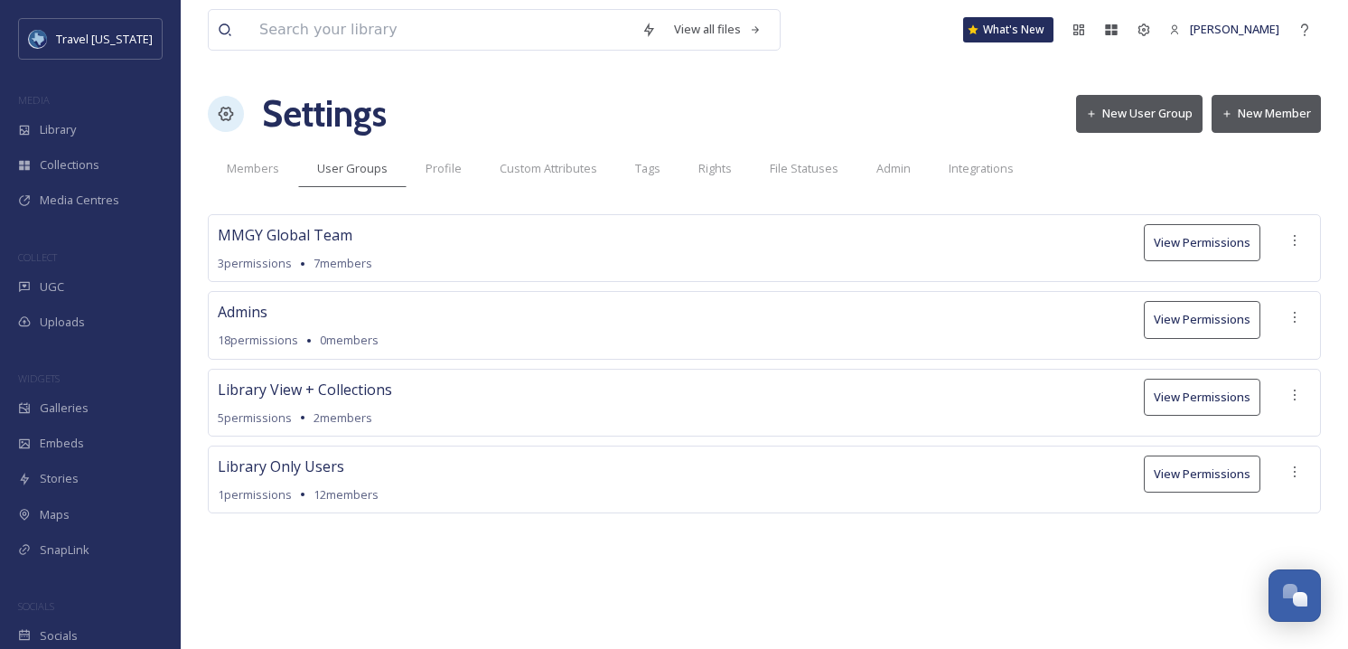
click at [208, 389] on div "Library View + Collections 5 permissions 2 members View Permissions" at bounding box center [764, 403] width 1113 height 68
drag, startPoint x: 218, startPoint y: 388, endPoint x: 377, endPoint y: 432, distance: 165.1
click at [368, 431] on div "Library View + Collections 5 permissions 2 members View Permissions" at bounding box center [764, 403] width 1113 height 68
click at [377, 432] on div "Library View + Collections 5 permissions 2 members View Permissions" at bounding box center [764, 403] width 1113 height 68
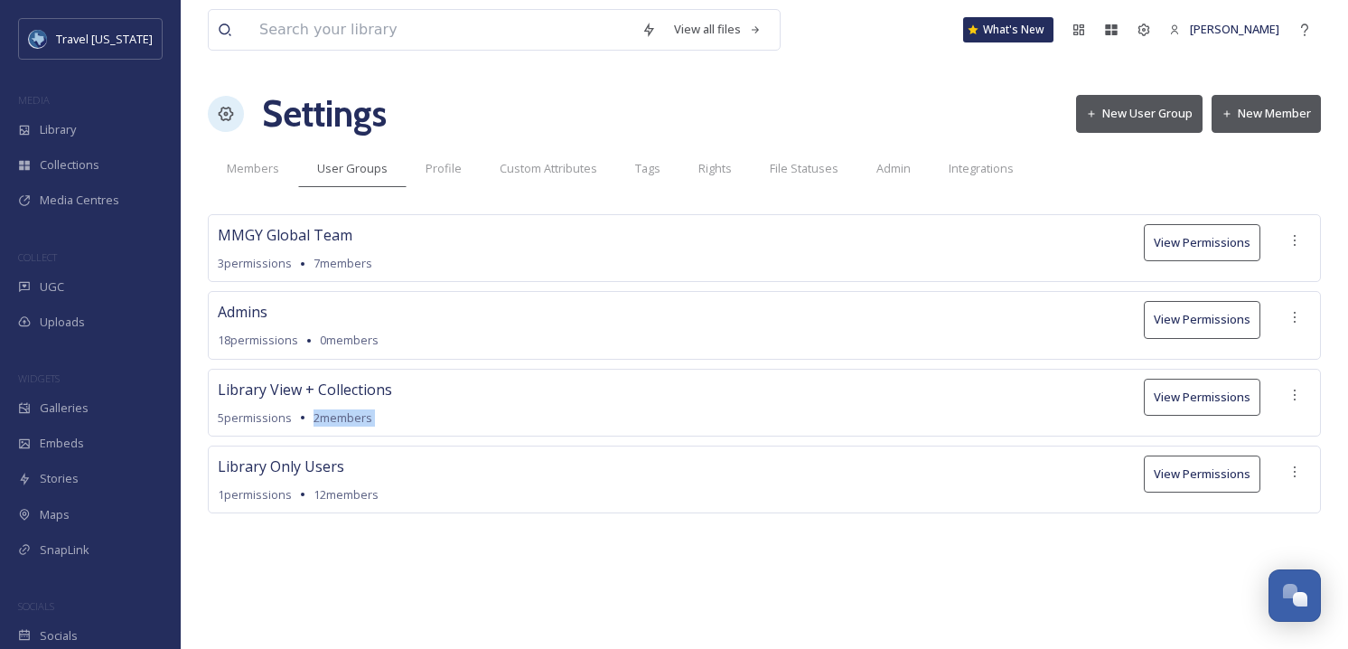
click at [377, 432] on div "Library View + Collections 5 permissions 2 members View Permissions" at bounding box center [764, 403] width 1113 height 68
click at [407, 417] on div "Library View + Collections 5 permissions 2 members View Permissions" at bounding box center [764, 403] width 1113 height 68
drag, startPoint x: 326, startPoint y: 396, endPoint x: 318, endPoint y: 370, distance: 27.4
click at [318, 370] on div "Library View + Collections 5 permissions 2 members View Permissions" at bounding box center [764, 403] width 1113 height 68
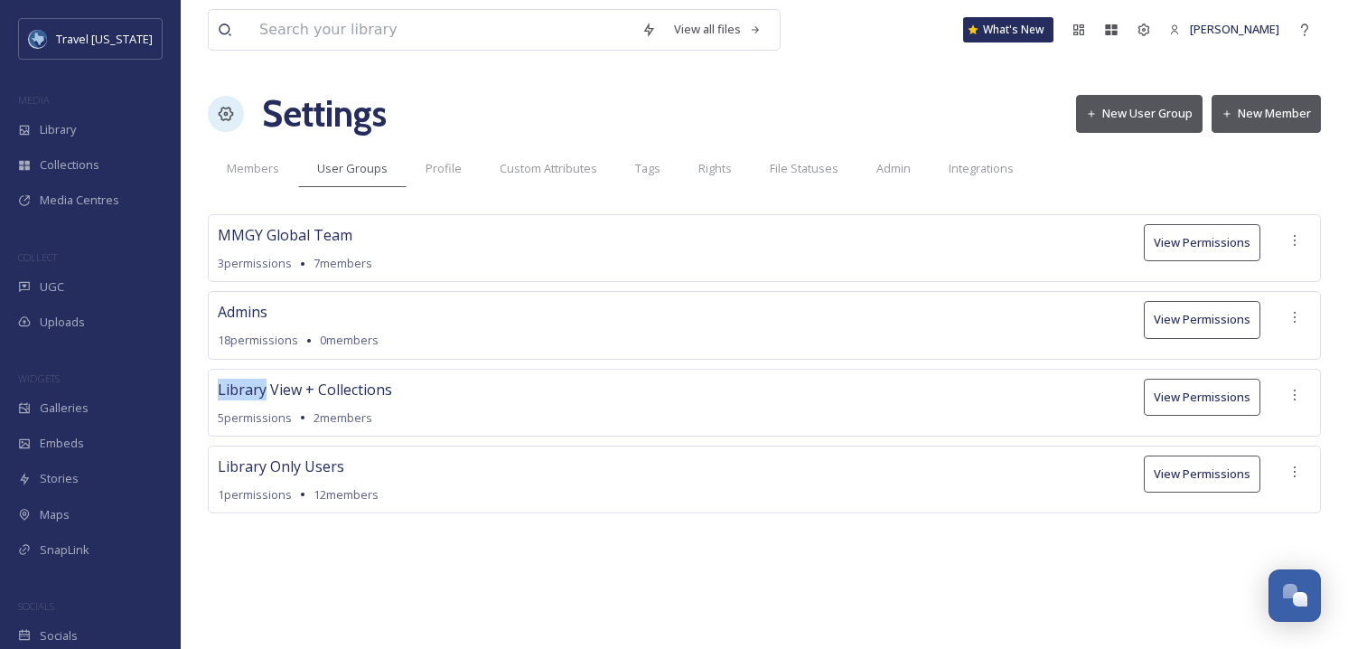
click at [318, 370] on div "Library View + Collections 5 permissions 2 members View Permissions" at bounding box center [764, 403] width 1113 height 68
drag, startPoint x: 360, startPoint y: 400, endPoint x: 417, endPoint y: 435, distance: 67.3
click at [417, 435] on div "Library View + Collections 5 permissions 2 members View Permissions" at bounding box center [764, 403] width 1113 height 68
drag, startPoint x: 417, startPoint y: 435, endPoint x: 561, endPoint y: 420, distance: 144.4
click at [420, 436] on div "Library View + Collections 5 permissions 2 members View Permissions" at bounding box center [764, 403] width 1113 height 68
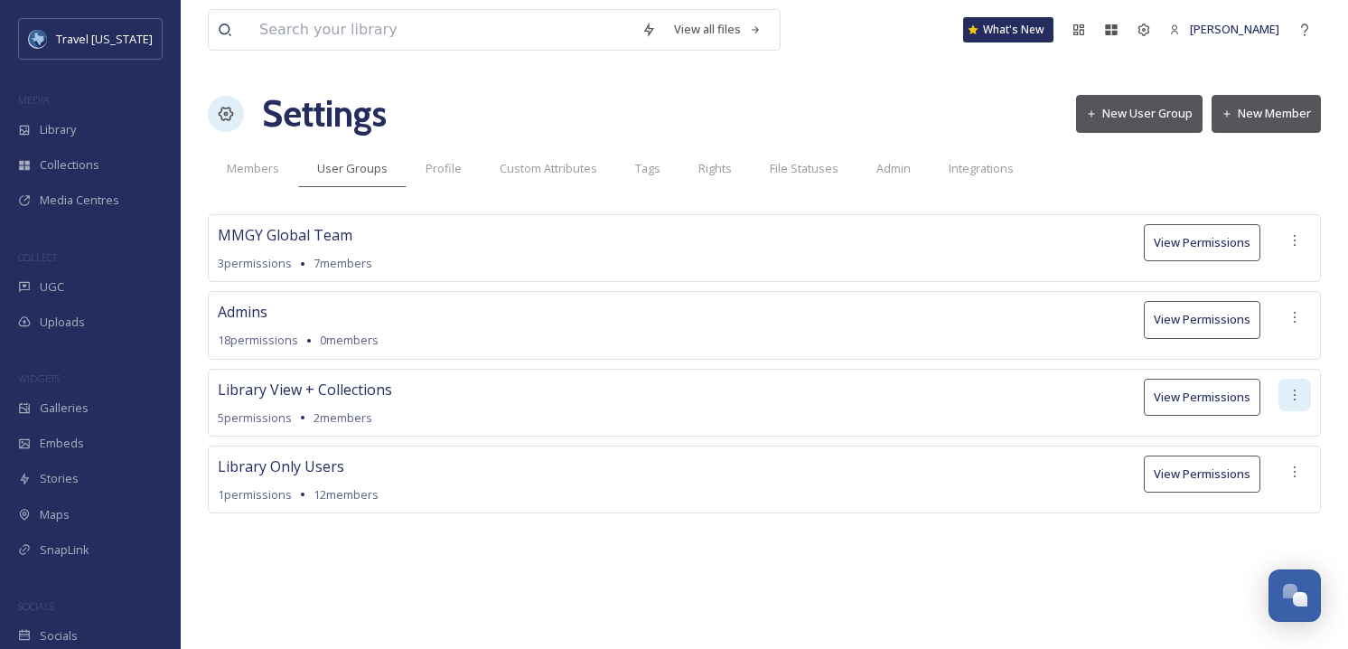
click at [1288, 398] on icon at bounding box center [1295, 395] width 14 height 14
click at [1204, 393] on button "View Permissions" at bounding box center [1202, 397] width 117 height 37
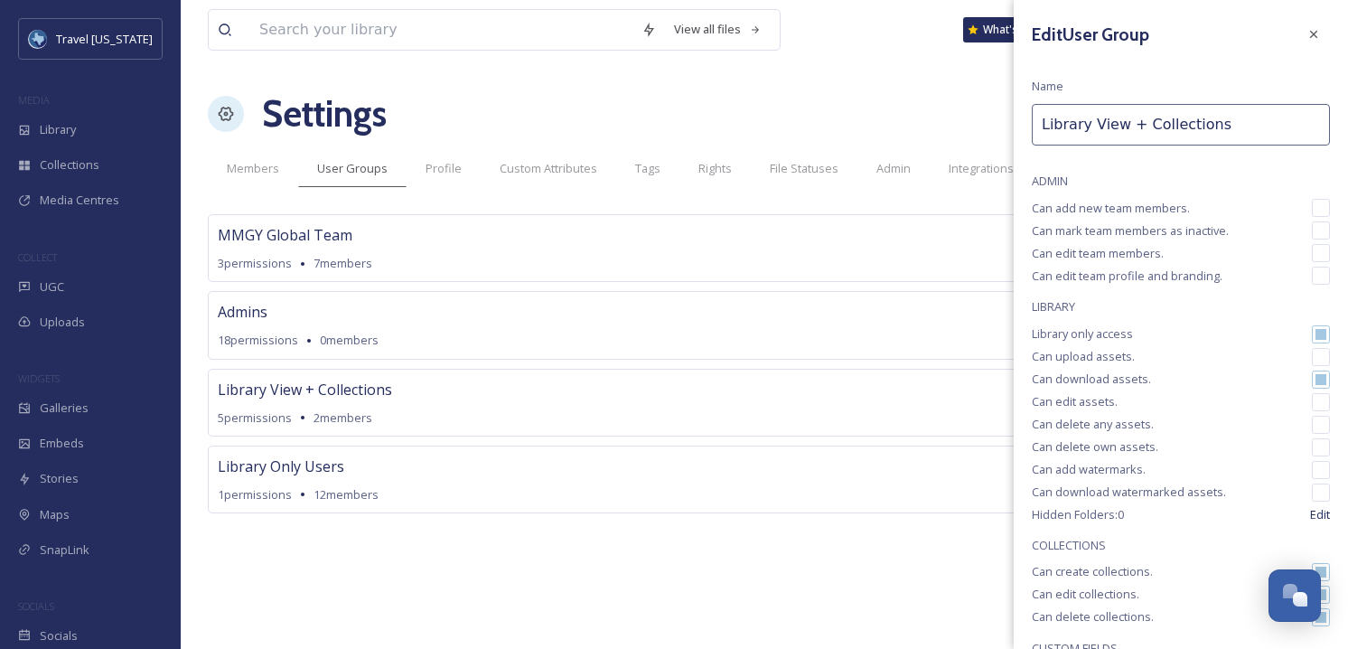
click at [1133, 123] on input "Library View + Collections" at bounding box center [1181, 125] width 298 height 42
drag, startPoint x: 1128, startPoint y: 127, endPoint x: 1186, endPoint y: 148, distance: 61.8
click at [1128, 127] on input "Library View + Collections" at bounding box center [1181, 125] width 298 height 42
drag, startPoint x: 1139, startPoint y: 128, endPoint x: 1154, endPoint y: 136, distance: 17.0
click at [1139, 128] on input "Library View + Collections" at bounding box center [1181, 125] width 298 height 42
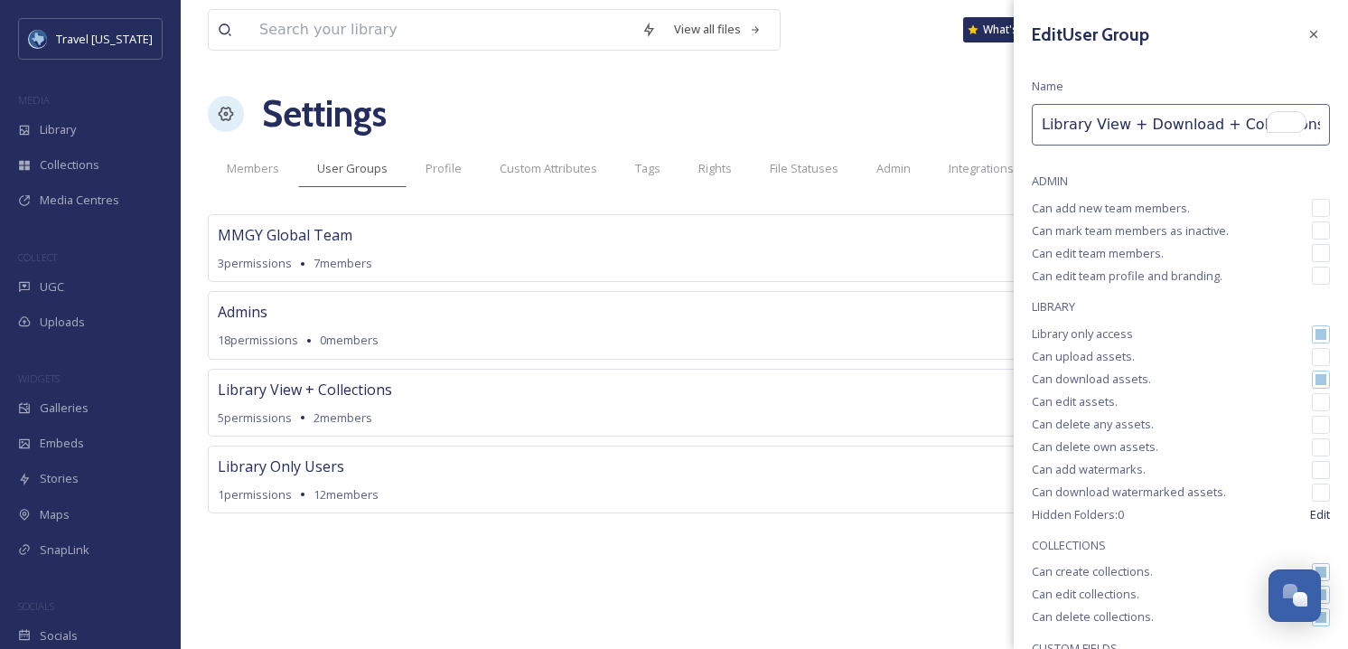
type input "Library View + Download + Collections"
click at [1128, 81] on div "Edit User Group Name Library View + Download + Collections ADMIN Can add new te…" at bounding box center [1181, 412] width 334 height 825
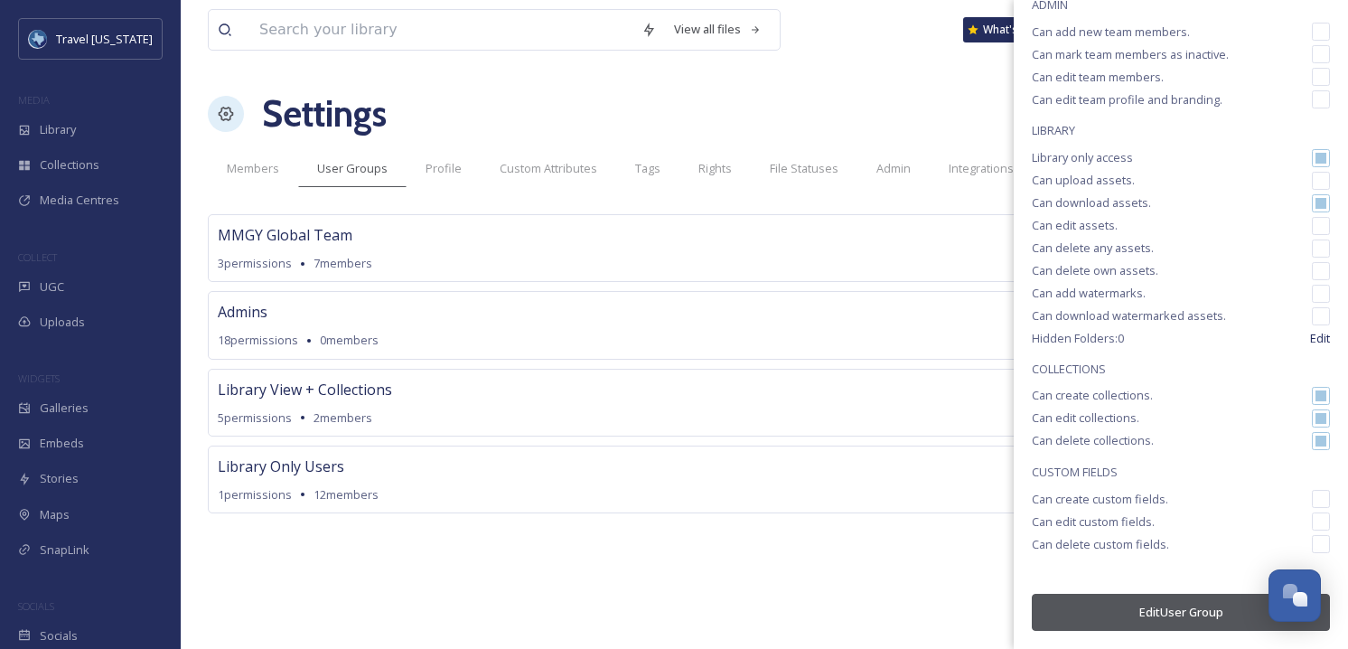
click at [1154, 602] on button "Edit User Group" at bounding box center [1181, 612] width 298 height 37
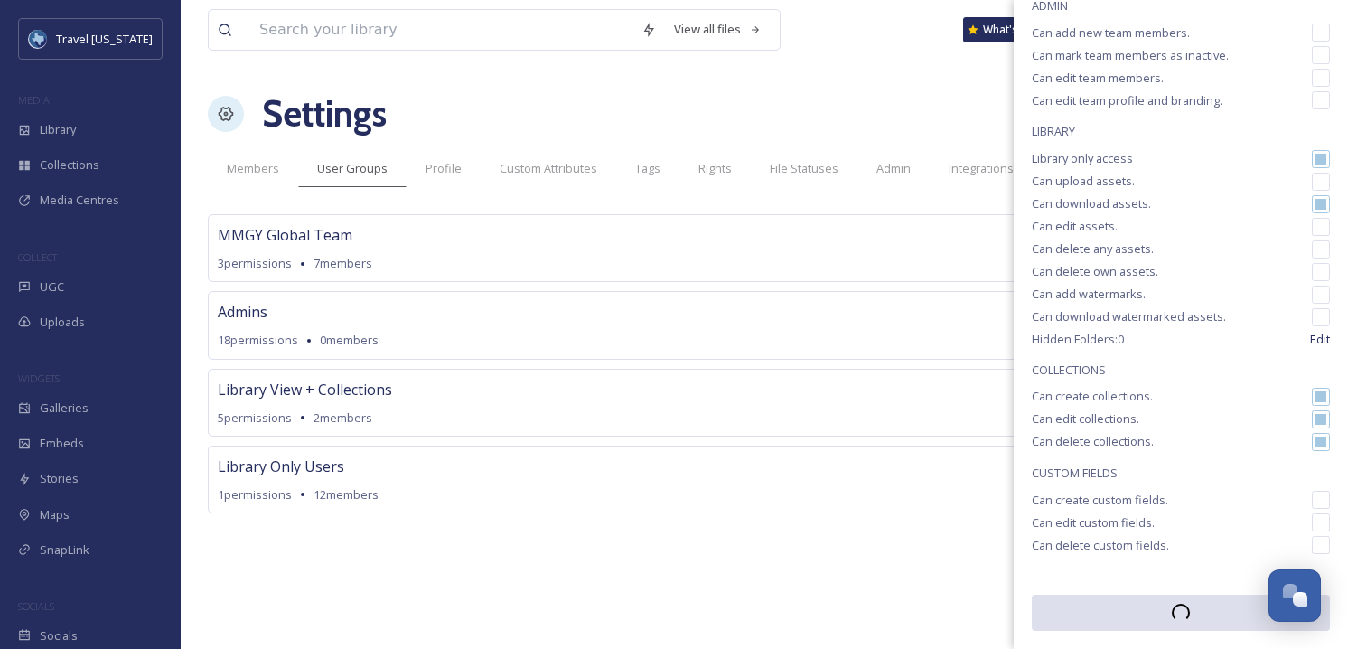
scroll to position [175, 0]
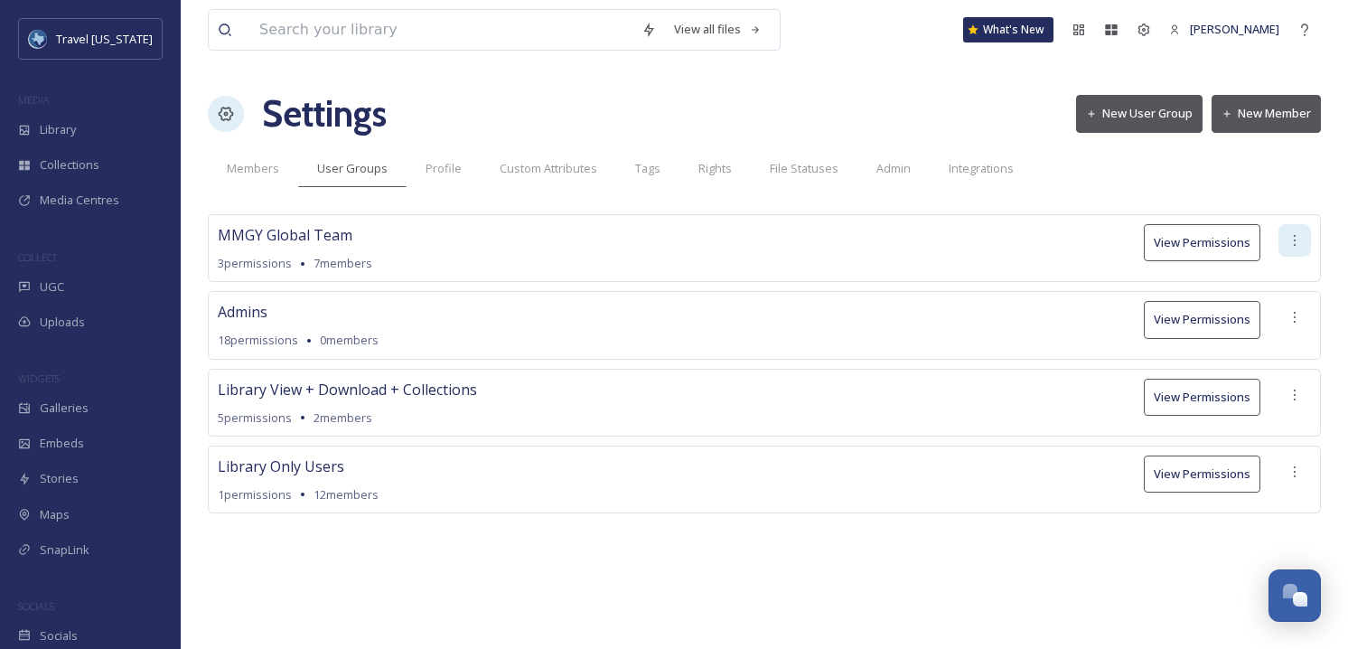
click at [1296, 242] on icon at bounding box center [1295, 240] width 14 height 14
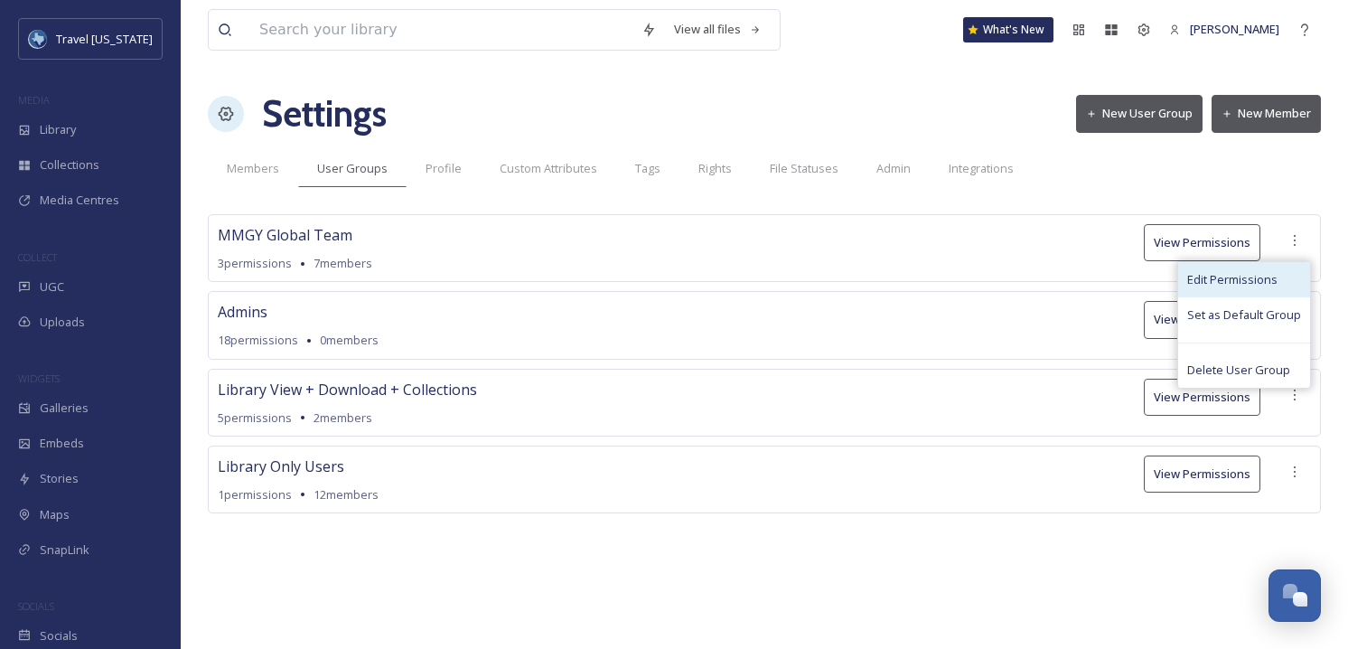
click at [1254, 286] on span "Edit Permissions" at bounding box center [1232, 279] width 90 height 17
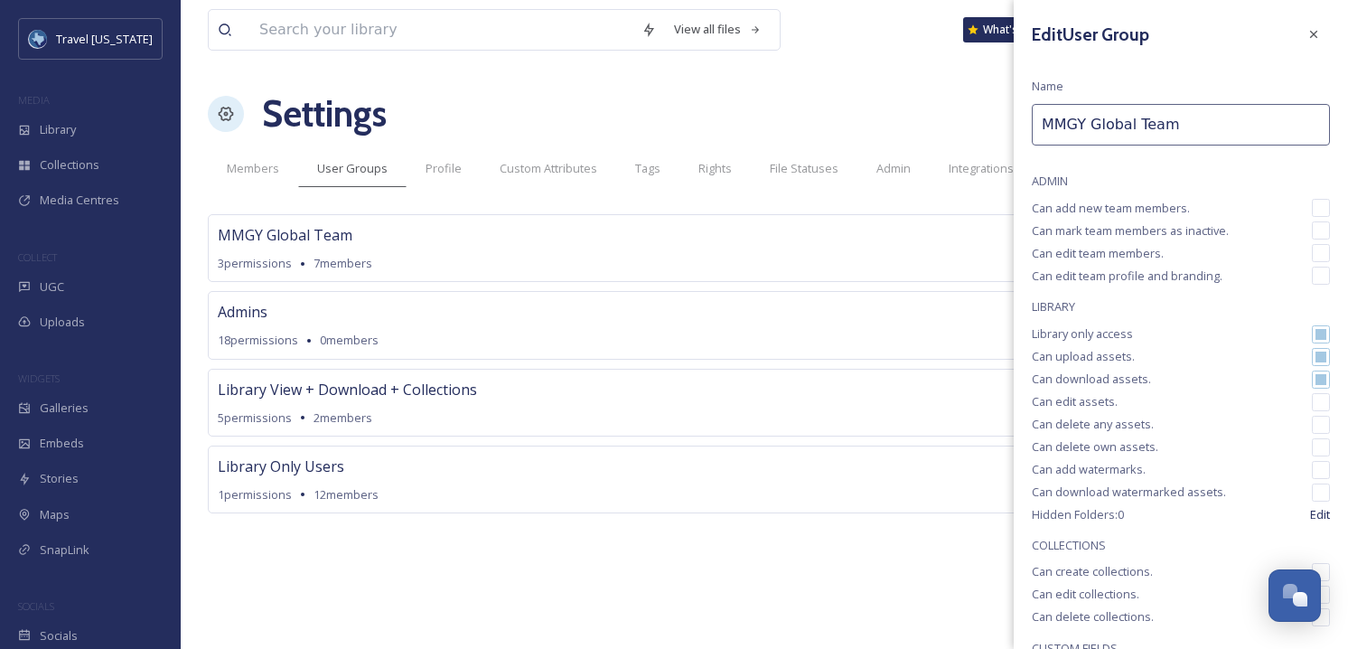
click at [1224, 126] on input "MMGY Global Team" at bounding box center [1181, 125] width 298 height 42
type input "Library + Upload/Download"
click at [1204, 66] on div "Edit User Group Name Library + Upload/Download ADMIN Can add new team members. …" at bounding box center [1181, 412] width 334 height 825
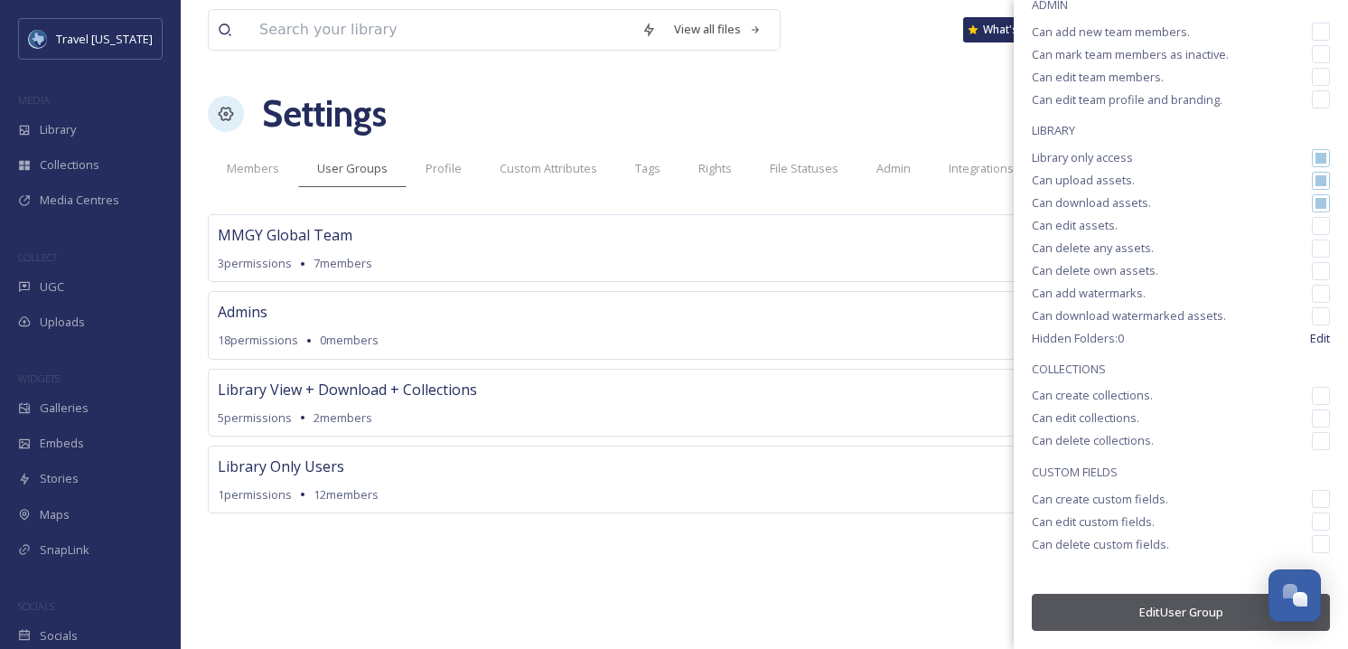
click at [1154, 603] on button "Edit User Group" at bounding box center [1181, 612] width 298 height 37
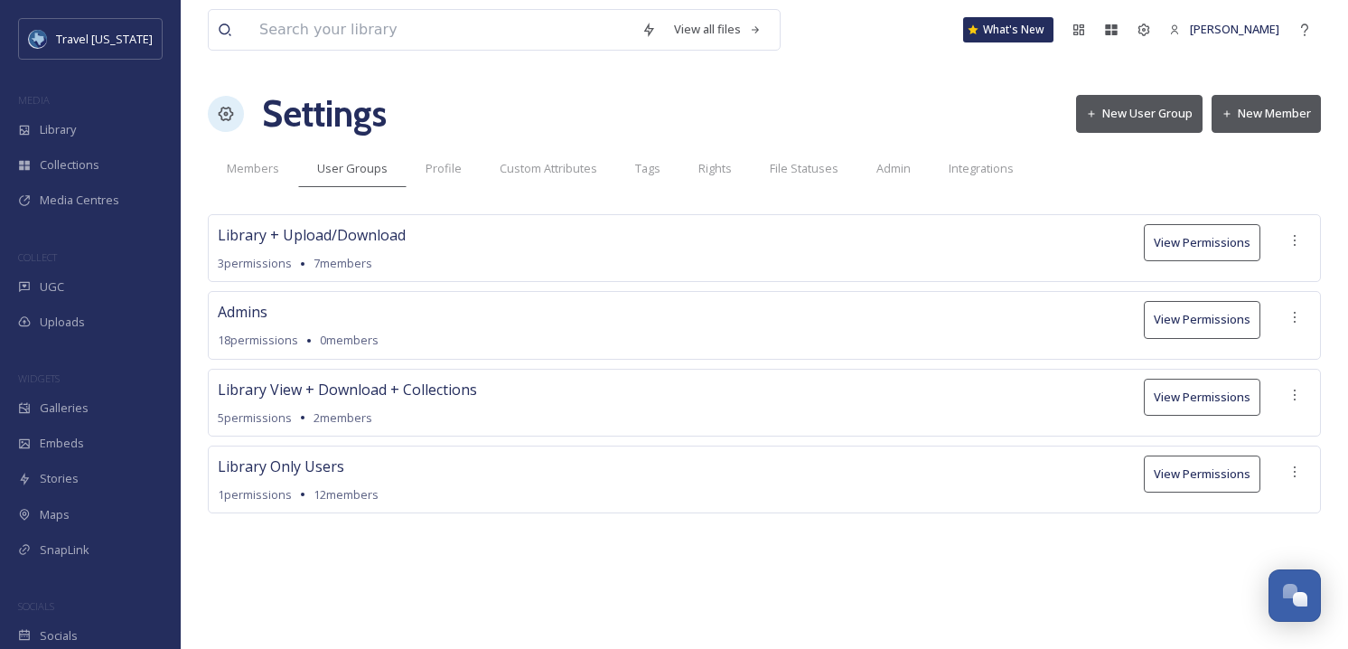
click at [581, 605] on div "View all files What's New [PERSON_NAME] Settings New User Group New Member Memb…" at bounding box center [765, 324] width 1168 height 649
click at [231, 171] on span "Members" at bounding box center [253, 168] width 52 height 17
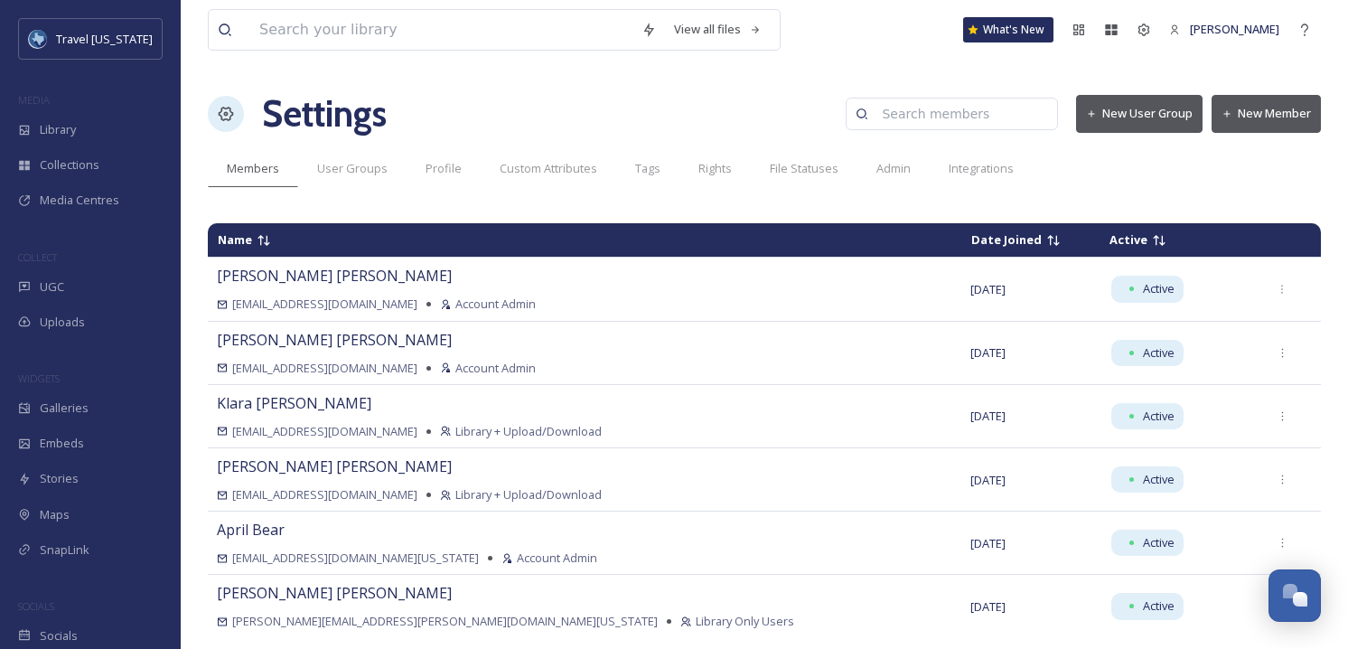
drag, startPoint x: 1263, startPoint y: 91, endPoint x: 1284, endPoint y: 120, distance: 35.6
click at [1263, 93] on div "Settings New User Group New Member" at bounding box center [764, 114] width 1113 height 54
click at [1284, 118] on button "New Member" at bounding box center [1266, 113] width 109 height 37
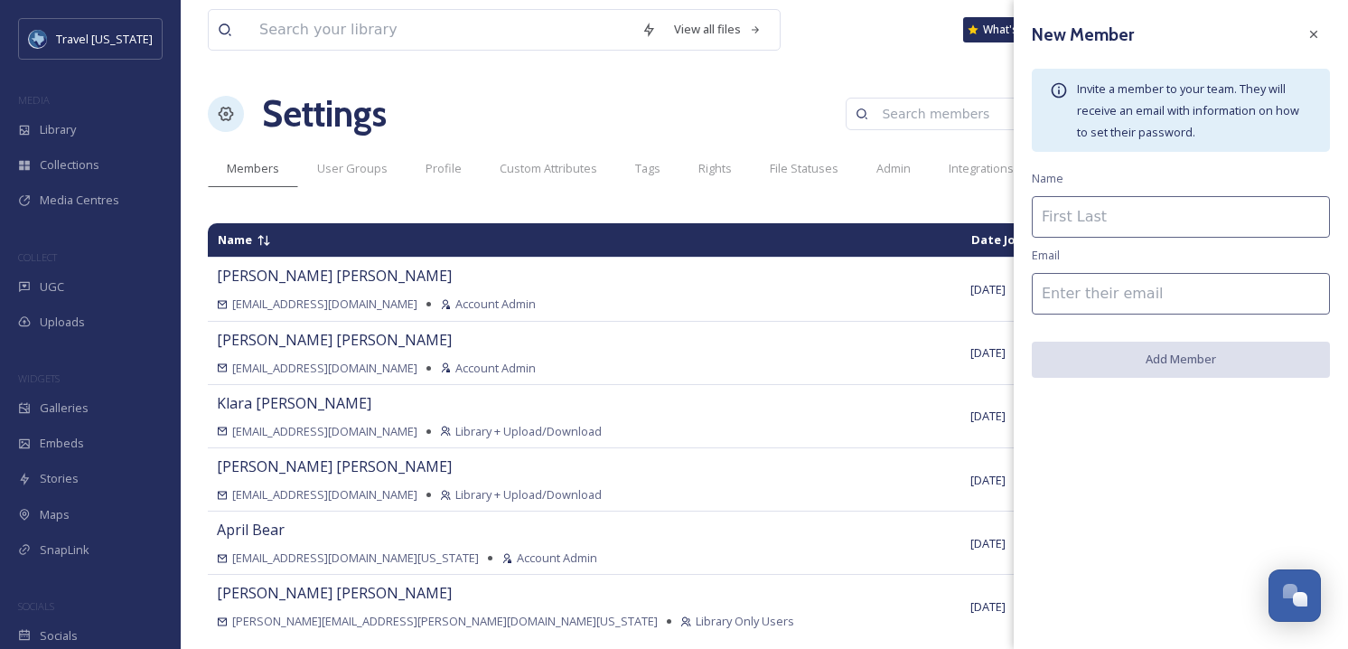
click at [1165, 204] on input at bounding box center [1181, 217] width 298 height 42
paste input "[PERSON_NAME]"
type input "[PERSON_NAME]"
click at [1155, 305] on input at bounding box center [1181, 294] width 298 height 42
paste input "[PERSON_NAME][EMAIL_ADDRESS][PERSON_NAME][DOMAIN_NAME][US_STATE]"
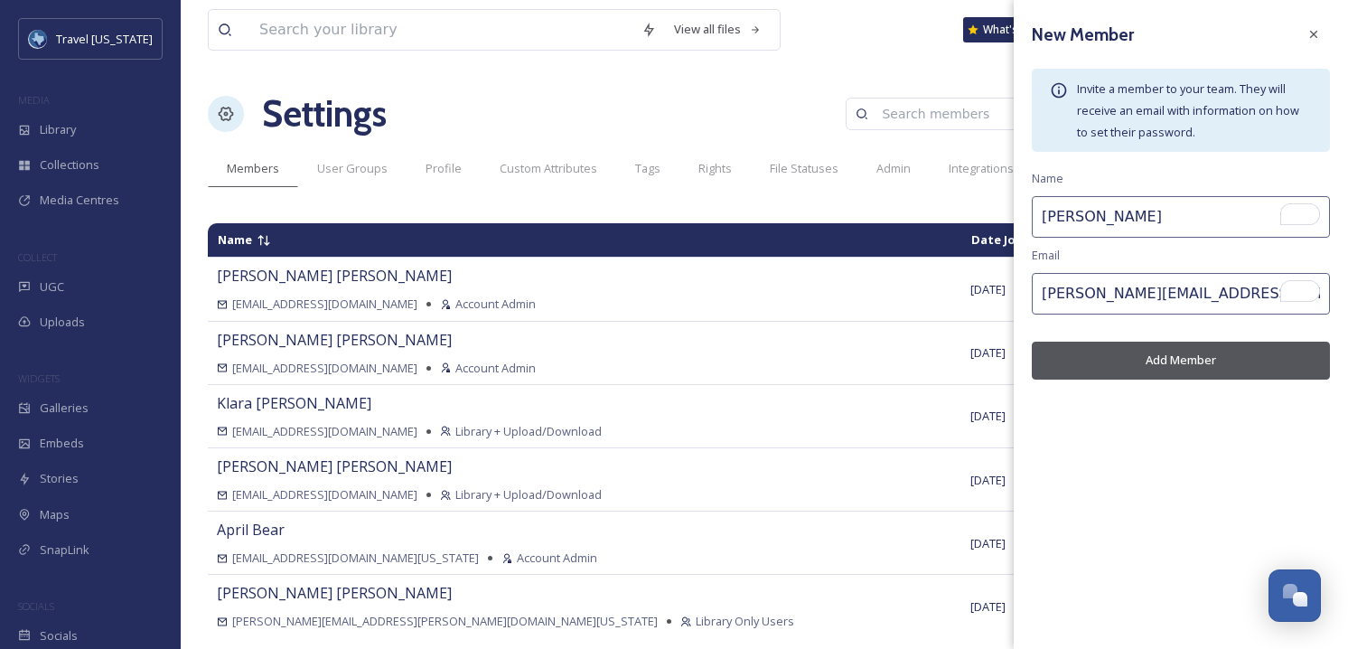
type input "[PERSON_NAME][EMAIL_ADDRESS][PERSON_NAME][DOMAIN_NAME][US_STATE]"
click at [1161, 359] on button "Add Member" at bounding box center [1181, 360] width 298 height 37
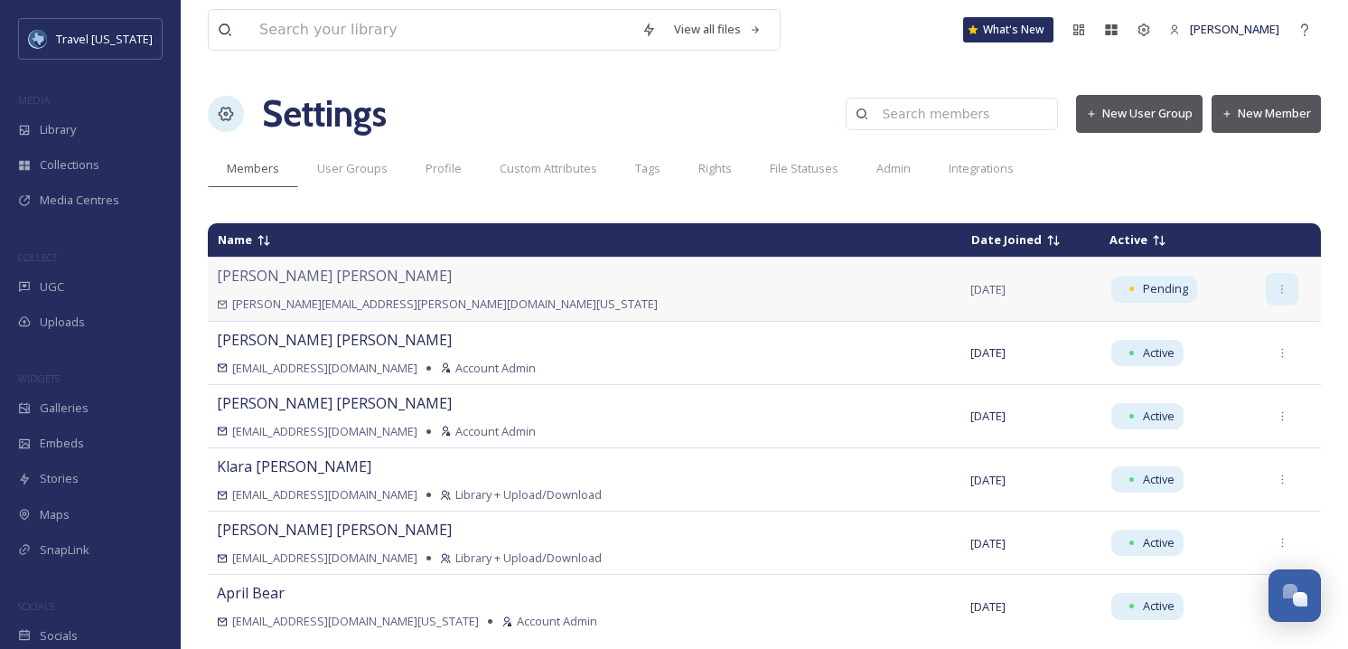
click at [1277, 291] on icon at bounding box center [1283, 290] width 12 height 12
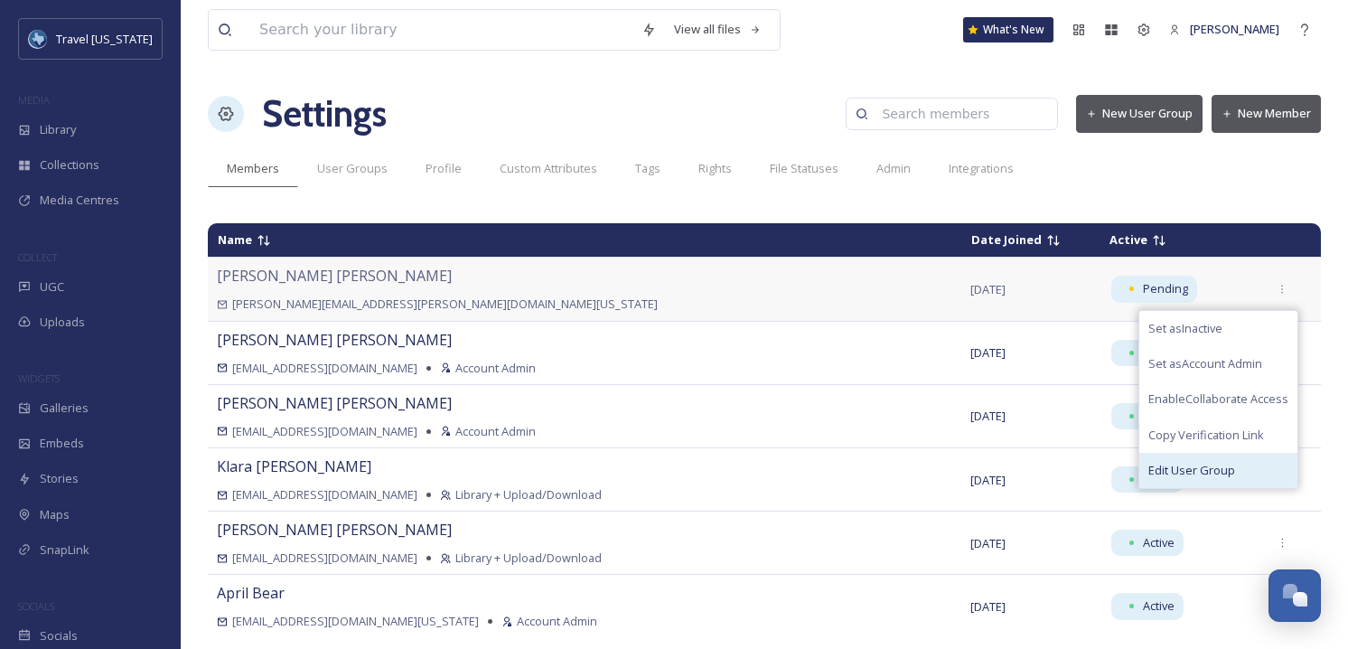
click at [1185, 473] on span "Edit User Group" at bounding box center [1192, 470] width 87 height 17
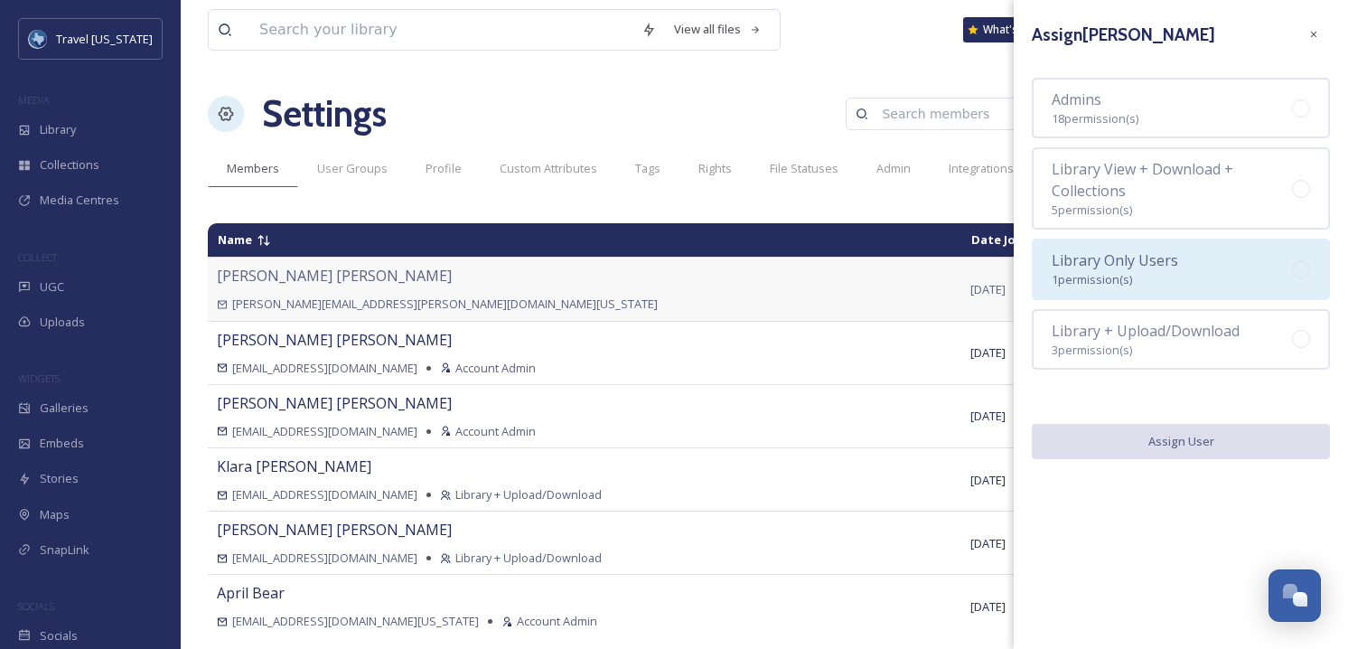
click at [1179, 264] on div "Library Only Users 1 permission(s)" at bounding box center [1181, 269] width 298 height 61
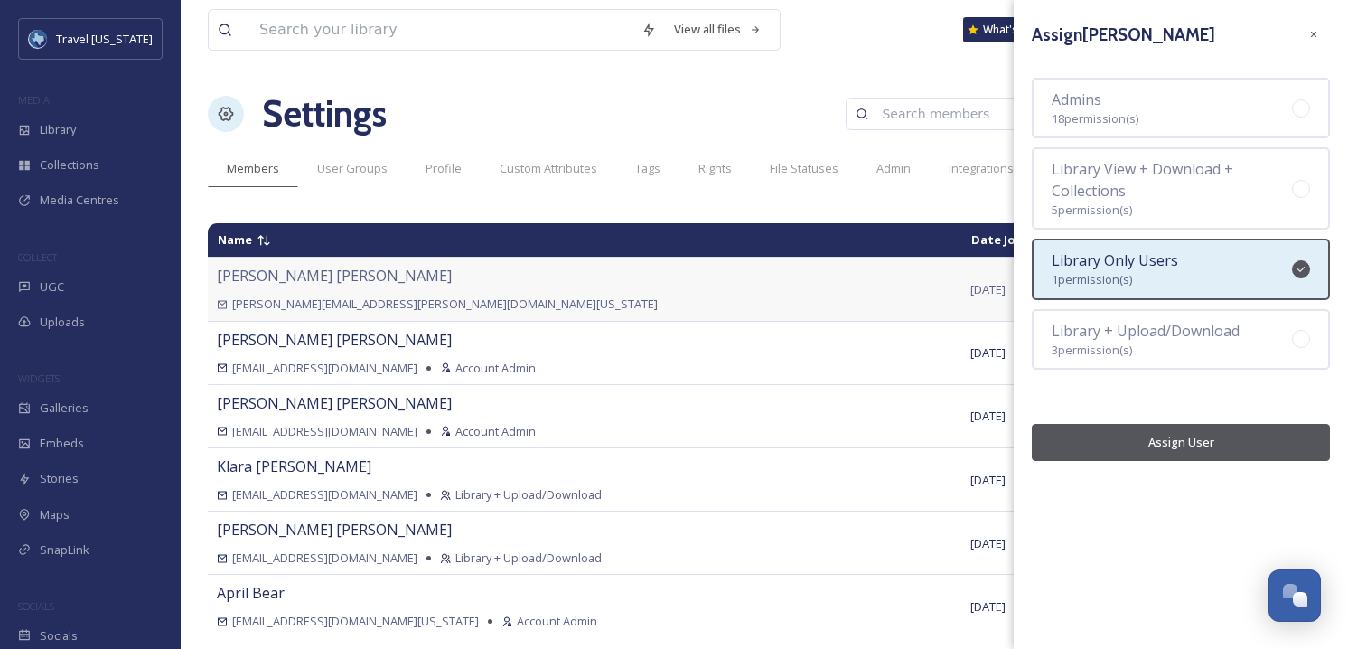
click at [1187, 441] on button "Assign User" at bounding box center [1181, 442] width 298 height 37
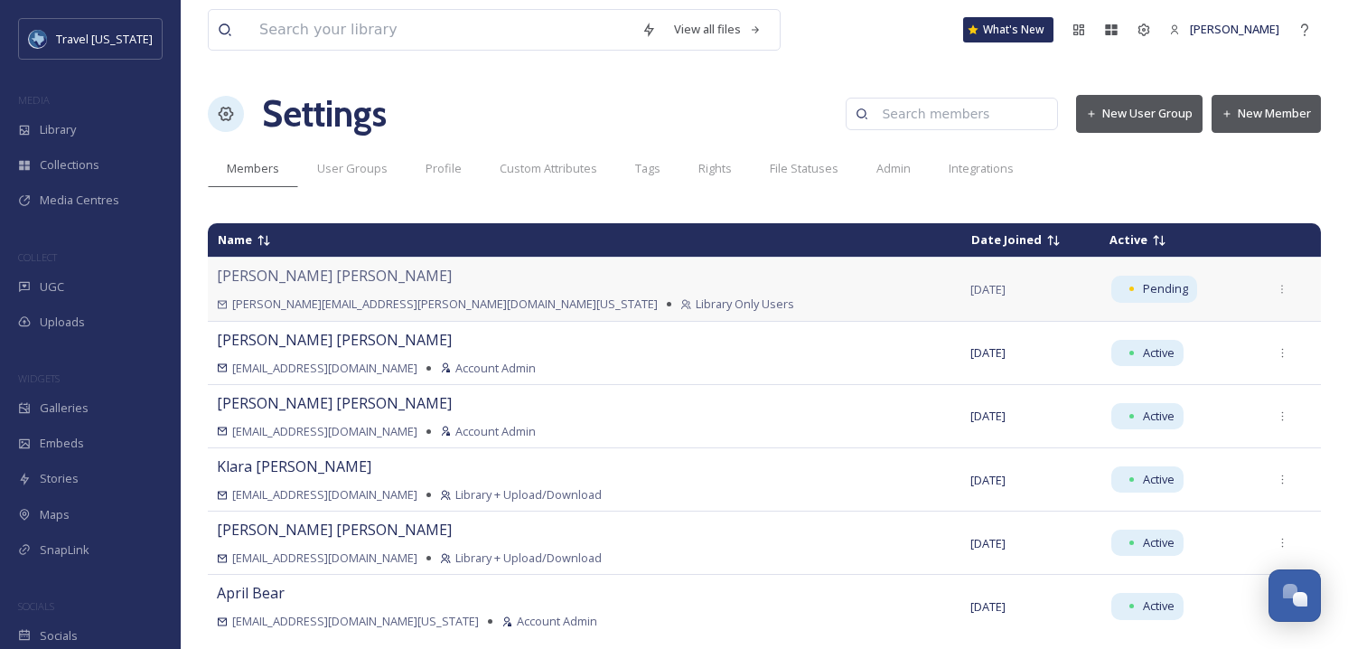
click at [539, 204] on div "View all files What's New Kelsey Chabot Settings New User Group New Member Memb…" at bounding box center [765, 324] width 1168 height 649
click at [461, 194] on div "View all files What's New Kelsey Chabot Settings New User Group New Member Memb…" at bounding box center [765, 324] width 1168 height 649
click at [696, 312] on span "Library Only Users" at bounding box center [745, 304] width 99 height 17
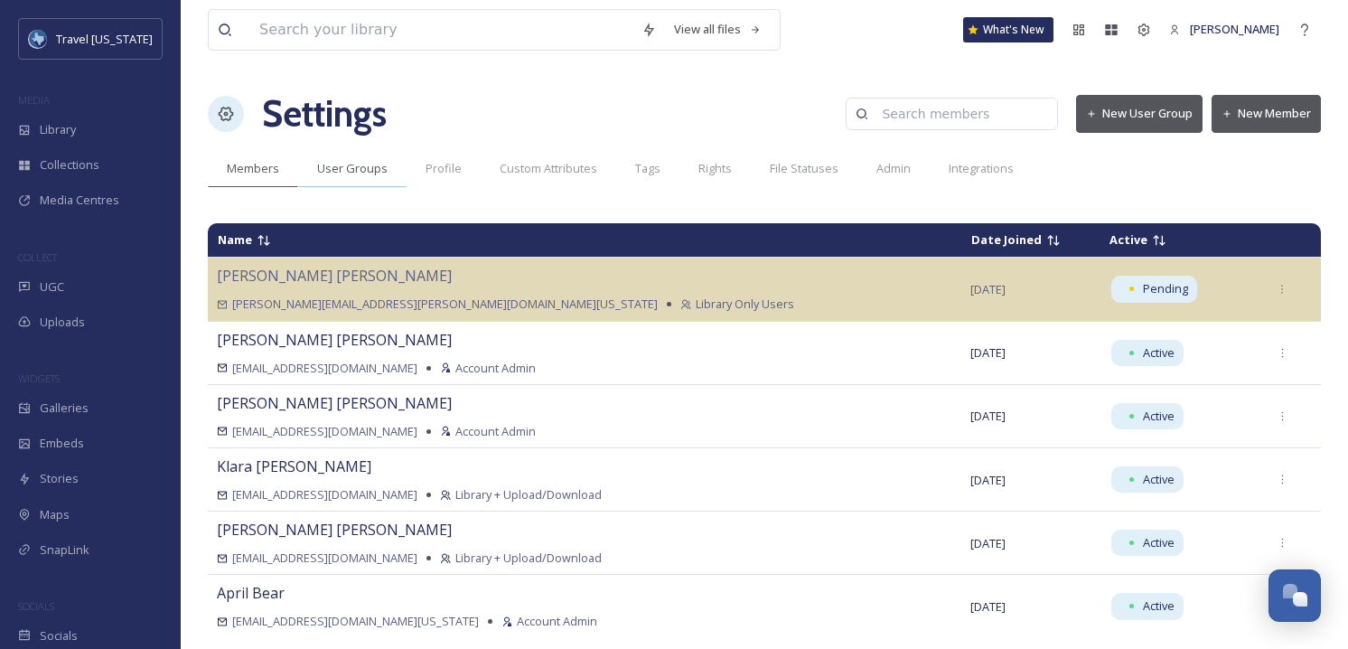
click at [322, 167] on span "User Groups" at bounding box center [352, 168] width 70 height 17
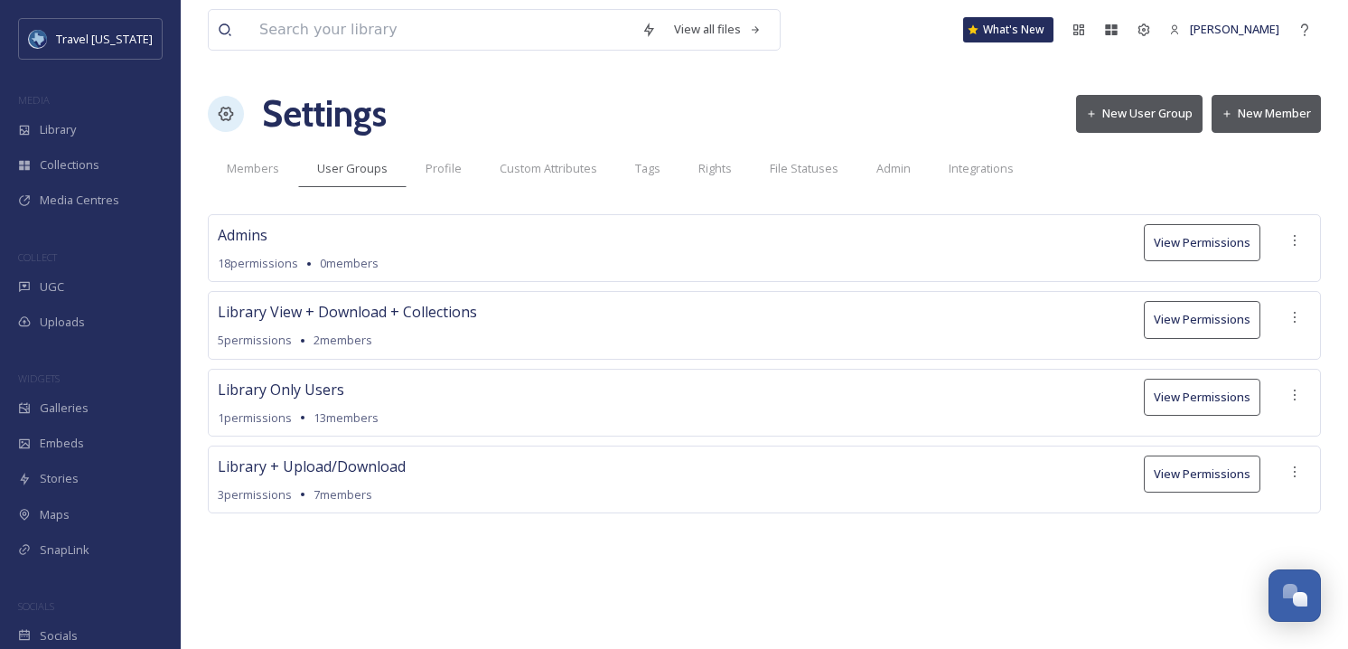
click at [264, 244] on span "Admins" at bounding box center [243, 235] width 50 height 22
click at [262, 244] on span "Admins" at bounding box center [243, 235] width 50 height 22
click at [221, 229] on span "Admins" at bounding box center [243, 235] width 50 height 22
drag, startPoint x: 221, startPoint y: 229, endPoint x: 397, endPoint y: 264, distance: 178.8
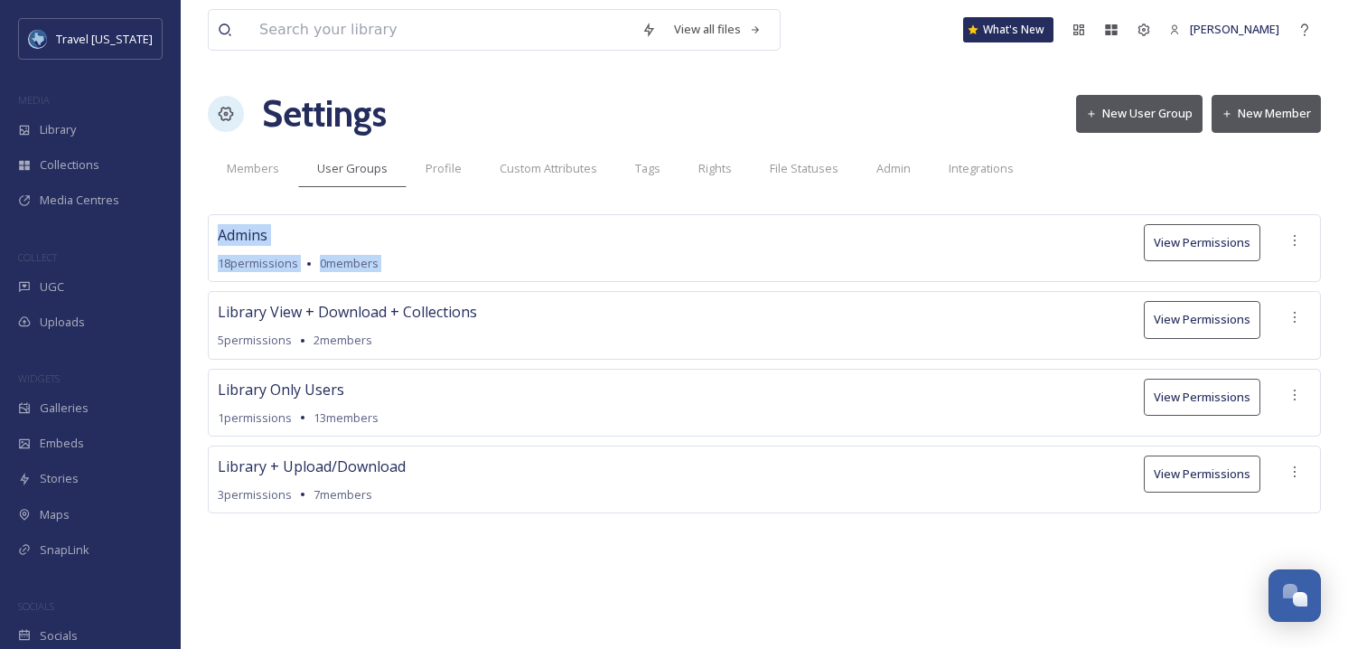
click at [397, 264] on div "Admins 18 permissions 0 members View Permissions" at bounding box center [764, 248] width 1113 height 68
click at [431, 409] on div "Library Only Users 1 permissions 13 members View Permissions" at bounding box center [764, 403] width 1113 height 68
click at [802, 307] on div "Library View + Download + Collections 5 permissions 2 members View Permissions" at bounding box center [764, 325] width 1113 height 68
click at [1232, 322] on button "View Permissions" at bounding box center [1202, 319] width 117 height 37
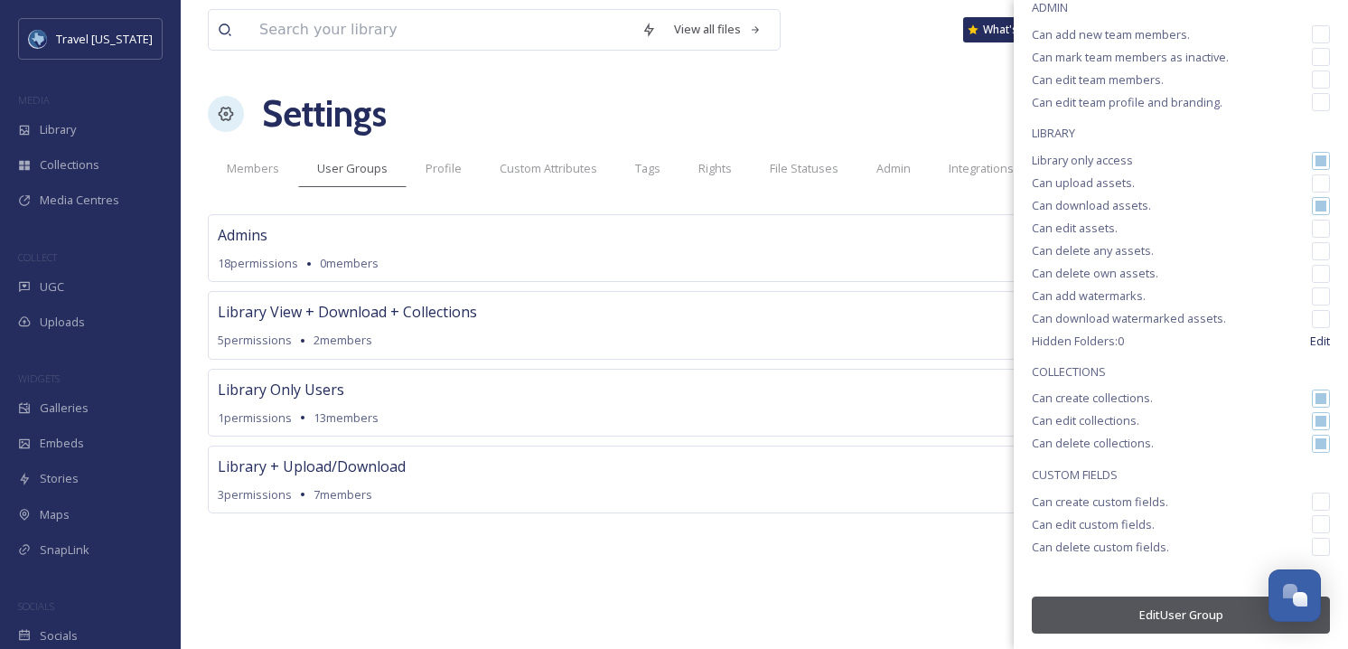
scroll to position [176, 0]
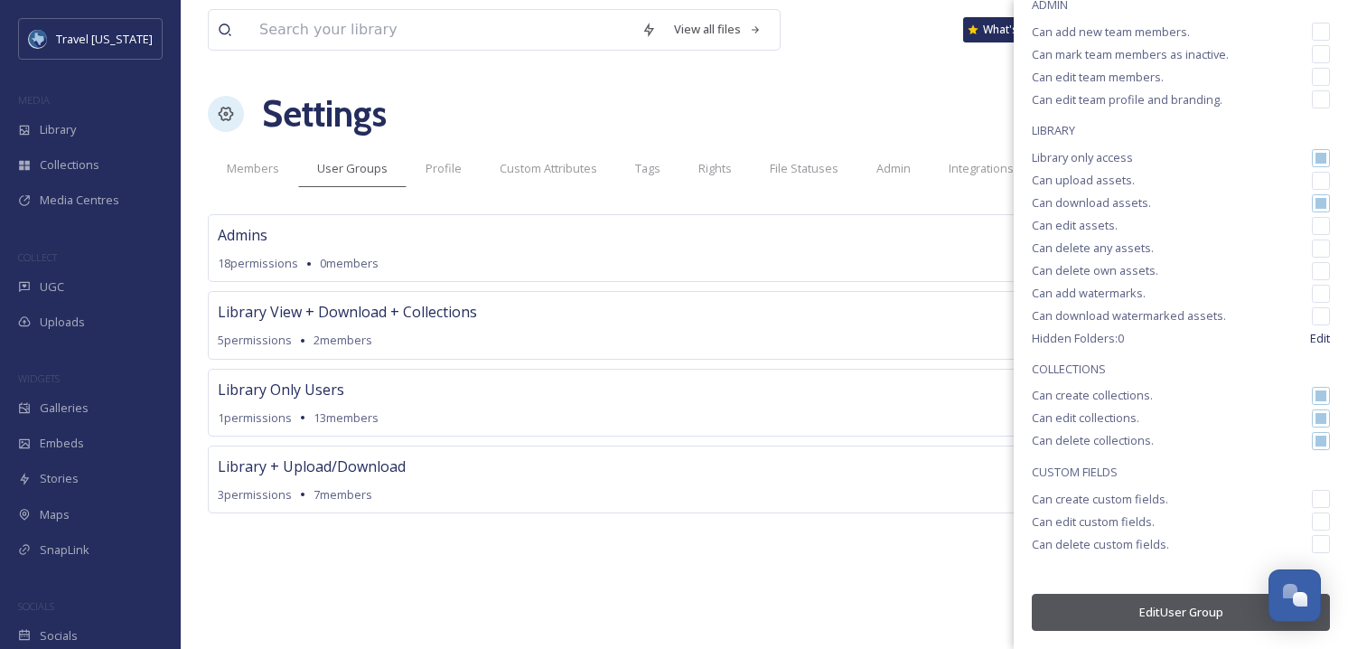
click at [419, 399] on div "Library Only Users 1 permissions 13 members View Permissions" at bounding box center [764, 403] width 1113 height 68
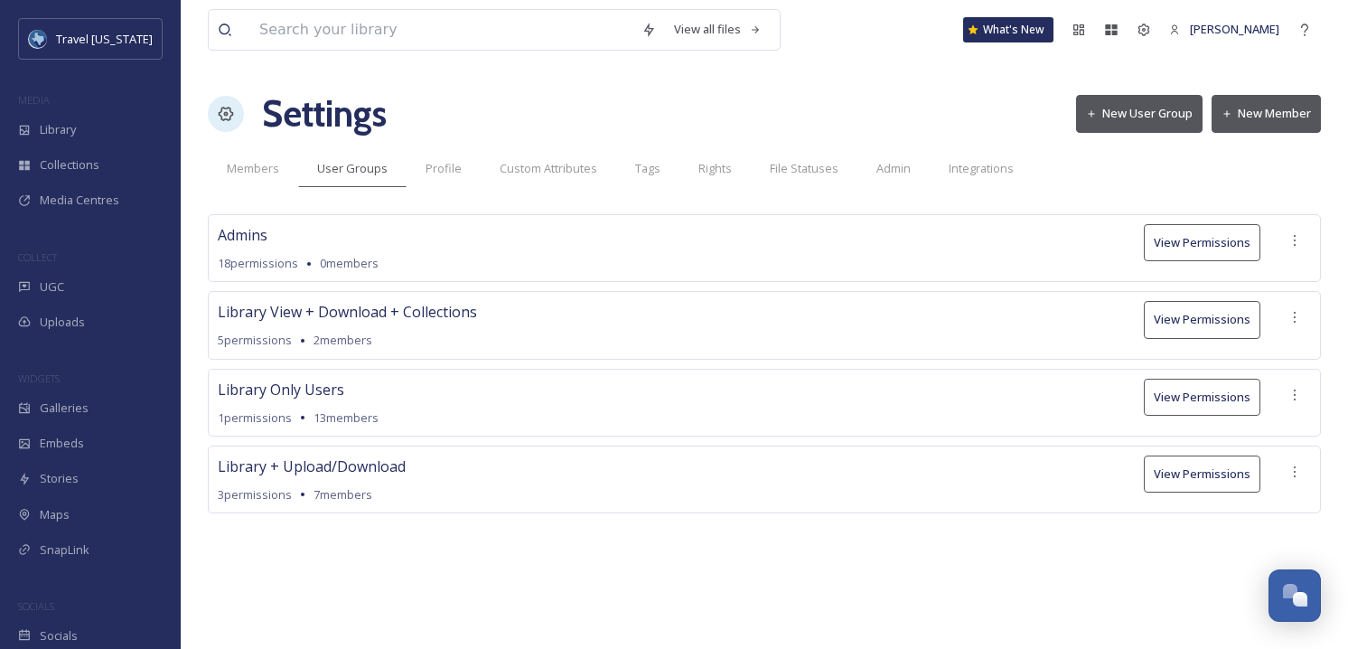
click at [1178, 474] on button "View Permissions" at bounding box center [1202, 473] width 117 height 37
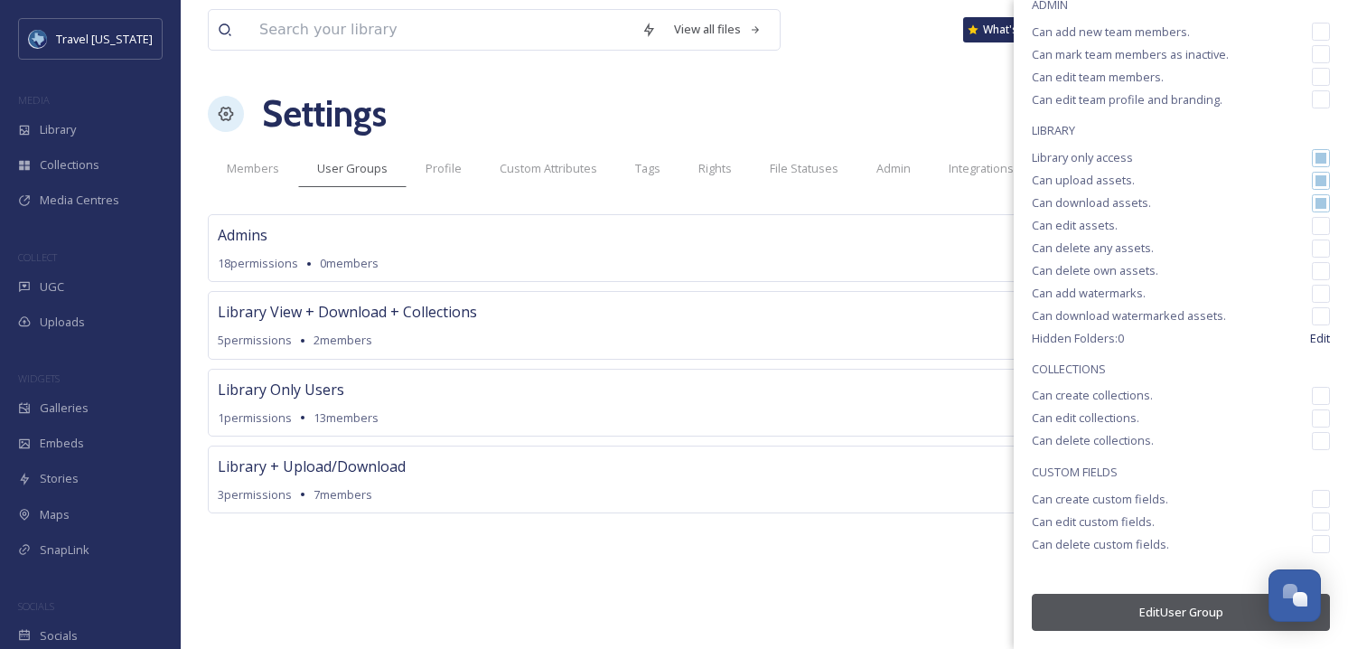
click at [654, 568] on div "View all files What's New Kelsey Chabot Settings New User Group New Member Memb…" at bounding box center [765, 324] width 1168 height 649
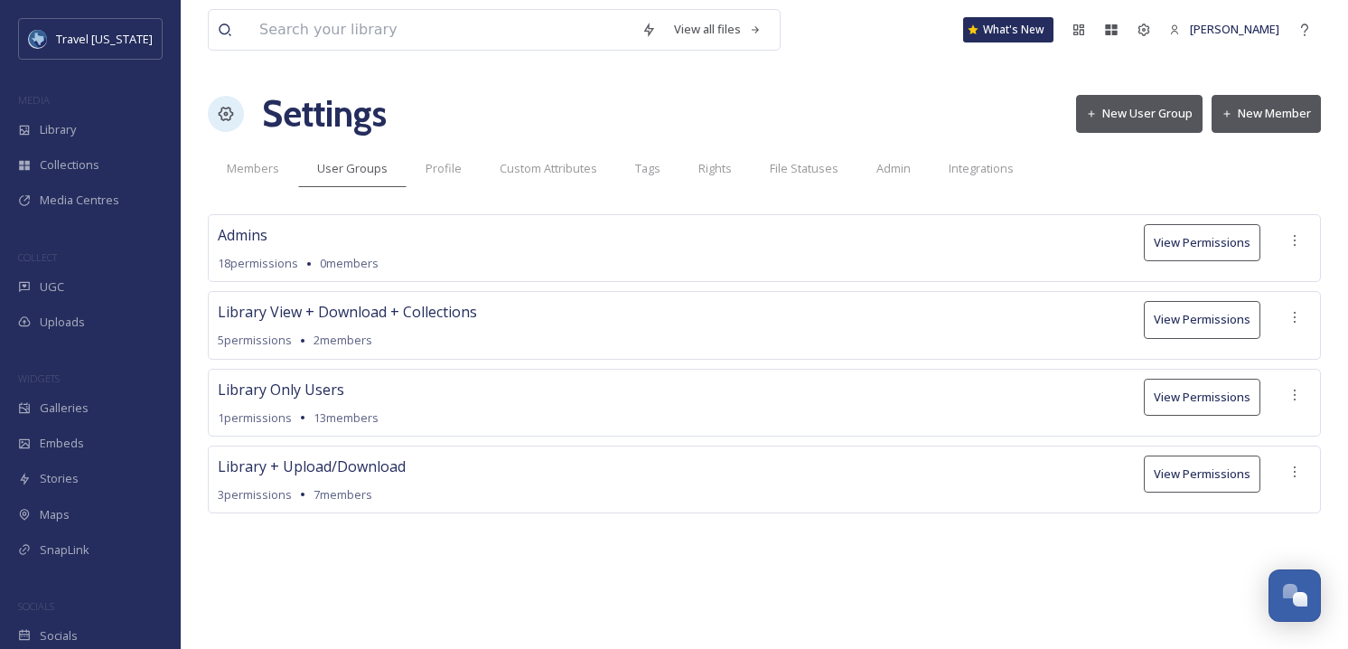
click at [1184, 396] on button "View Permissions" at bounding box center [1202, 397] width 117 height 37
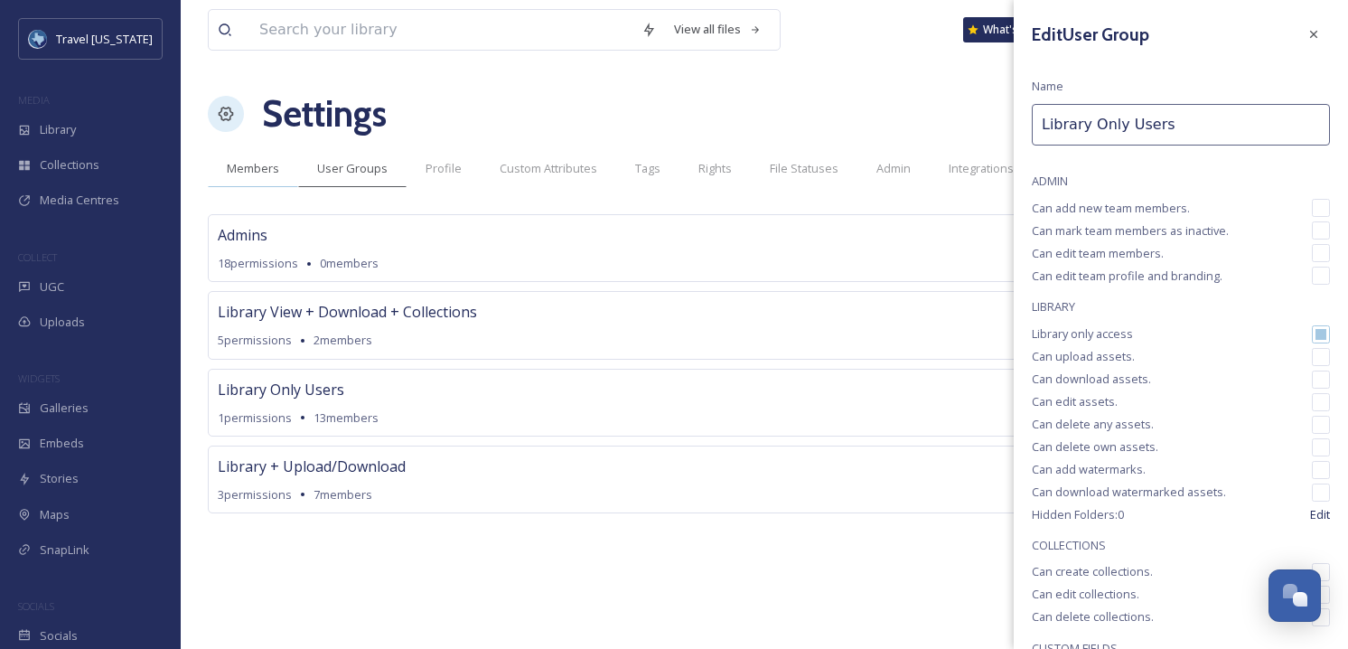
click at [278, 174] on div "Members" at bounding box center [253, 168] width 90 height 37
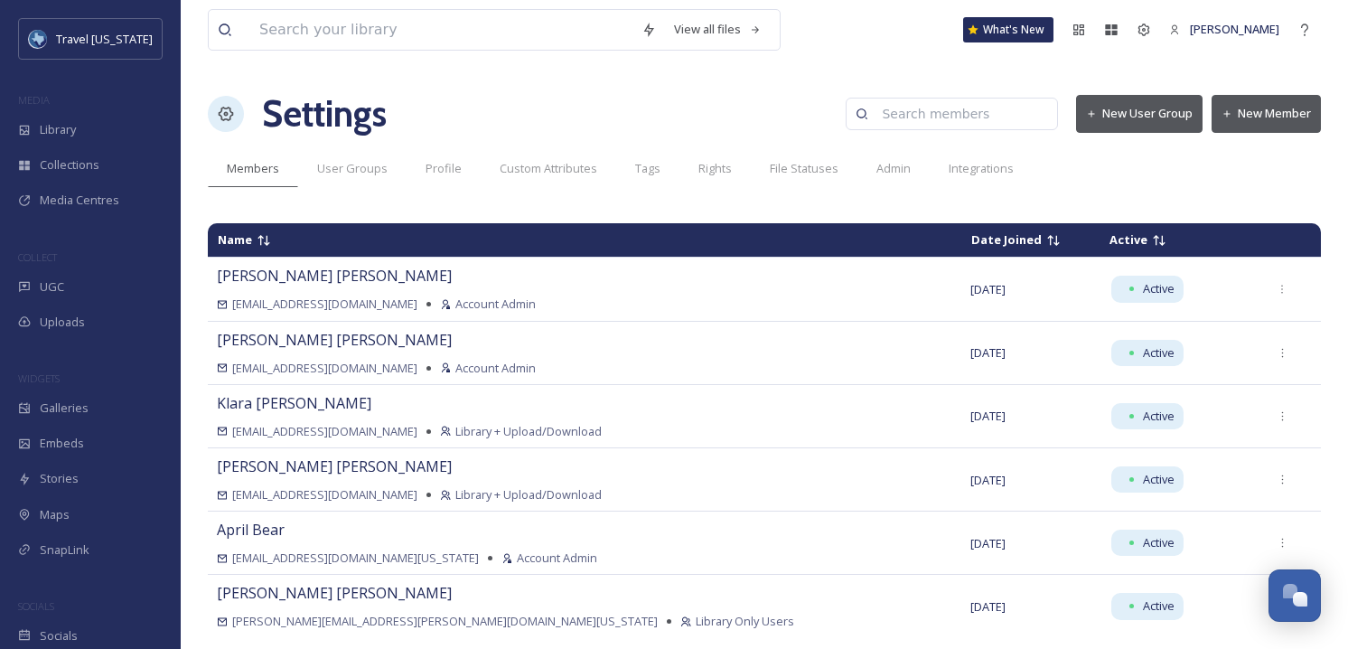
click at [1262, 108] on button "New Member" at bounding box center [1266, 113] width 109 height 37
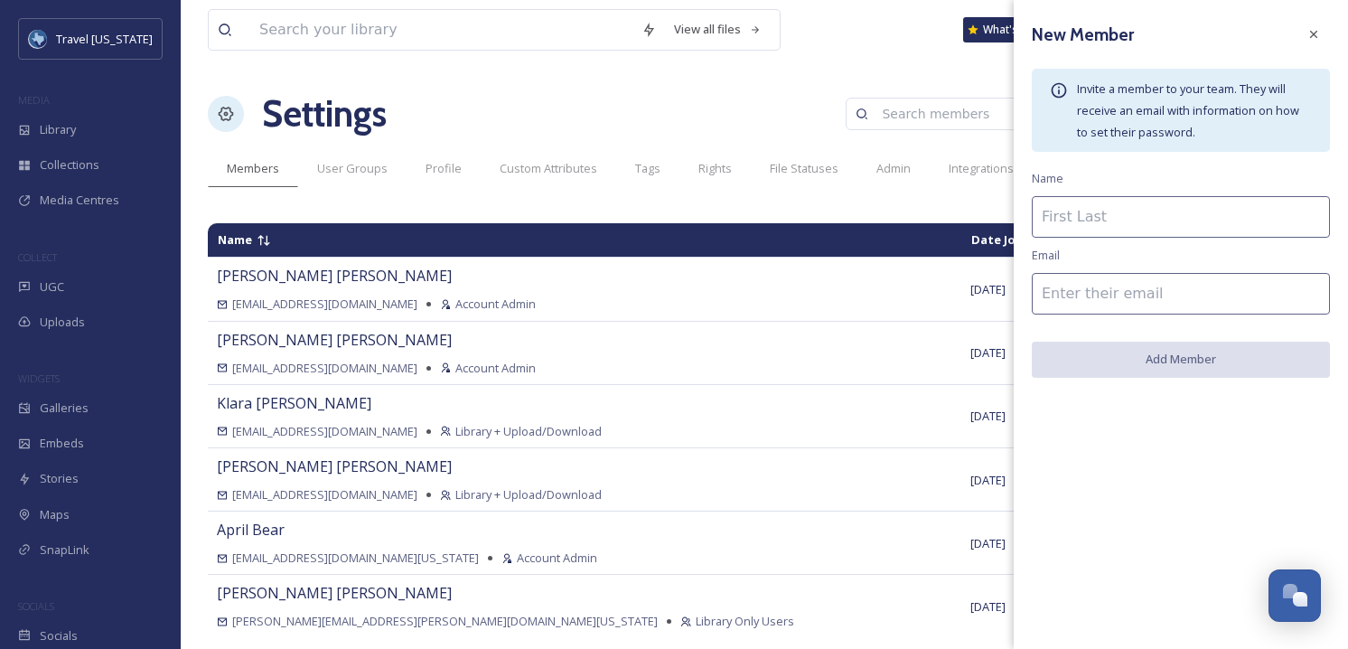
click at [1122, 192] on div "New Member Invite a member to your team. They will receive an email with inform…" at bounding box center [1181, 198] width 334 height 396
click at [1136, 225] on input at bounding box center [1181, 217] width 298 height 42
type input "Megan Lagrone"
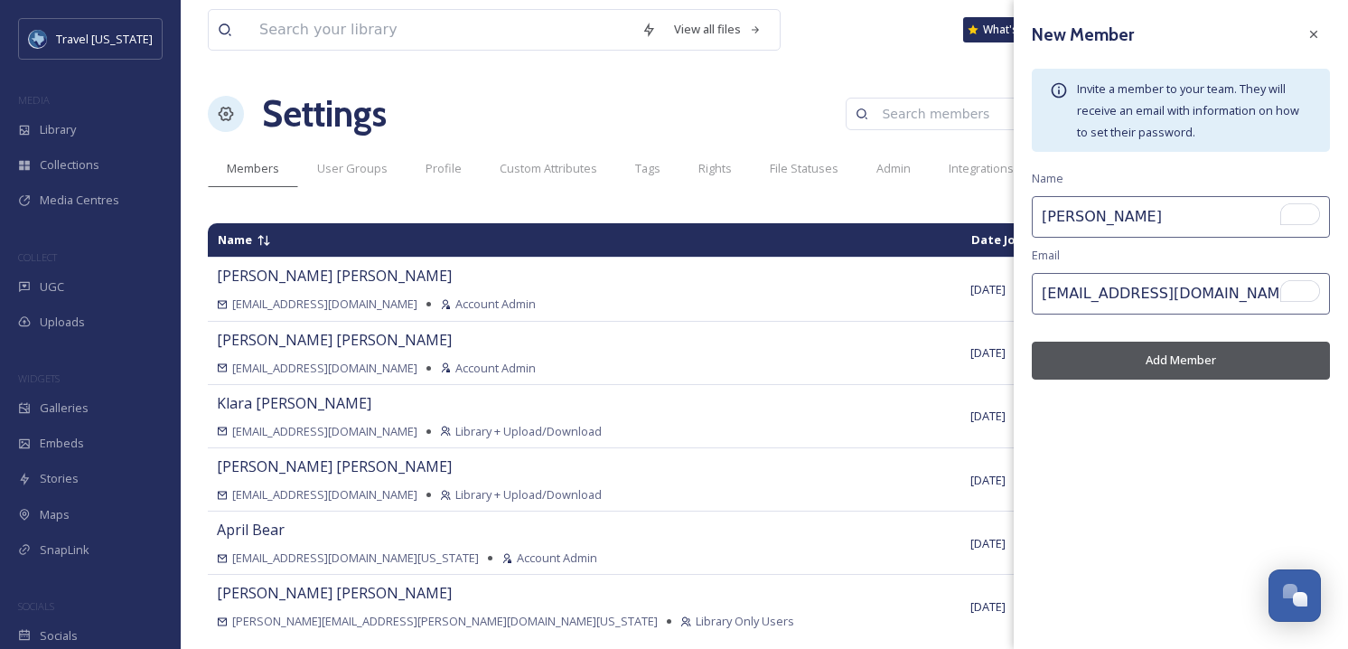
type input "[EMAIL_ADDRESS][DOMAIN_NAME]"
click at [1175, 349] on button "Add Member" at bounding box center [1181, 360] width 298 height 37
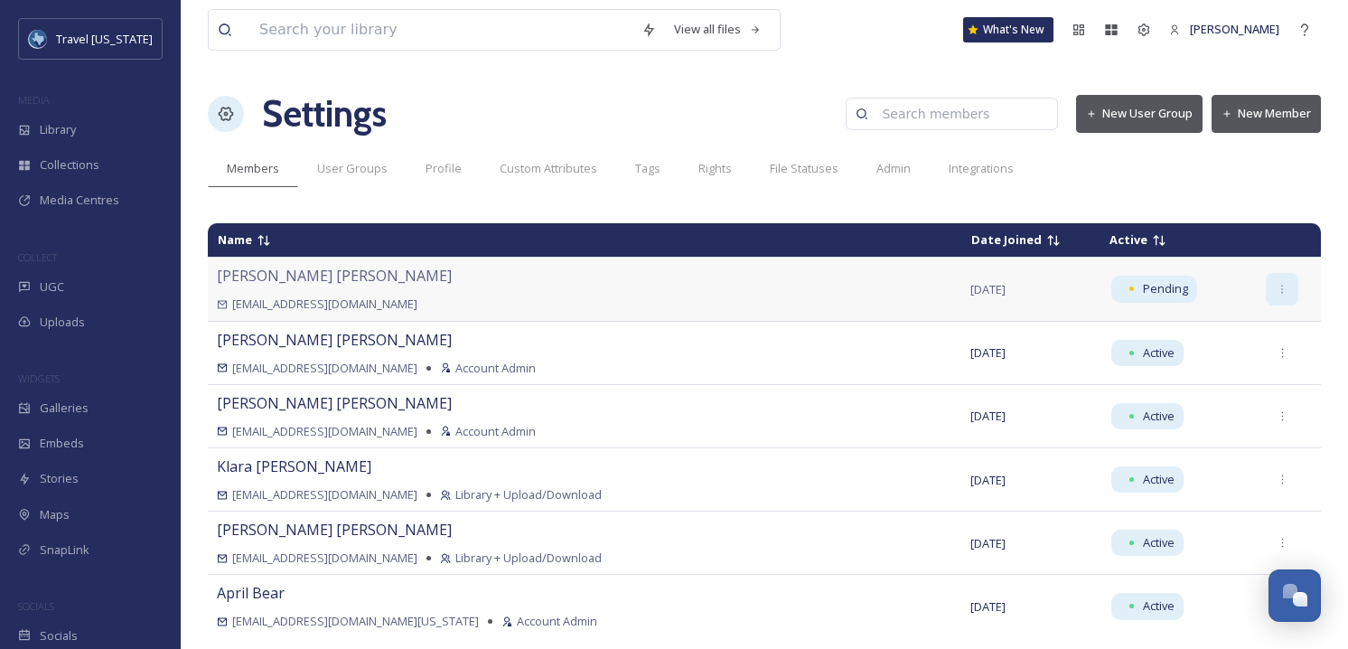
click at [1277, 289] on icon at bounding box center [1283, 290] width 12 height 12
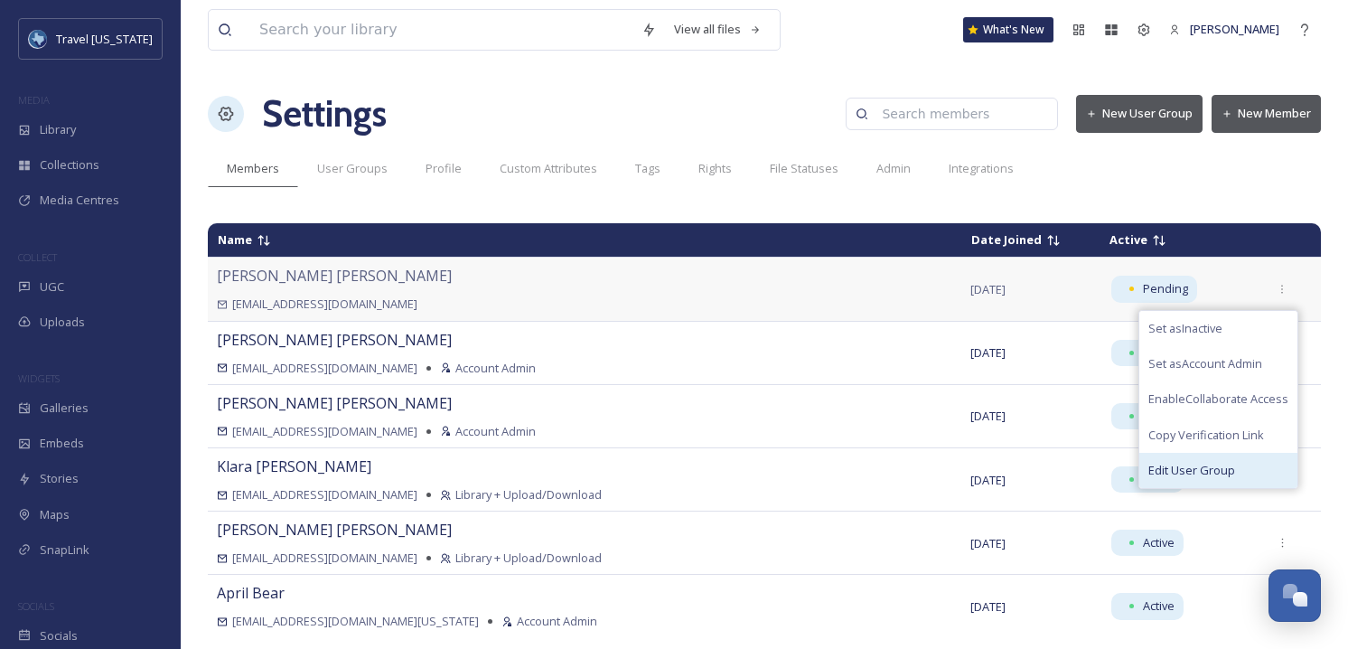
click at [1182, 464] on span "Edit User Group" at bounding box center [1192, 470] width 87 height 17
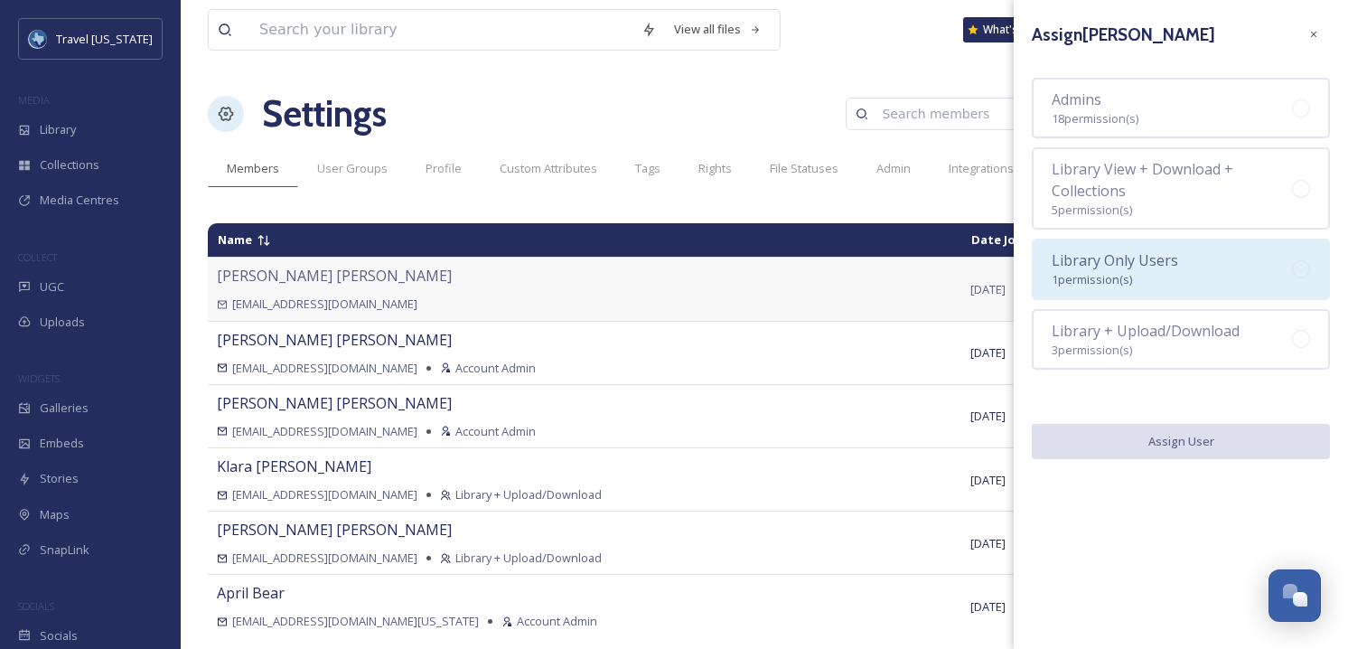
click at [1120, 267] on span "Library Only Users" at bounding box center [1115, 260] width 127 height 20
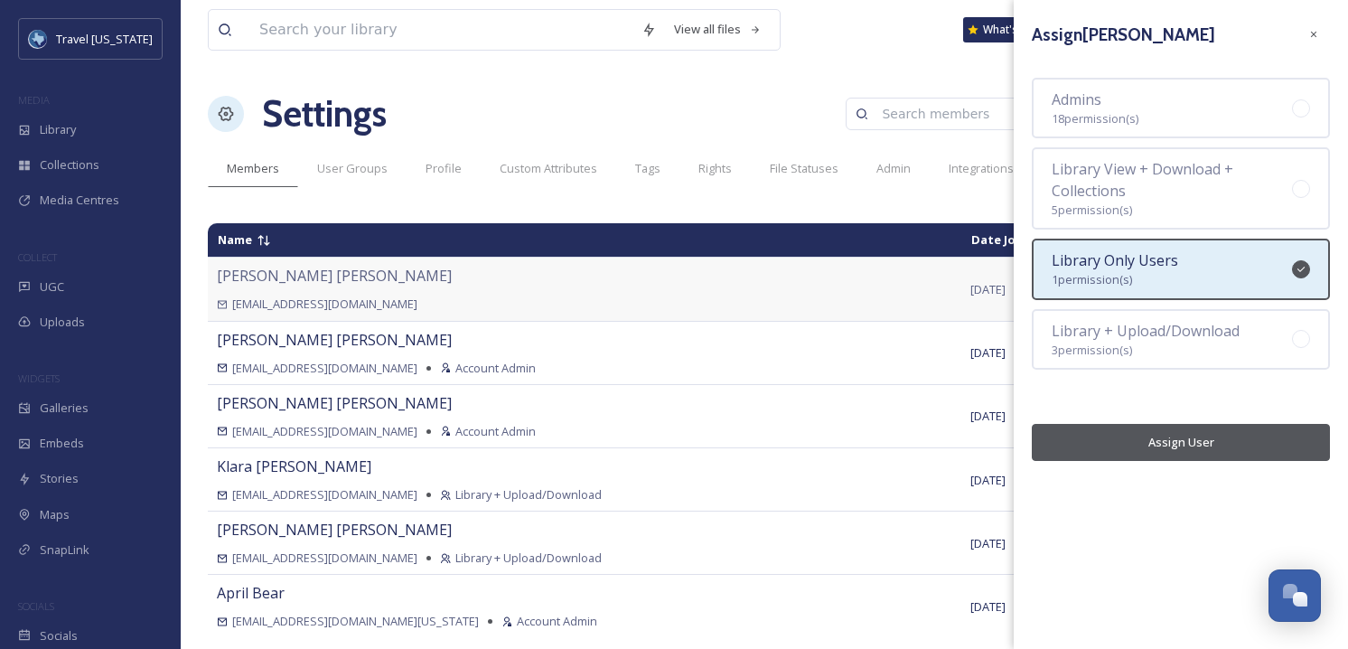
click at [1193, 440] on button "Assign User" at bounding box center [1181, 442] width 298 height 37
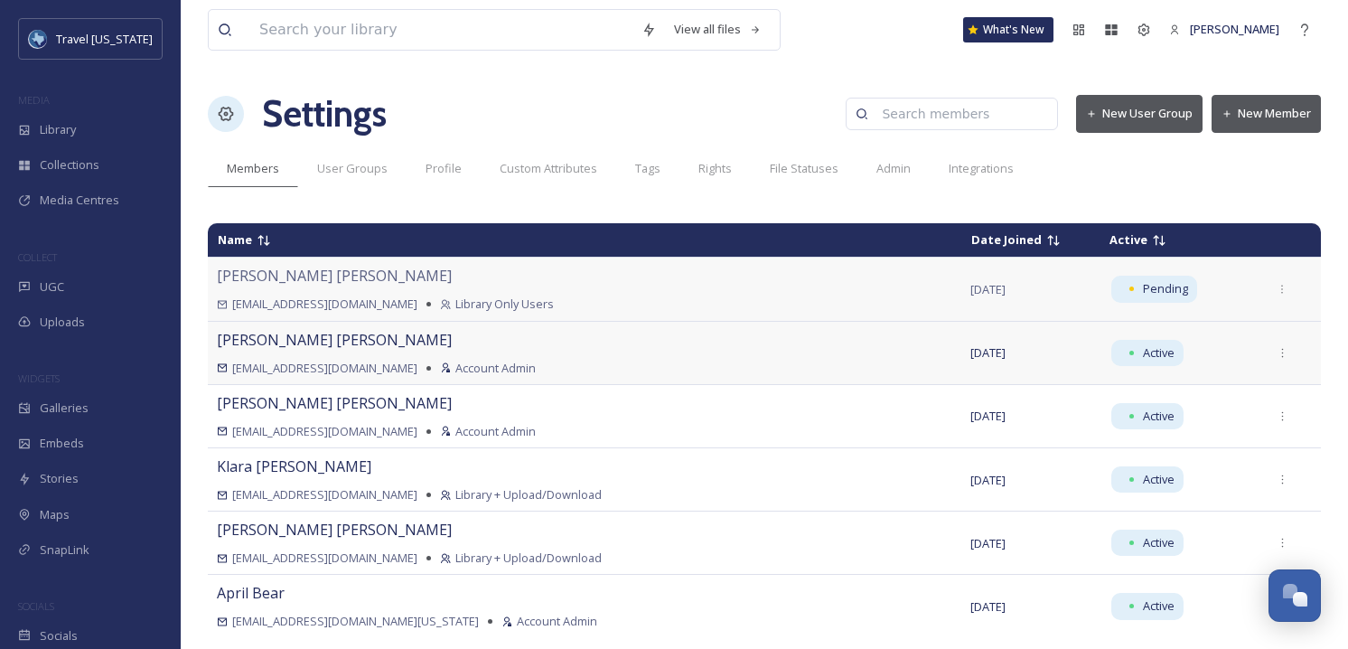
click at [540, 361] on div "kchabot@mmgy.com Account Admin" at bounding box center [585, 368] width 736 height 17
click at [415, 167] on div "Profile" at bounding box center [444, 168] width 74 height 37
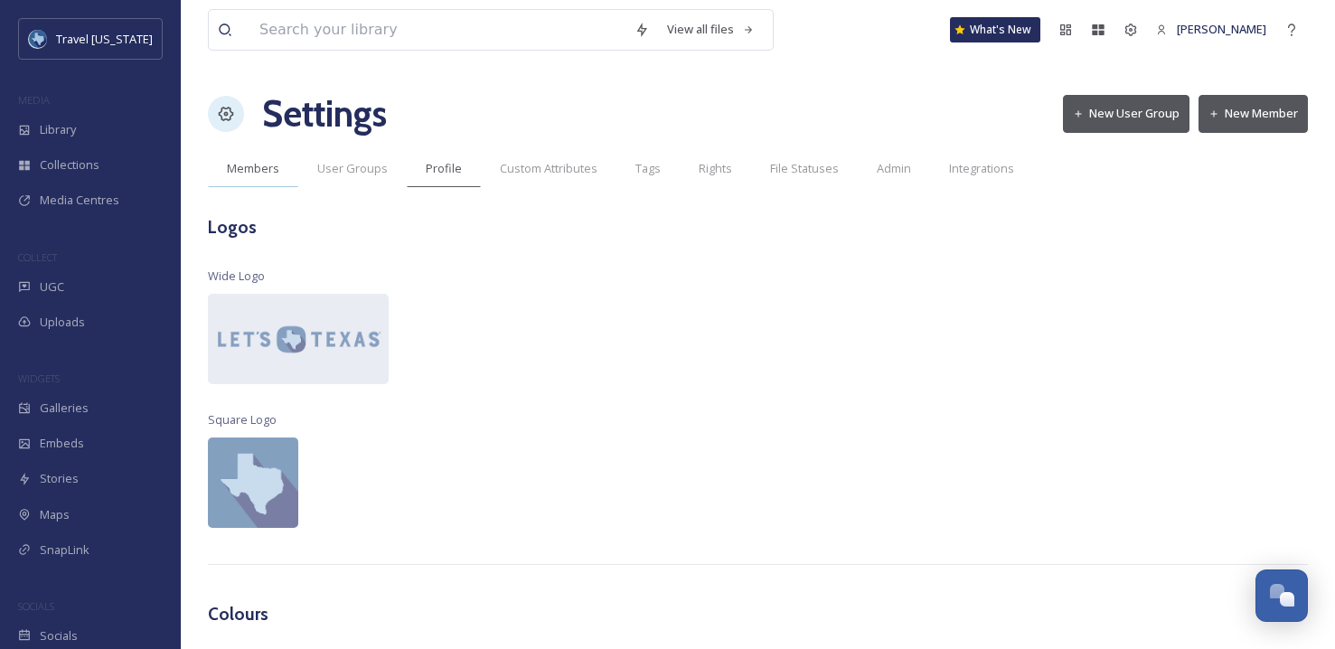
click at [287, 171] on div "Members" at bounding box center [253, 168] width 90 height 37
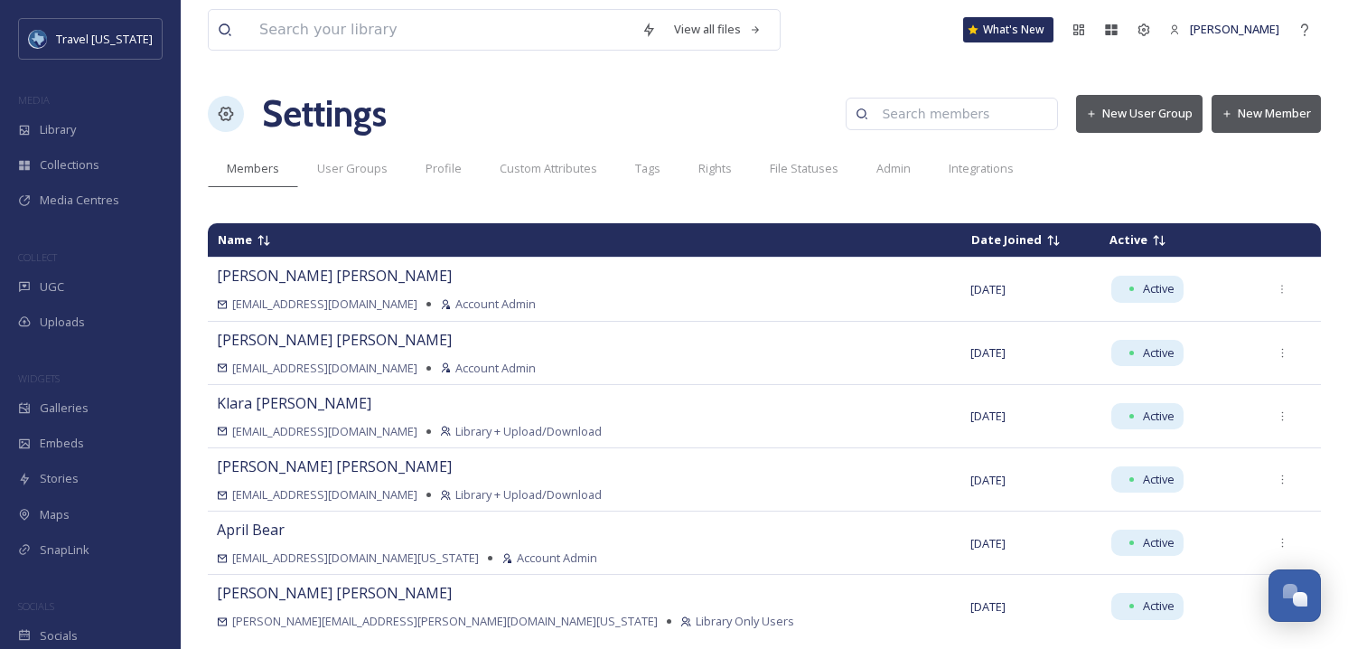
click at [1255, 128] on button "New Member" at bounding box center [1266, 113] width 109 height 37
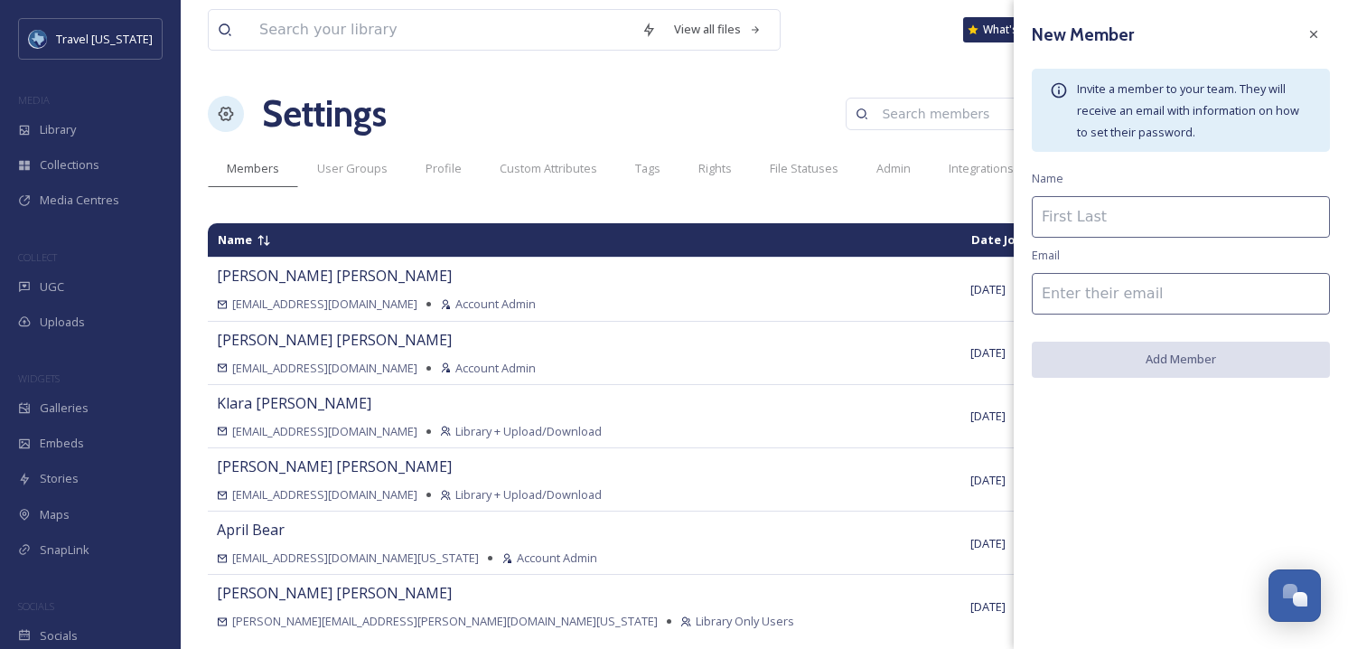
click at [1112, 210] on input at bounding box center [1181, 217] width 298 height 42
paste input "Julia Augustin"
paste input "[EMAIL_ADDRESS][PERSON_NAME][DOMAIN_NAME]"
type input "Julia Augustin"
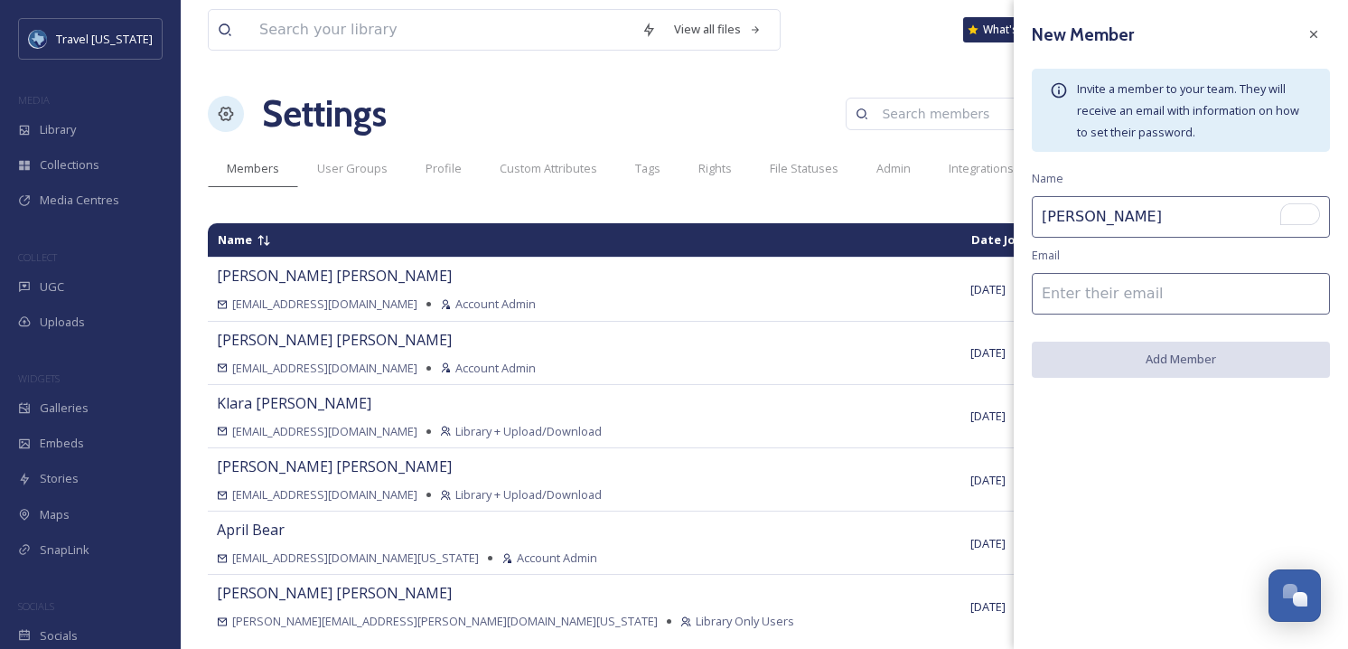
scroll to position [0, 0]
click at [1101, 295] on input "To enrich screen reader interactions, please activate Accessibility in Grammarl…" at bounding box center [1181, 294] width 298 height 42
paste input "[EMAIL_ADDRESS][PERSON_NAME][DOMAIN_NAME]"
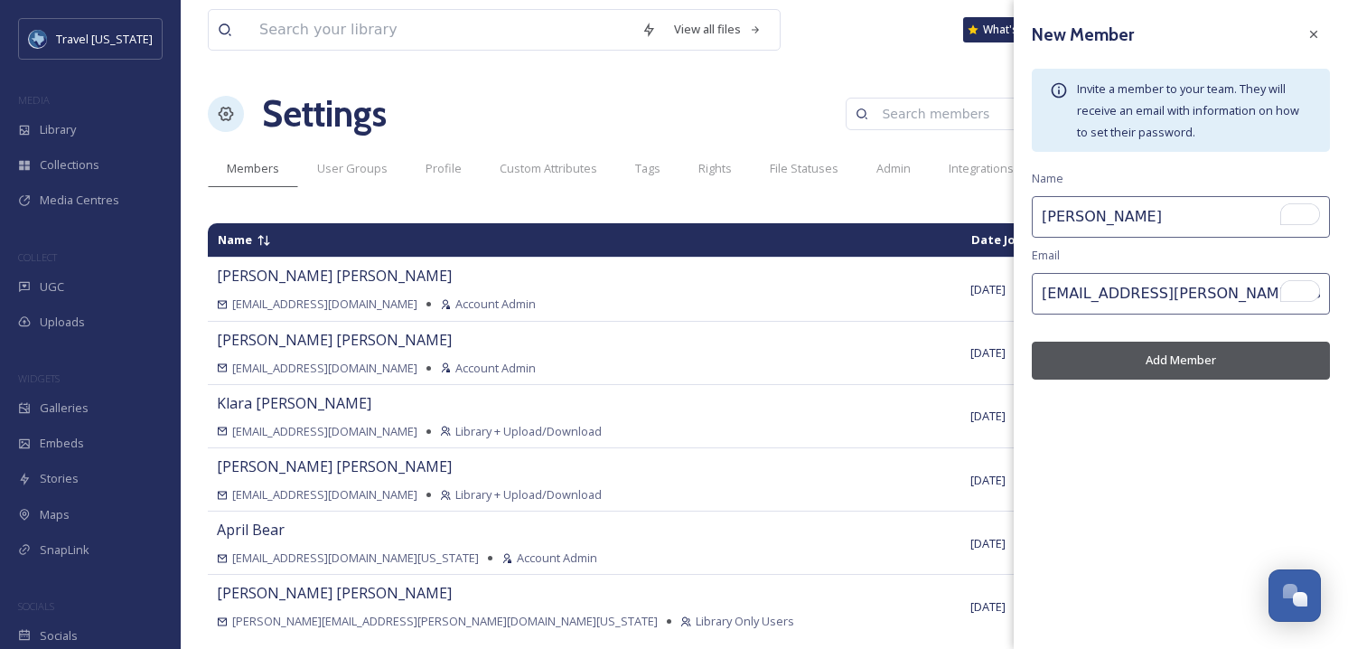
drag, startPoint x: 1045, startPoint y: 292, endPoint x: 1043, endPoint y: 303, distance: 11.0
click at [1015, 293] on div "New Member Invite a member to your team. They will receive an email with inform…" at bounding box center [1181, 199] width 334 height 398
type input "[EMAIL_ADDRESS][PERSON_NAME][DOMAIN_NAME]"
click at [1187, 361] on button "Add Member" at bounding box center [1181, 360] width 298 height 37
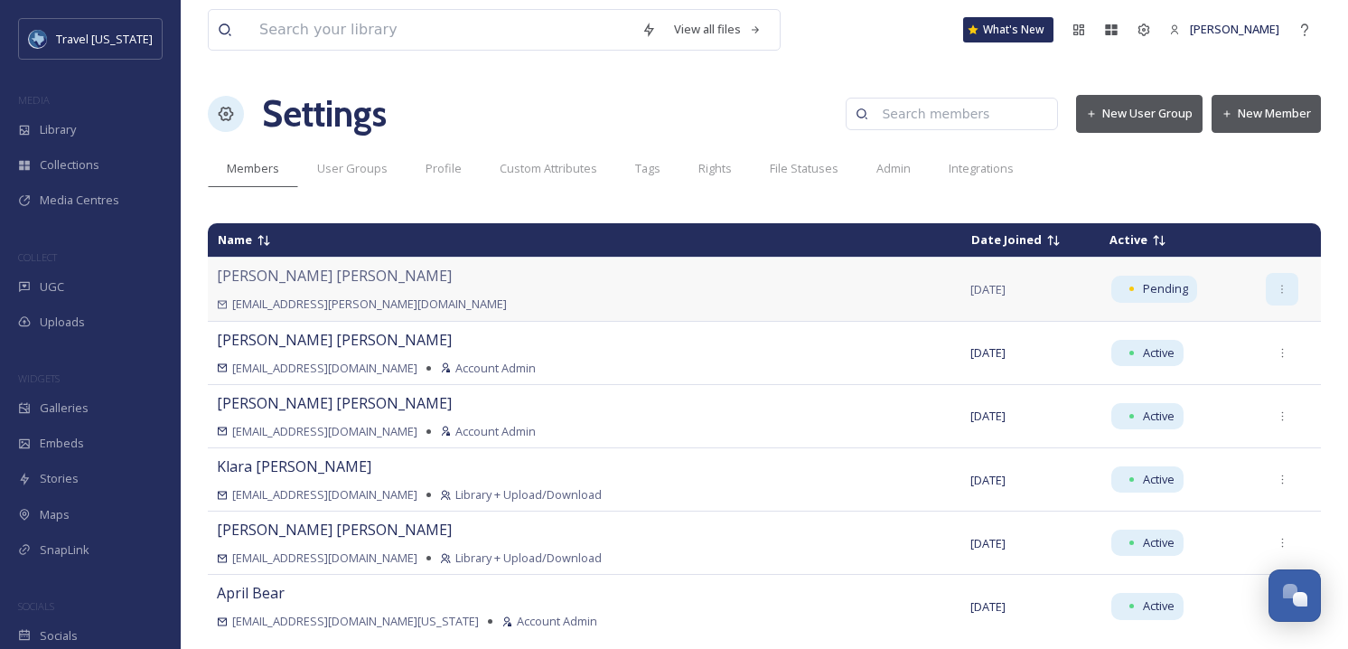
click at [1277, 288] on icon at bounding box center [1283, 290] width 12 height 12
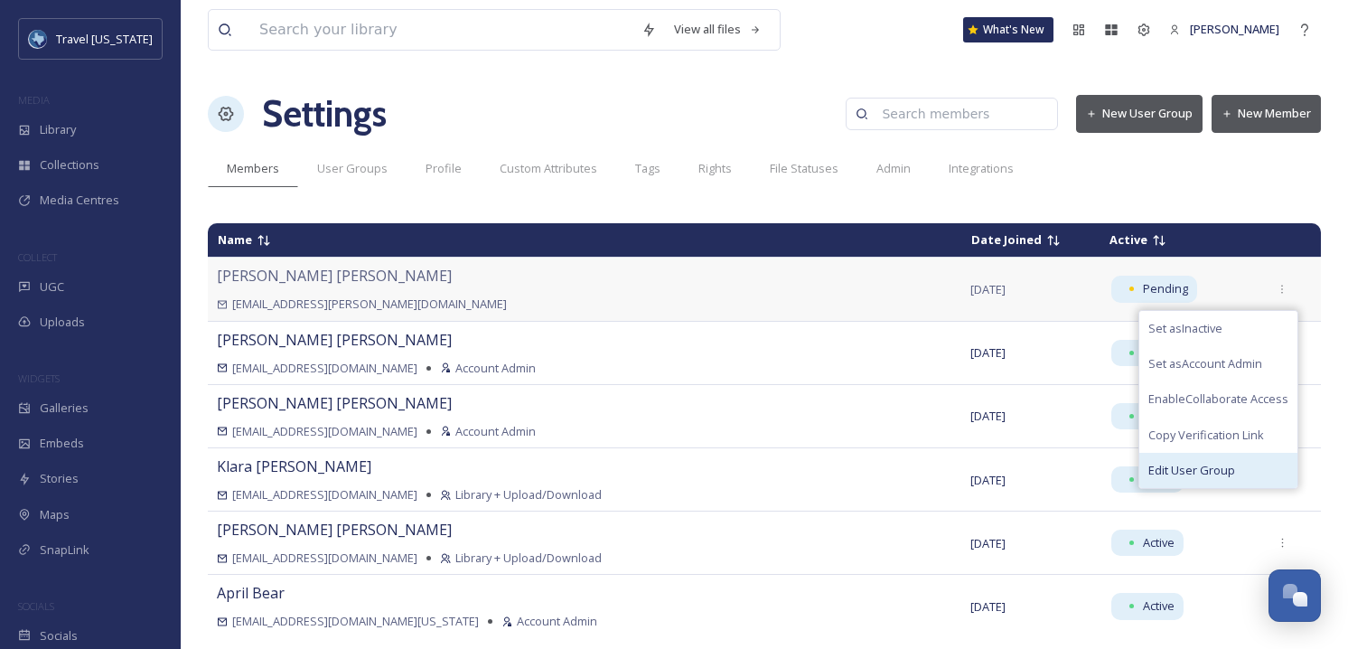
click at [1179, 467] on span "Edit User Group" at bounding box center [1192, 470] width 87 height 17
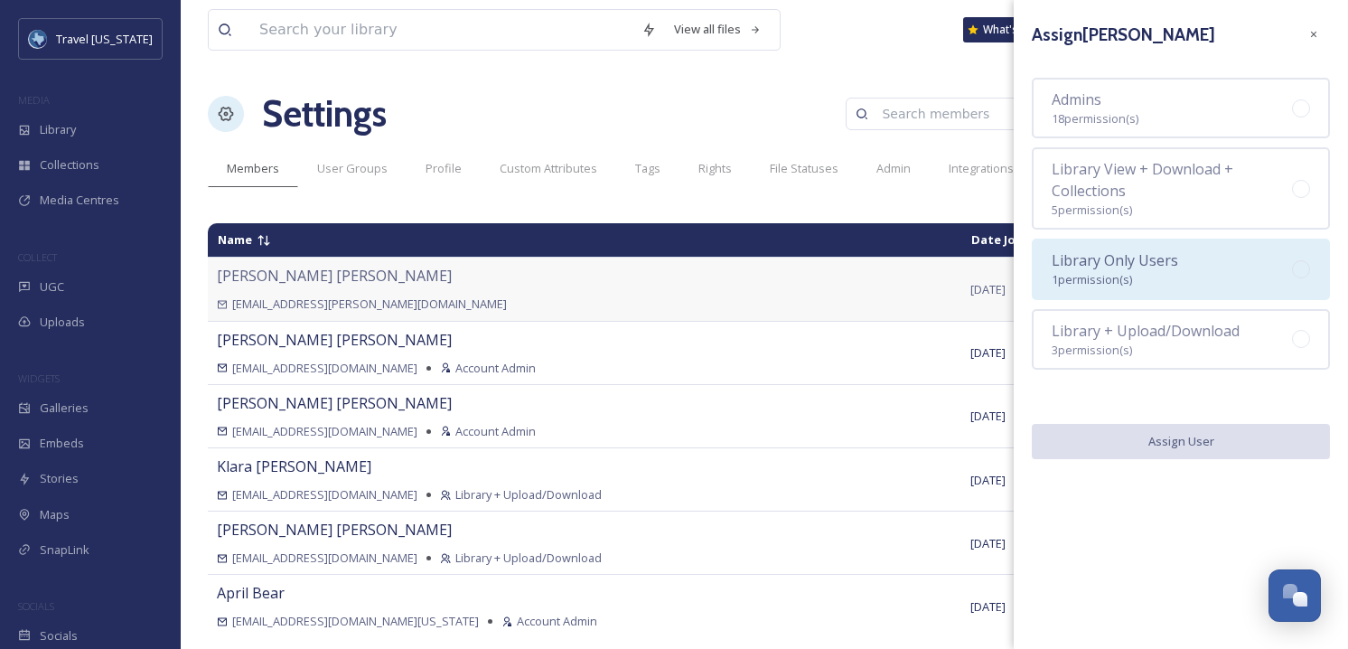
click at [1133, 257] on span "Library Only Users" at bounding box center [1115, 260] width 127 height 20
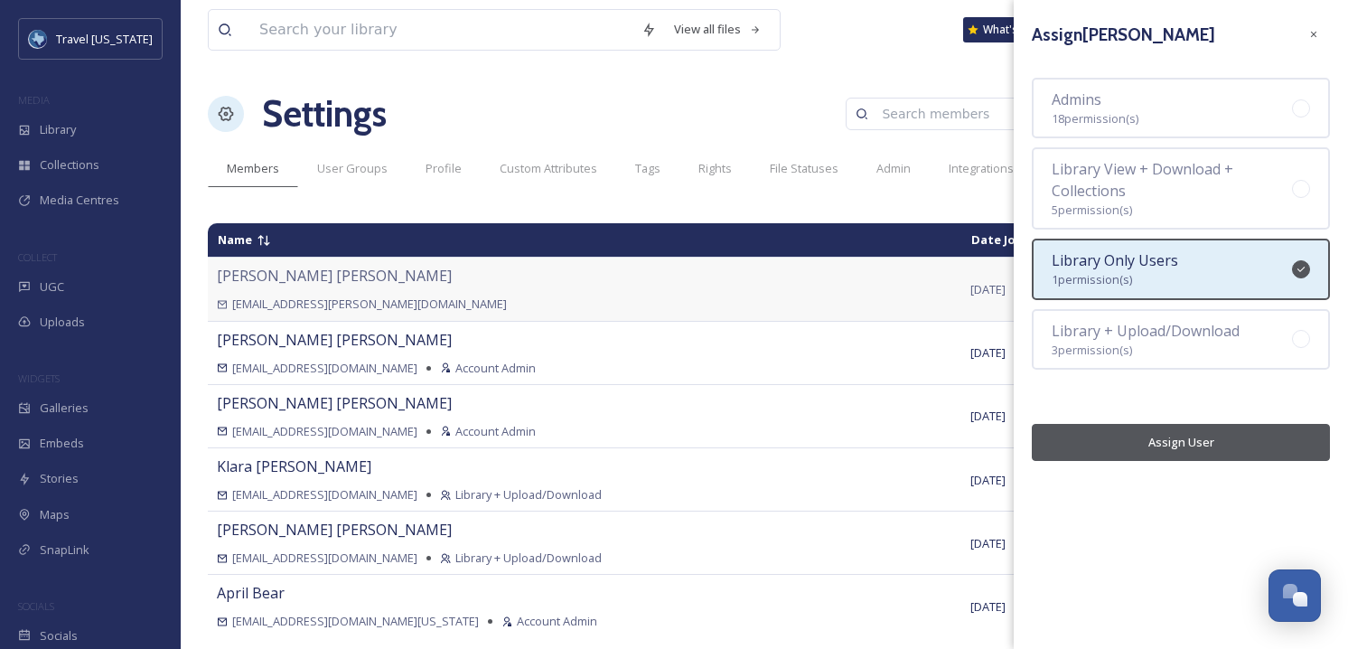
click at [1176, 461] on div "Assign Julia Augustin Admins 18 permission(s) Library View + Download + Collect…" at bounding box center [1181, 239] width 334 height 479
click at [1178, 456] on button "Assign User" at bounding box center [1181, 442] width 298 height 37
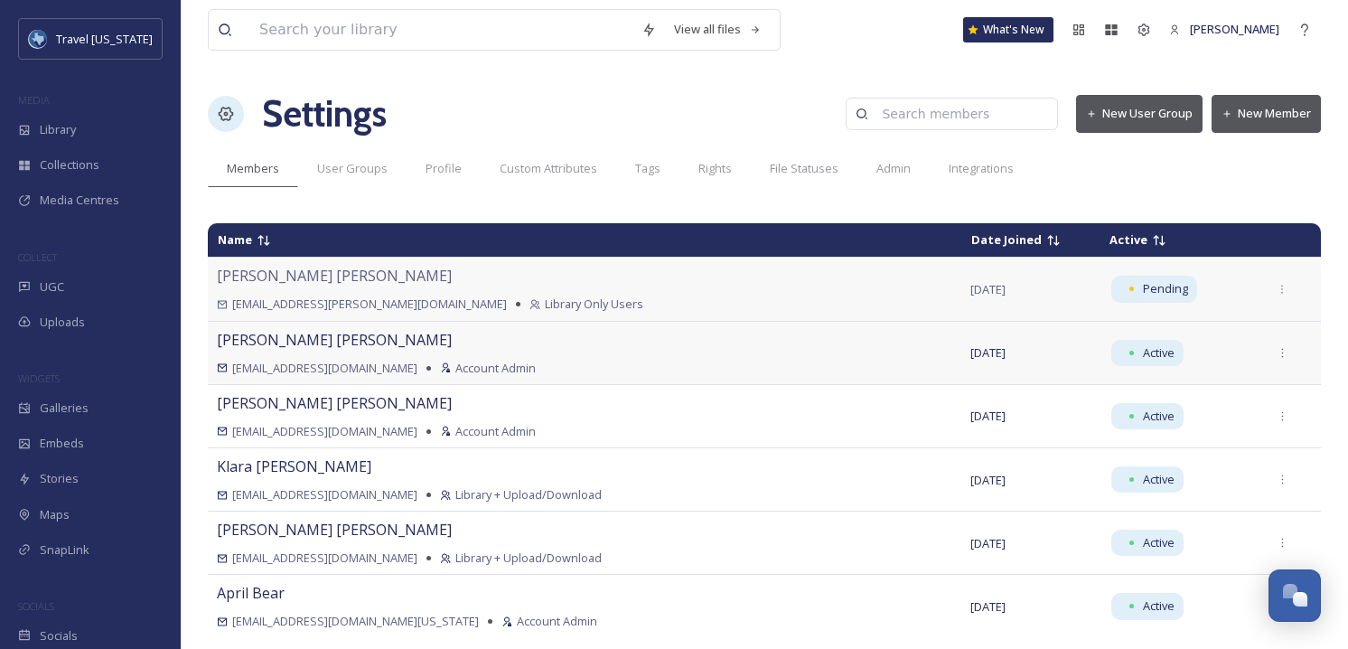
click at [320, 365] on span "[EMAIL_ADDRESS][DOMAIN_NAME]" at bounding box center [324, 368] width 185 height 17
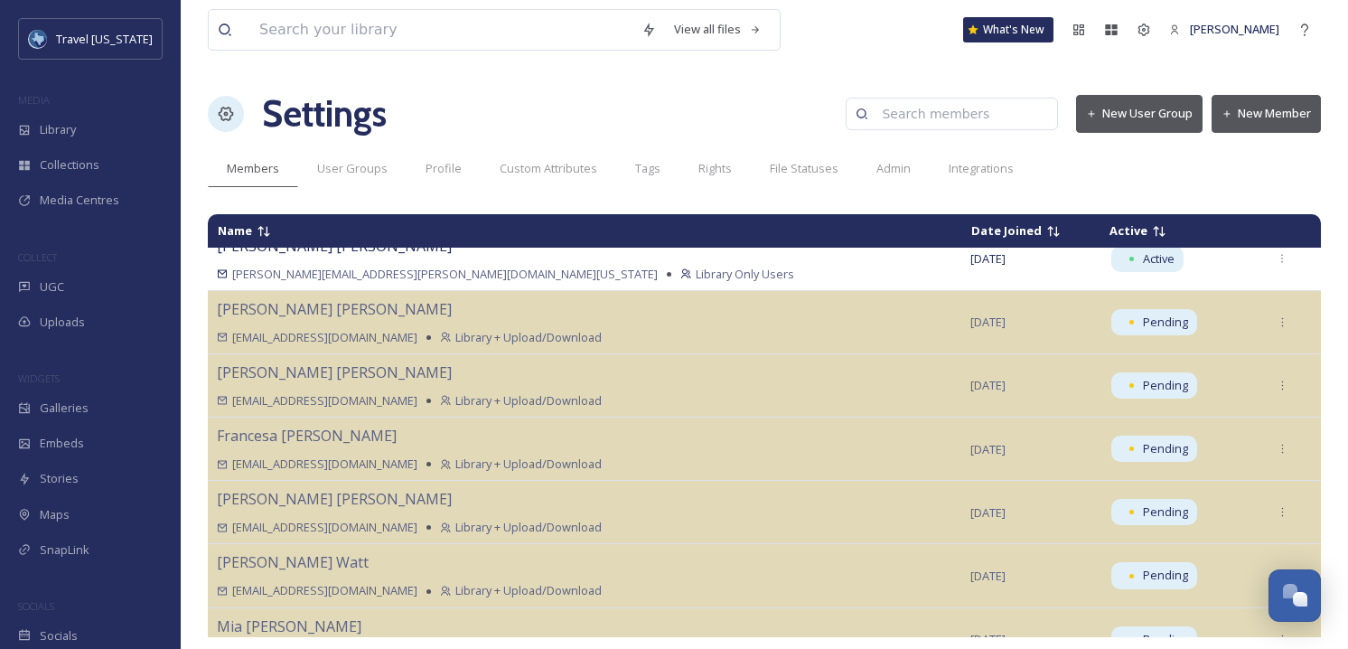
scroll to position [426, 0]
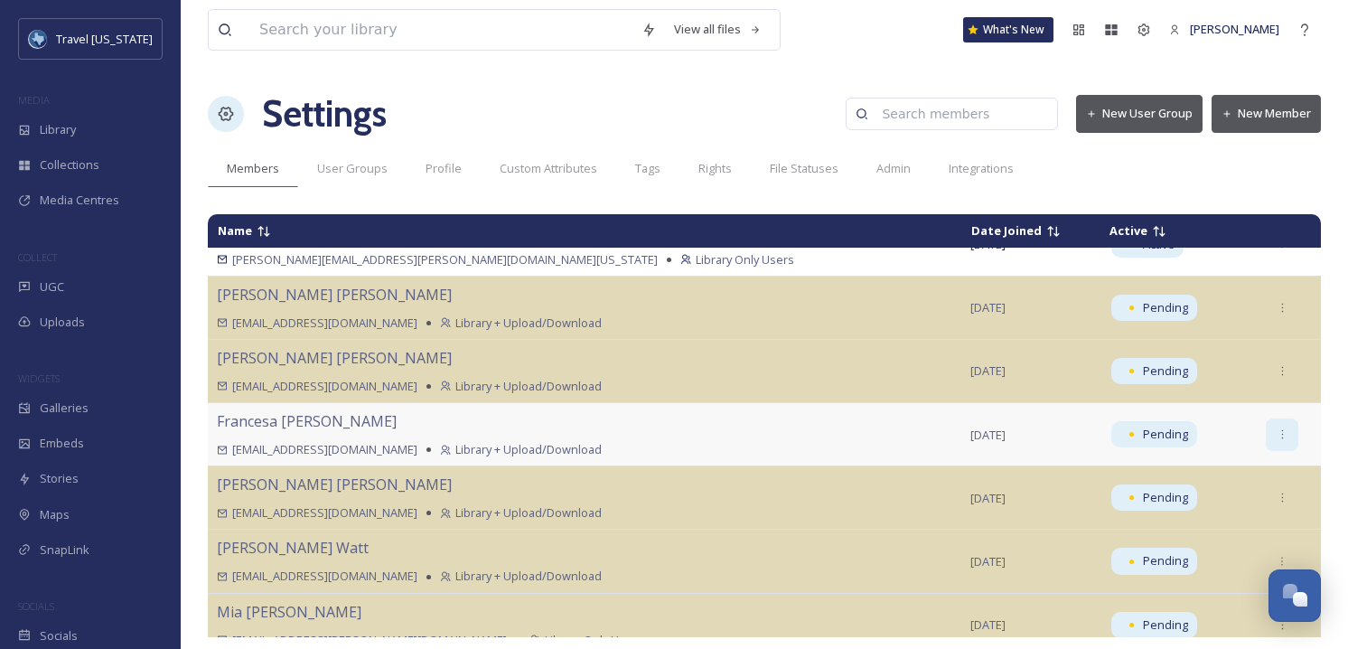
click at [1277, 431] on icon at bounding box center [1283, 434] width 12 height 12
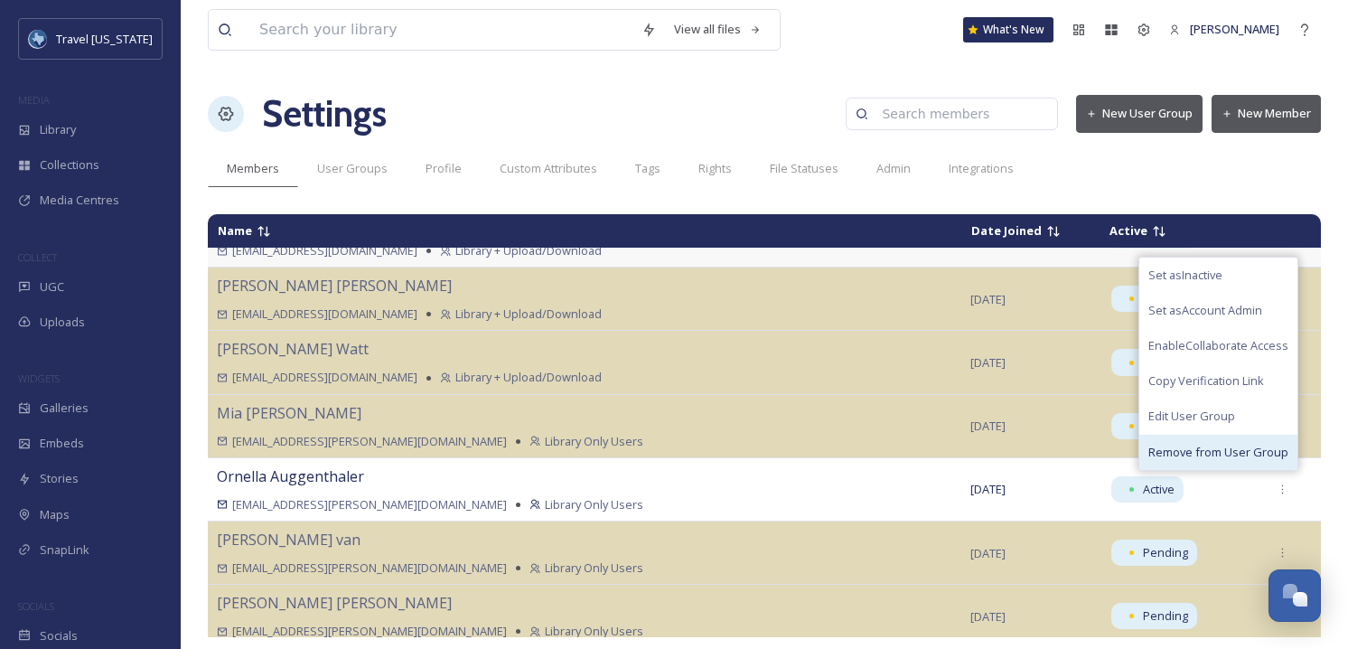
scroll to position [626, 0]
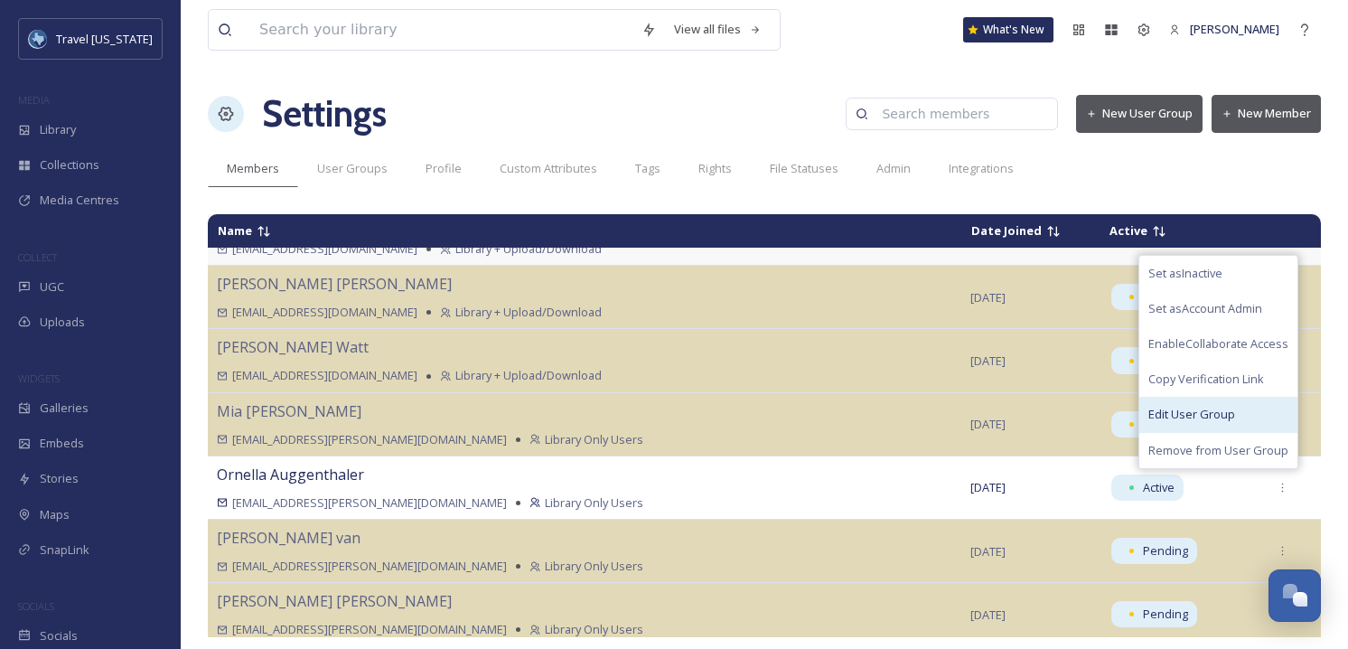
click at [1186, 426] on div "Edit User Group" at bounding box center [1219, 414] width 158 height 35
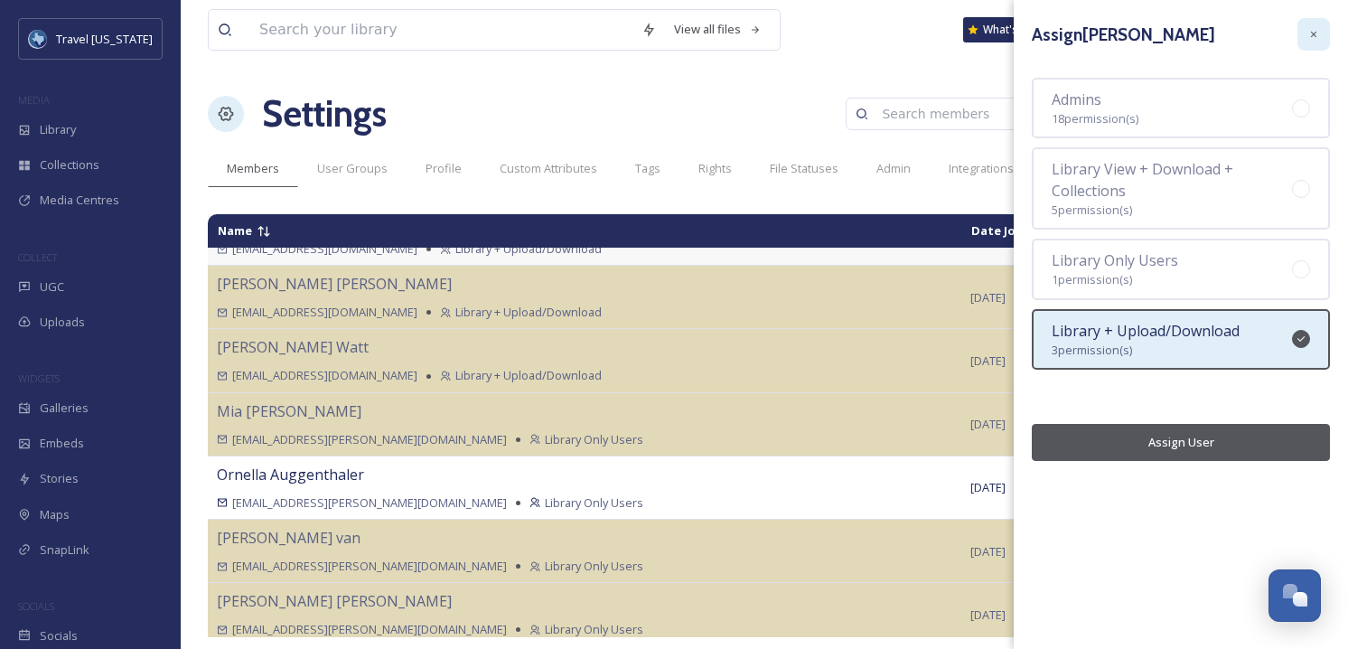
click at [1309, 35] on icon at bounding box center [1315, 35] width 12 height 12
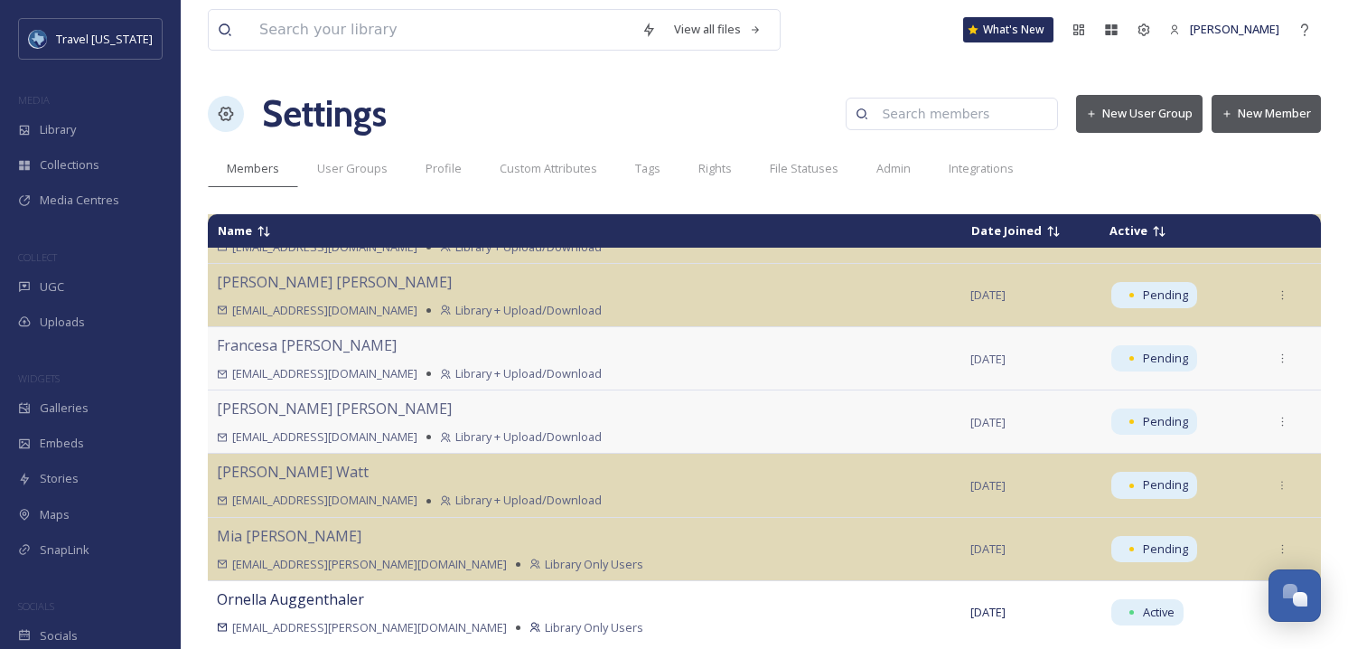
scroll to position [486, 0]
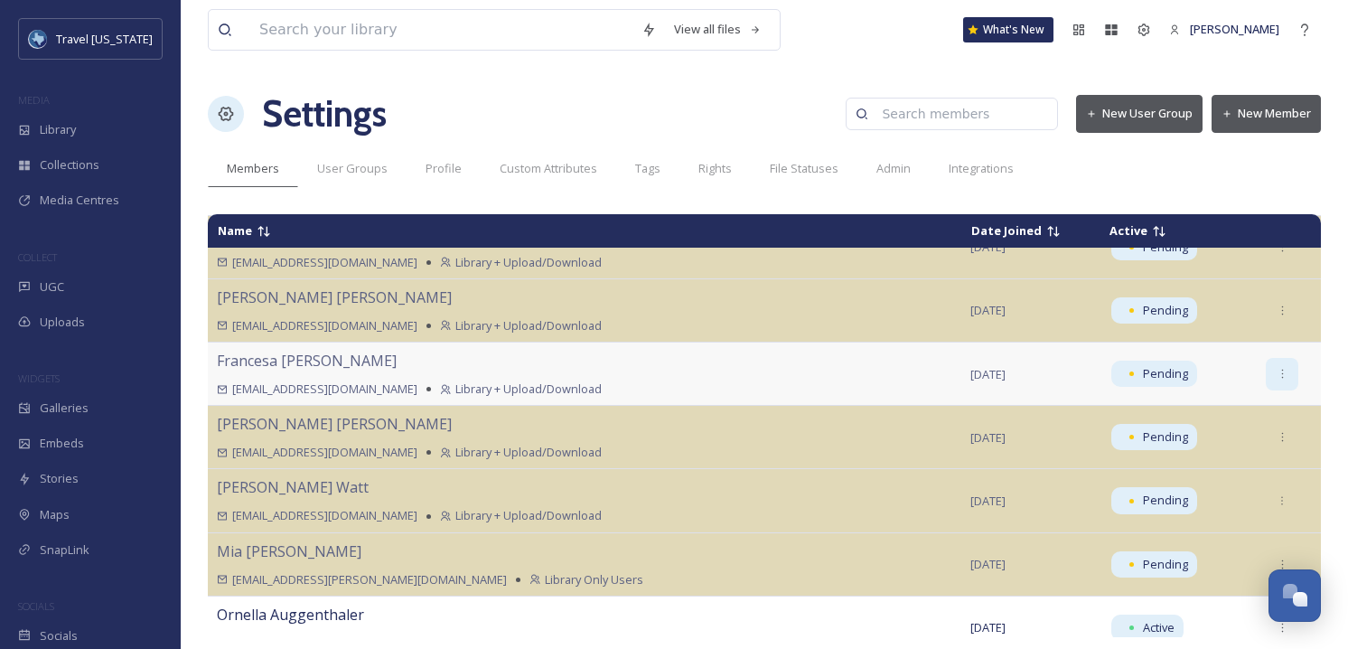
click at [1281, 374] on icon at bounding box center [1282, 374] width 2 height 9
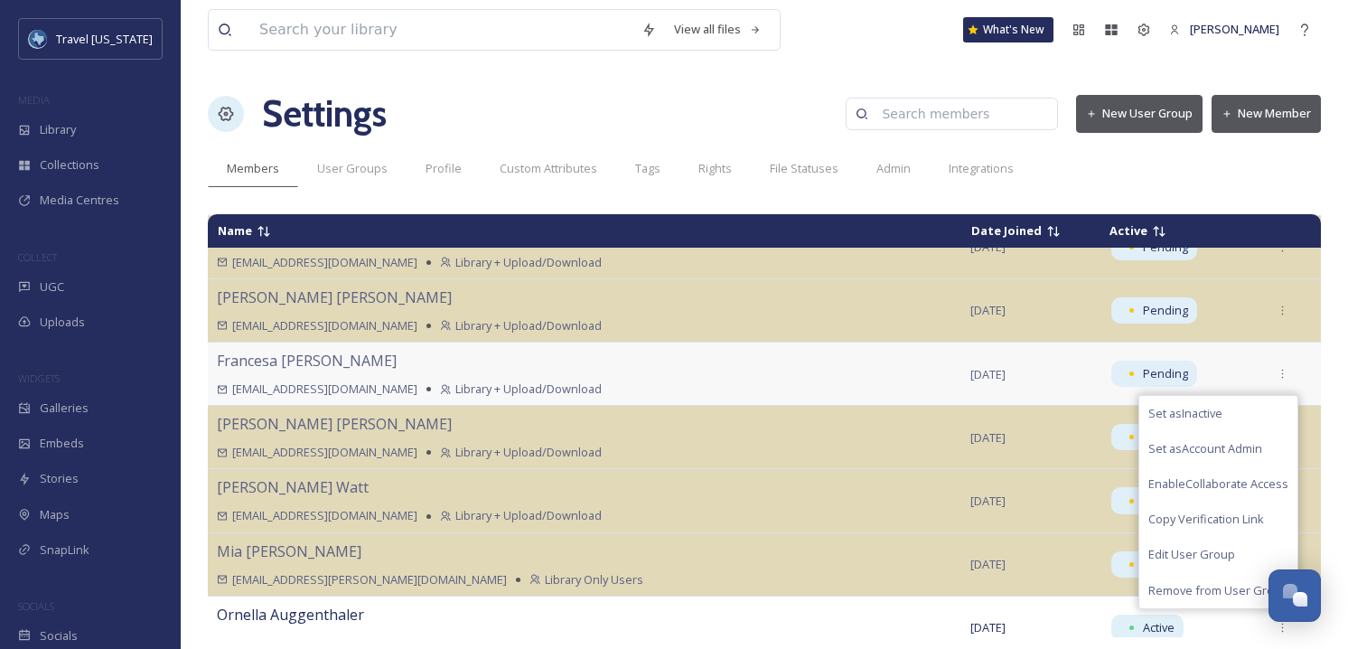
click at [615, 379] on div "Francesa Phillips fphillips@hillsbalfour.com Library + Upload/Download" at bounding box center [585, 374] width 736 height 48
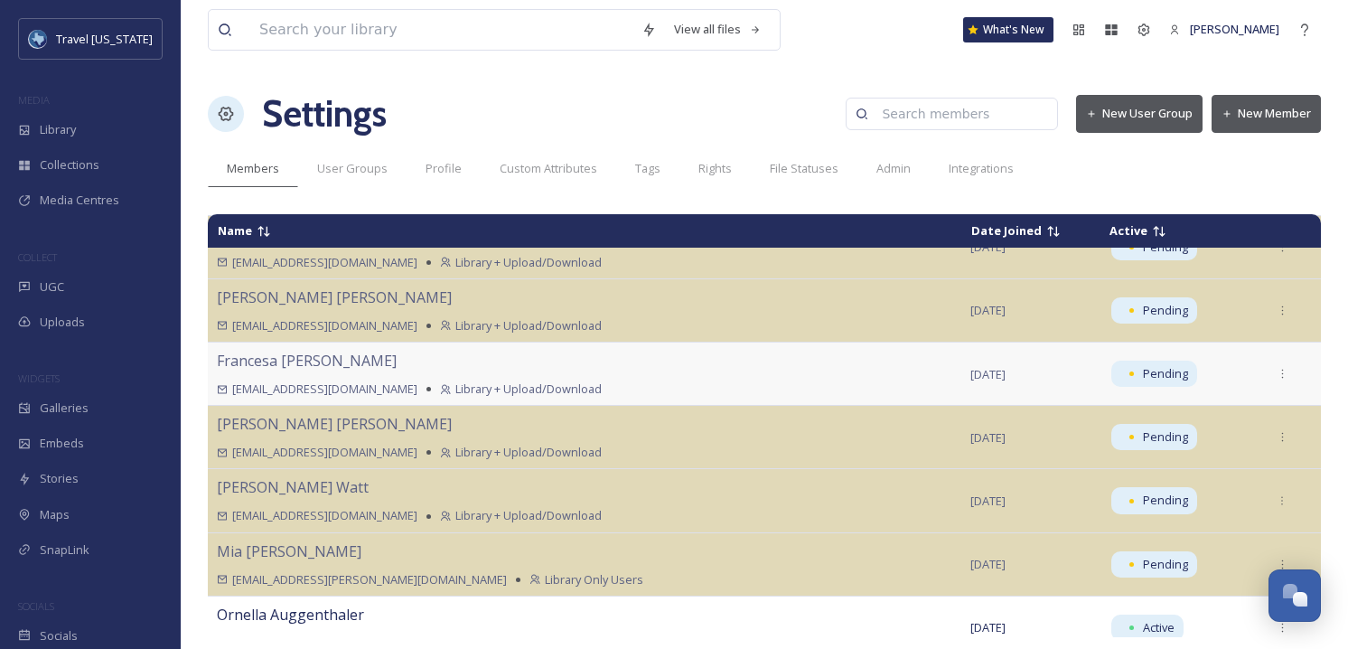
click at [615, 379] on div "Francesa Phillips fphillips@hillsbalfour.com Library + Upload/Download" at bounding box center [585, 374] width 736 height 48
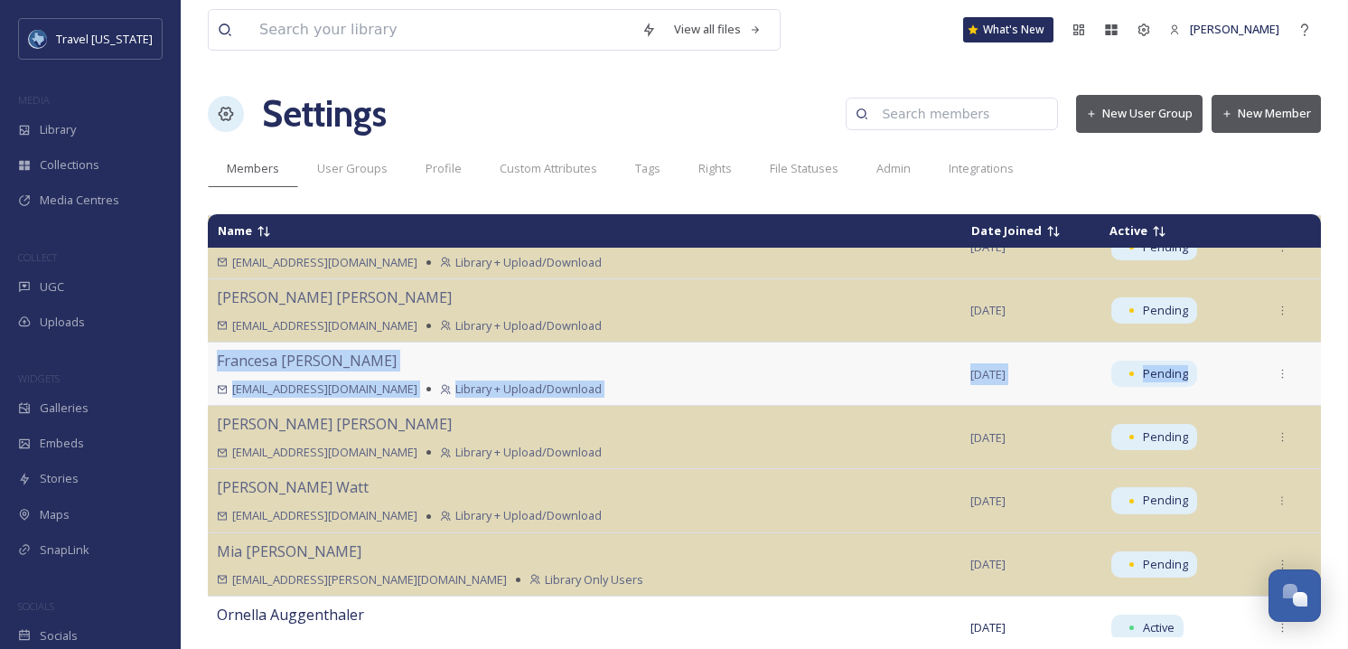
drag, startPoint x: 507, startPoint y: 361, endPoint x: 1288, endPoint y: 376, distance: 780.9
click at [1288, 376] on tr "Francesa Phillips fphillips@hillsbalfour.com Library + Upload/Download Sep 02 2…" at bounding box center [764, 373] width 1113 height 63
click at [1266, 371] on div at bounding box center [1282, 374] width 33 height 33
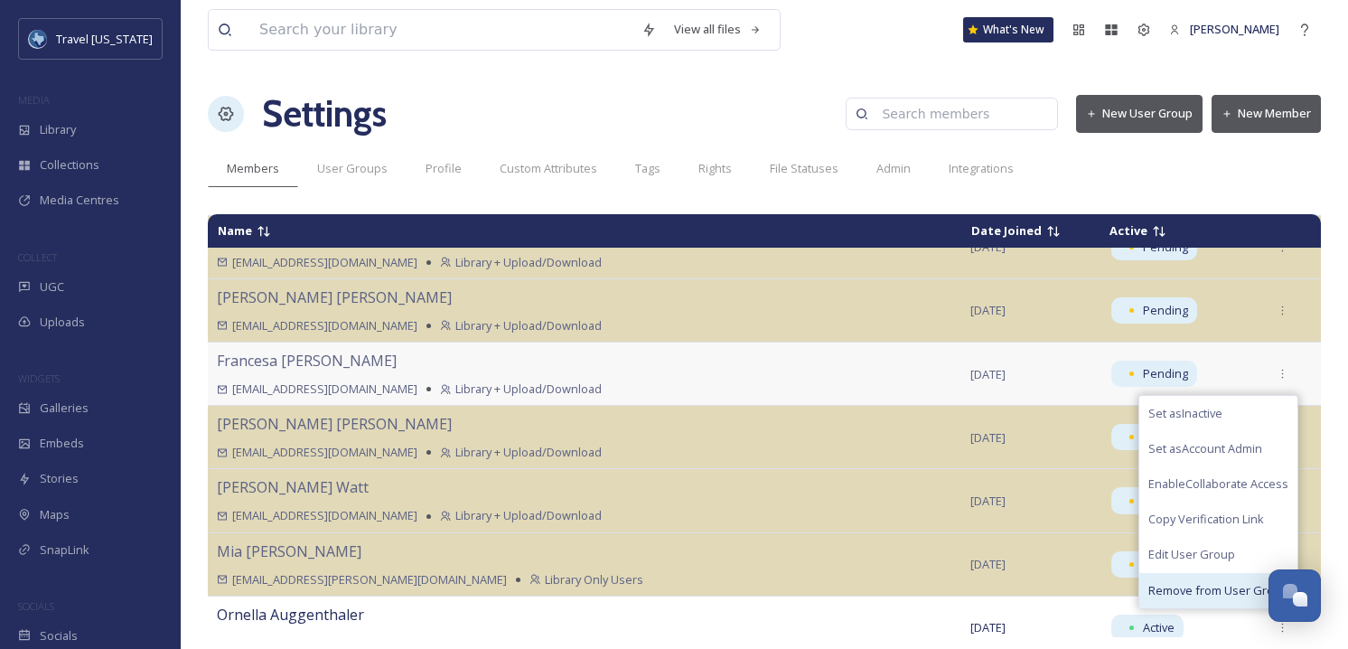
click at [1212, 590] on span "Remove from User Group" at bounding box center [1219, 590] width 140 height 17
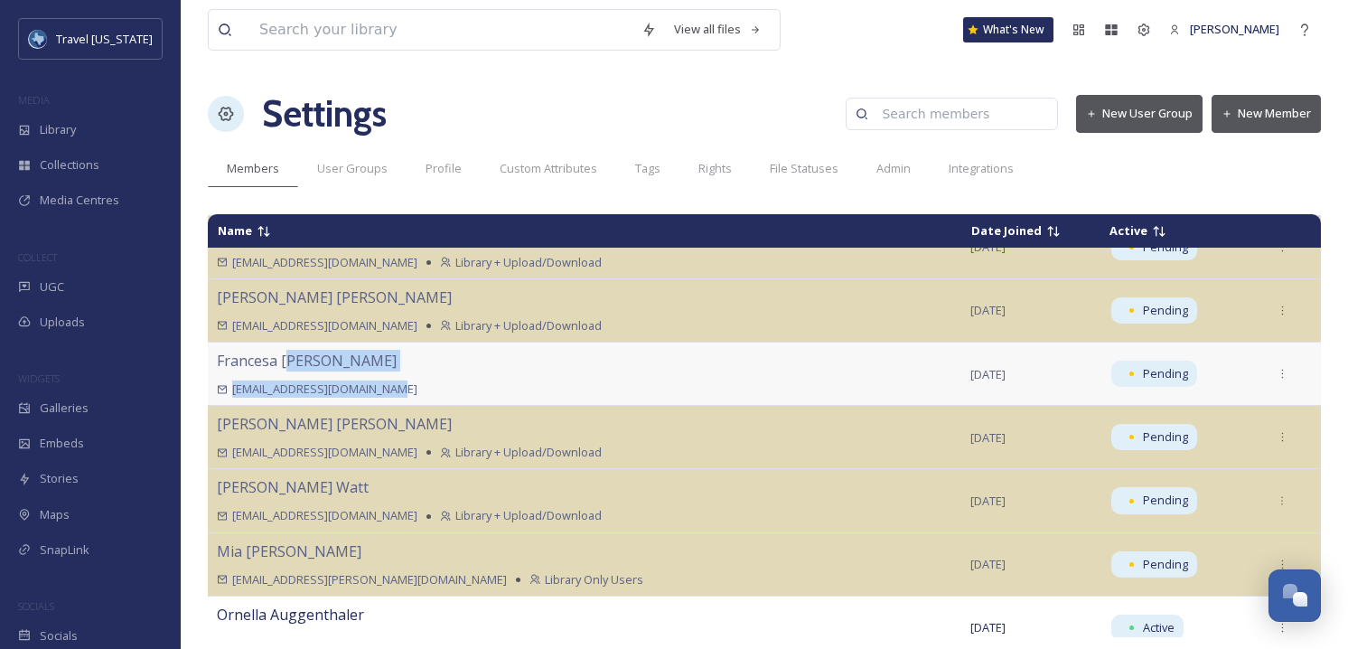
click at [399, 398] on td "Francesa Phillips fphillips@hillsbalfour.com" at bounding box center [585, 373] width 754 height 63
drag, startPoint x: 399, startPoint y: 398, endPoint x: 849, endPoint y: 371, distance: 450.8
click at [402, 398] on td "Francesa Phillips fphillips@hillsbalfour.com" at bounding box center [585, 373] width 754 height 63
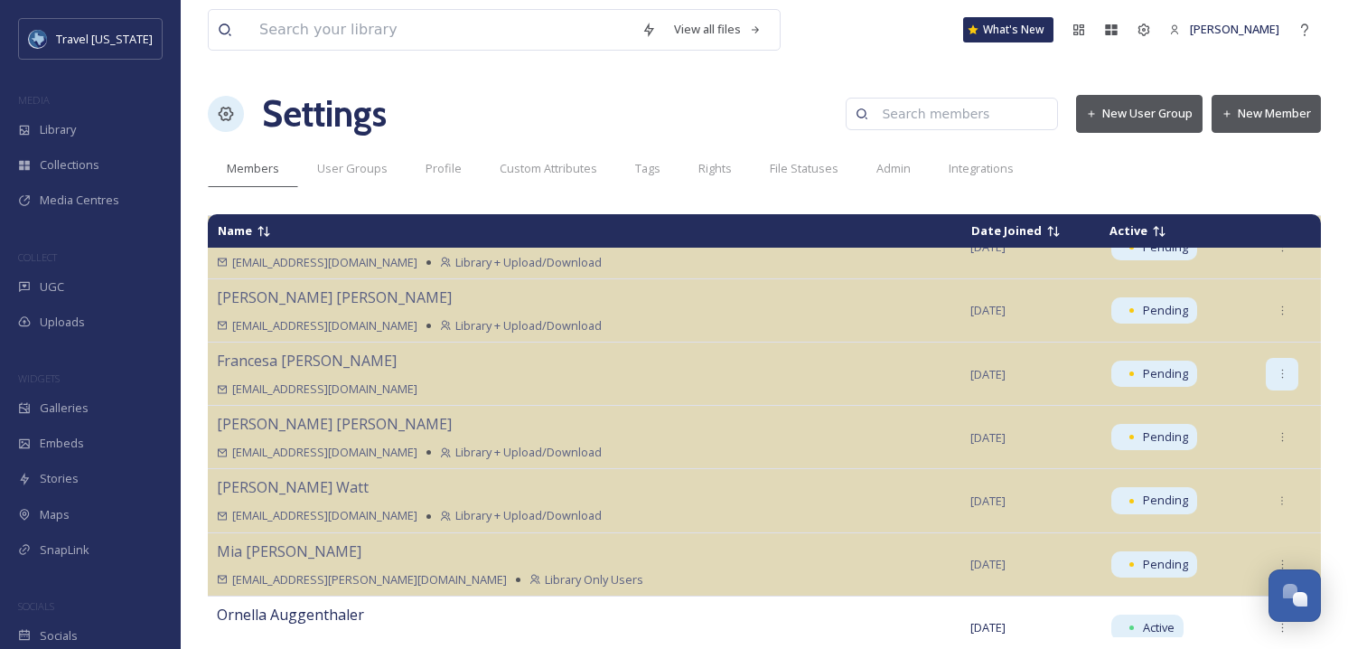
click at [1266, 365] on div at bounding box center [1282, 374] width 33 height 33
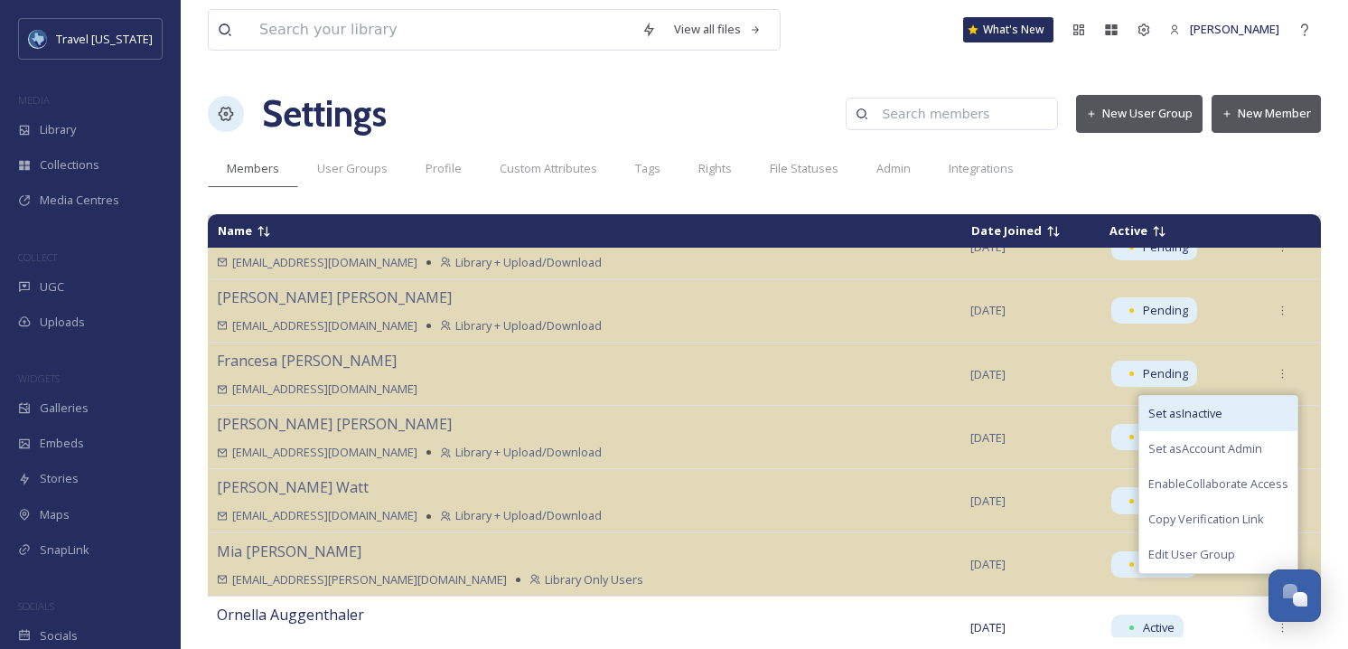
click at [1205, 421] on div "Set as Inactive" at bounding box center [1219, 413] width 158 height 35
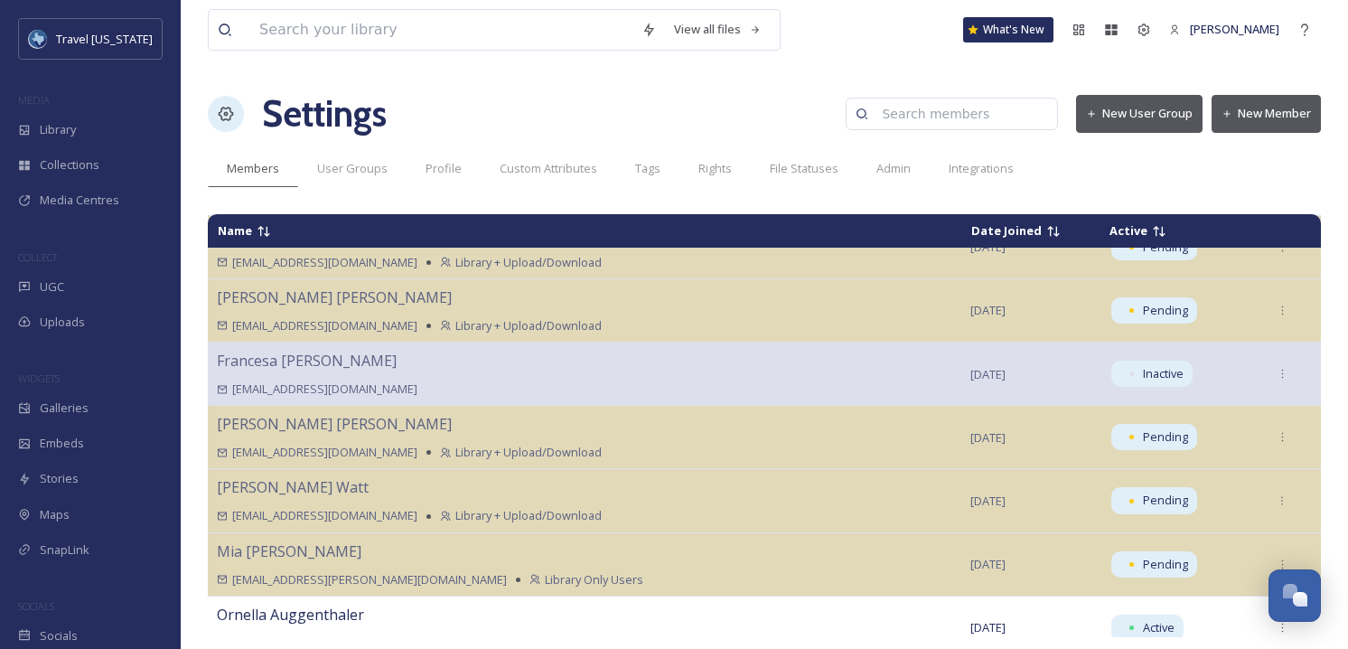
click at [1293, 111] on button "New Member" at bounding box center [1266, 113] width 109 height 37
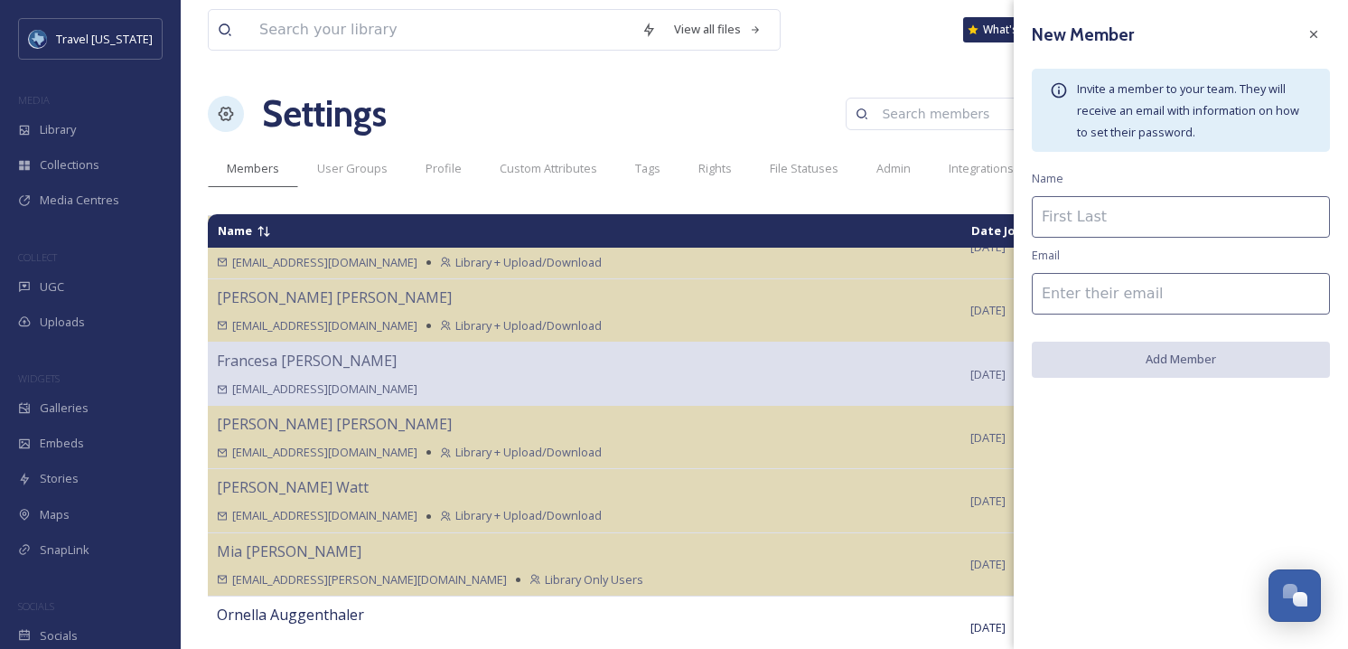
click at [1122, 214] on input at bounding box center [1181, 217] width 298 height 42
type input "Francesa Phillips"
paste input "[EMAIL_ADDRESS][DOMAIN_NAME]"
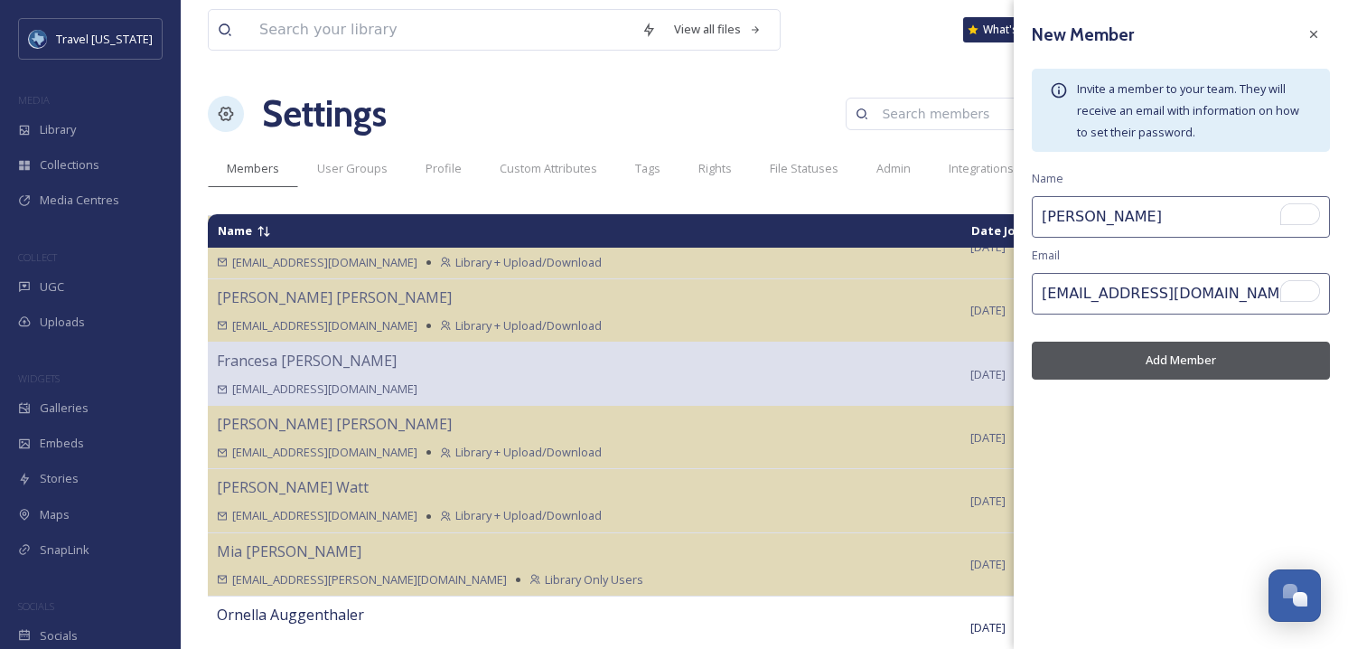
type input "[EMAIL_ADDRESS][DOMAIN_NAME]"
click at [1120, 268] on div "New Member Invite a member to your team. They will receive an email with inform…" at bounding box center [1181, 199] width 334 height 398
click at [1176, 367] on button "Add Member" at bounding box center [1181, 360] width 298 height 37
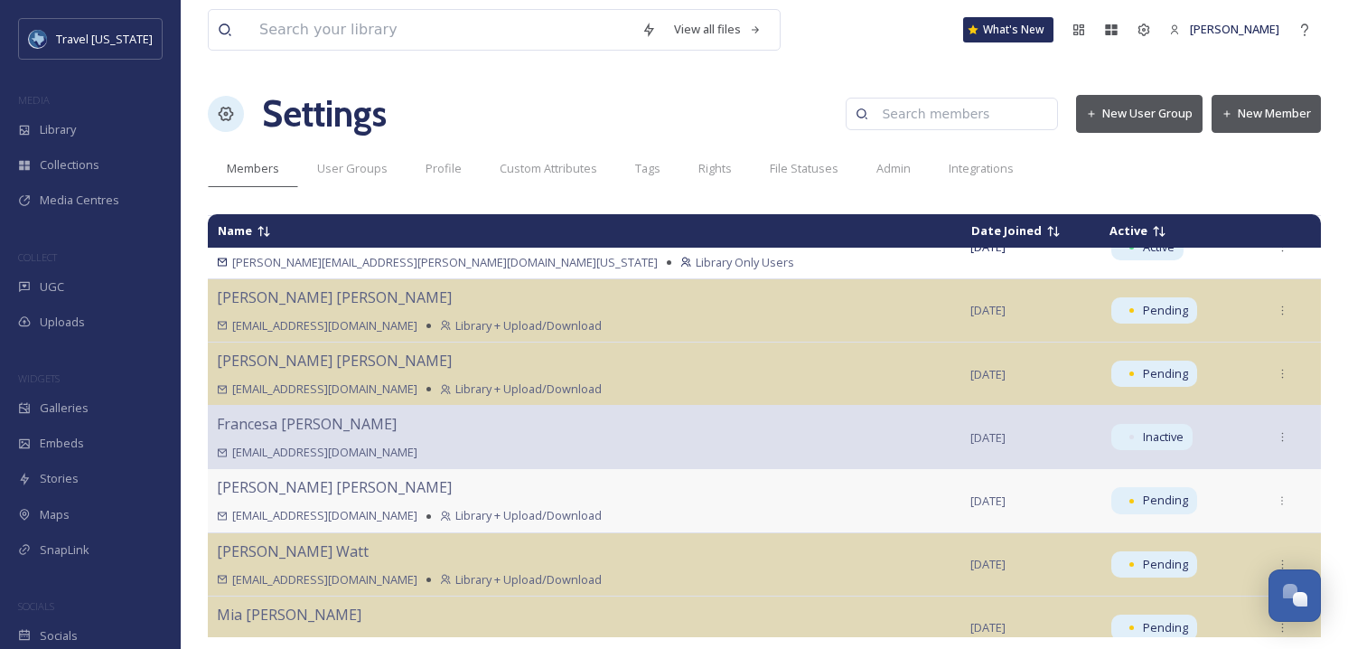
scroll to position [483, 0]
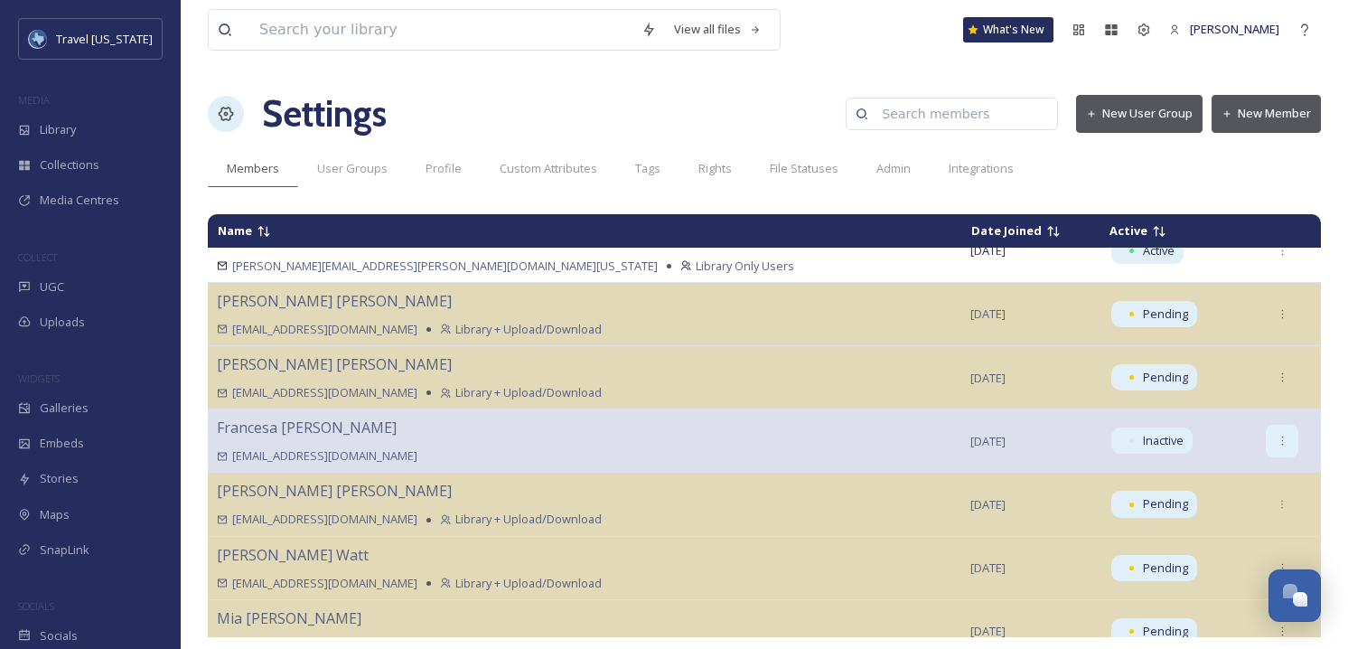
click at [1277, 442] on icon at bounding box center [1283, 441] width 12 height 12
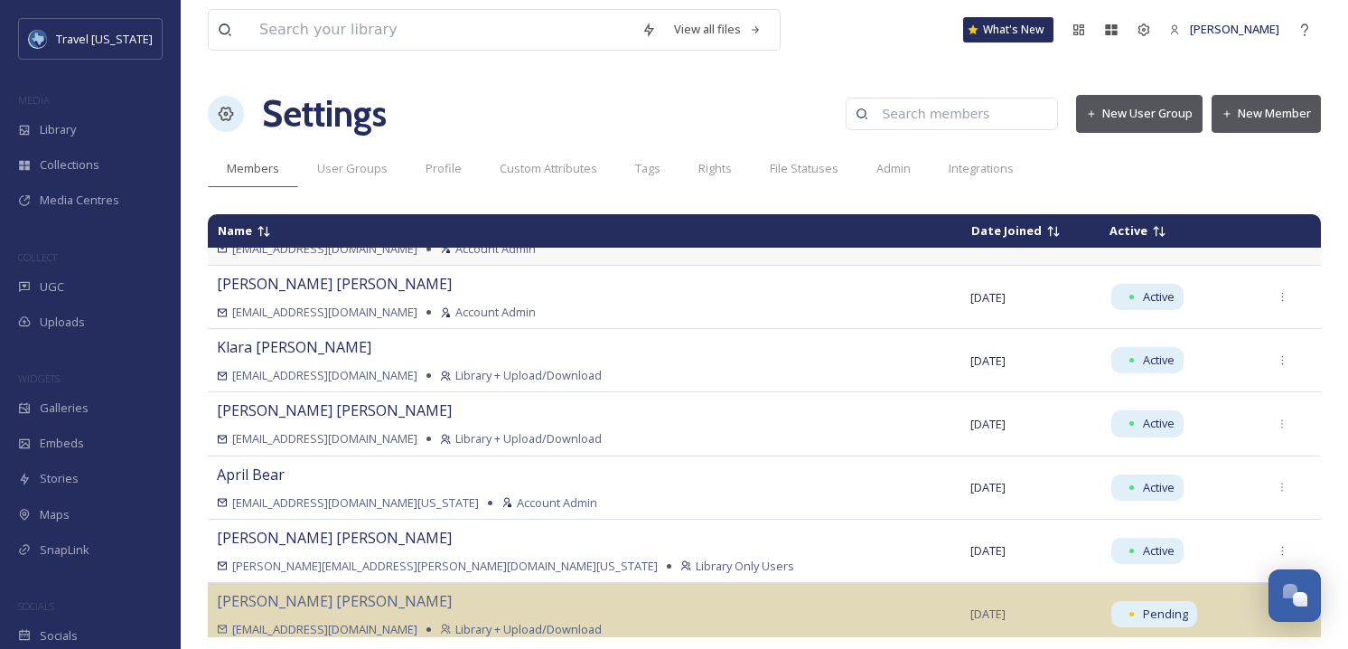
scroll to position [0, 0]
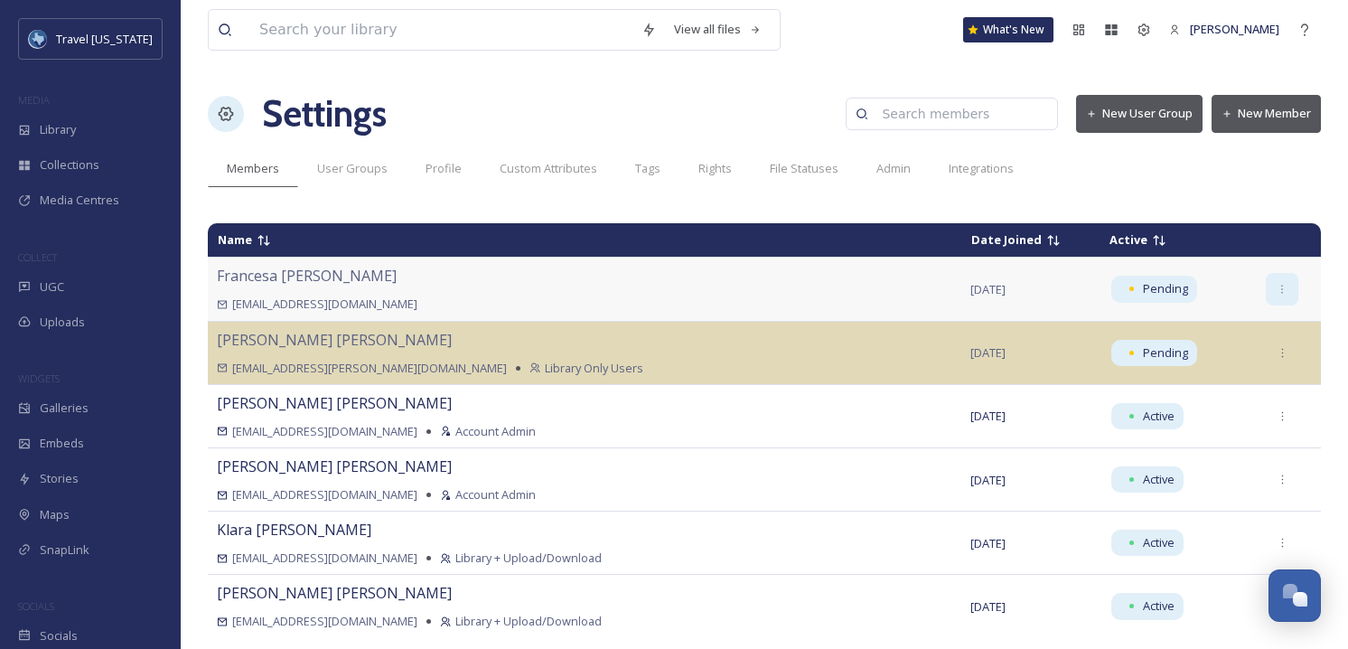
click at [1277, 288] on icon at bounding box center [1283, 290] width 12 height 12
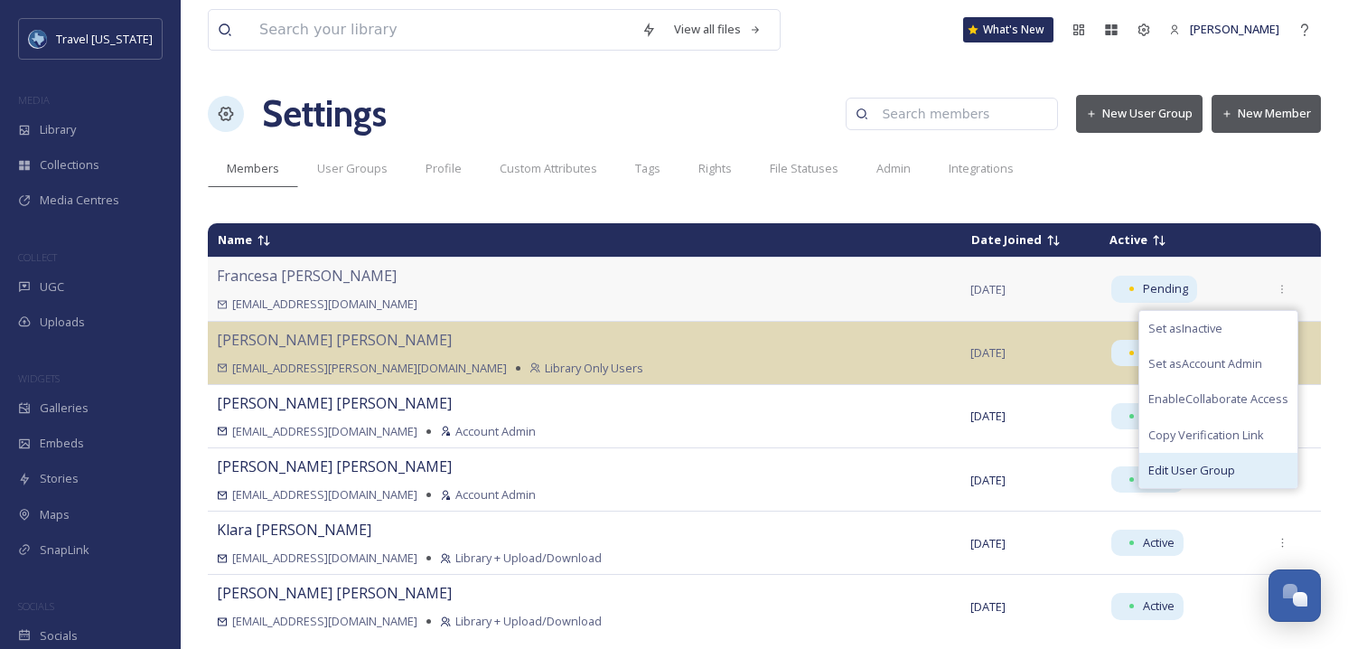
click at [1182, 468] on span "Edit User Group" at bounding box center [1192, 470] width 87 height 17
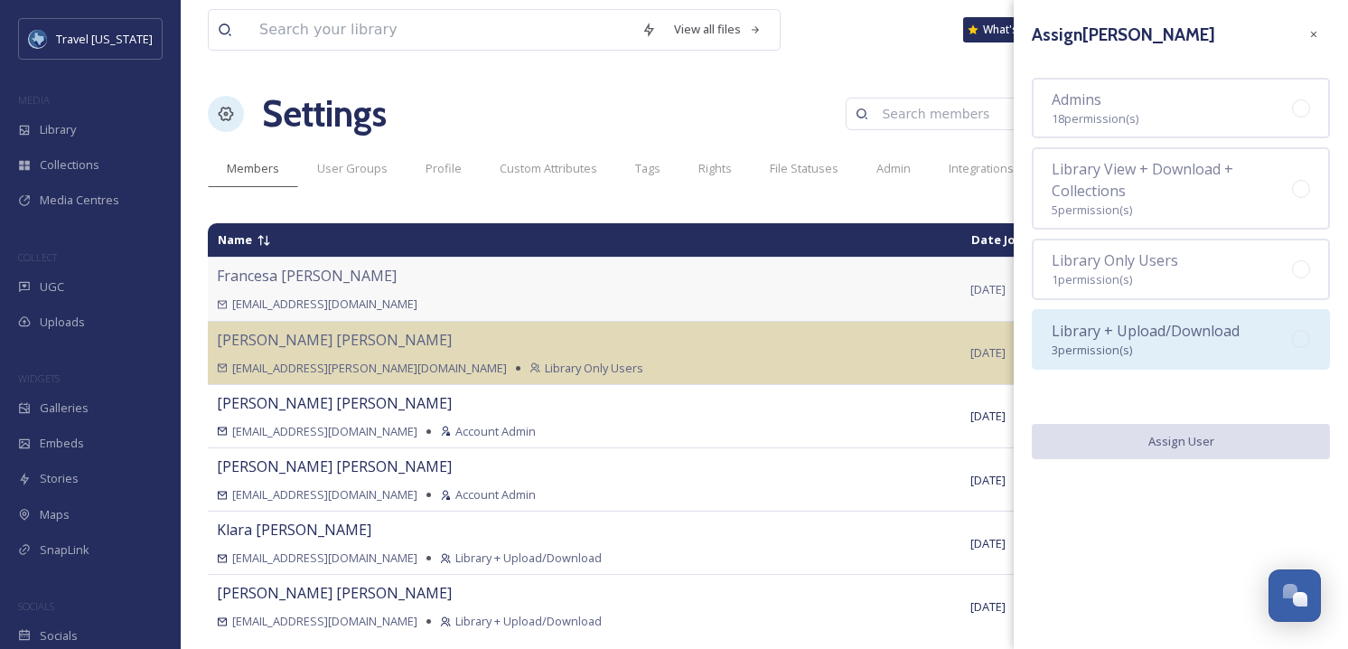
click at [1203, 349] on div "Library + Upload/Download 3 permission(s)" at bounding box center [1146, 339] width 188 height 39
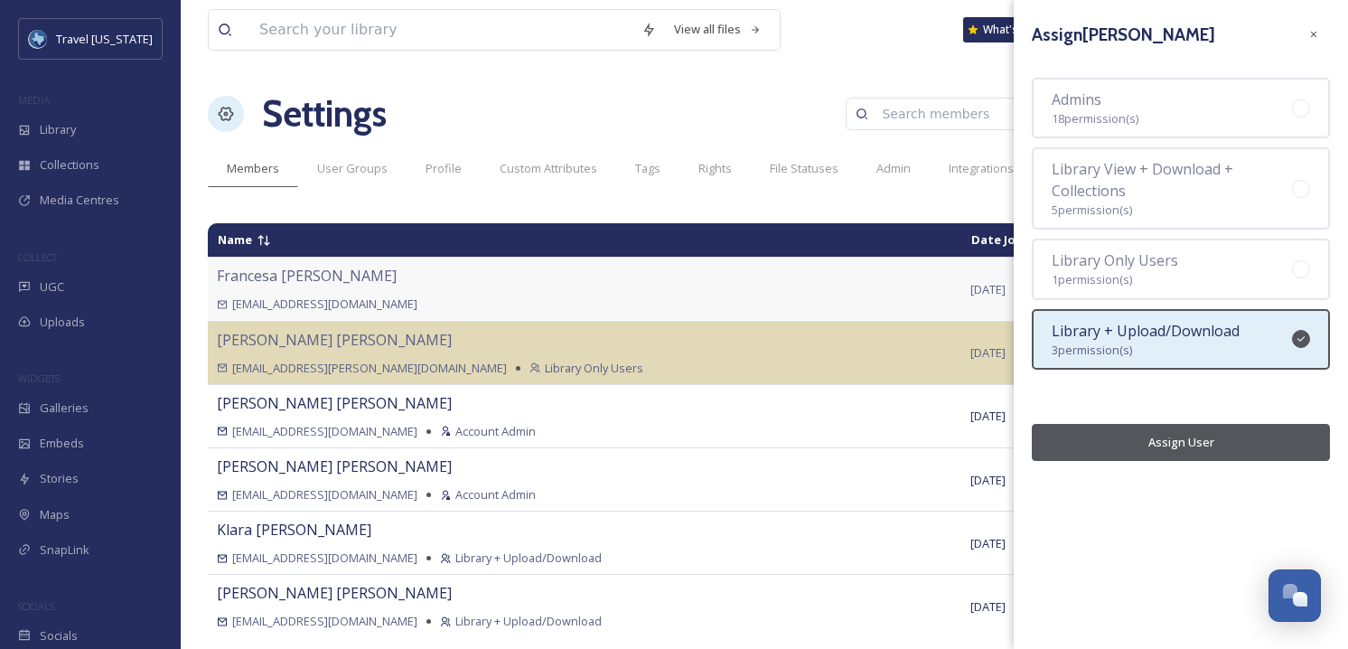
click at [1197, 448] on button "Assign User" at bounding box center [1181, 442] width 298 height 37
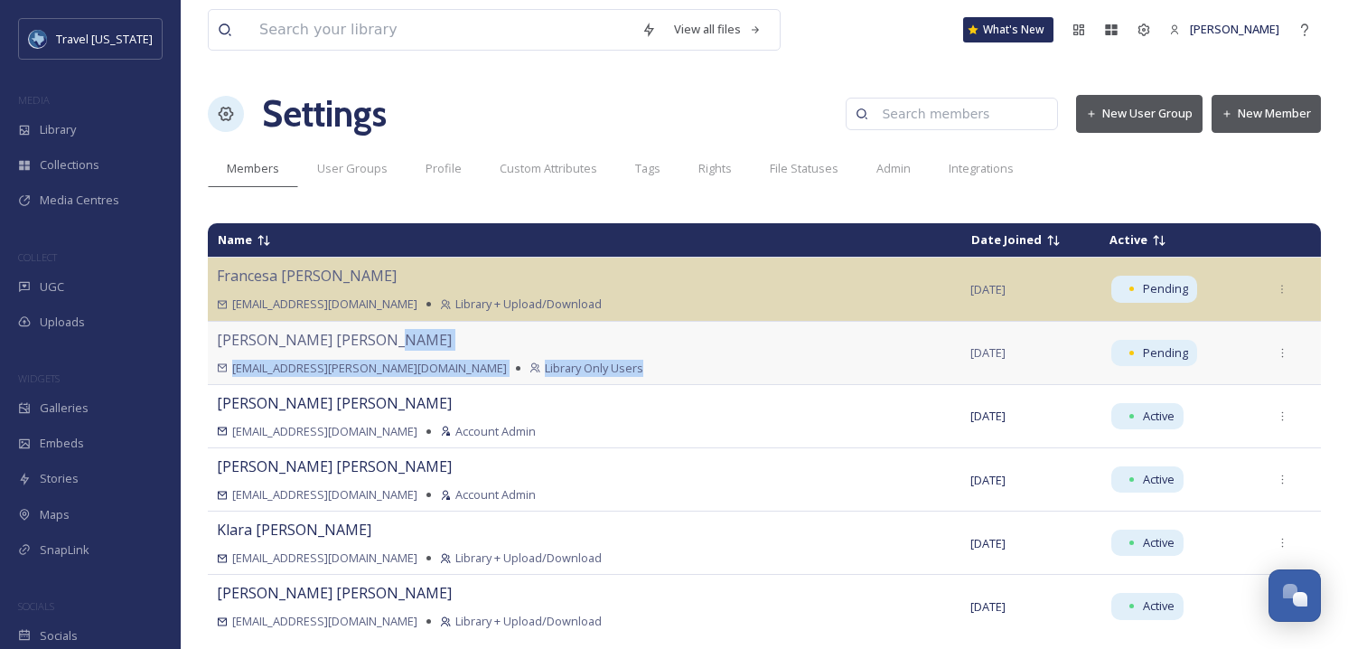
drag, startPoint x: 390, startPoint y: 341, endPoint x: 570, endPoint y: 375, distance: 183.1
click at [570, 375] on div "[PERSON_NAME] [PERSON_NAME][EMAIL_ADDRESS][PERSON_NAME][DOMAIN_NAME] Library On…" at bounding box center [585, 353] width 736 height 48
click at [570, 375] on div "[EMAIL_ADDRESS][PERSON_NAME][DOMAIN_NAME] Library Only Users" at bounding box center [585, 368] width 736 height 17
click at [462, 329] on div "[PERSON_NAME] [PERSON_NAME][EMAIL_ADDRESS][PERSON_NAME][DOMAIN_NAME] Library On…" at bounding box center [585, 353] width 736 height 48
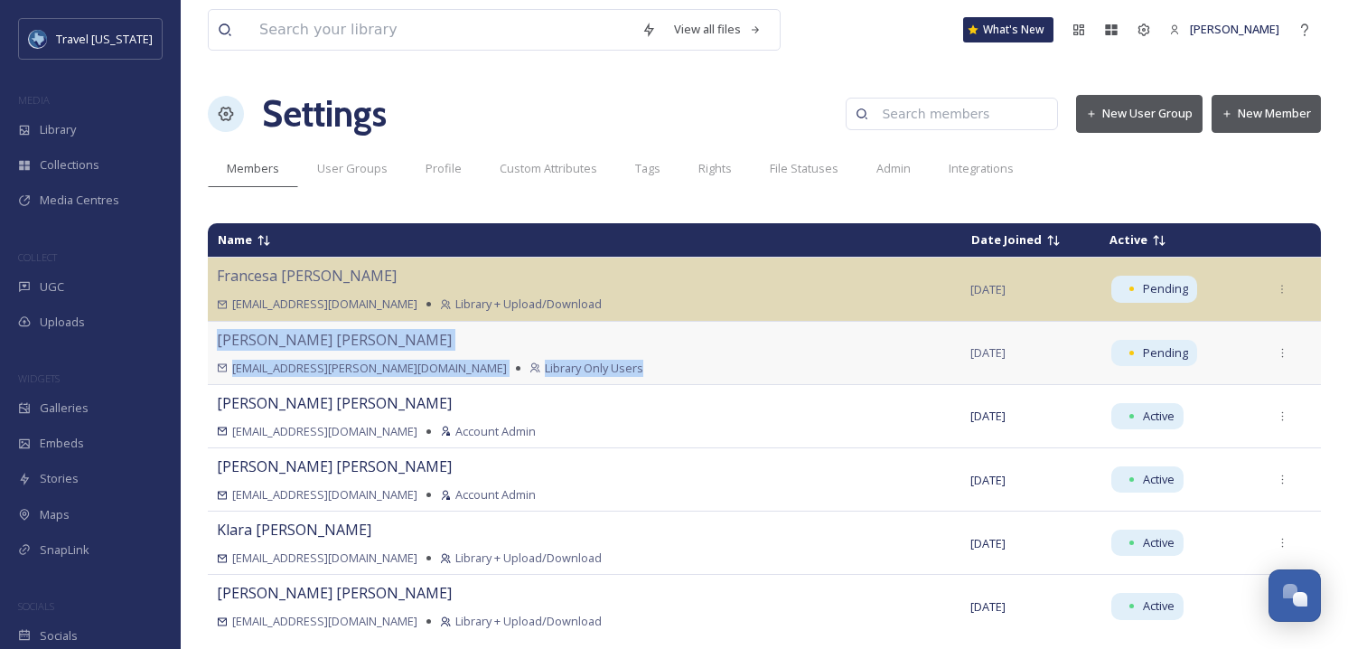
drag, startPoint x: 462, startPoint y: 327, endPoint x: 606, endPoint y: 377, distance: 152.9
click at [606, 377] on td "[PERSON_NAME] [PERSON_NAME][EMAIL_ADDRESS][PERSON_NAME][DOMAIN_NAME] Library On…" at bounding box center [585, 352] width 754 height 63
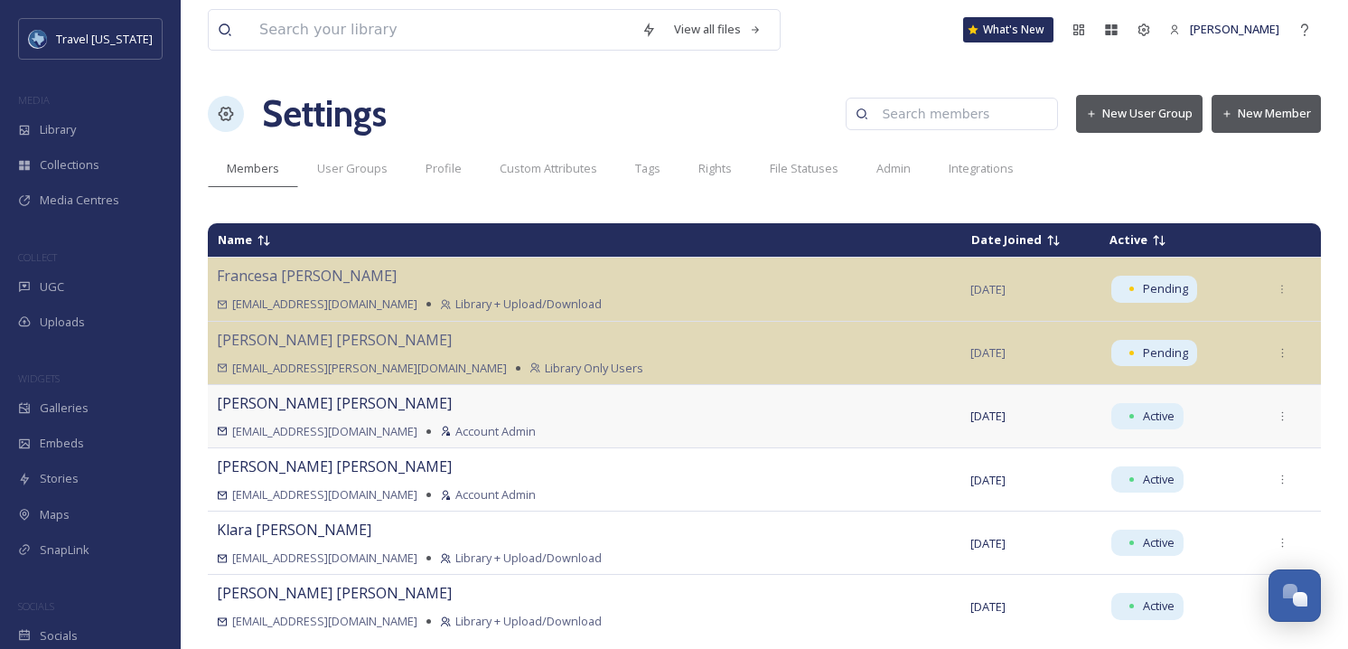
drag, startPoint x: 606, startPoint y: 377, endPoint x: 1287, endPoint y: 400, distance: 680.9
click at [607, 377] on td "[PERSON_NAME] [PERSON_NAME][EMAIL_ADDRESS][PERSON_NAME][DOMAIN_NAME] Library On…" at bounding box center [585, 352] width 754 height 63
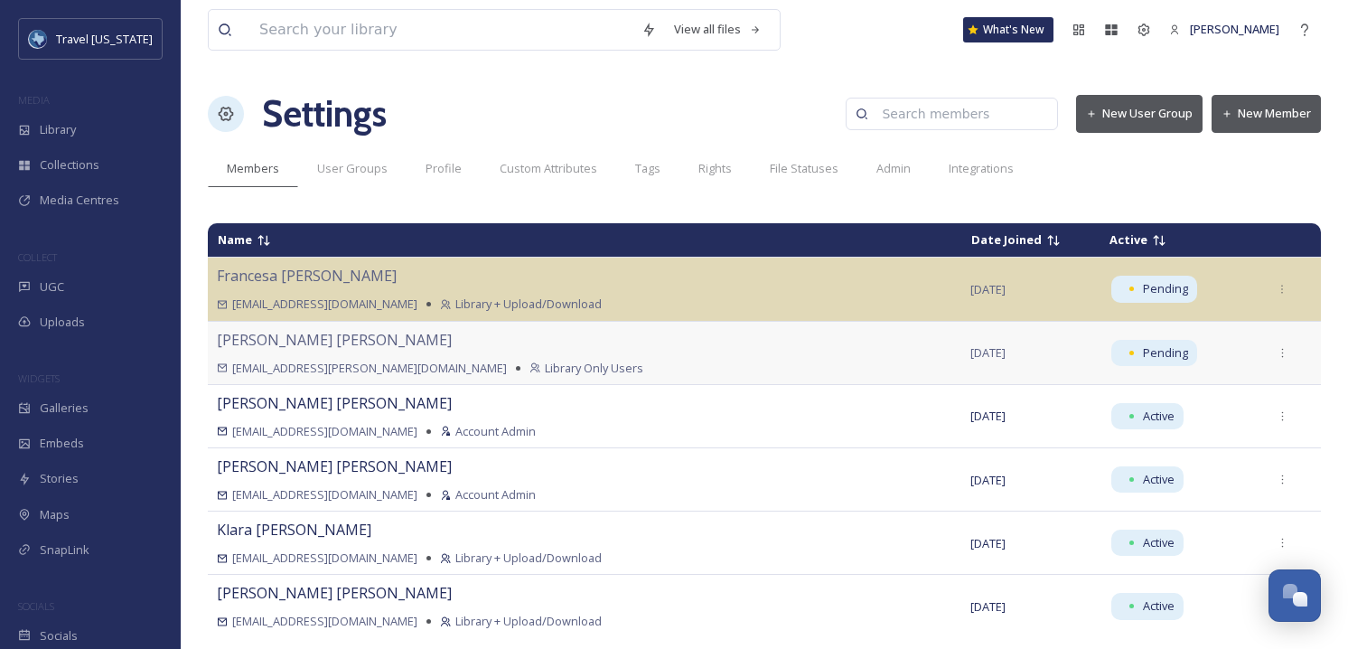
click at [532, 384] on td "[PERSON_NAME] [EMAIL_ADDRESS][DOMAIN_NAME] Account Admin" at bounding box center [585, 415] width 754 height 63
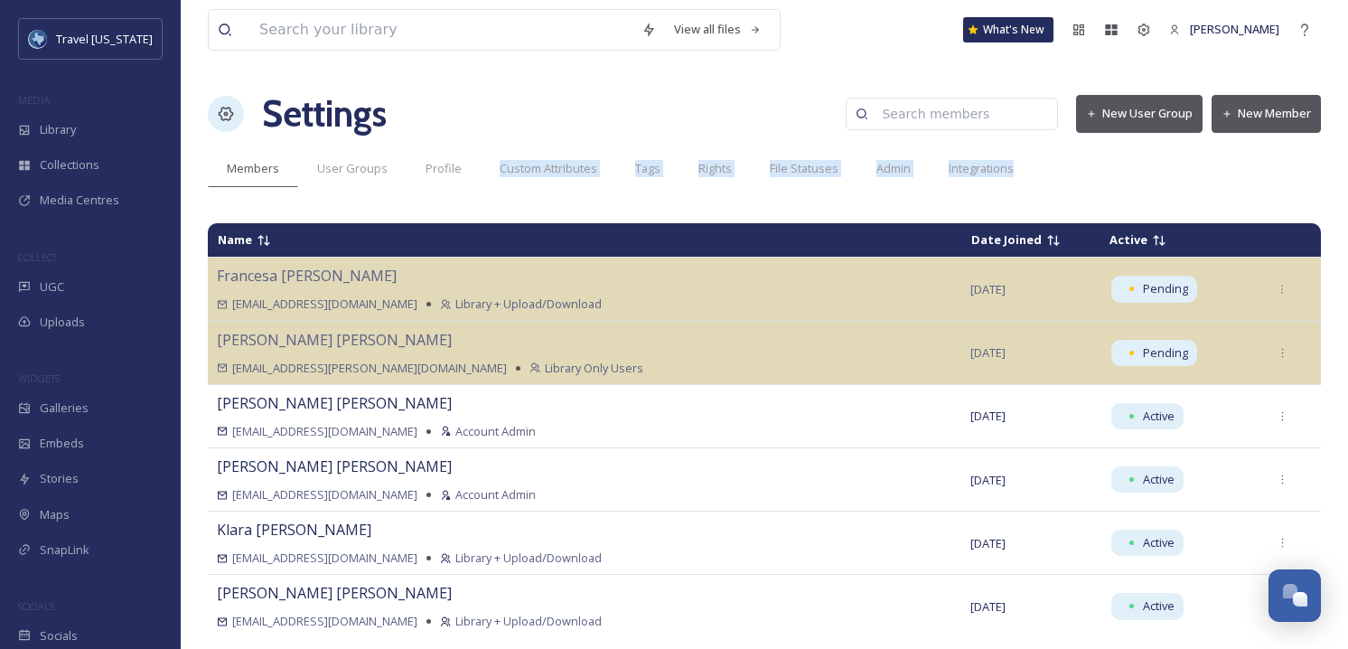
drag, startPoint x: 459, startPoint y: 202, endPoint x: 449, endPoint y: 203, distance: 10.1
click at [454, 204] on div "View all files What's New [PERSON_NAME] Settings New User Group New Member Memb…" at bounding box center [765, 324] width 1168 height 649
click at [433, 203] on div "View all files What's New [PERSON_NAME] Settings New User Group New Member Memb…" at bounding box center [765, 324] width 1168 height 649
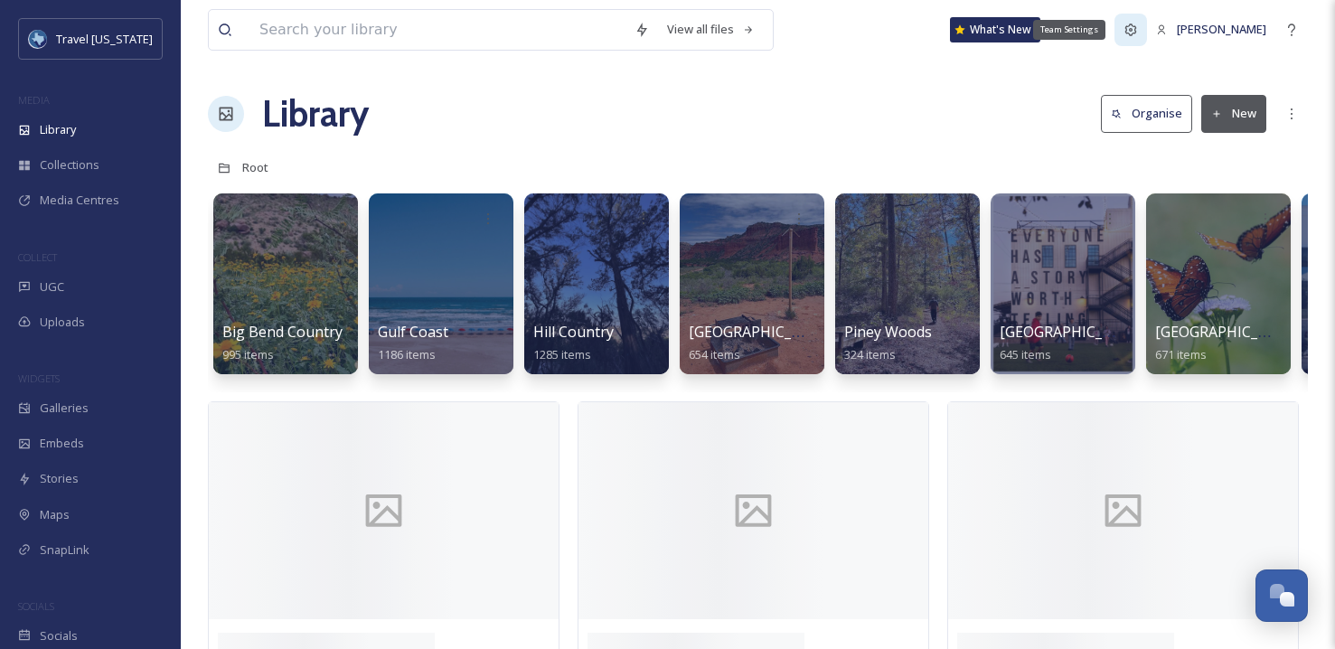
click at [1135, 33] on icon at bounding box center [1130, 30] width 14 height 14
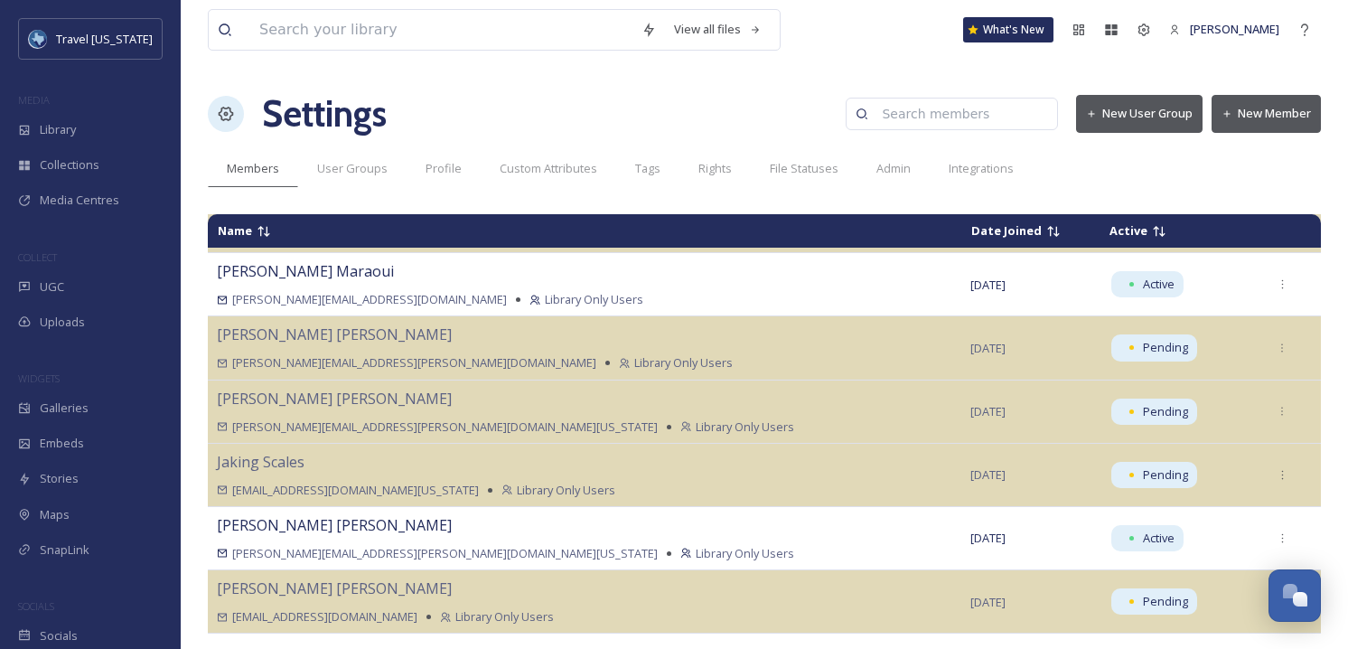
scroll to position [1290, 0]
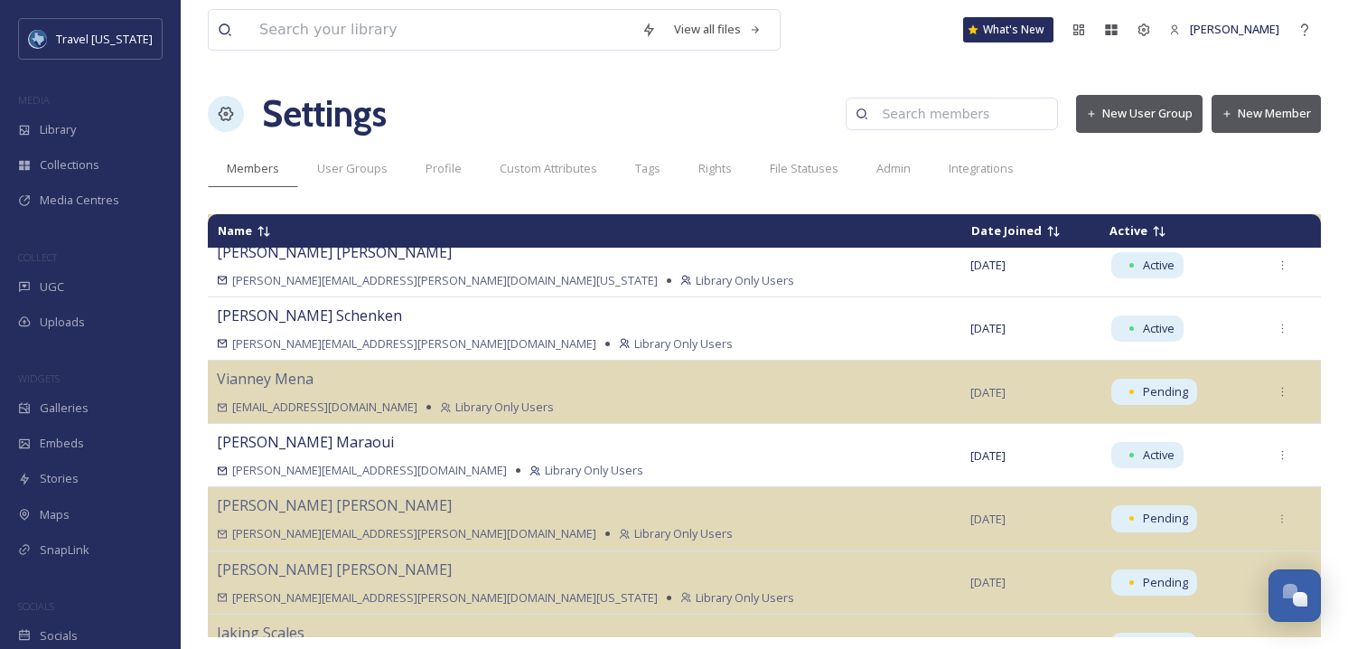
scroll to position [1105, 0]
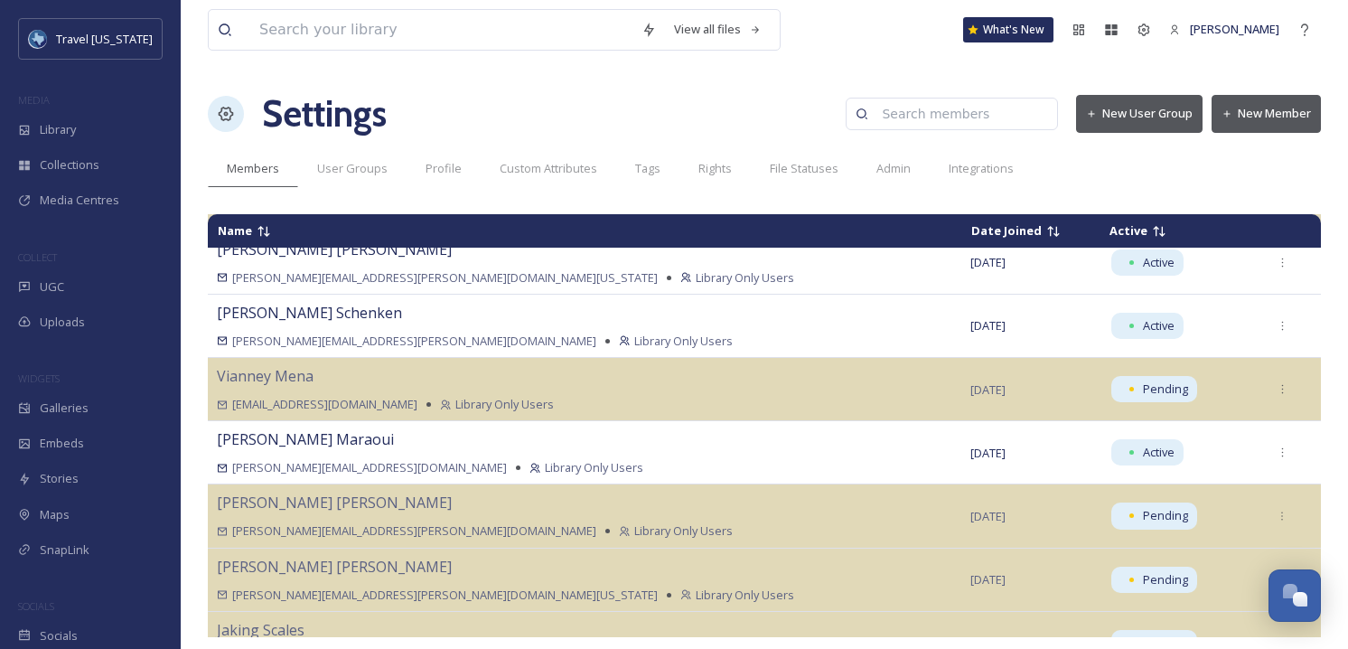
click at [1152, 230] on icon at bounding box center [1159, 231] width 14 height 14
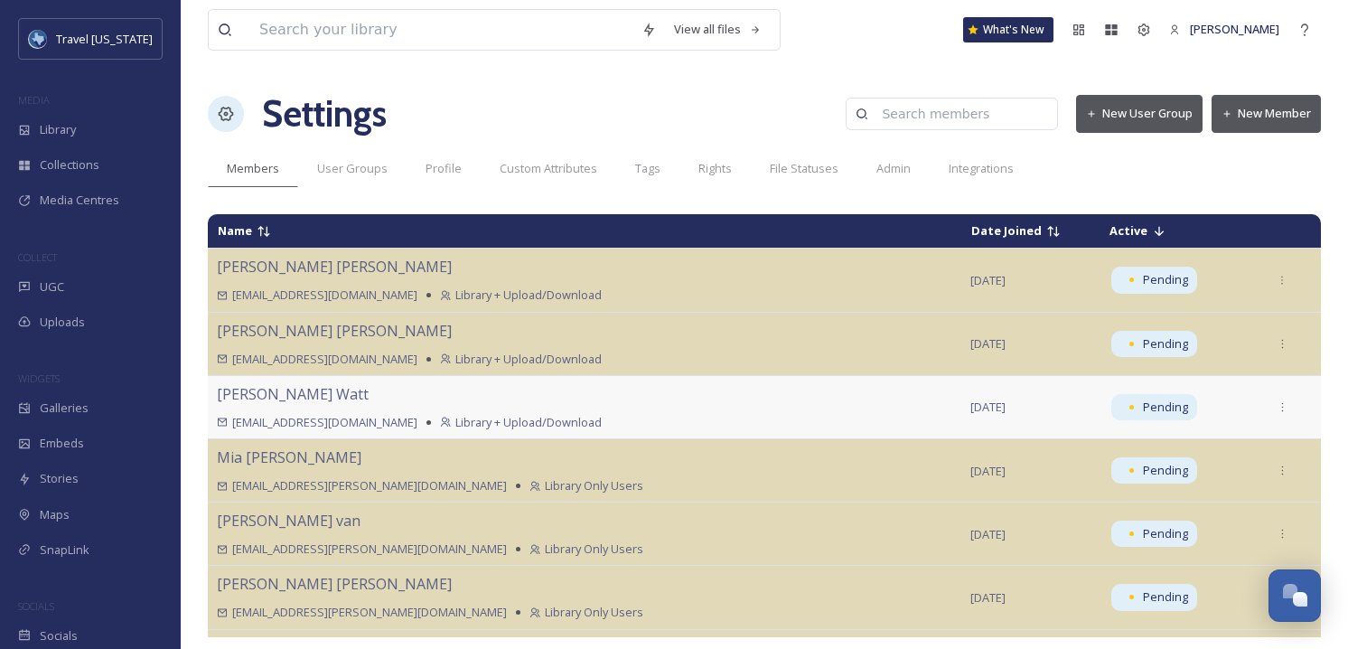
scroll to position [0, 0]
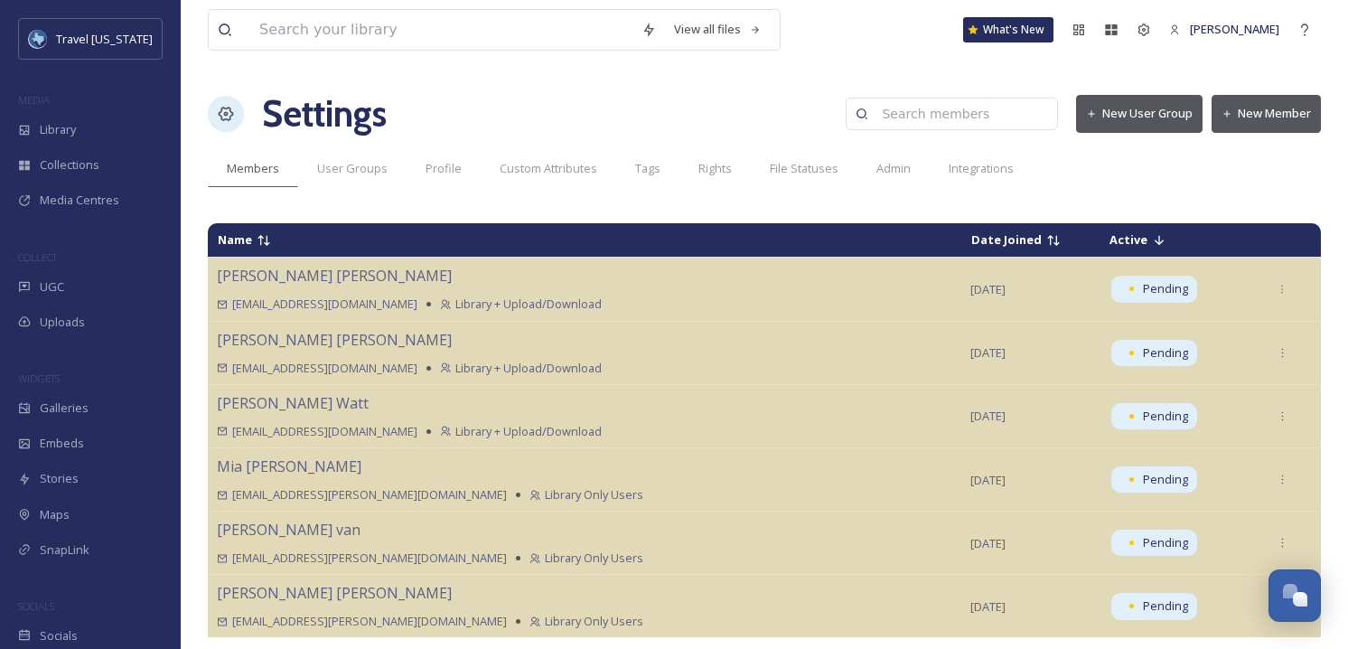
click at [1101, 239] on td "Active" at bounding box center [1179, 240] width 156 height 32
